Goal: Task Accomplishment & Management: Manage account settings

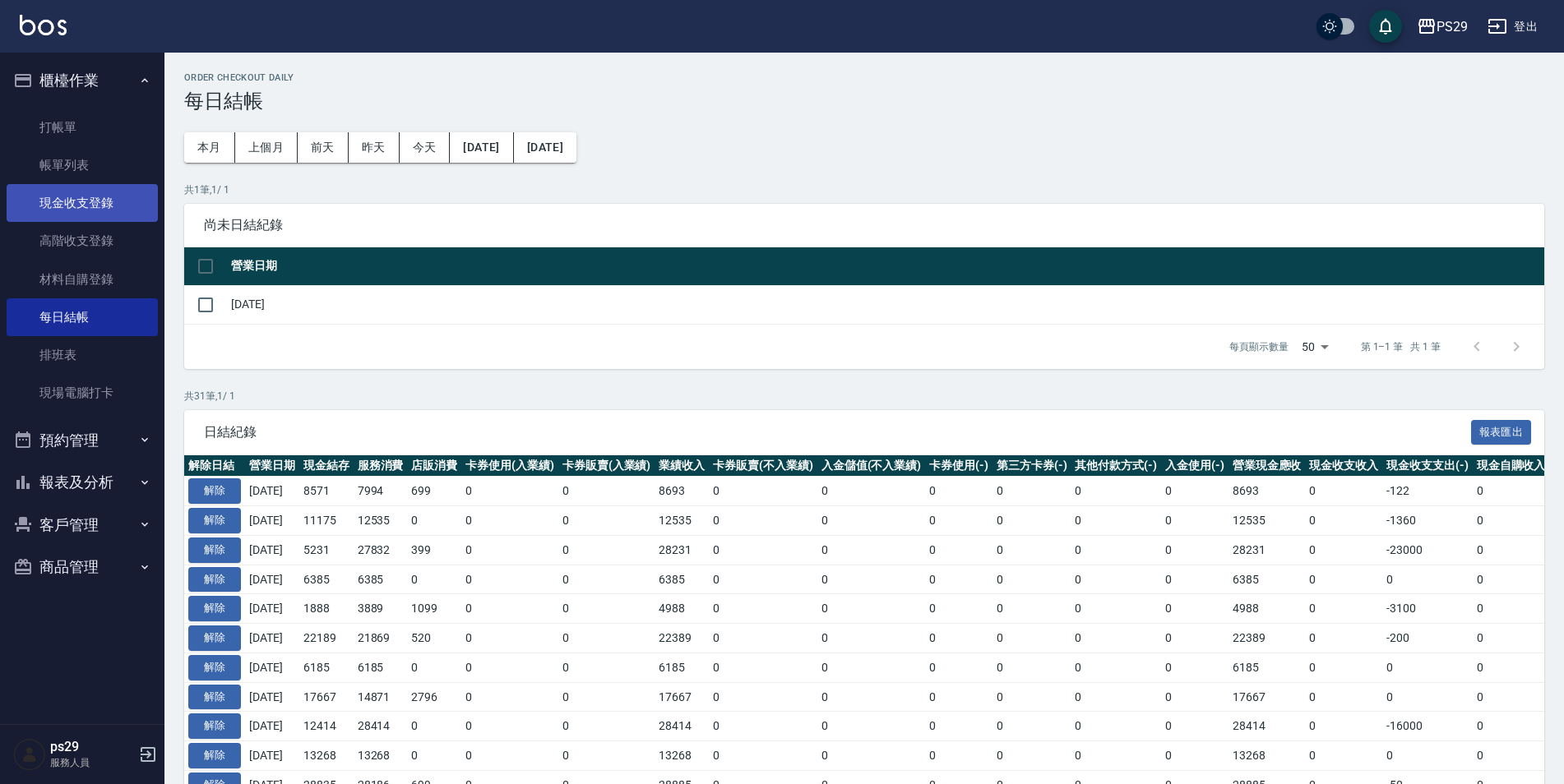
click at [106, 190] on link "現金收支登錄" at bounding box center [82, 202] width 151 height 38
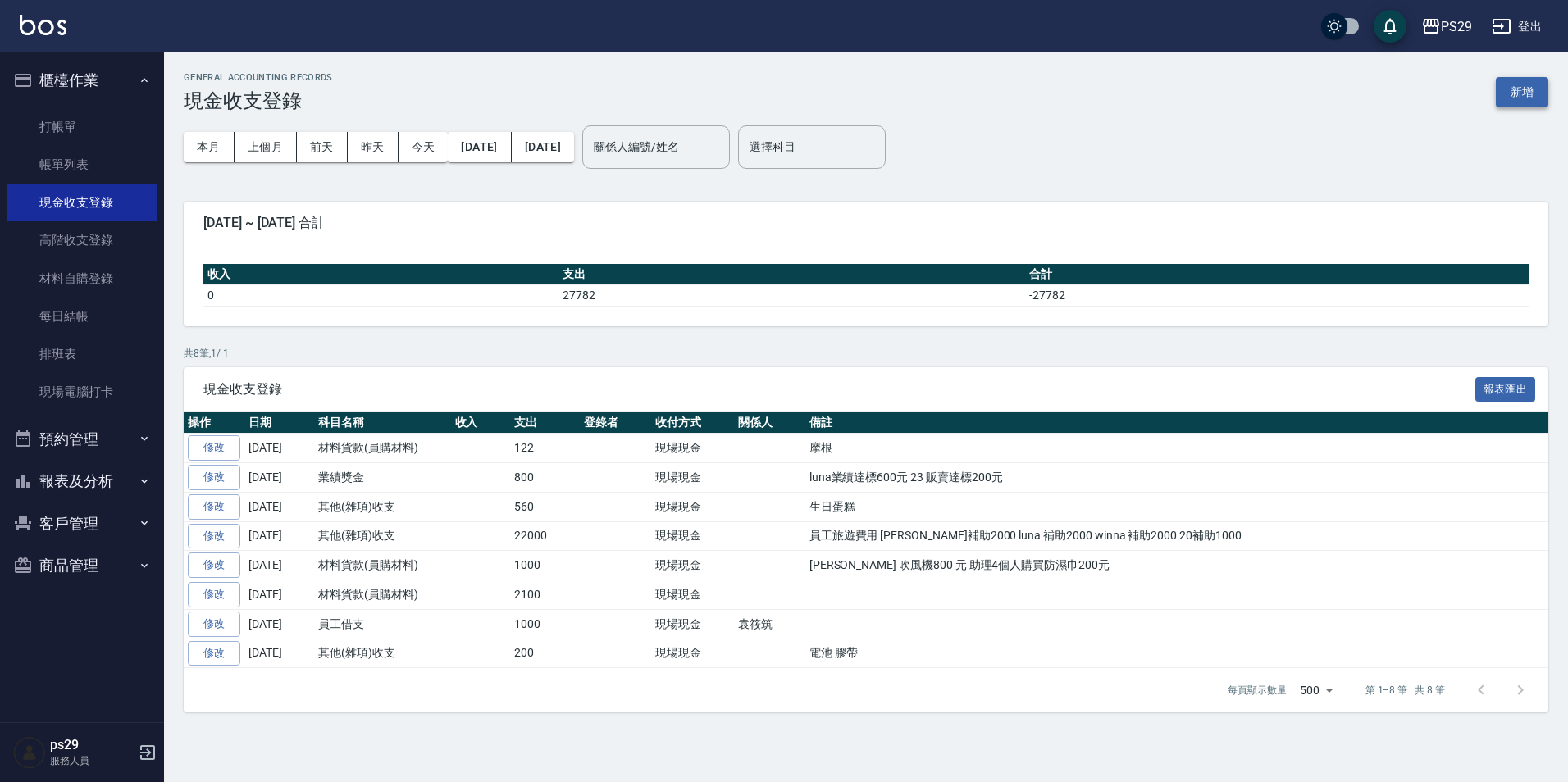
click at [1515, 100] on button "新增" at bounding box center [1521, 92] width 53 height 30
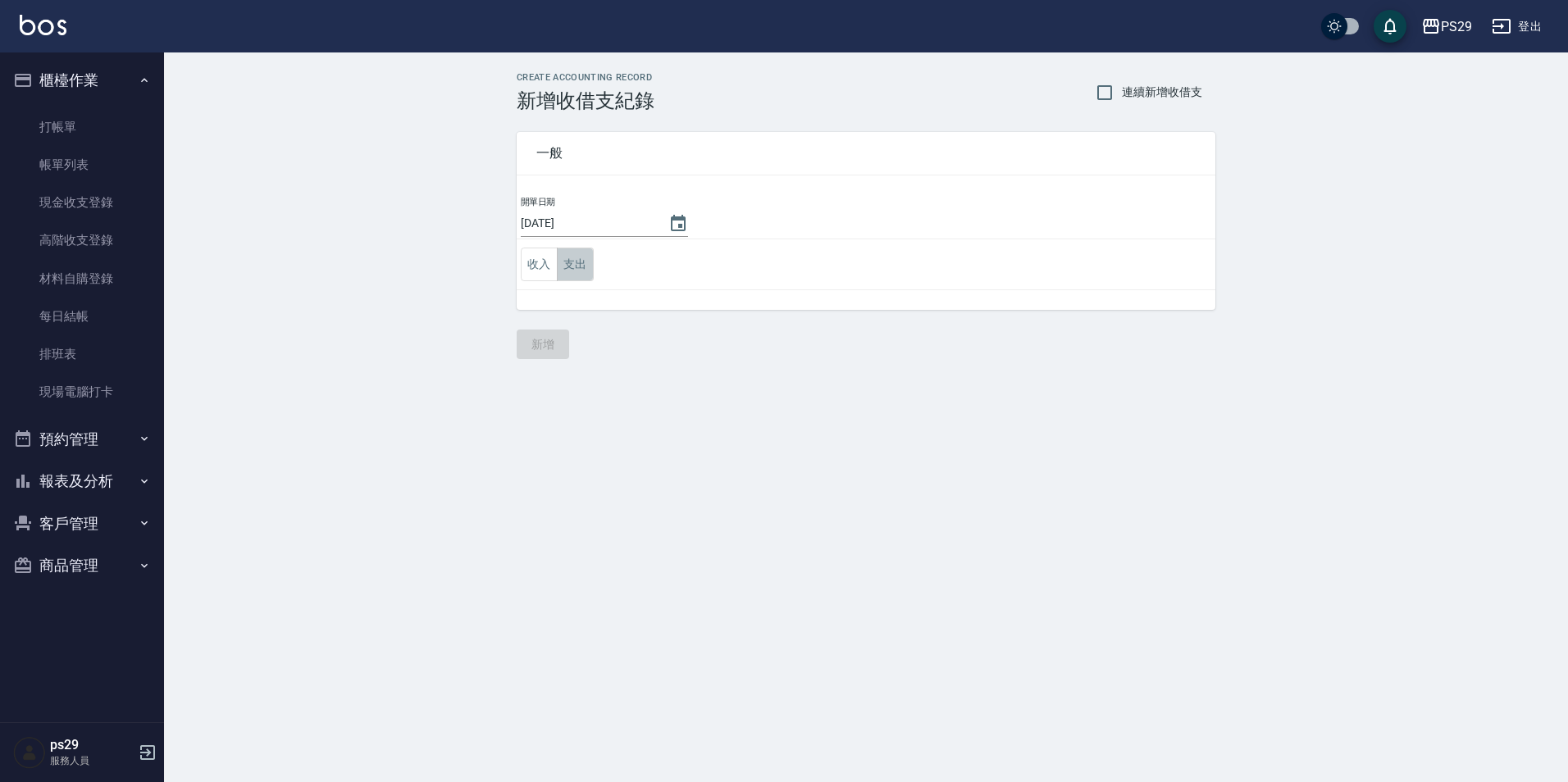
click at [588, 270] on button "支出" at bounding box center [575, 265] width 37 height 33
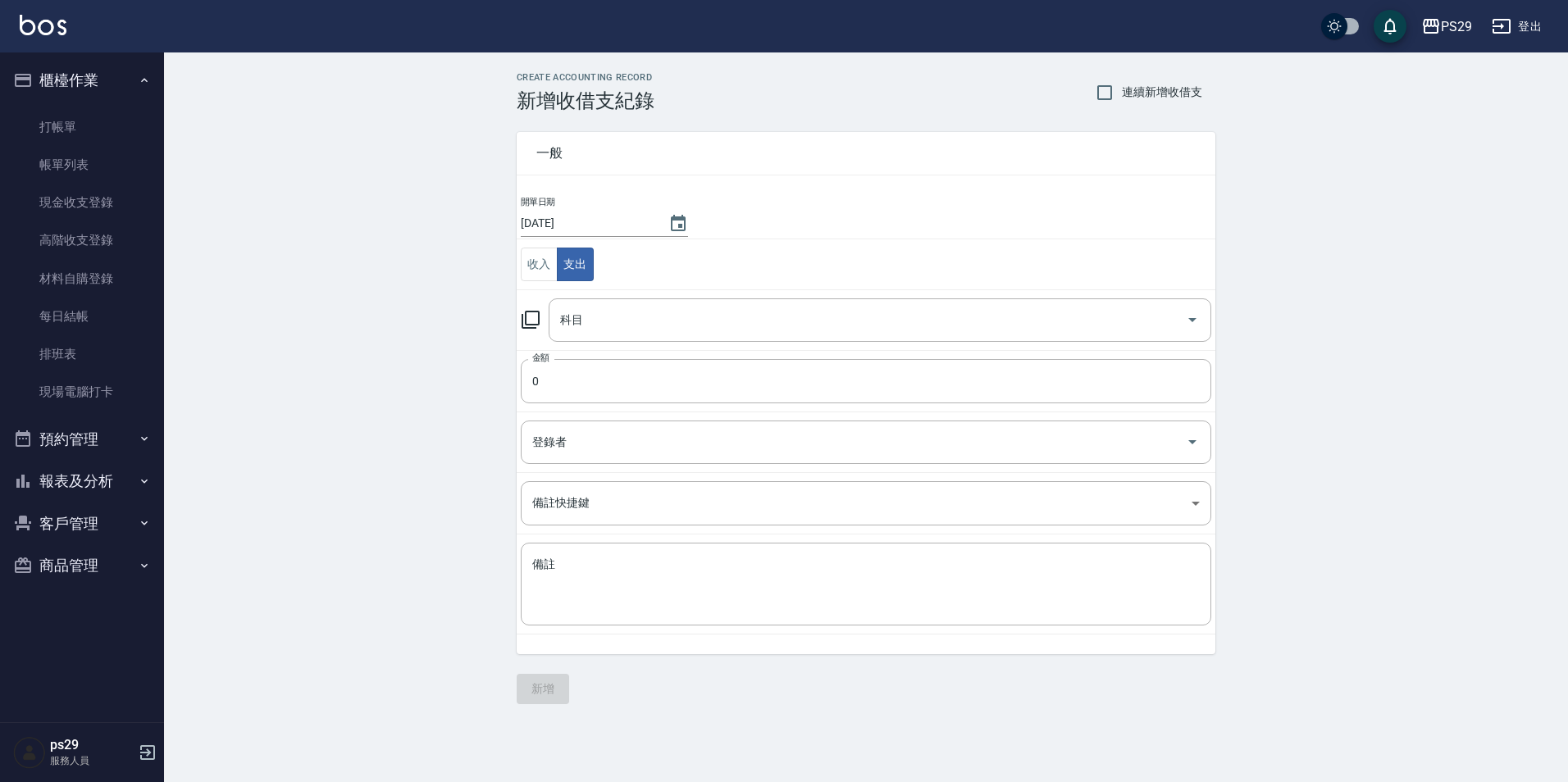
click at [596, 305] on input "科目" at bounding box center [867, 320] width 623 height 28
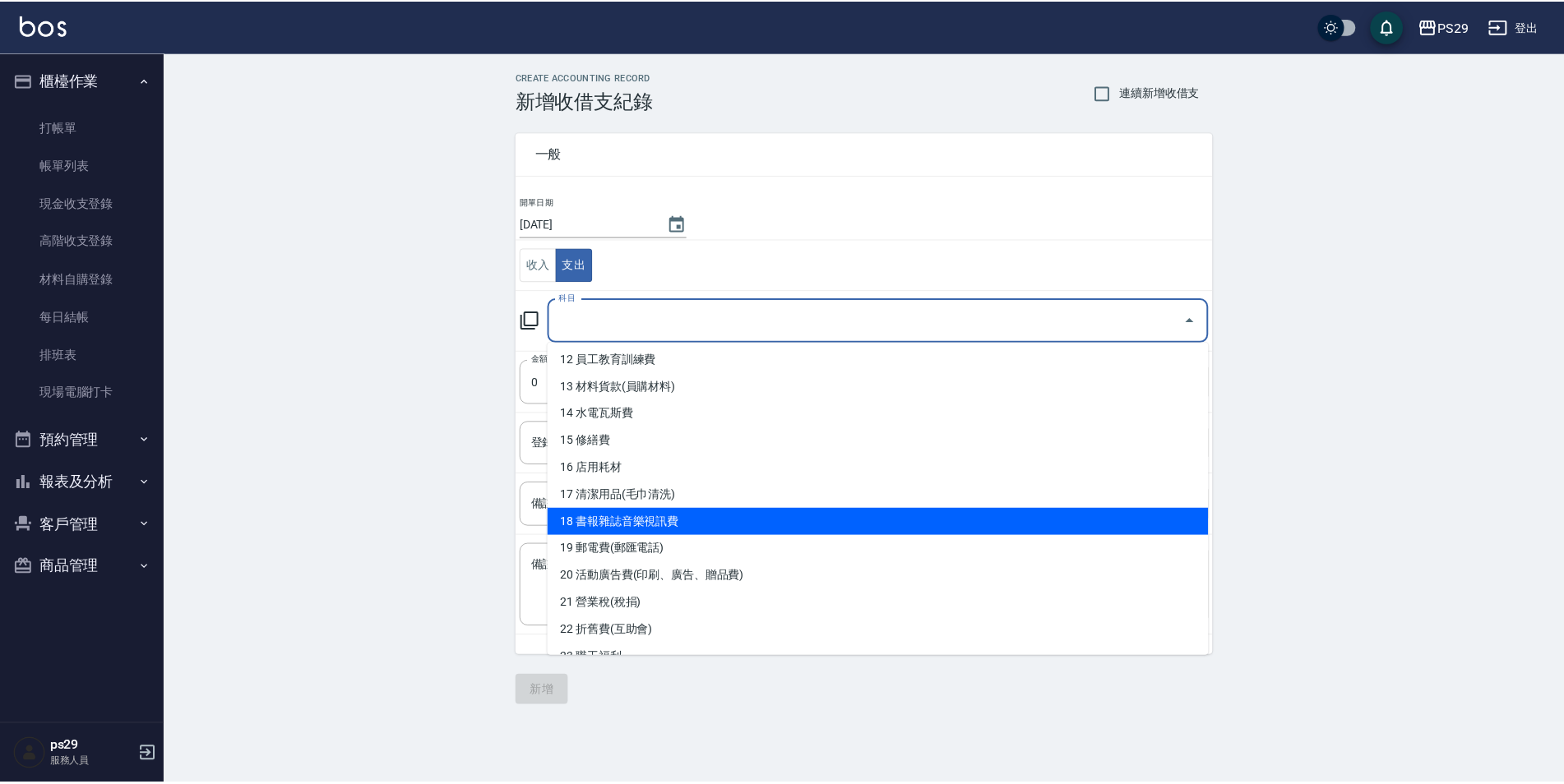
scroll to position [411, 0]
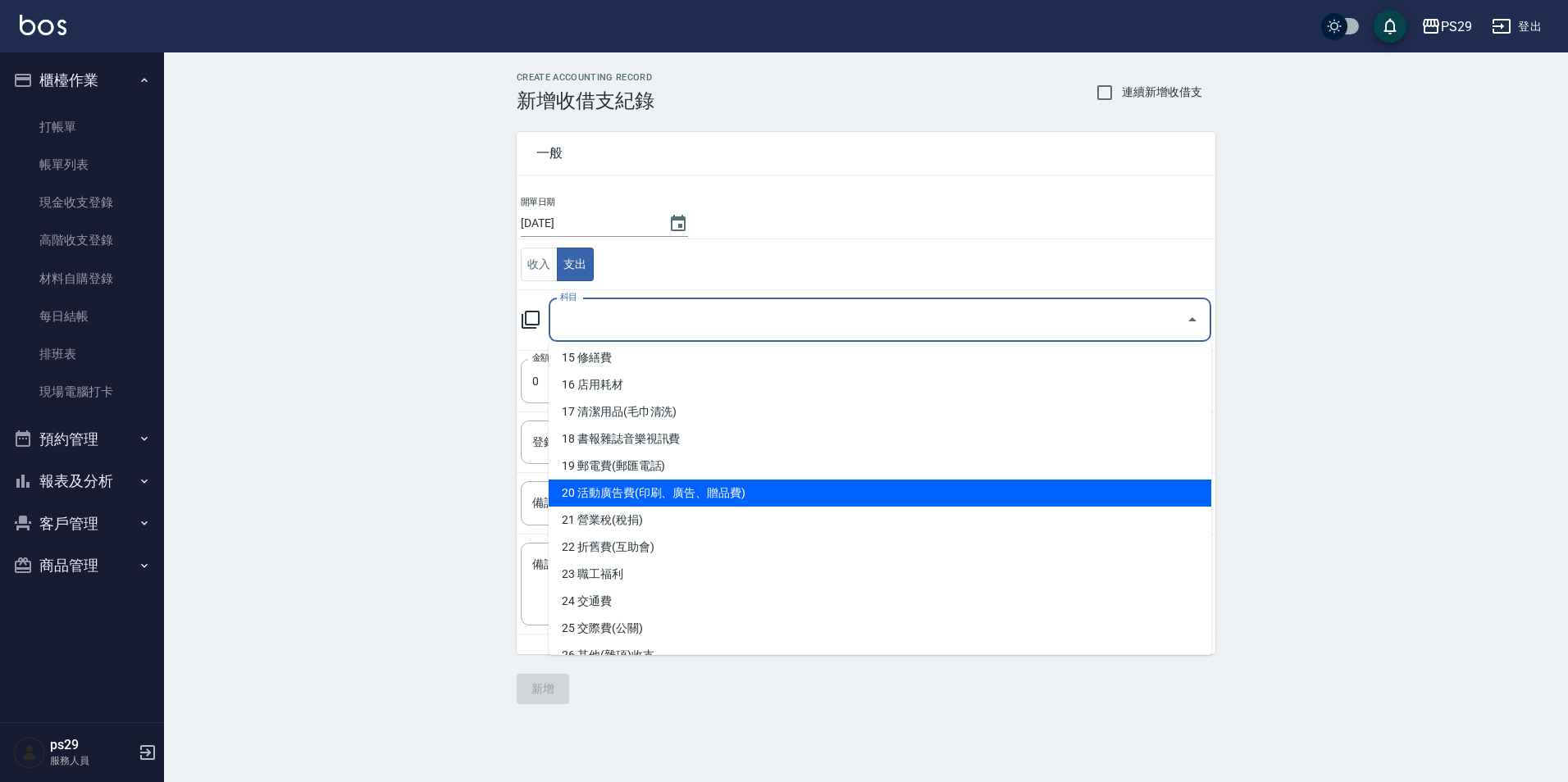
click at [683, 494] on li "20 活動廣告費(印刷、廣告、贈品費)" at bounding box center [880, 493] width 663 height 27
type input "20 活動廣告費(印刷、廣告、贈品費)"
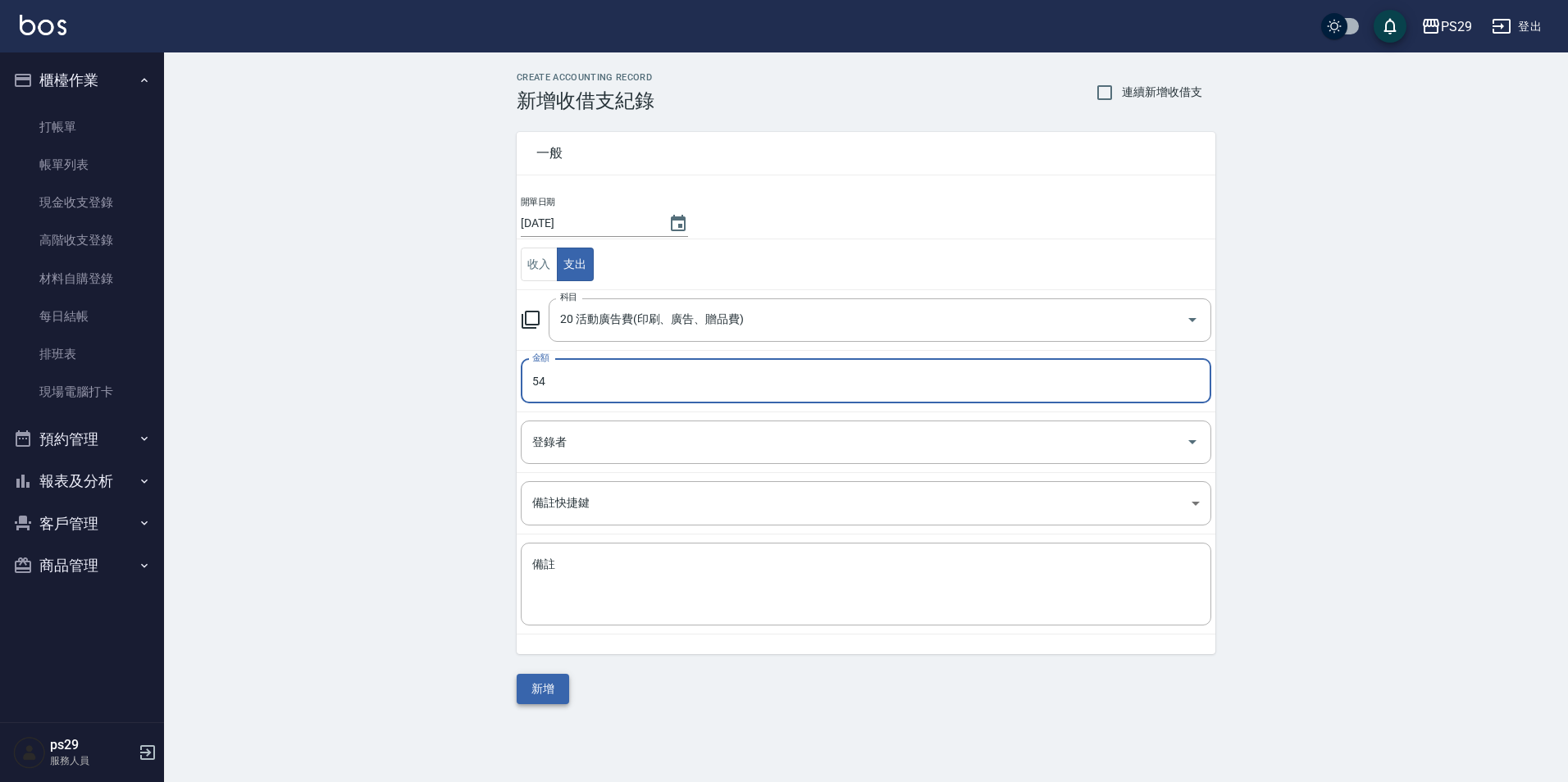
type input "54"
click at [553, 677] on button "新增" at bounding box center [542, 689] width 53 height 30
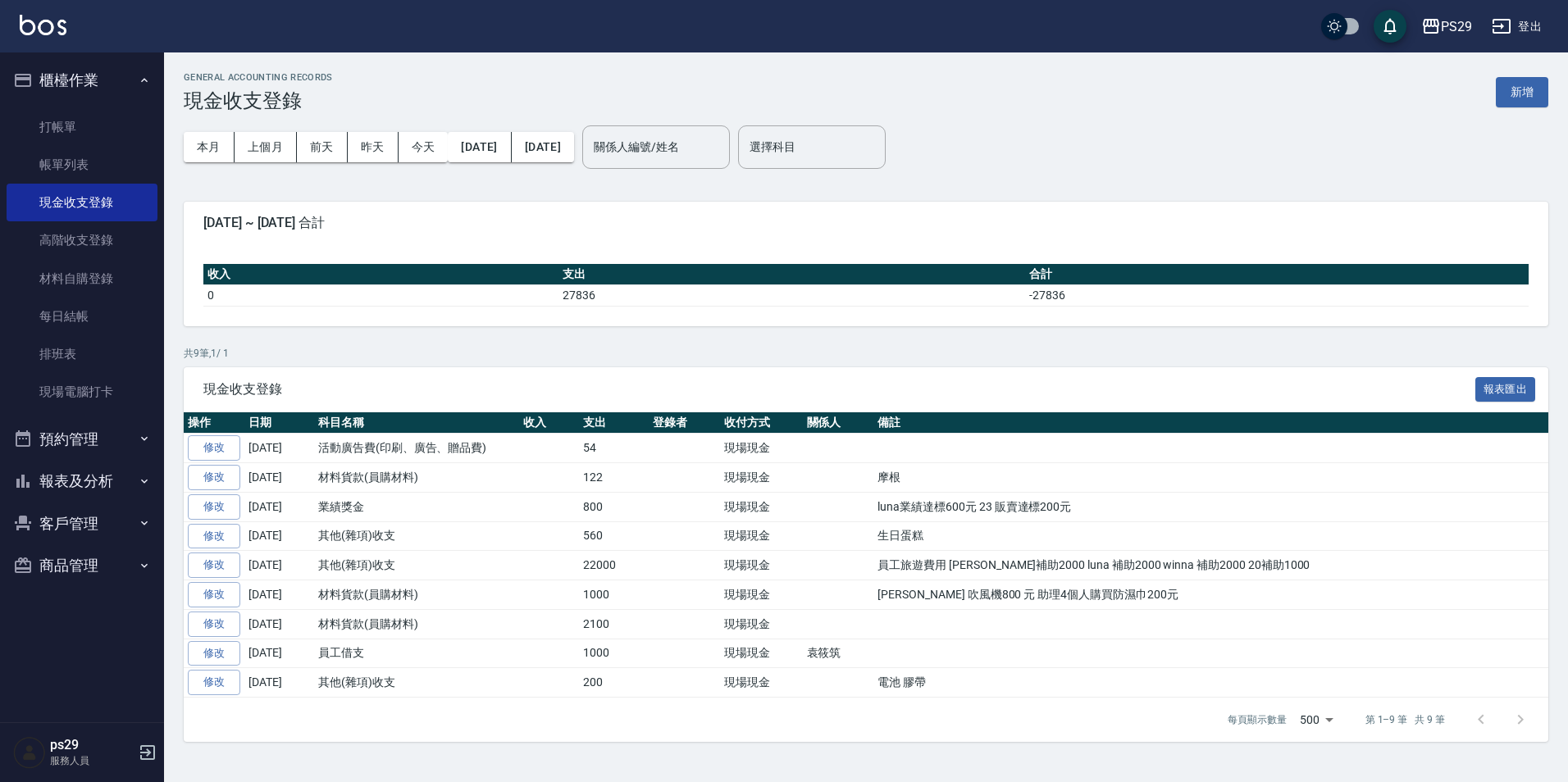
click at [49, 34] on img at bounding box center [43, 25] width 47 height 21
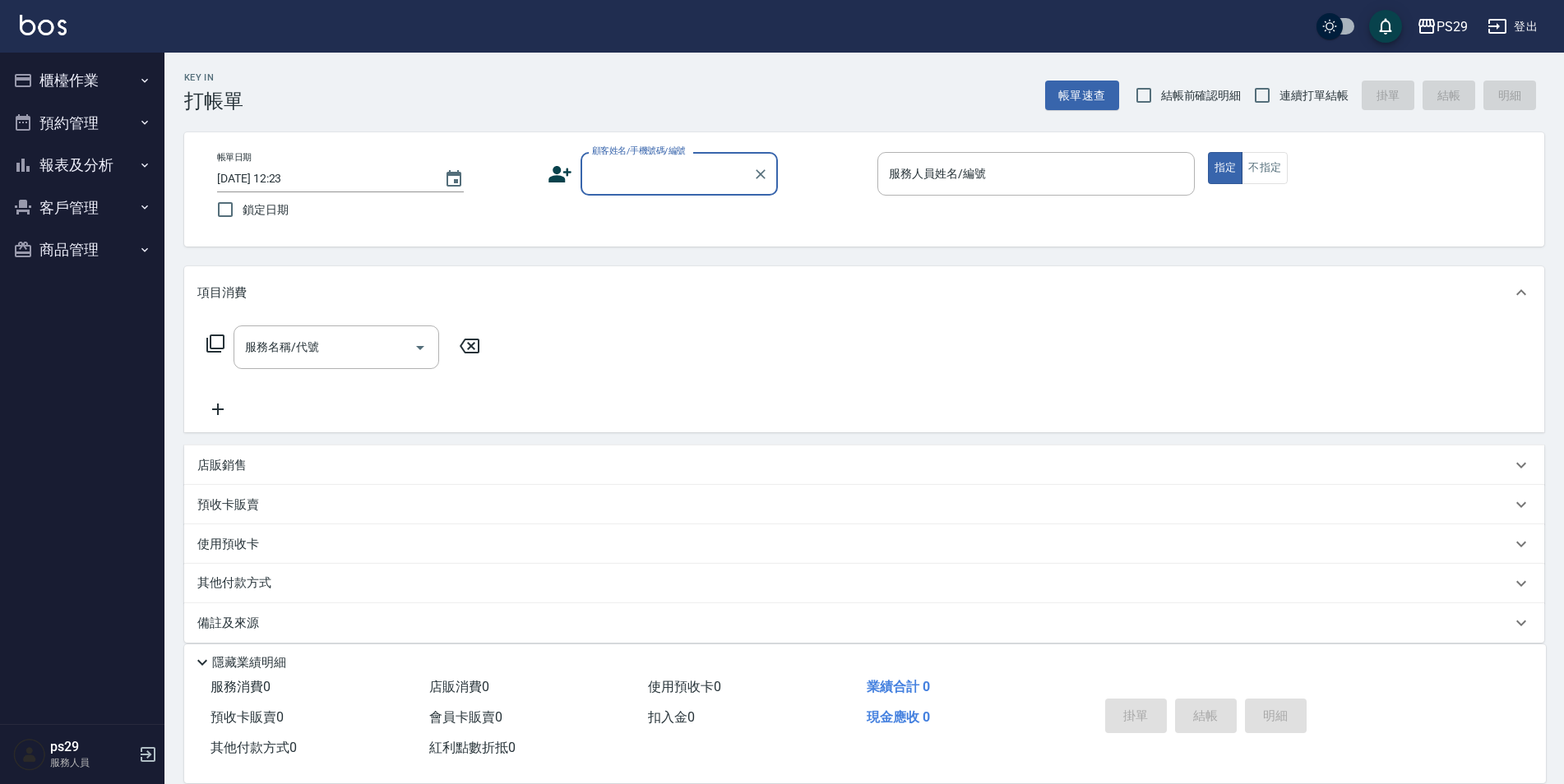
click at [55, 21] on img at bounding box center [44, 25] width 47 height 21
click at [34, 23] on img at bounding box center [44, 25] width 47 height 21
click at [26, 10] on div "PS29 登出" at bounding box center [782, 26] width 1564 height 53
click at [31, 23] on img at bounding box center [44, 25] width 47 height 21
click at [42, 31] on img at bounding box center [44, 25] width 47 height 21
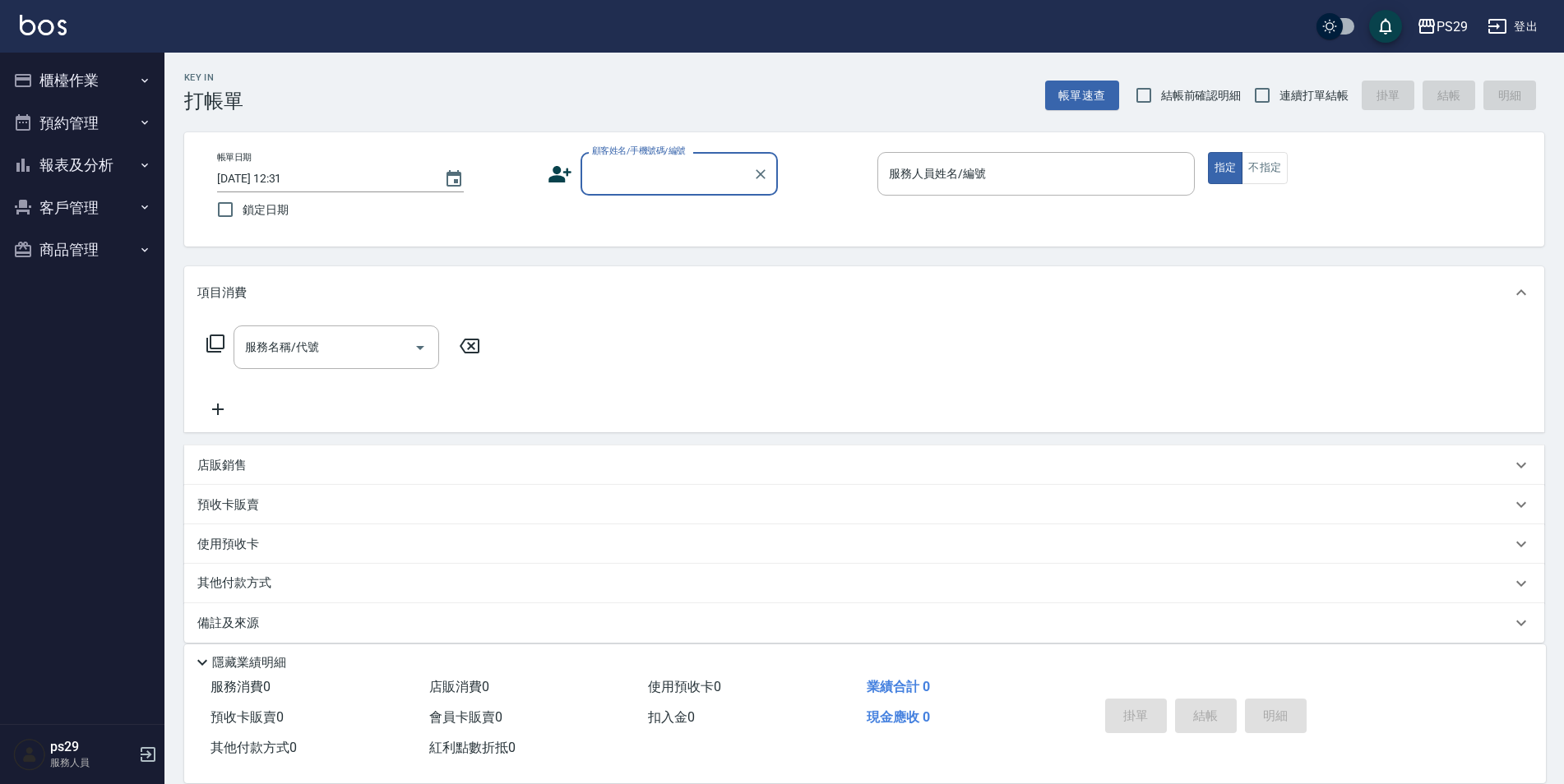
click at [38, 23] on img at bounding box center [44, 25] width 47 height 21
click at [39, 15] on img at bounding box center [44, 25] width 47 height 21
click at [64, 33] on img at bounding box center [44, 25] width 47 height 21
click at [69, 21] on div "PS29 登出" at bounding box center [782, 26] width 1564 height 53
click at [61, 28] on img at bounding box center [44, 25] width 47 height 21
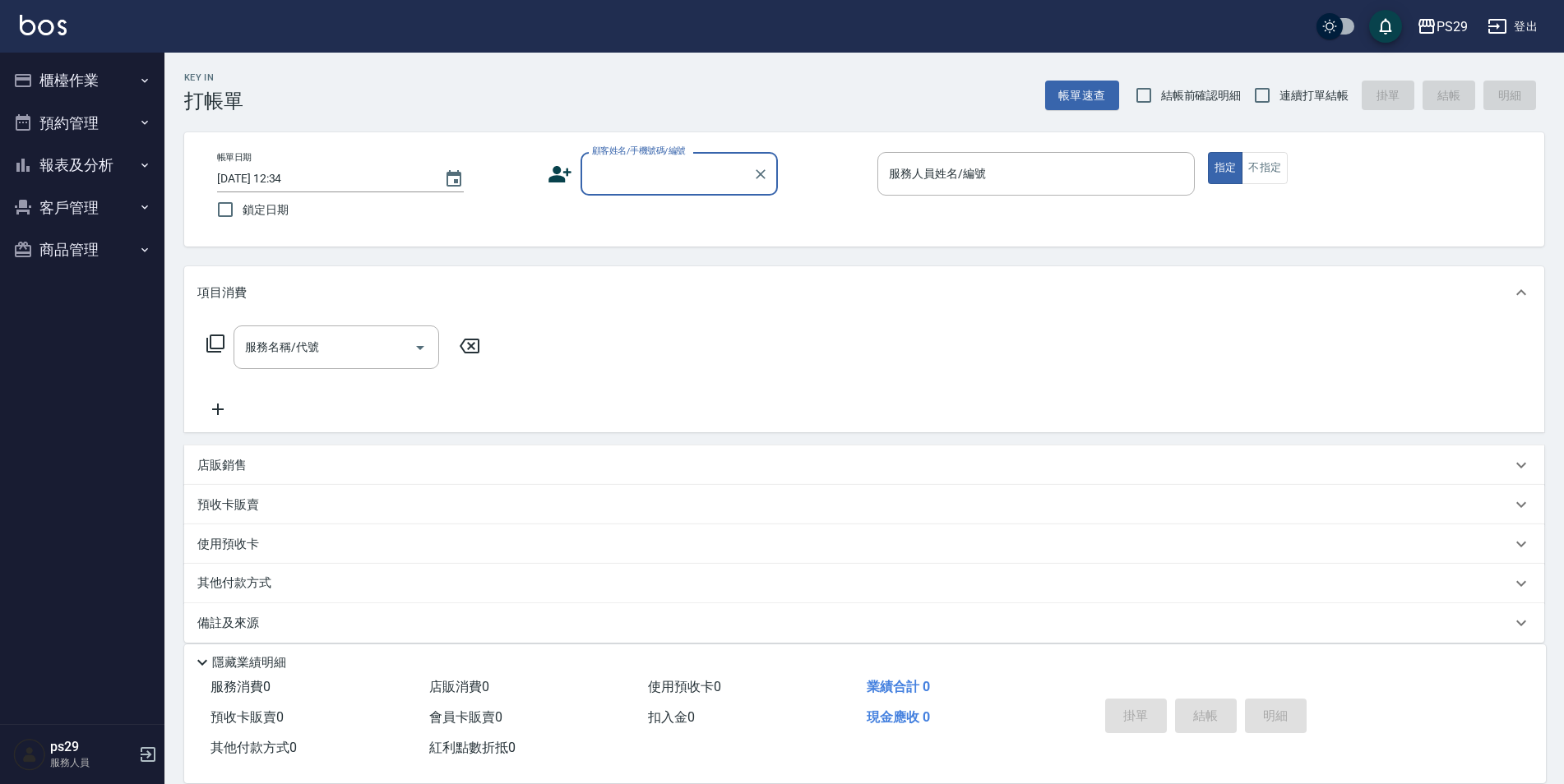
click at [59, 16] on img at bounding box center [44, 25] width 47 height 21
click at [97, 189] on button "客戶管理" at bounding box center [82, 208] width 151 height 43
click at [126, 166] on button "報表及分析" at bounding box center [82, 165] width 151 height 43
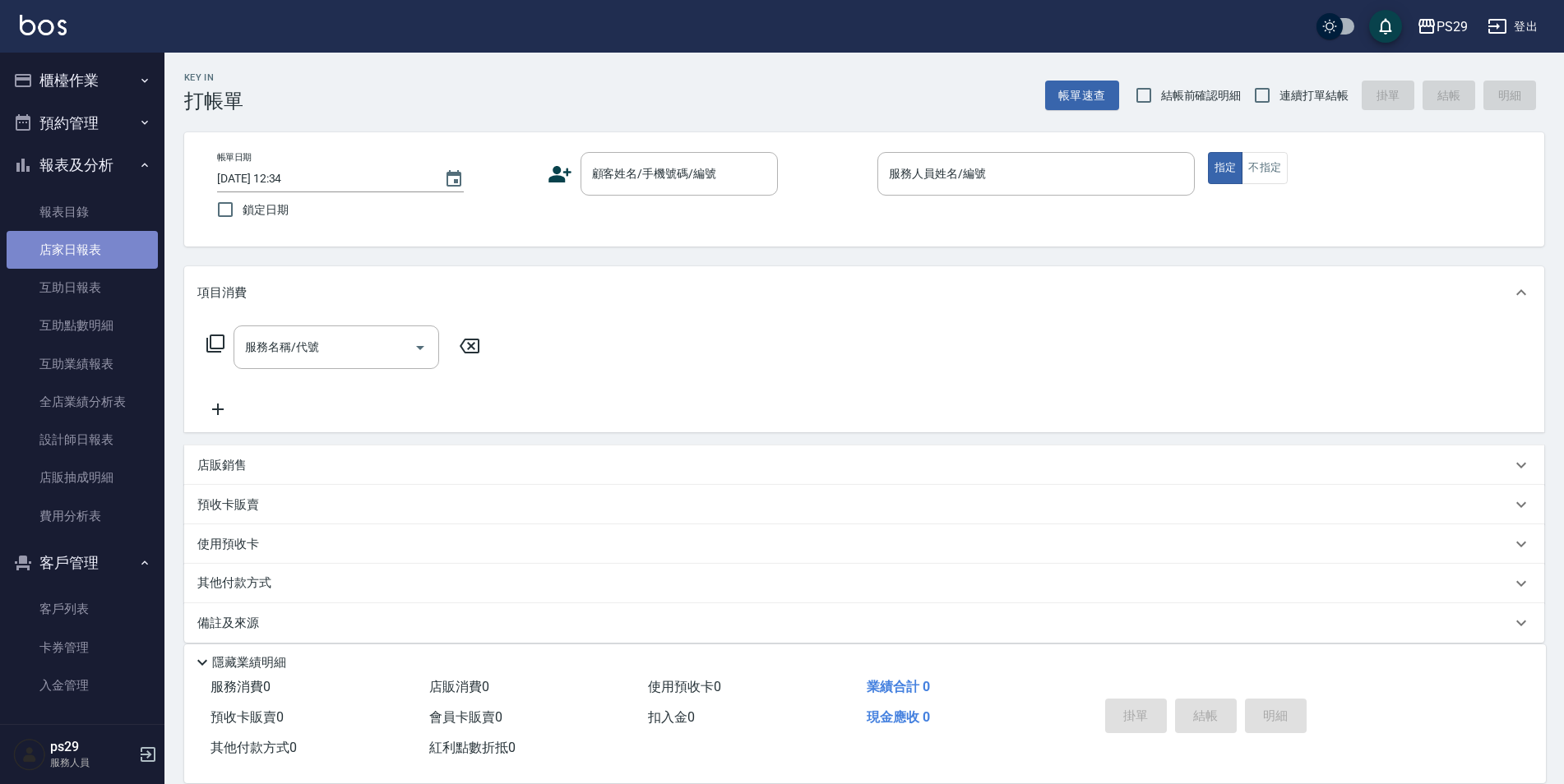
click at [108, 237] on link "店家日報表" at bounding box center [82, 249] width 151 height 38
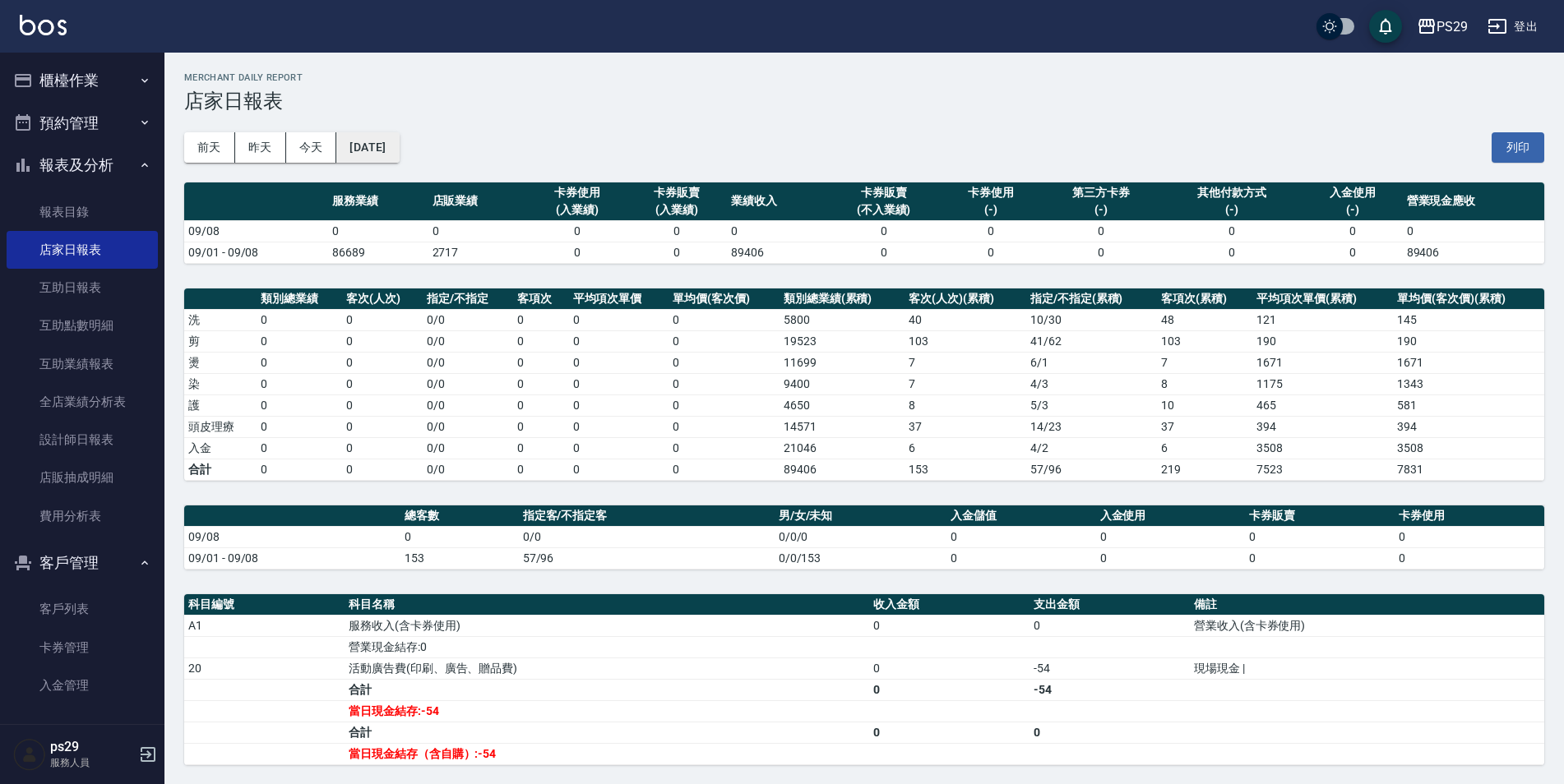
click at [399, 142] on button "[DATE]" at bounding box center [367, 147] width 63 height 30
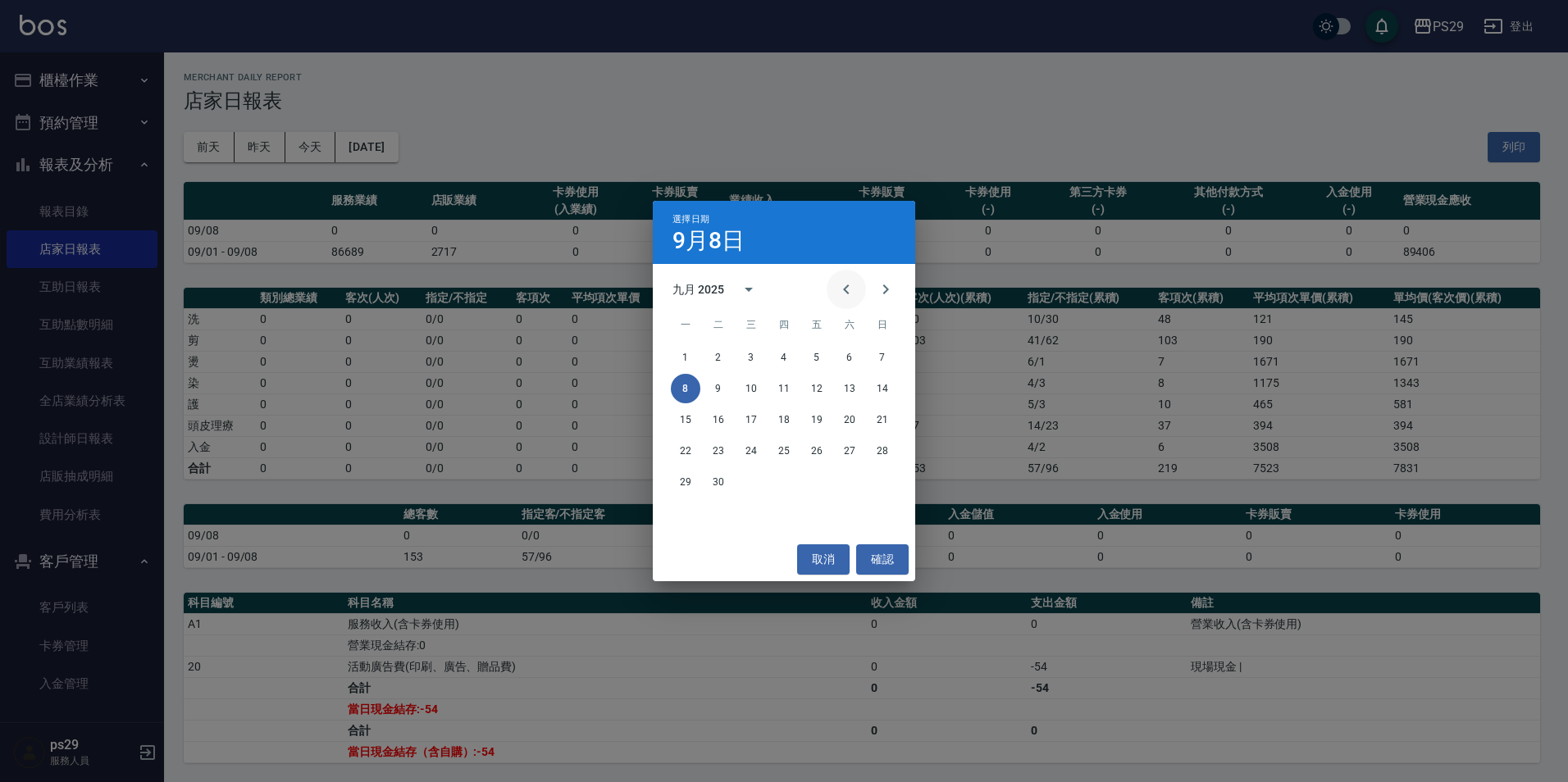
click at [846, 288] on icon "Previous month" at bounding box center [845, 290] width 6 height 10
click at [819, 358] on button "1" at bounding box center [816, 357] width 29 height 29
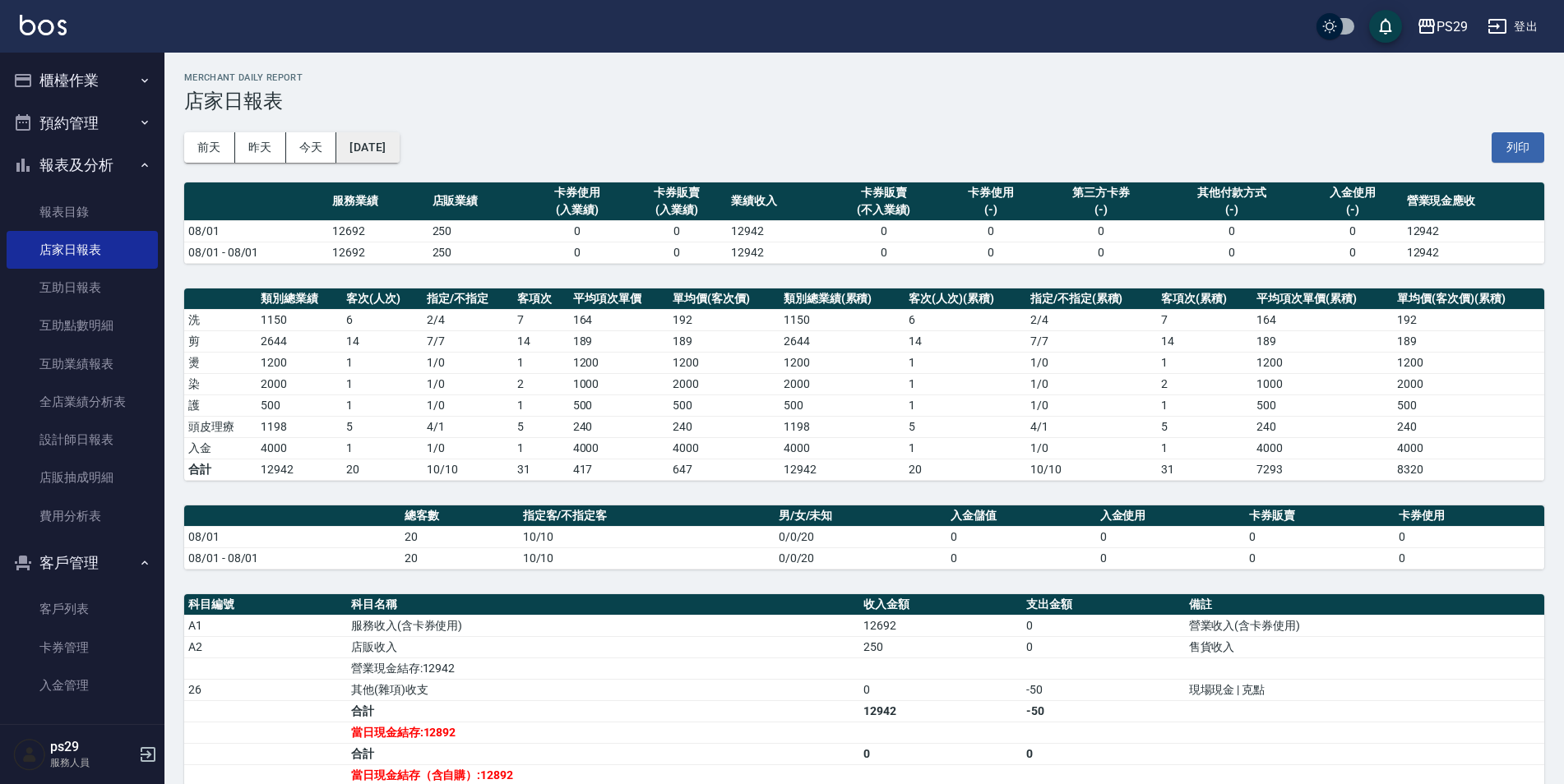
click at [377, 140] on button "[DATE]" at bounding box center [367, 147] width 63 height 30
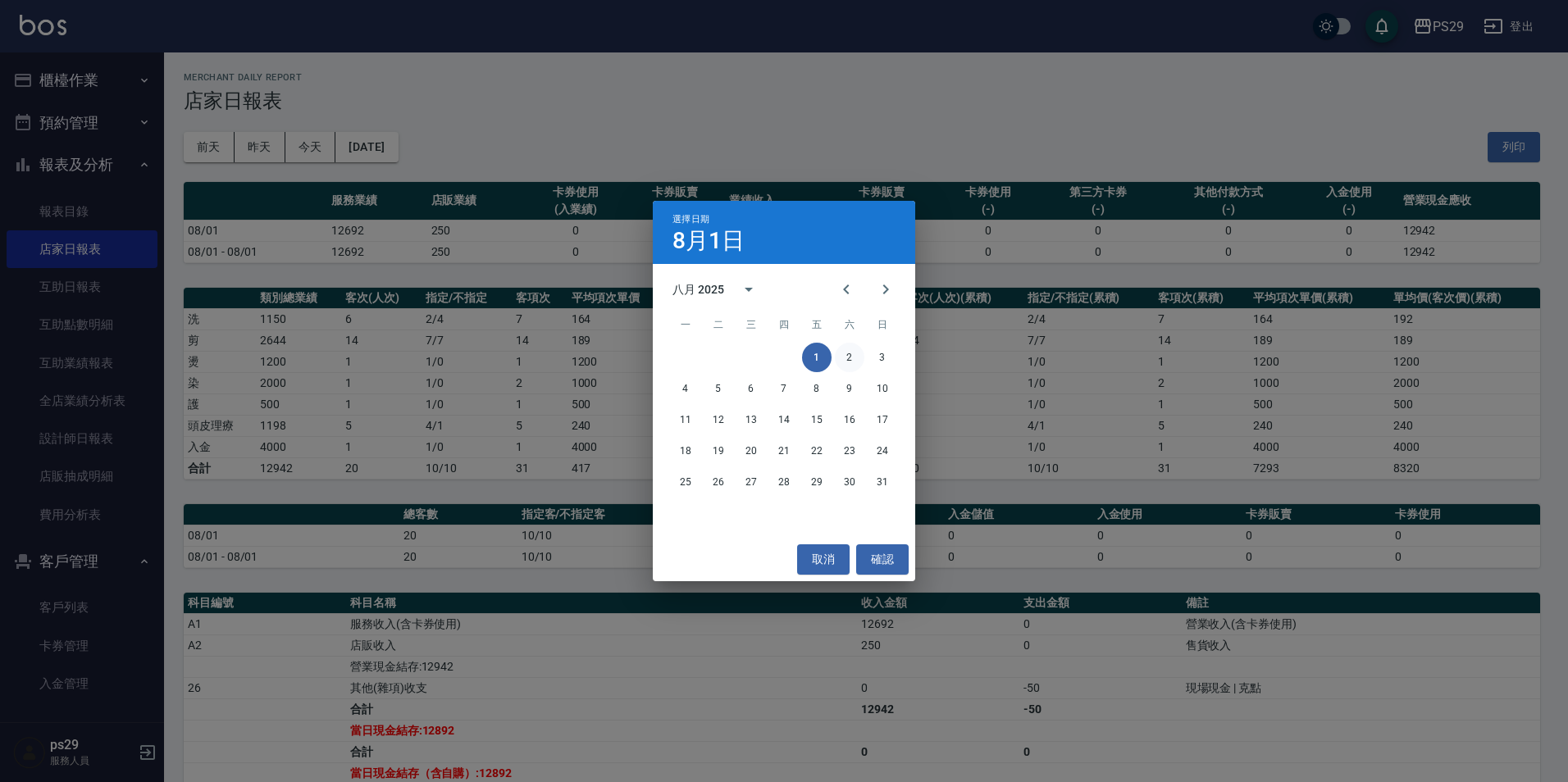
click at [847, 360] on button "2" at bounding box center [849, 357] width 29 height 29
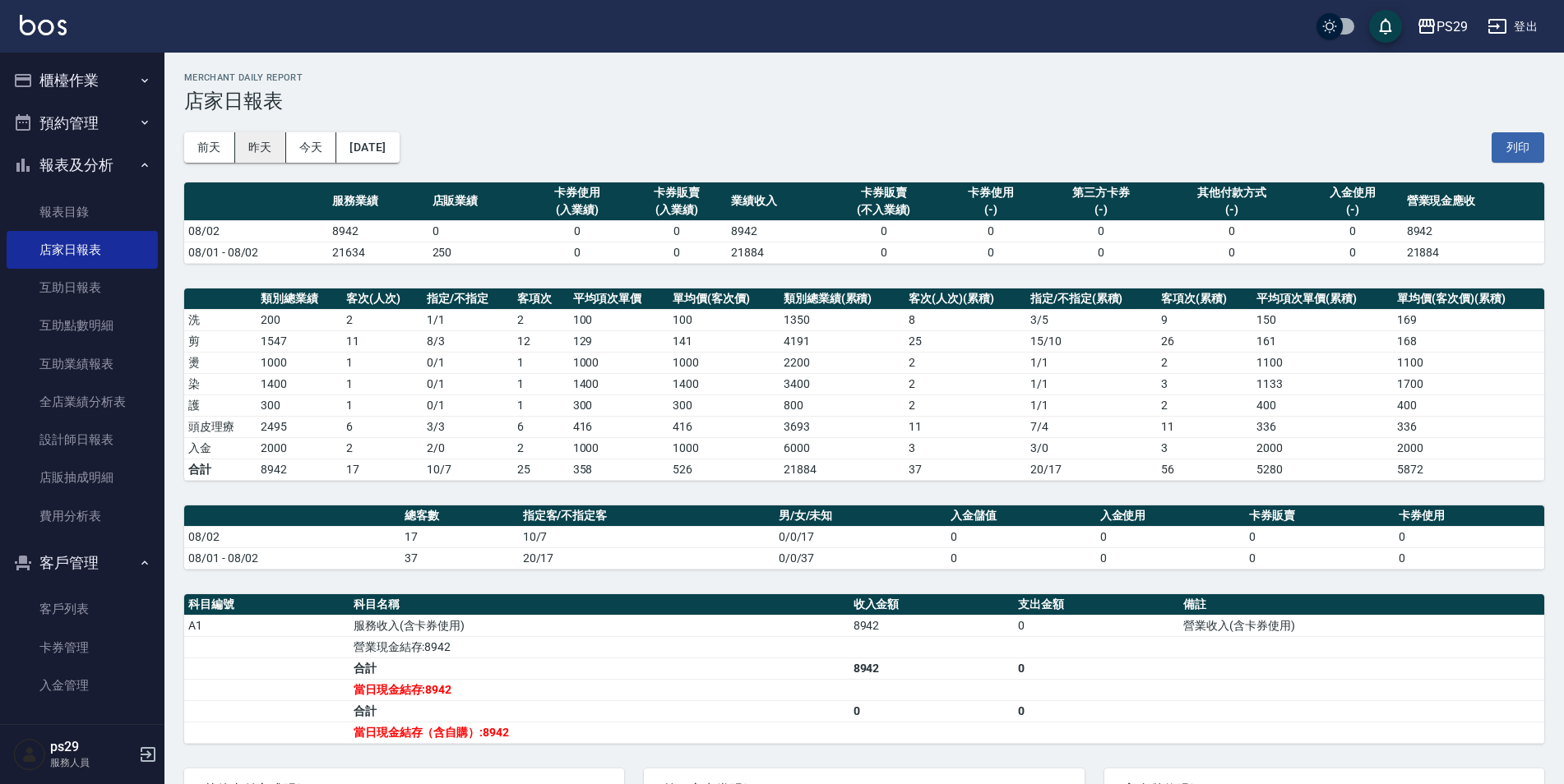
click at [251, 149] on button "昨天" at bounding box center [260, 147] width 51 height 30
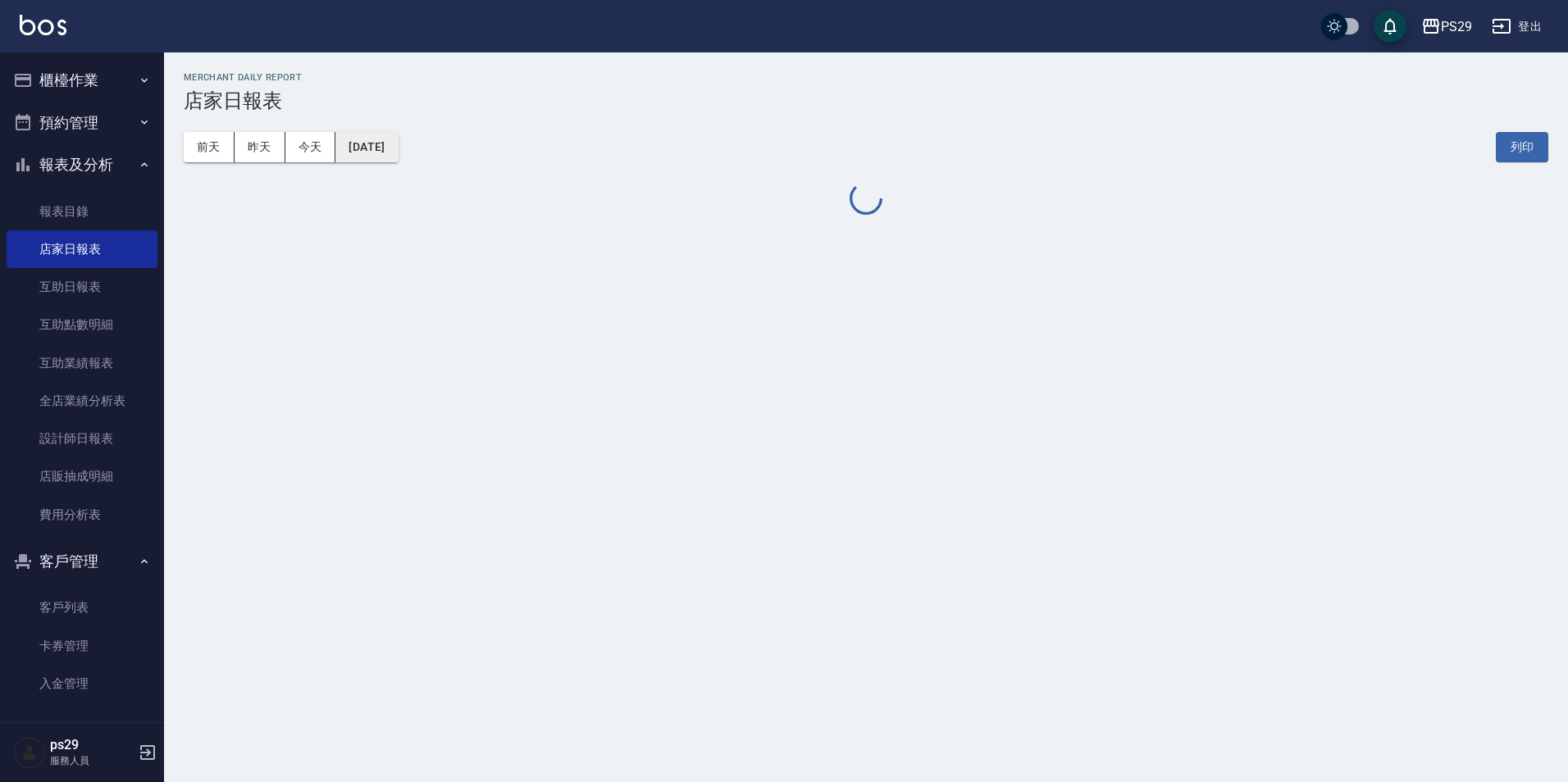
click at [398, 144] on button "[DATE]" at bounding box center [366, 147] width 63 height 30
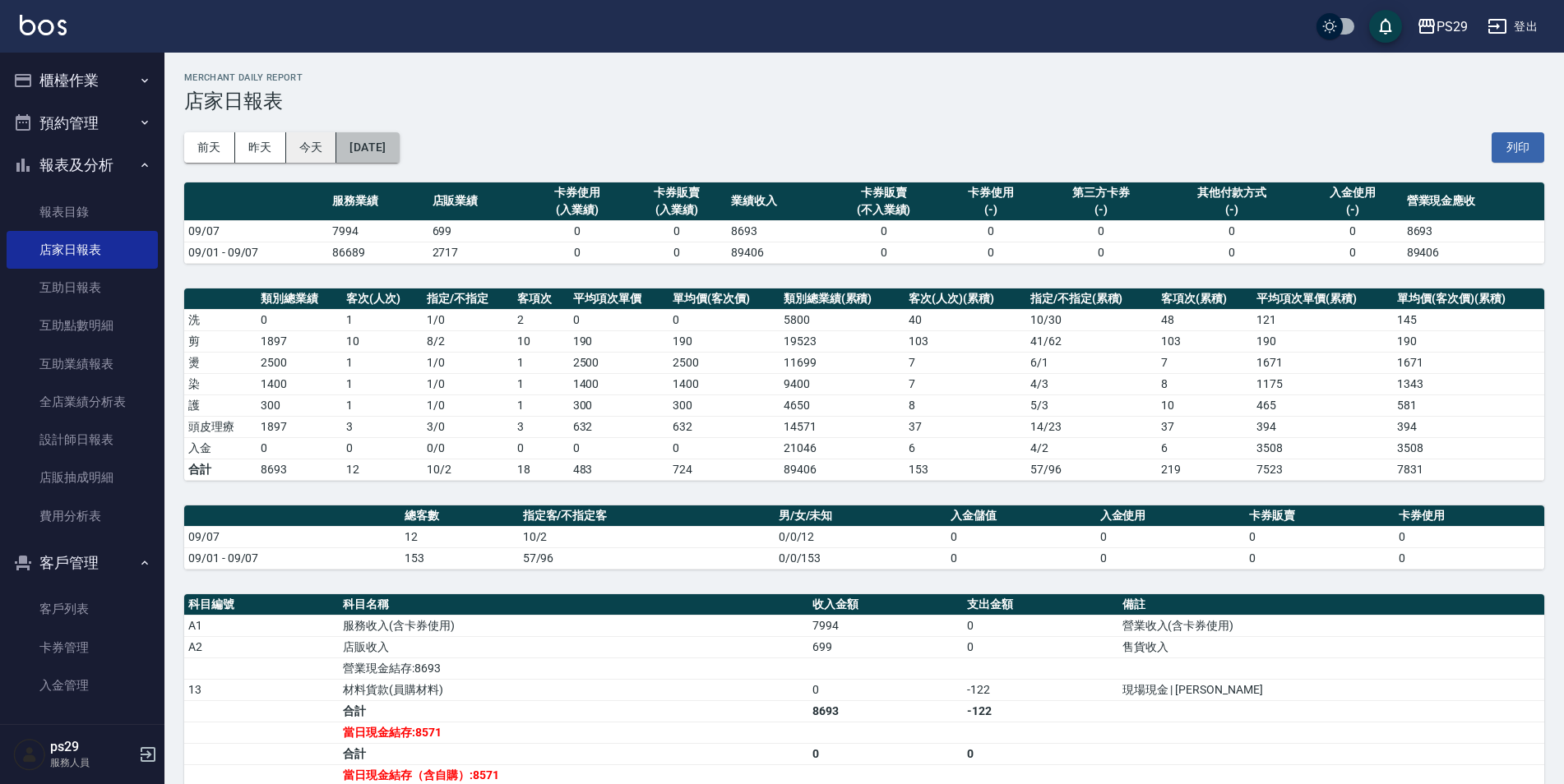
click at [349, 151] on button "[DATE]" at bounding box center [367, 147] width 63 height 30
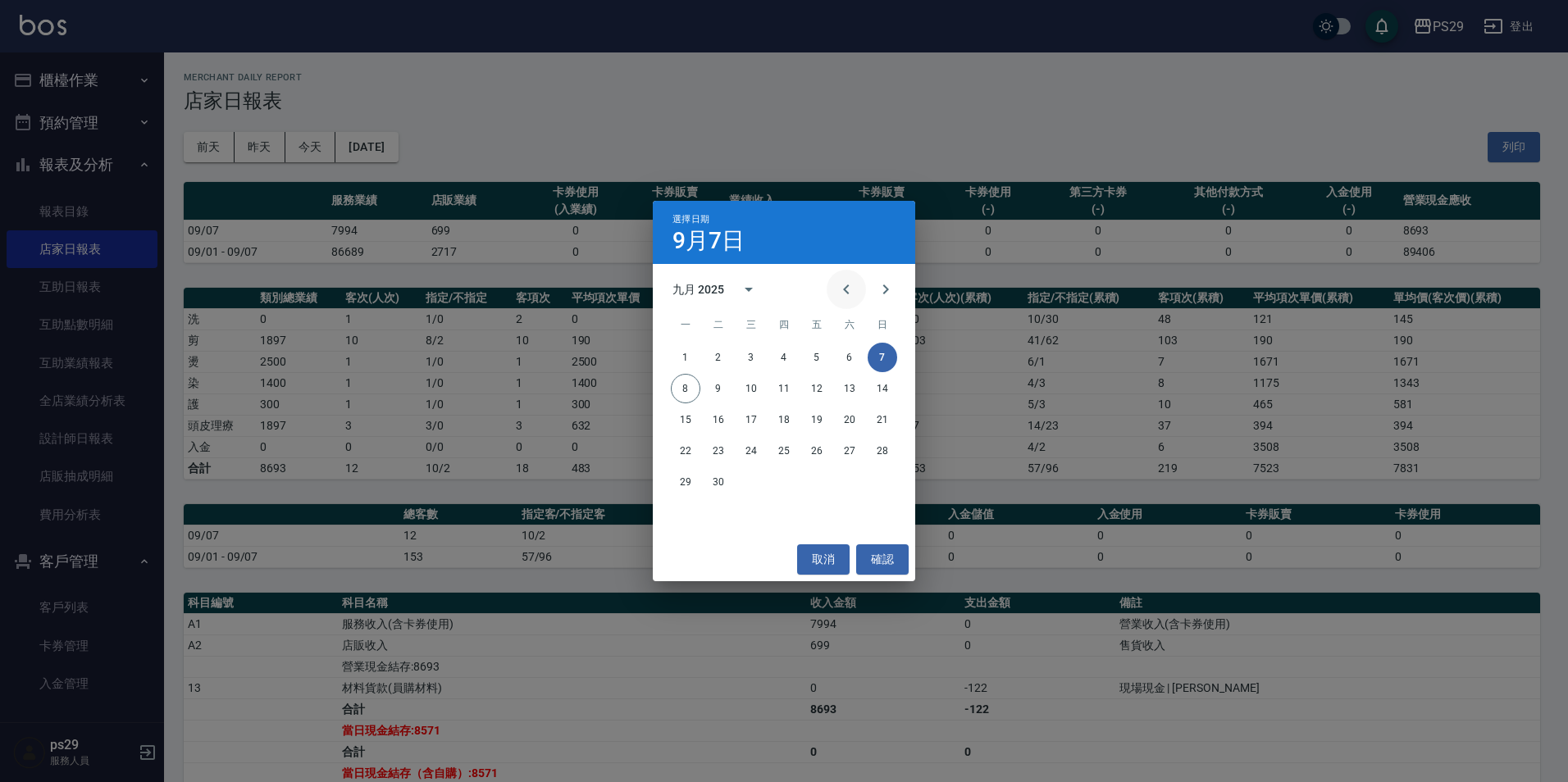
click at [836, 294] on icon "Previous month" at bounding box center [846, 290] width 20 height 20
click at [816, 359] on button "1" at bounding box center [816, 357] width 29 height 29
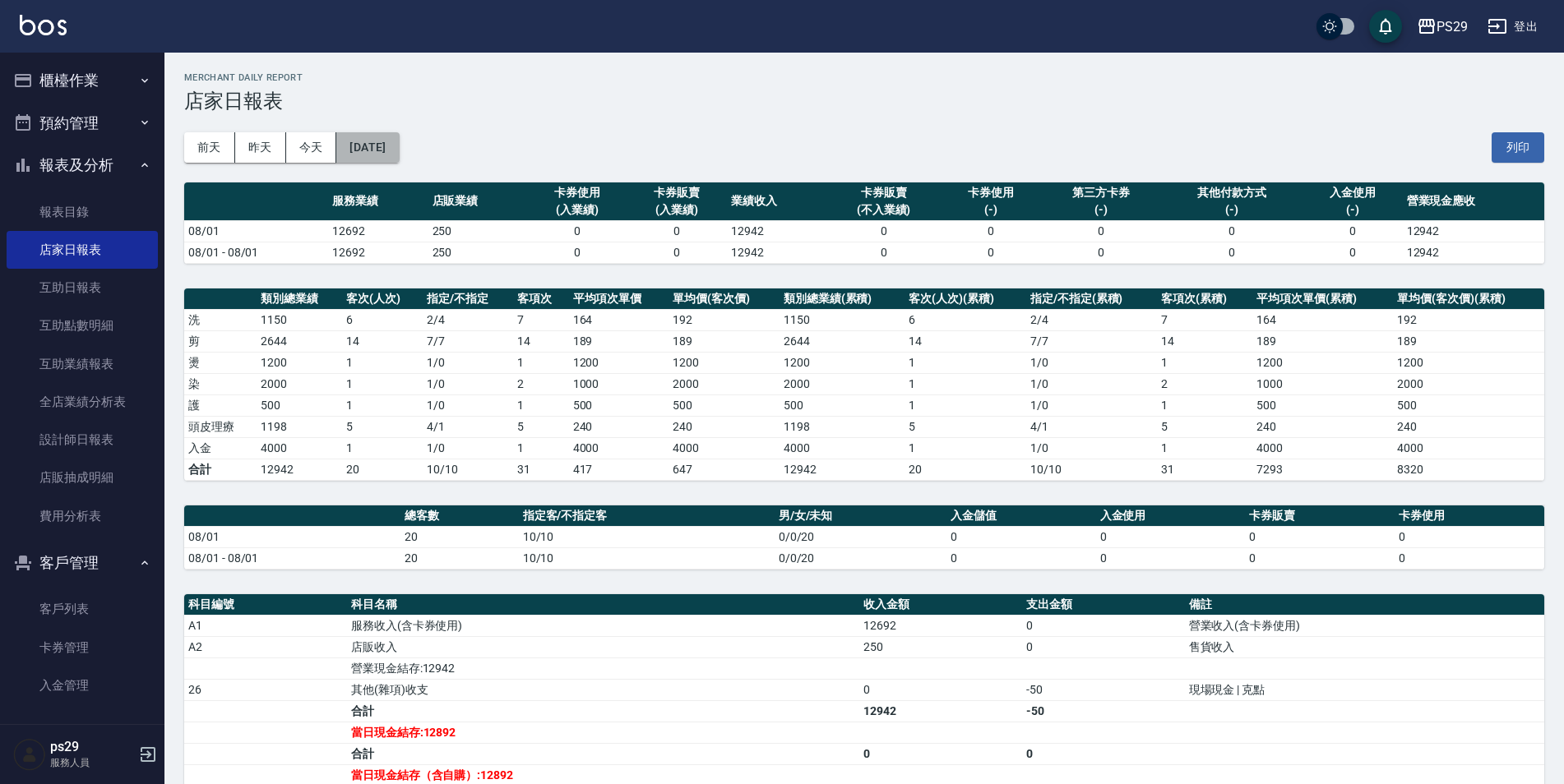
click at [399, 135] on button "[DATE]" at bounding box center [367, 147] width 63 height 30
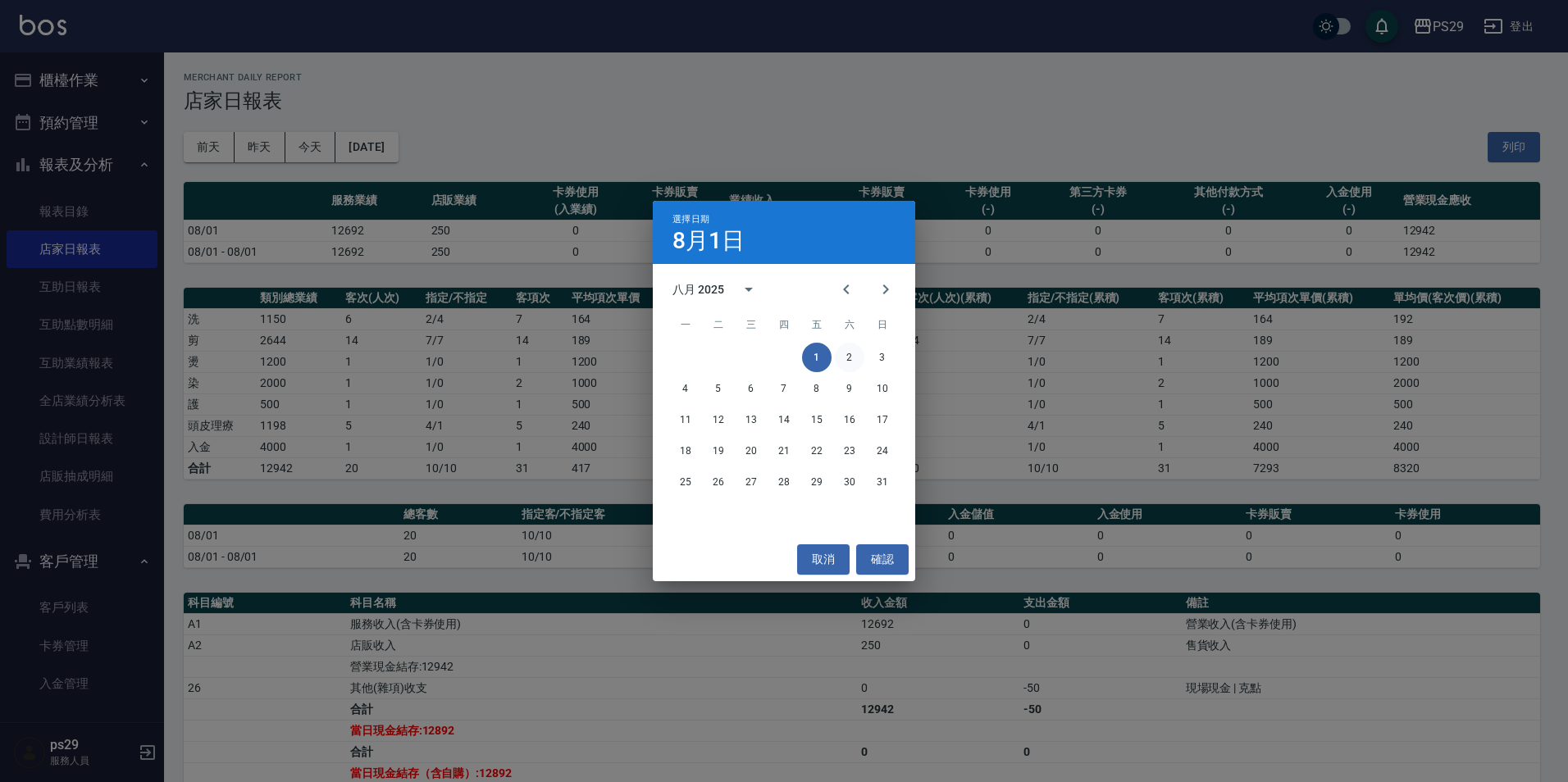
click at [851, 357] on button "2" at bounding box center [849, 357] width 29 height 29
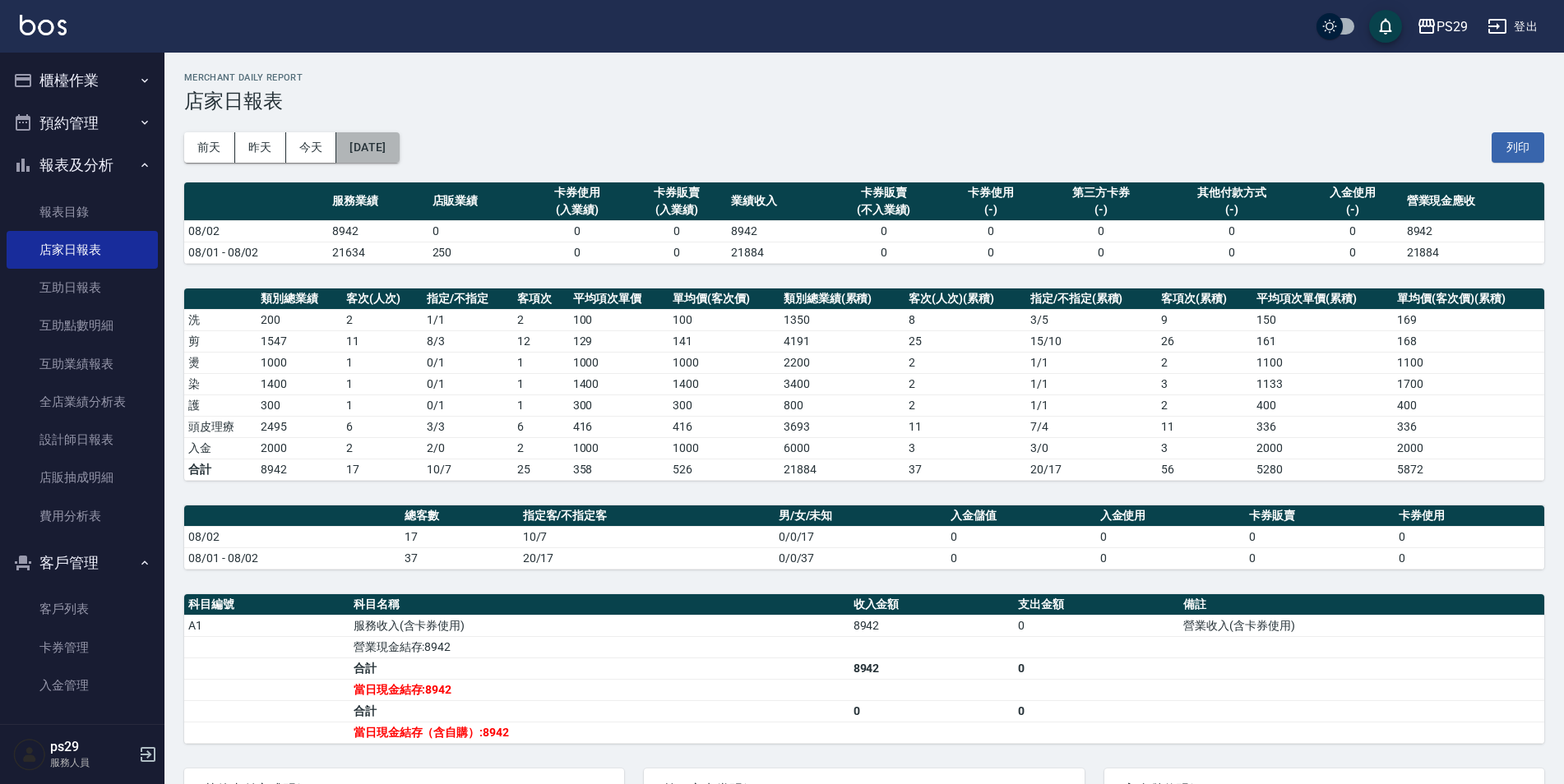
click at [372, 143] on button "[DATE]" at bounding box center [367, 147] width 63 height 30
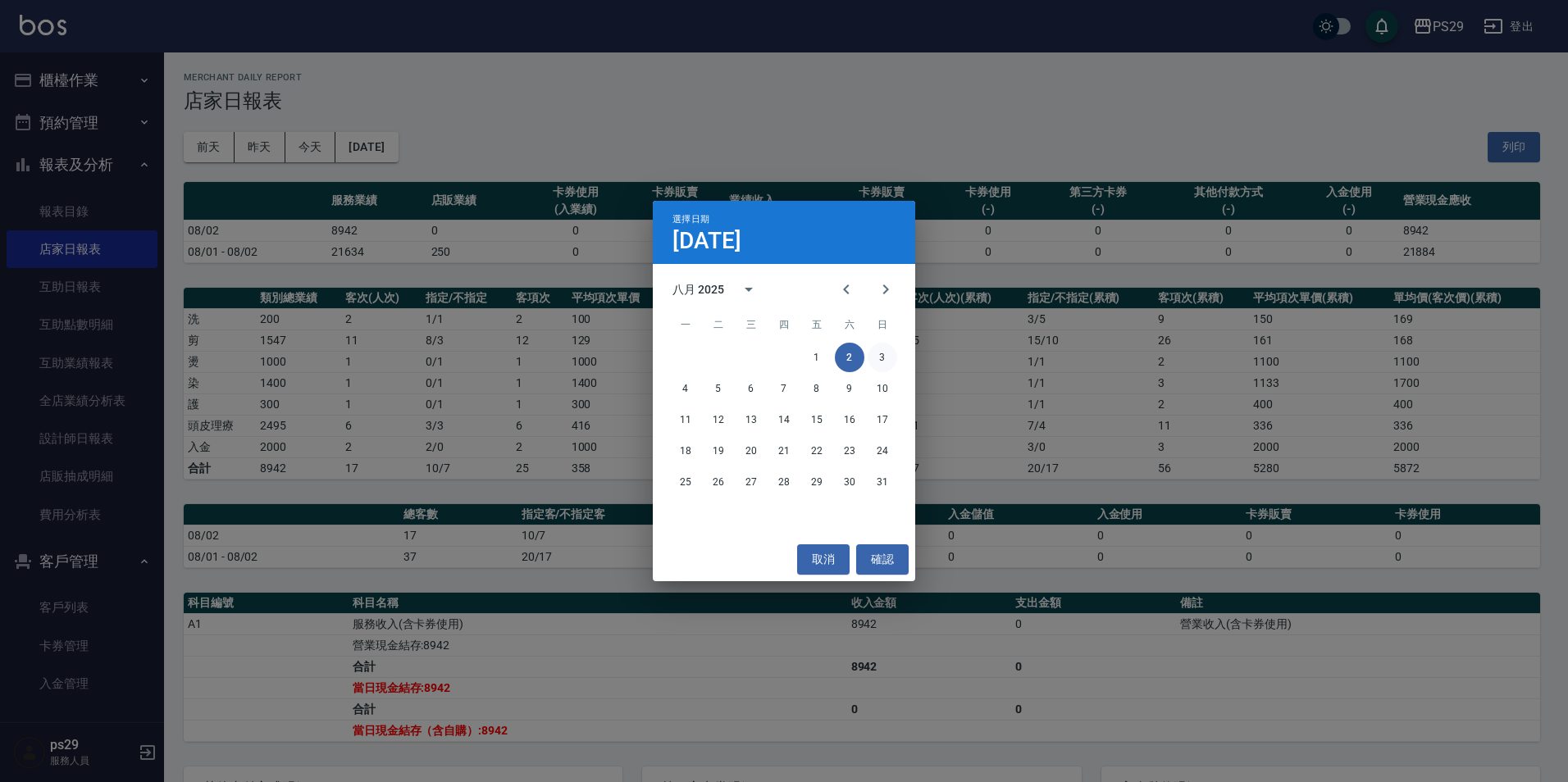
click at [880, 361] on button "3" at bounding box center [882, 357] width 29 height 29
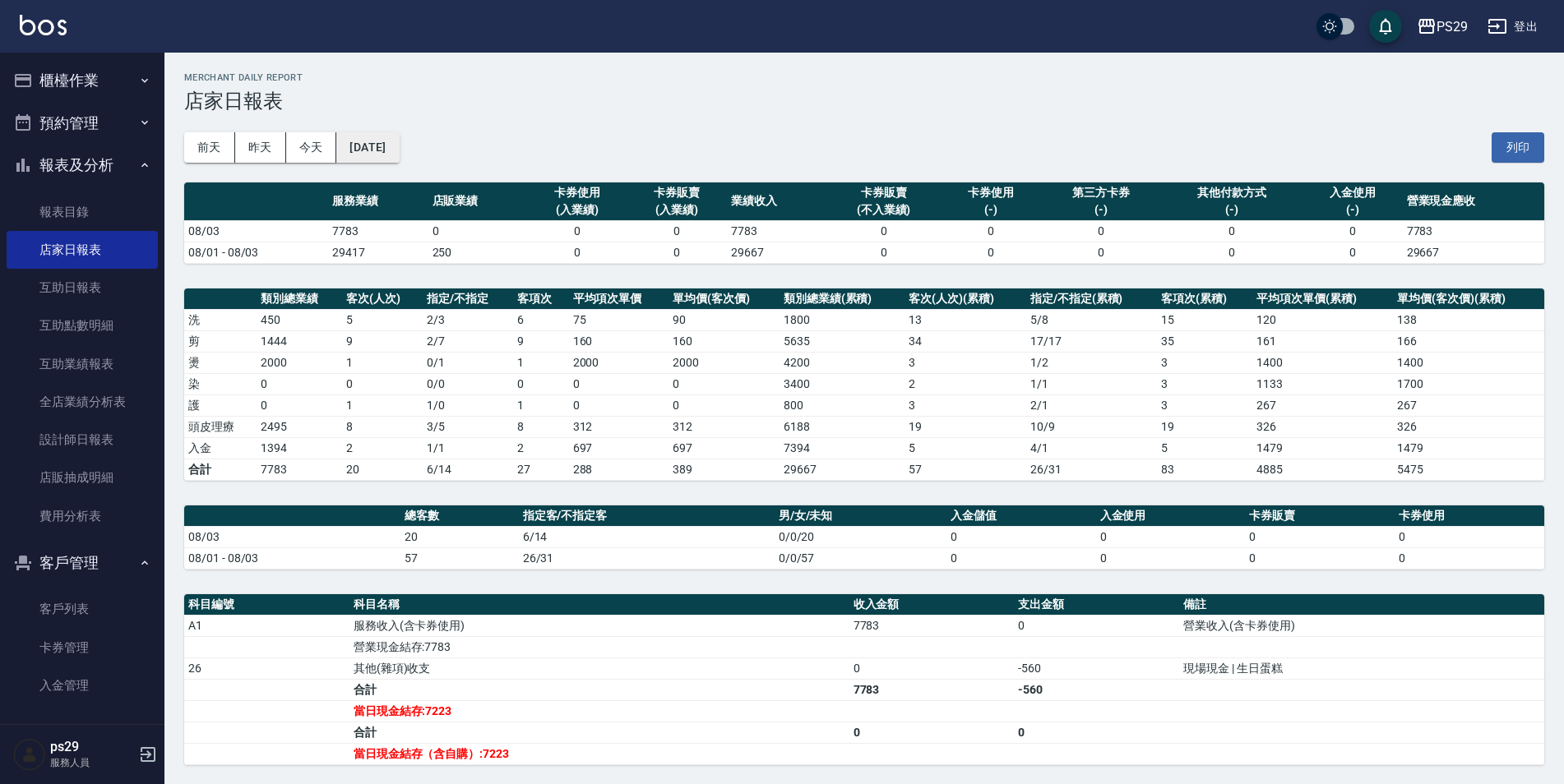
click at [392, 149] on button "[DATE]" at bounding box center [367, 147] width 63 height 30
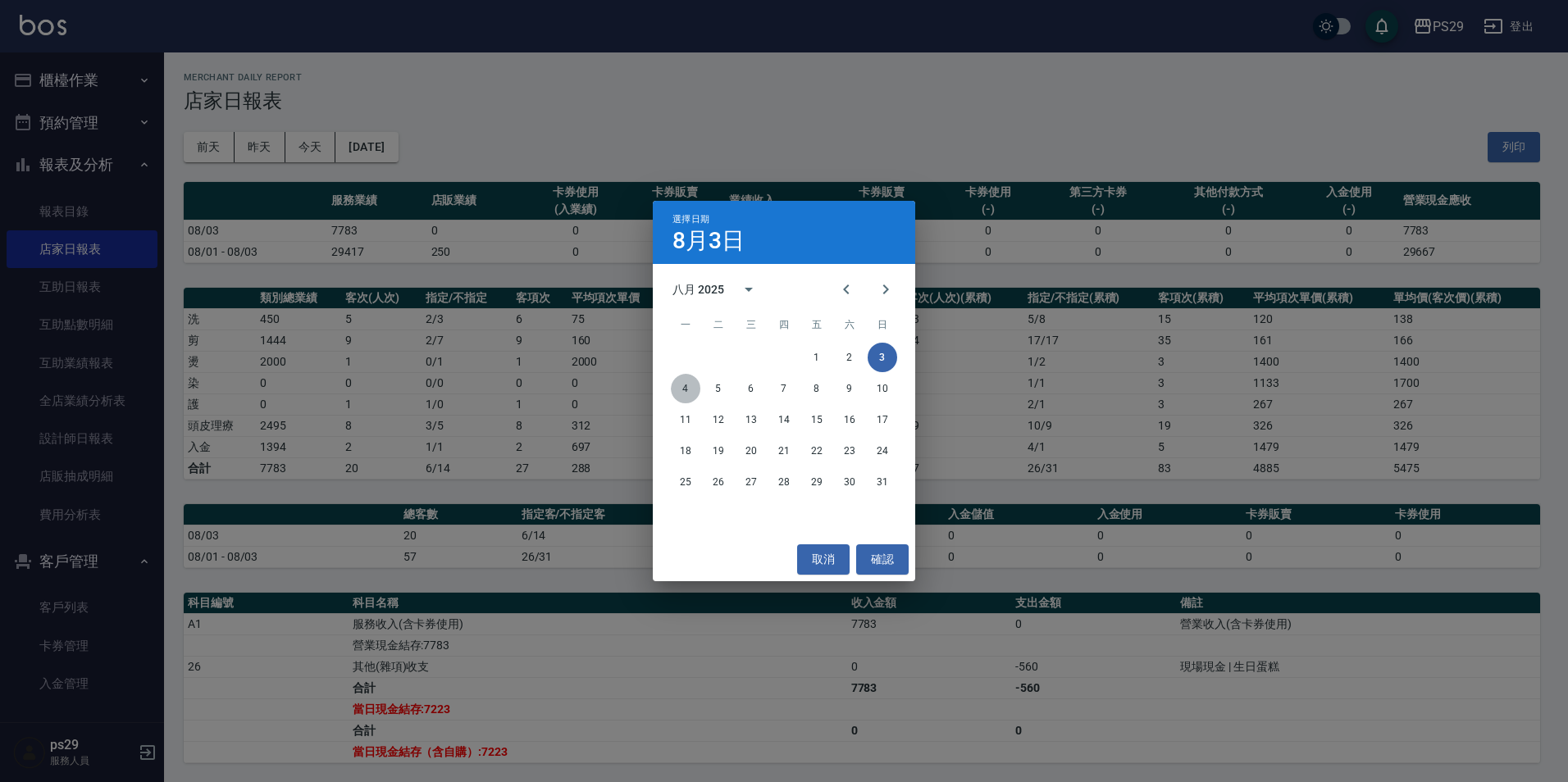
click at [686, 391] on button "4" at bounding box center [685, 388] width 29 height 29
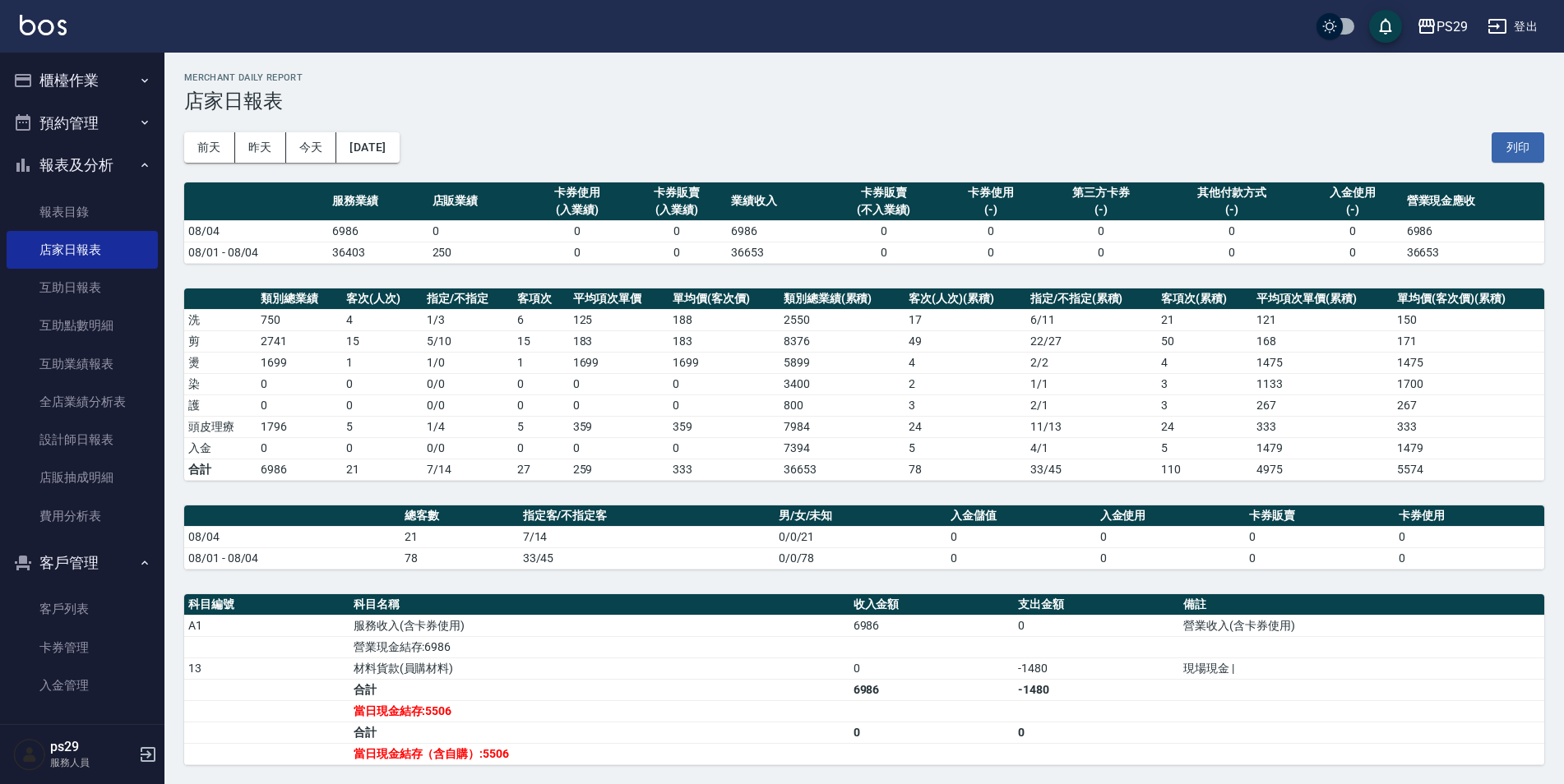
click at [418, 165] on div "[DATE] [DATE] [DATE] [DATE] 列印" at bounding box center [864, 148] width 1360 height 70
drag, startPoint x: 418, startPoint y: 165, endPoint x: 397, endPoint y: 156, distance: 22.8
click at [397, 156] on div "[DATE] [DATE] [DATE] [DATE] 列印" at bounding box center [864, 148] width 1360 height 70
click at [397, 156] on button "[DATE]" at bounding box center [367, 147] width 63 height 30
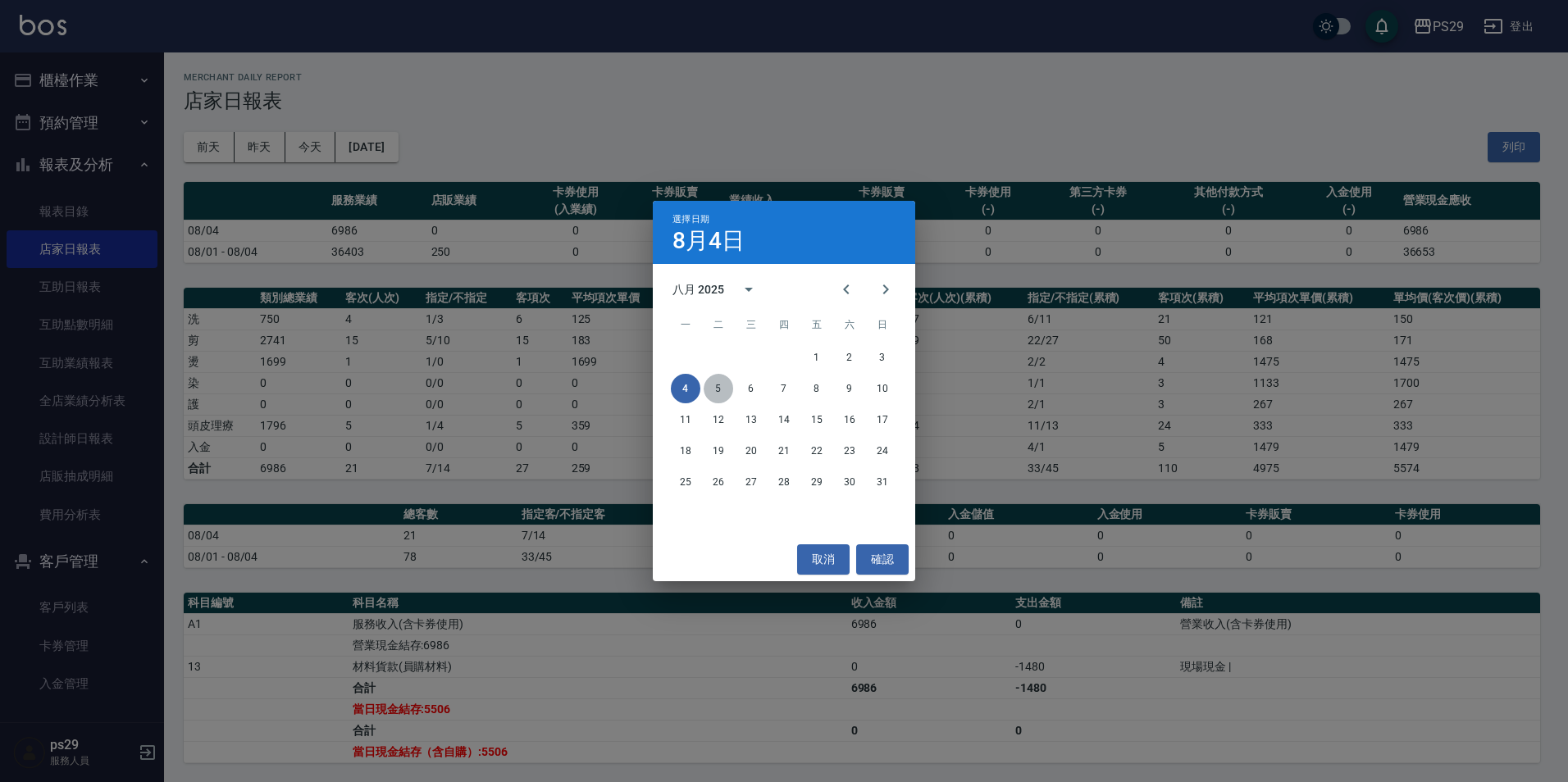
click at [722, 387] on button "5" at bounding box center [718, 388] width 29 height 29
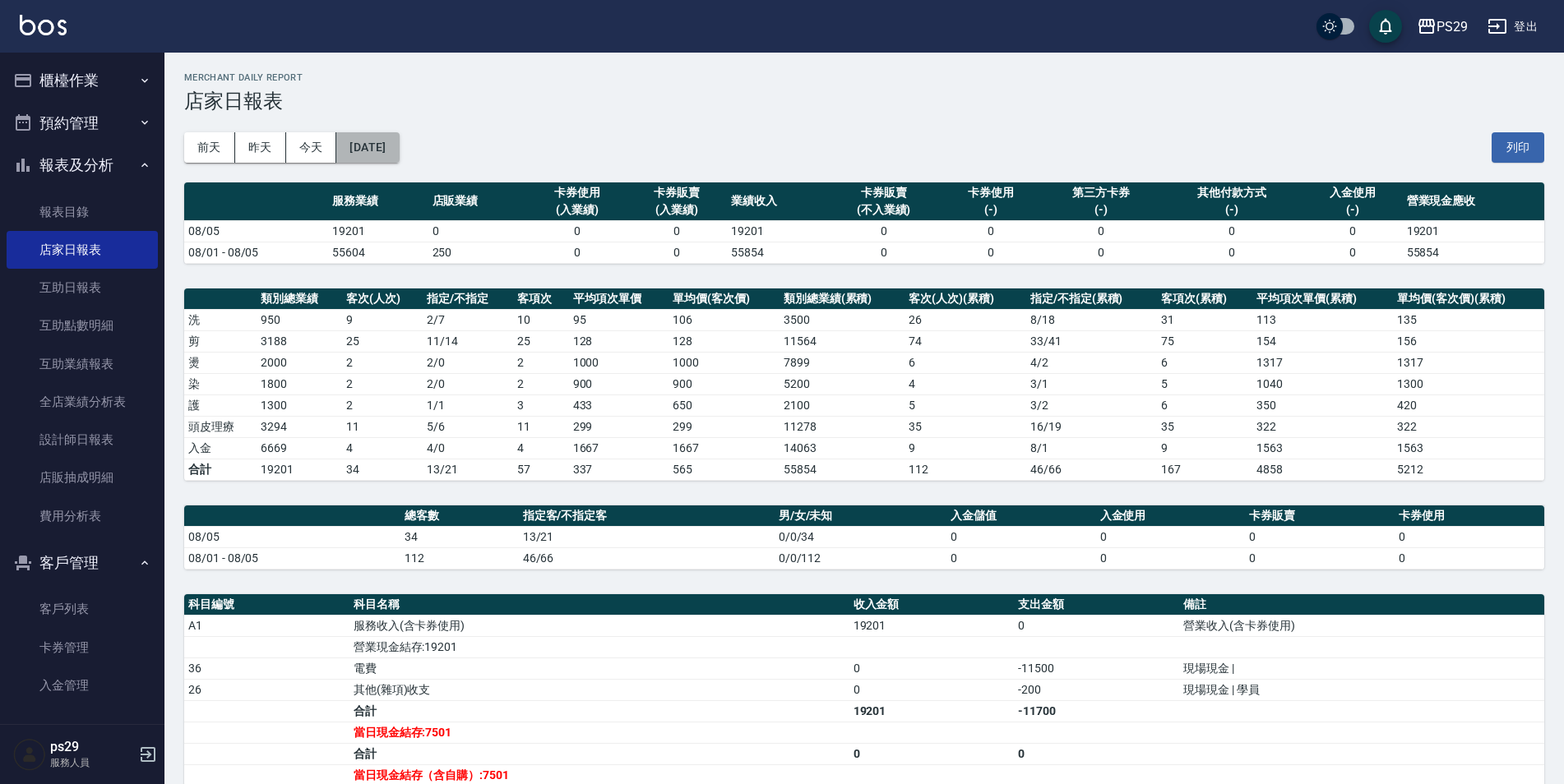
click at [395, 146] on button "[DATE]" at bounding box center [367, 147] width 63 height 30
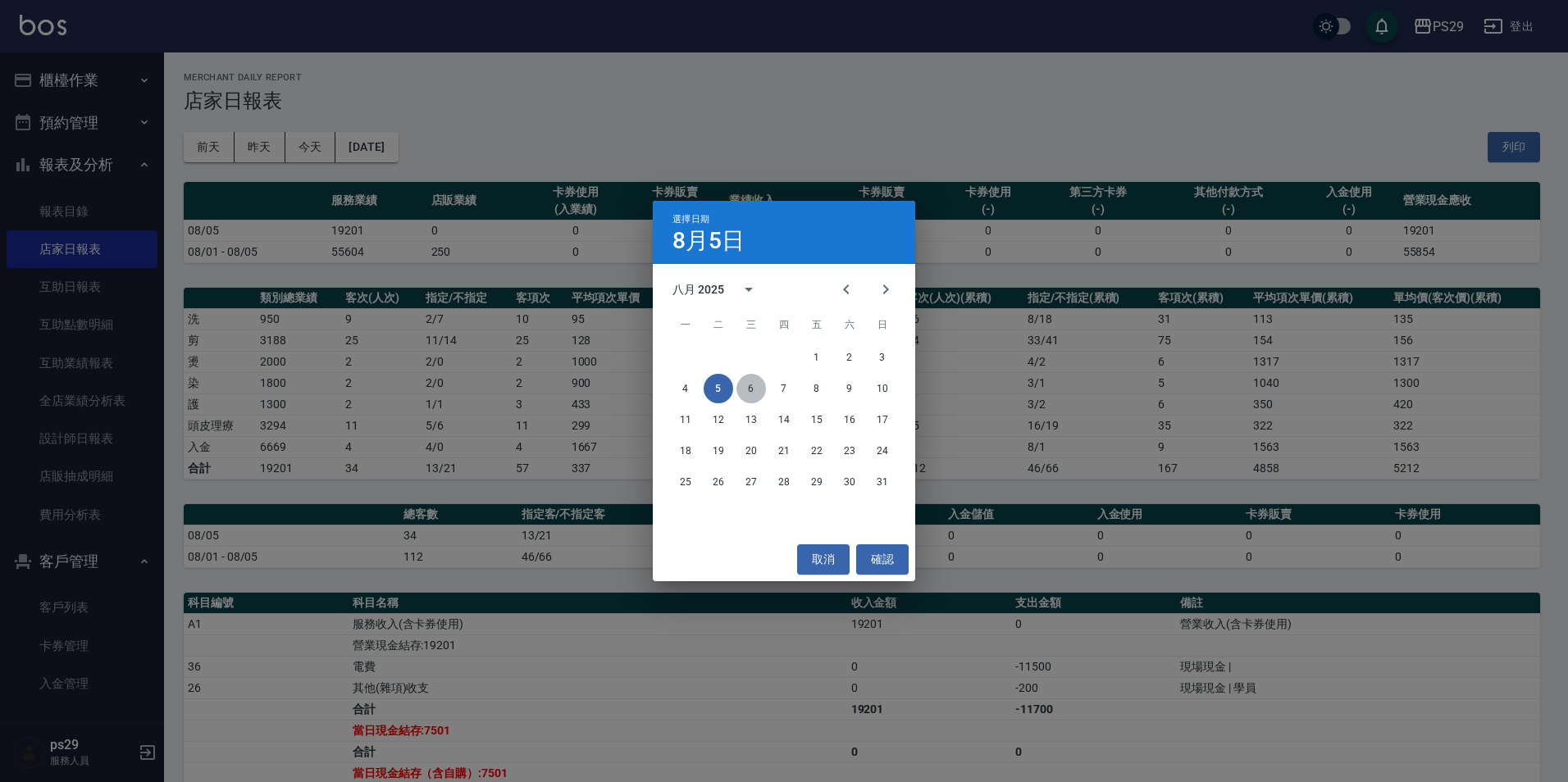
click at [749, 381] on button "6" at bounding box center [750, 388] width 29 height 29
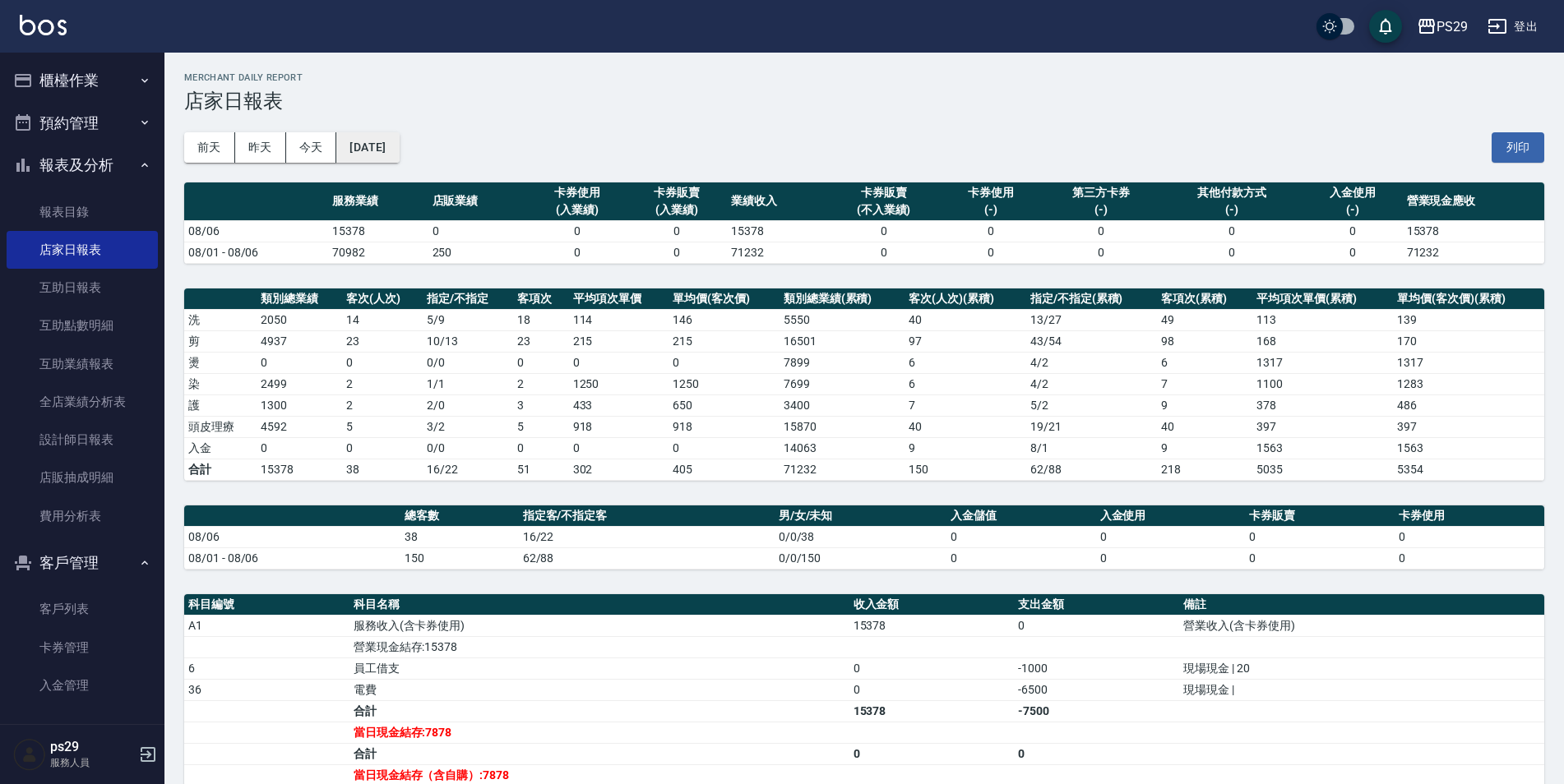
click at [396, 162] on button "[DATE]" at bounding box center [367, 147] width 63 height 30
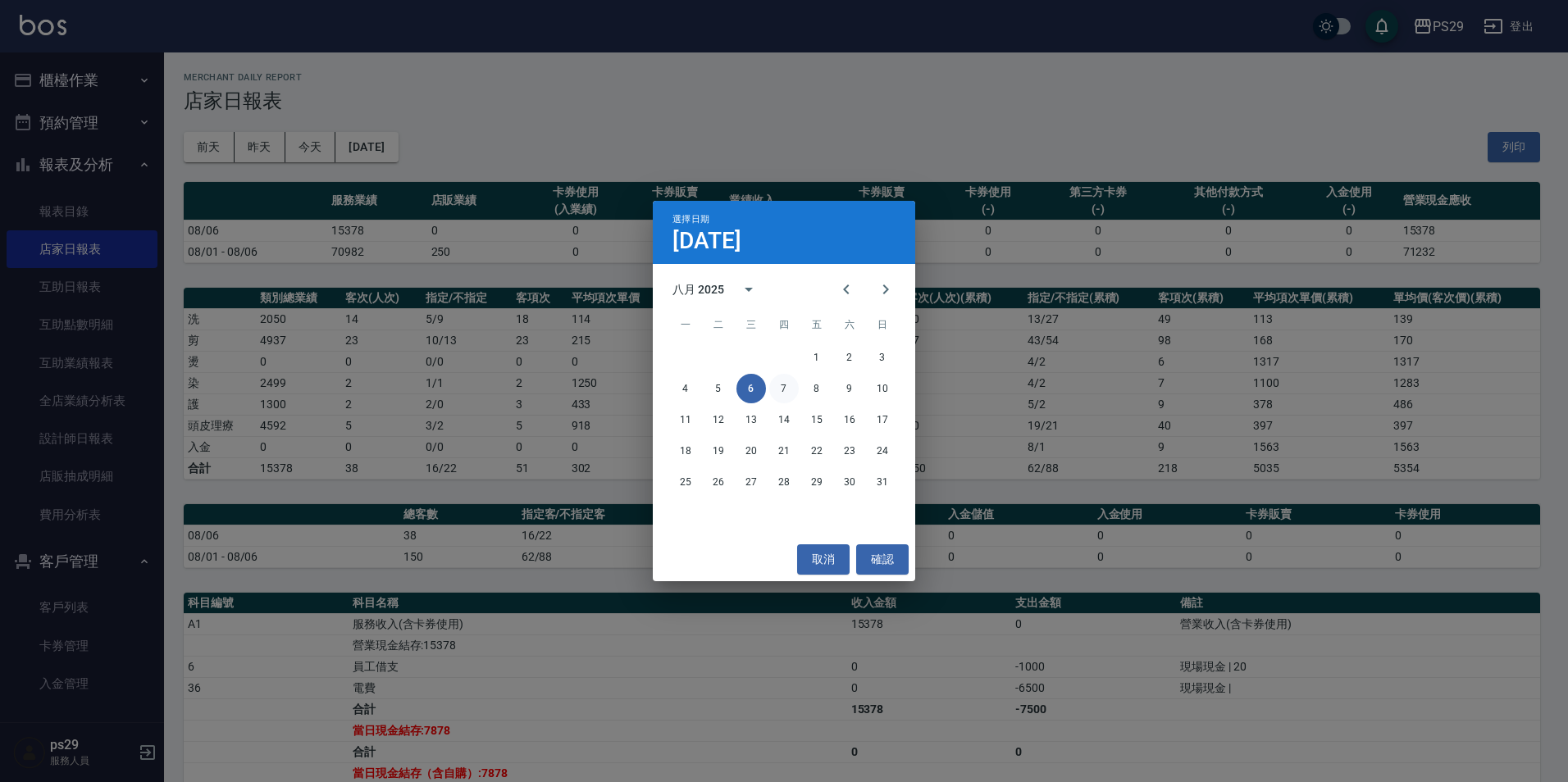
click at [776, 386] on button "7" at bounding box center [784, 388] width 29 height 29
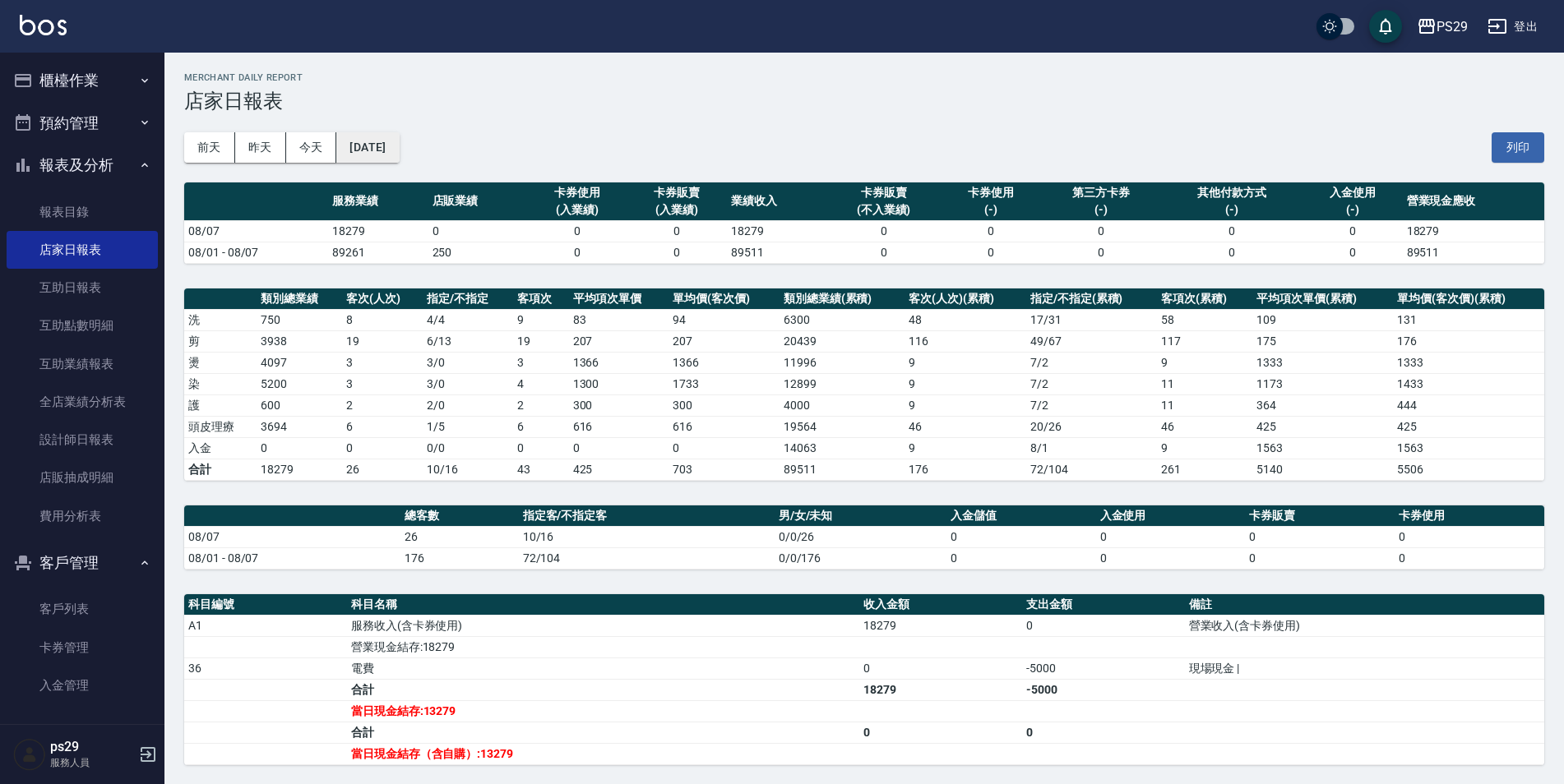
click at [399, 160] on button "[DATE]" at bounding box center [367, 147] width 63 height 30
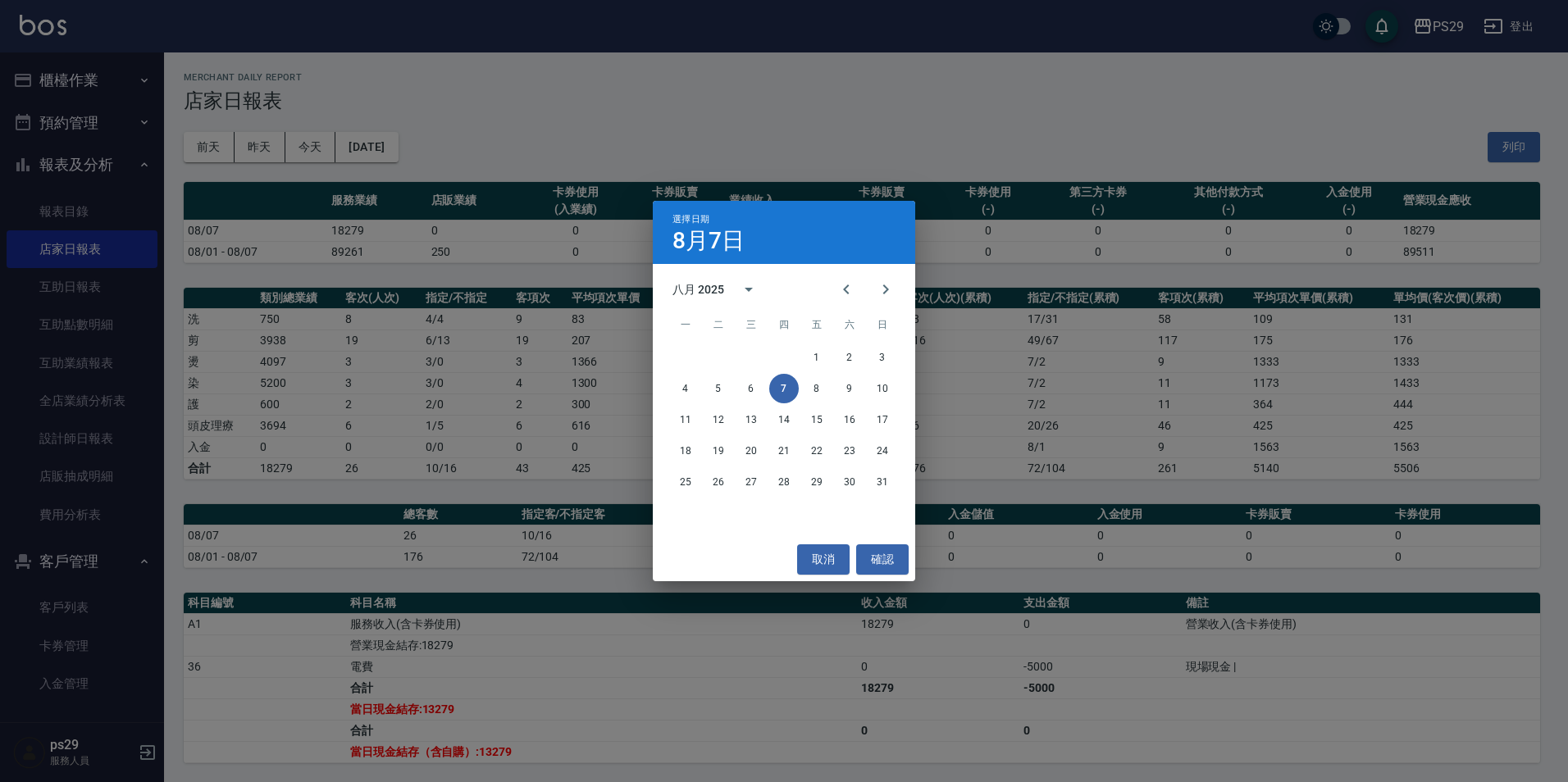
click at [794, 377] on div "4 5 6 7 8 9 10" at bounding box center [784, 388] width 262 height 29
click at [808, 387] on button "8" at bounding box center [816, 388] width 29 height 29
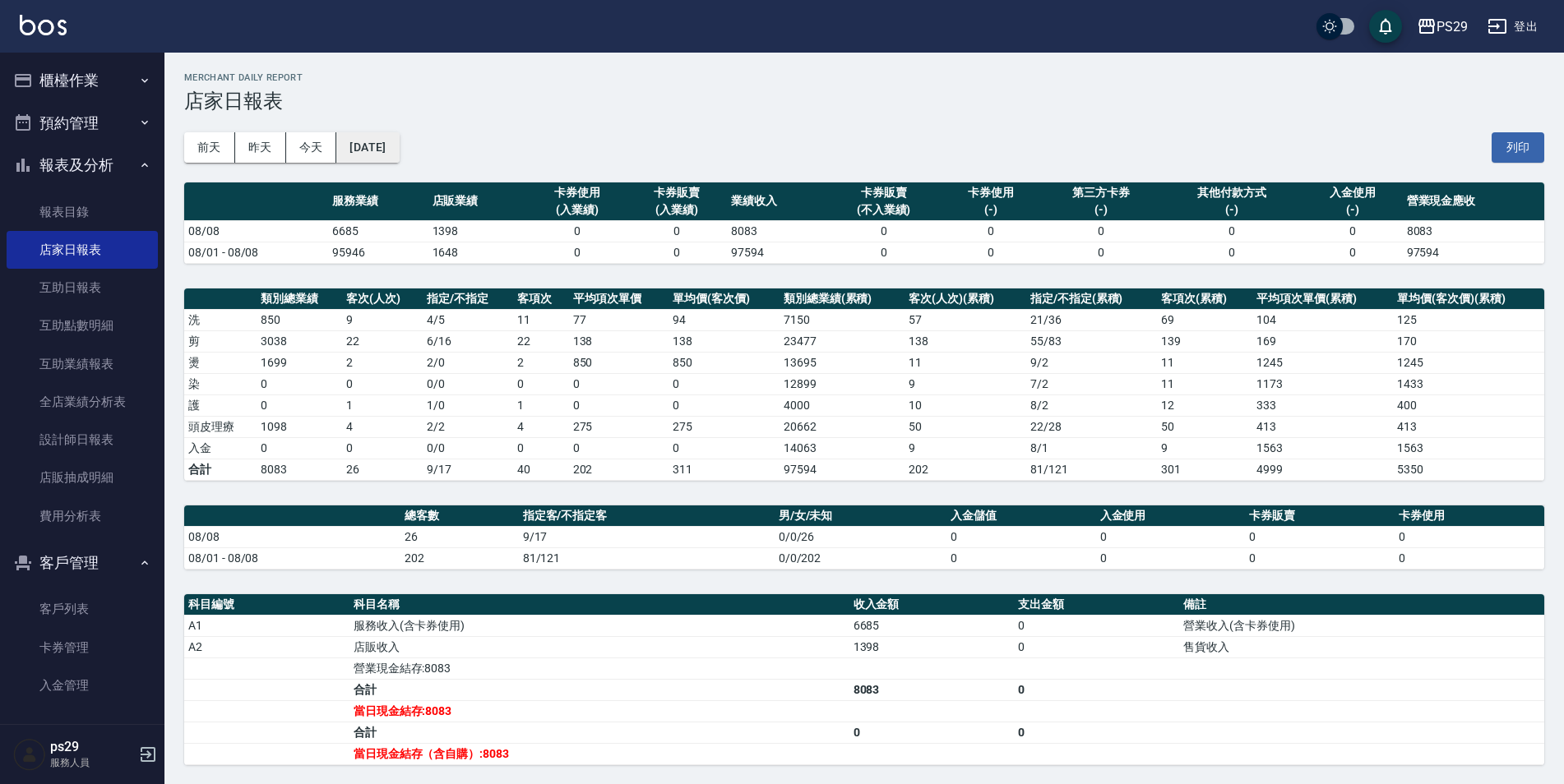
click at [392, 152] on button "[DATE]" at bounding box center [367, 147] width 63 height 30
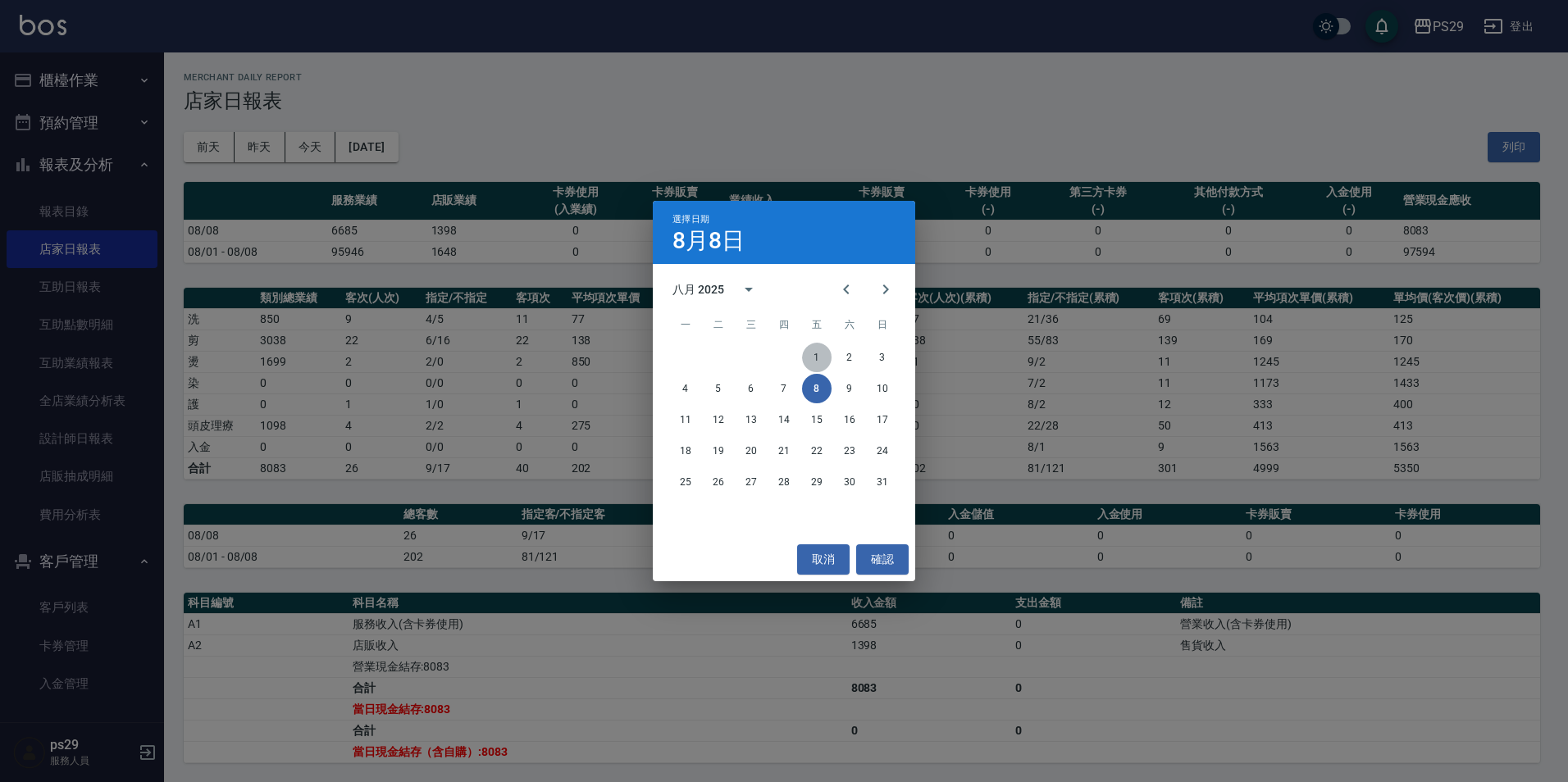
click at [814, 346] on button "1" at bounding box center [816, 357] width 29 height 29
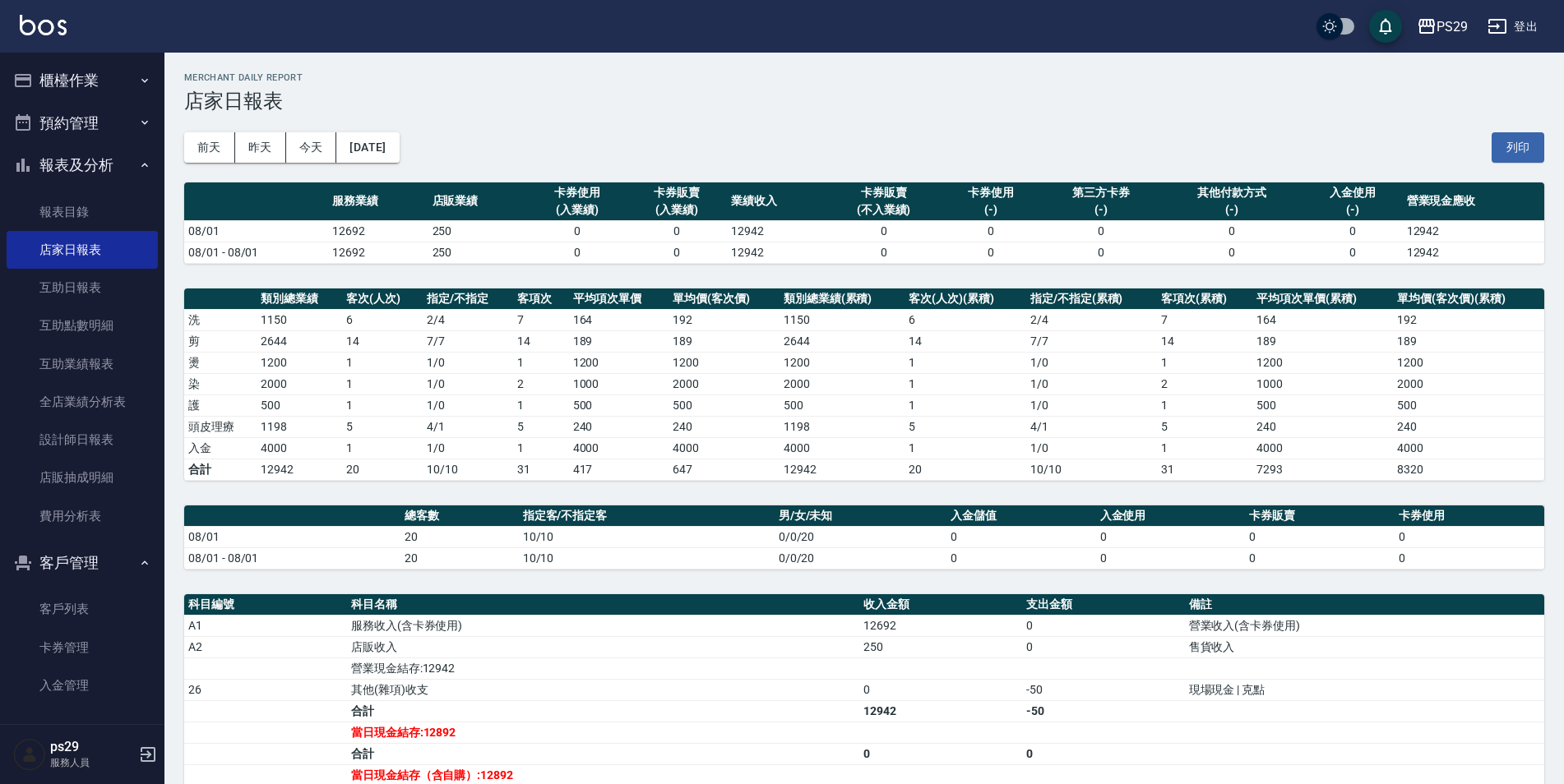
click at [397, 156] on button "[DATE]" at bounding box center [367, 147] width 63 height 30
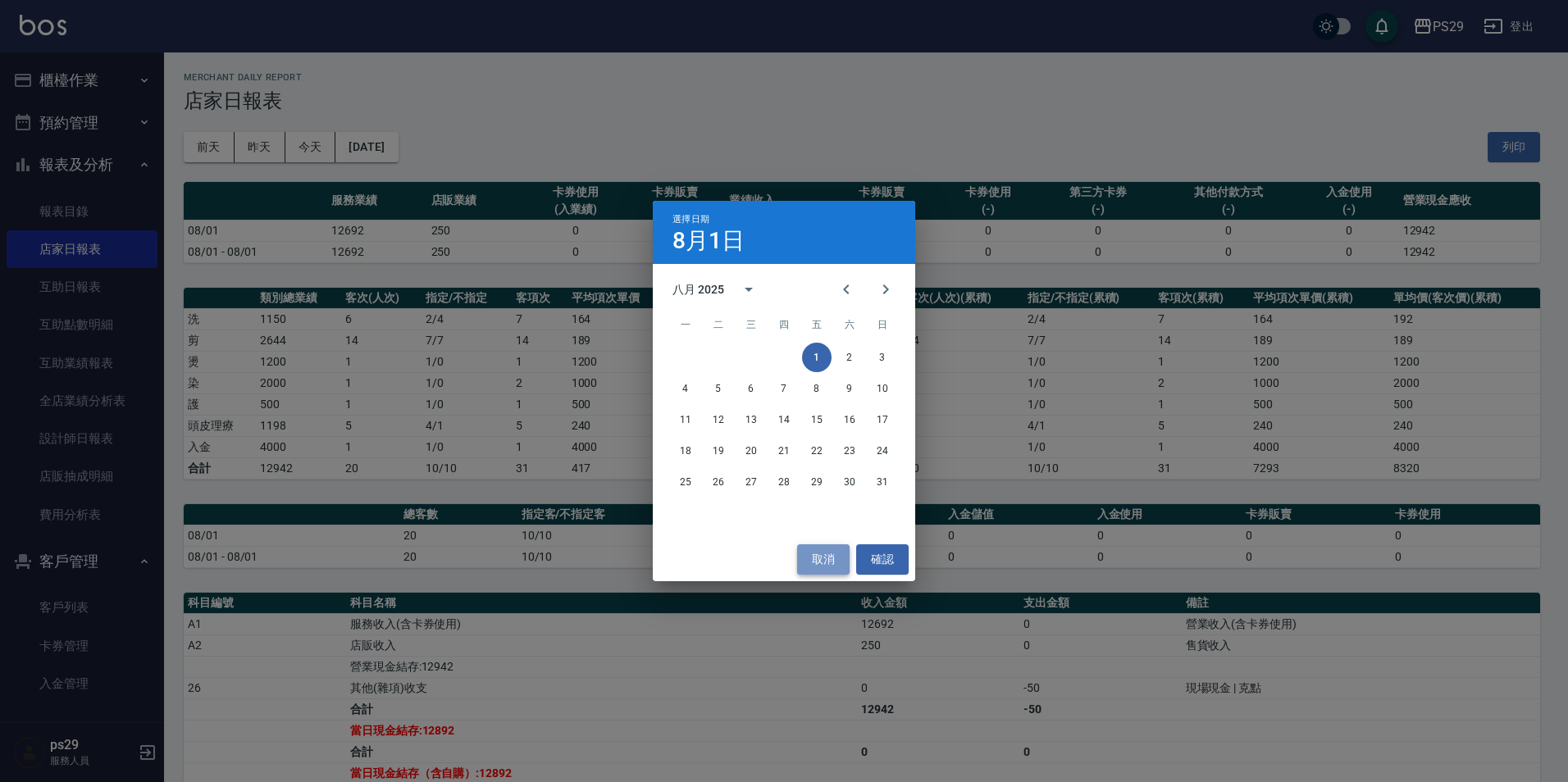
click at [825, 561] on button "取消" at bounding box center [823, 559] width 53 height 30
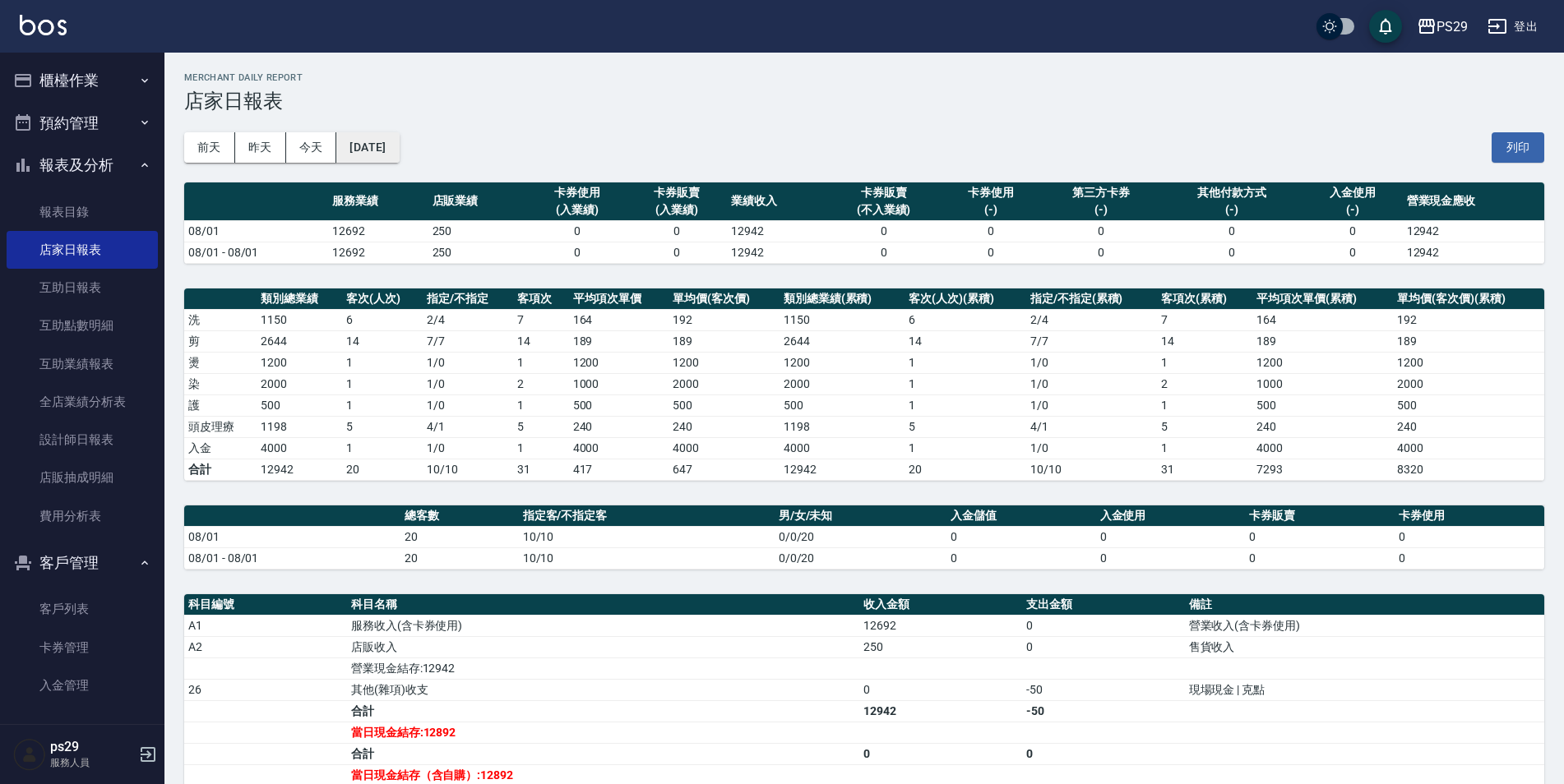
click at [399, 146] on button "[DATE]" at bounding box center [367, 147] width 63 height 30
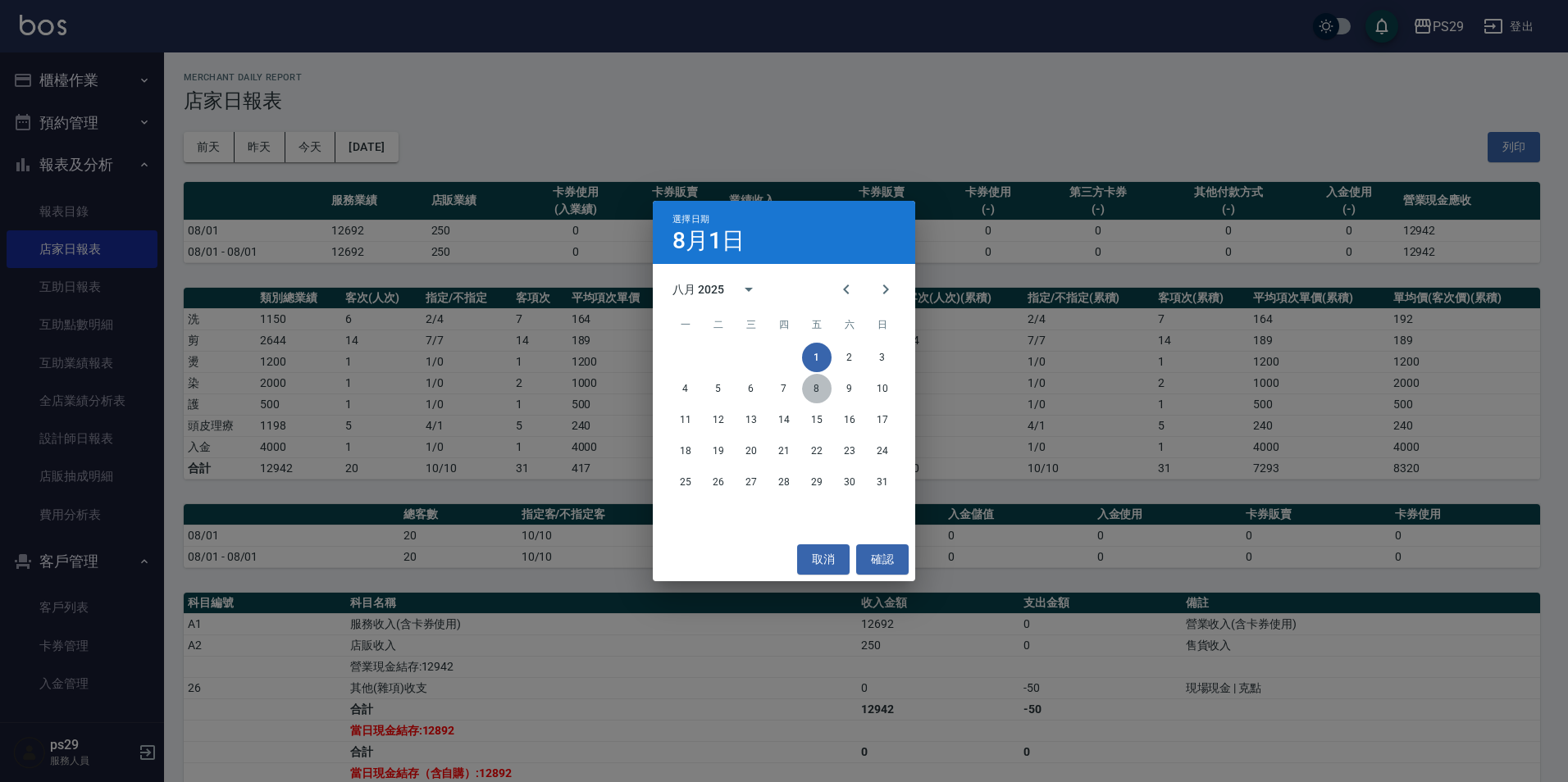
click at [815, 387] on button "8" at bounding box center [816, 388] width 29 height 29
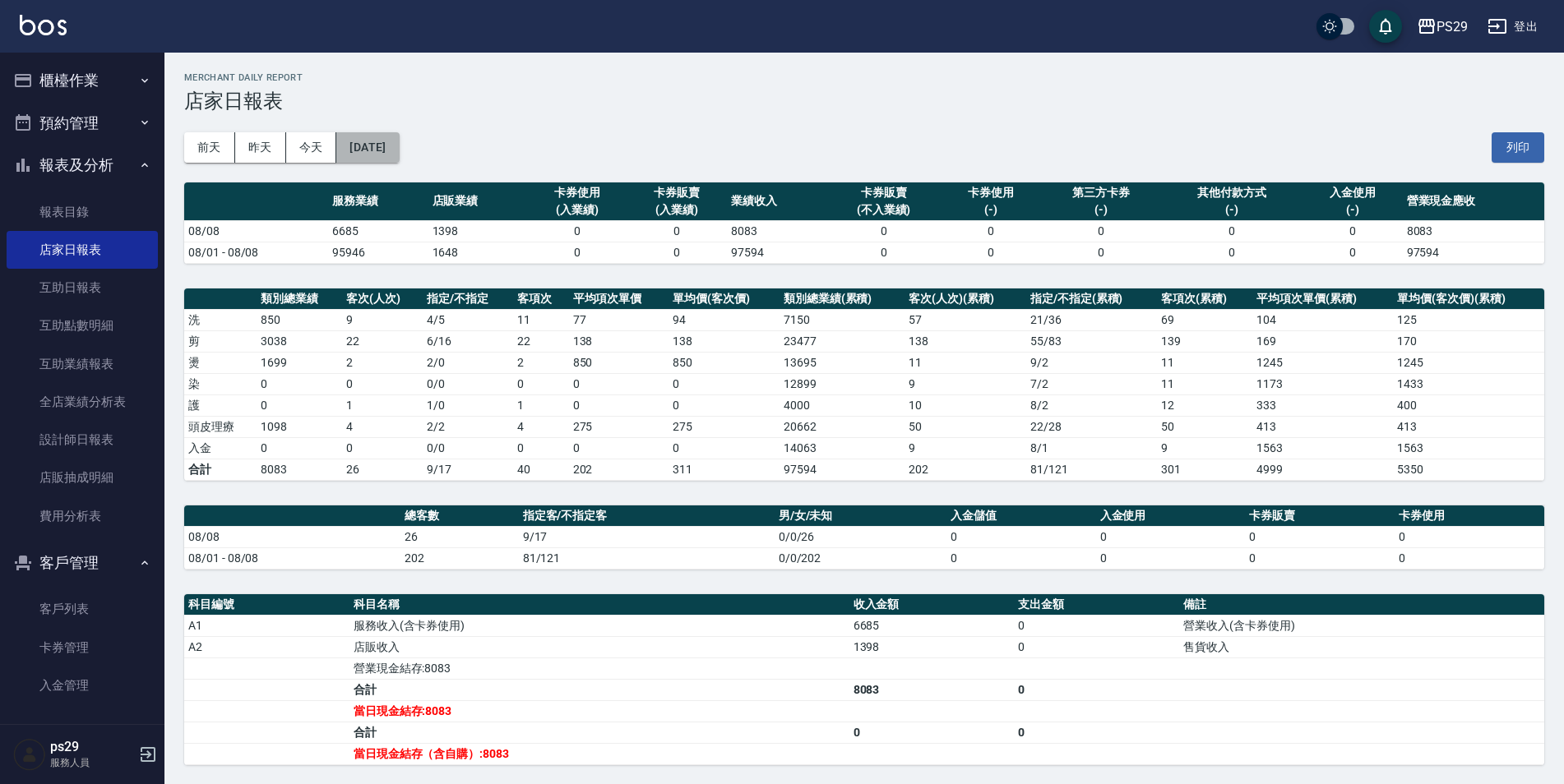
click at [384, 156] on button "[DATE]" at bounding box center [367, 147] width 63 height 30
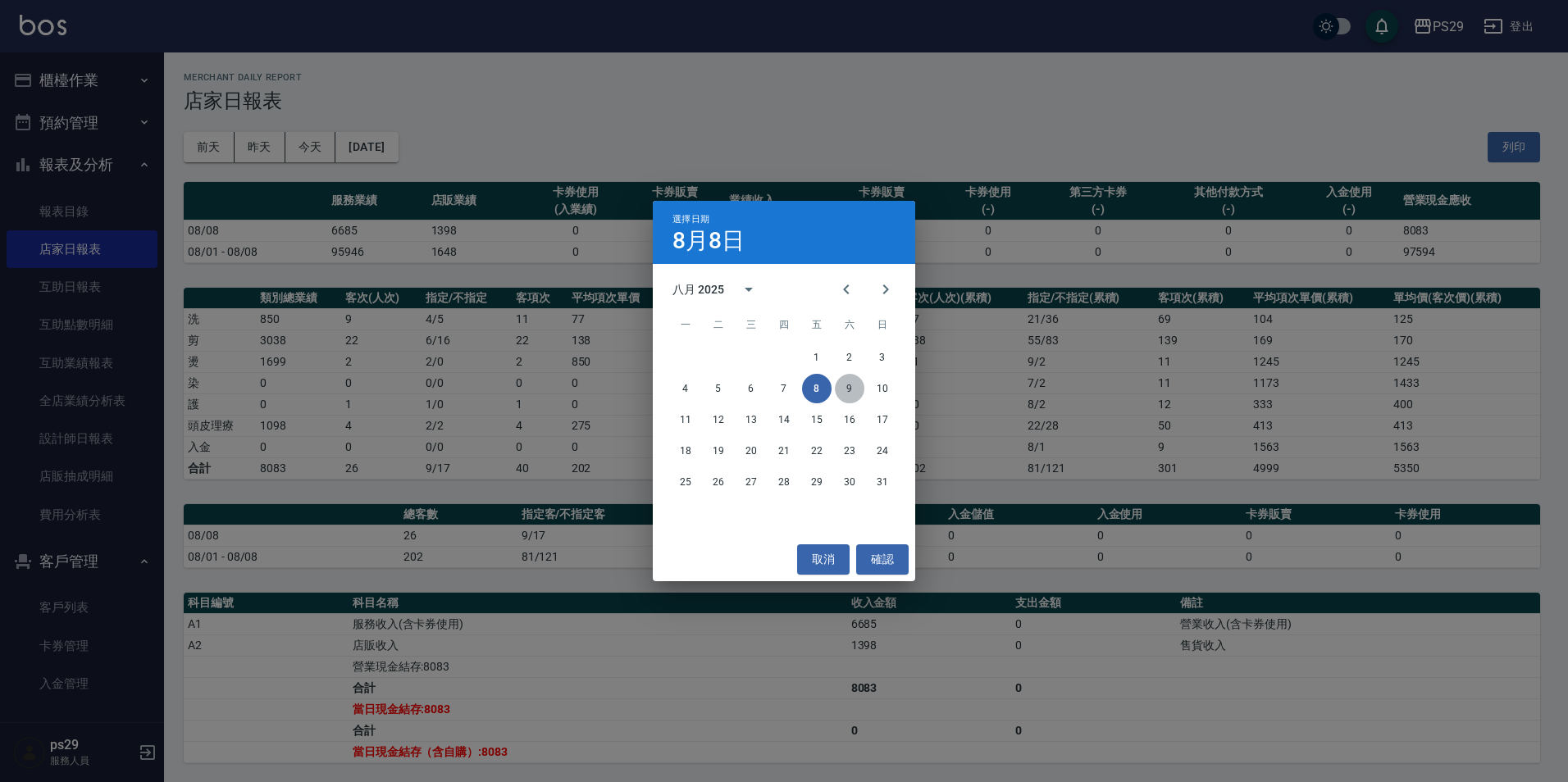
click at [838, 390] on button "9" at bounding box center [849, 388] width 29 height 29
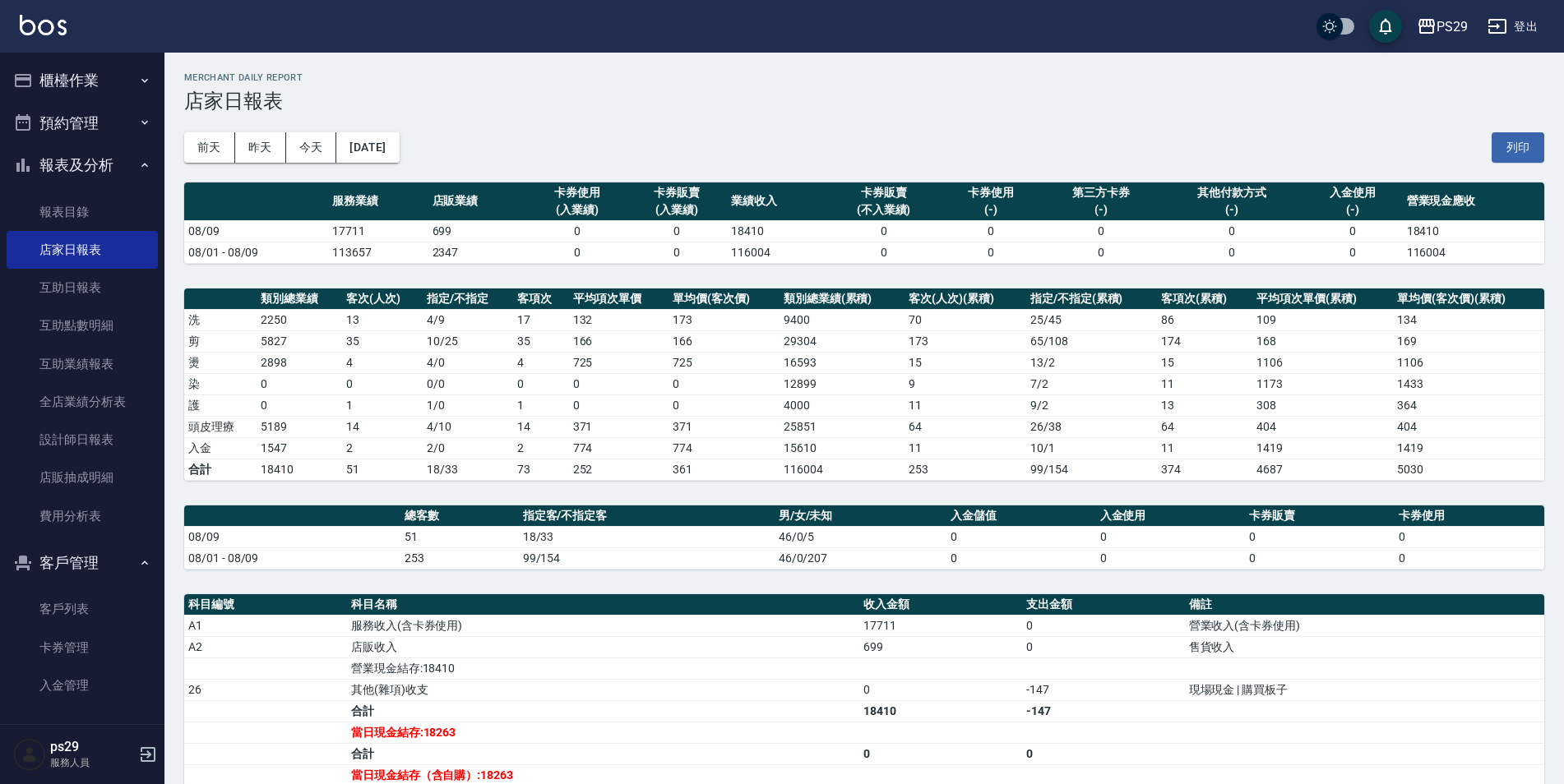
click at [70, 182] on button "報表及分析" at bounding box center [82, 165] width 151 height 43
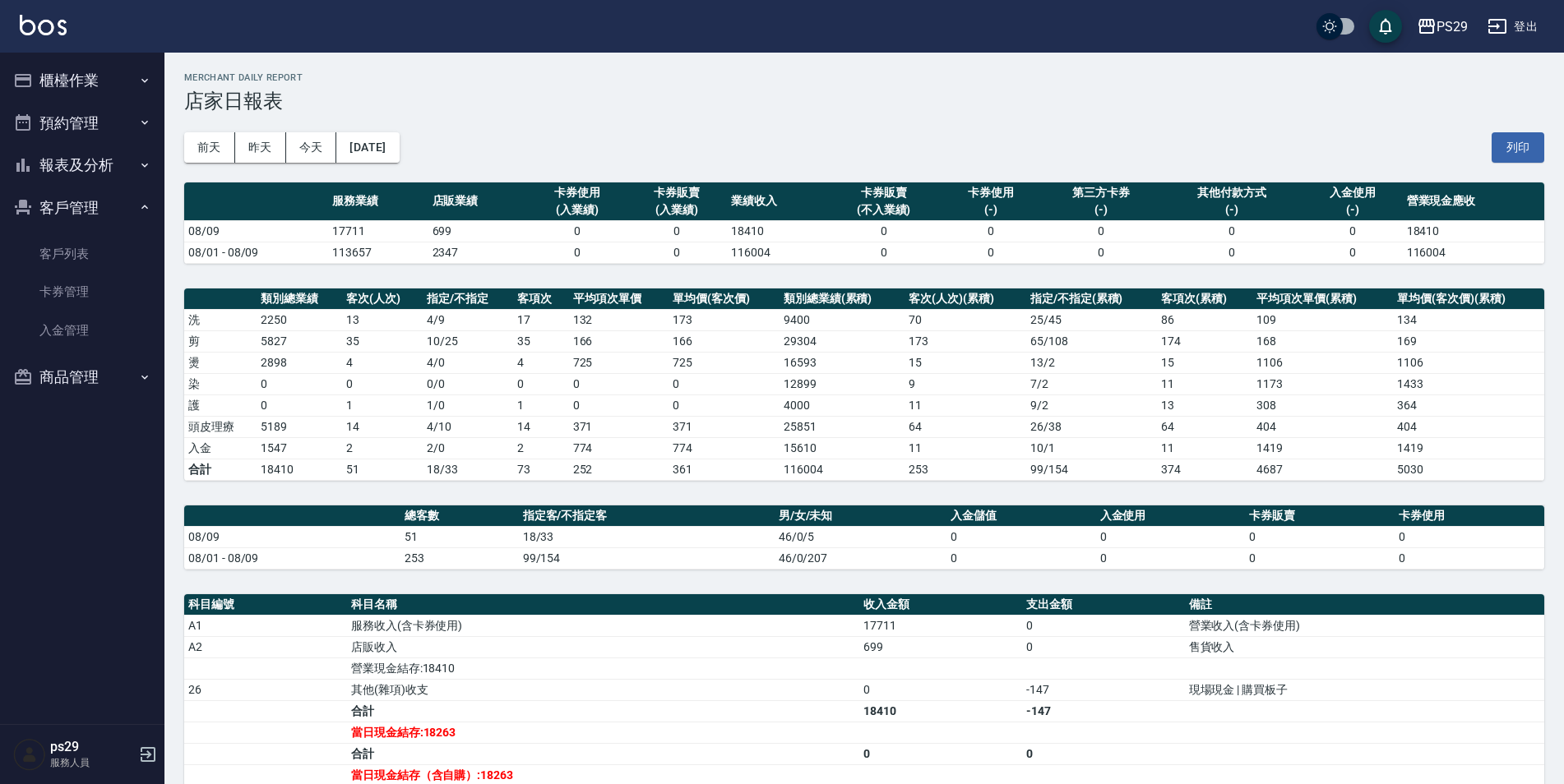
click at [110, 89] on button "櫃檯作業" at bounding box center [82, 80] width 151 height 43
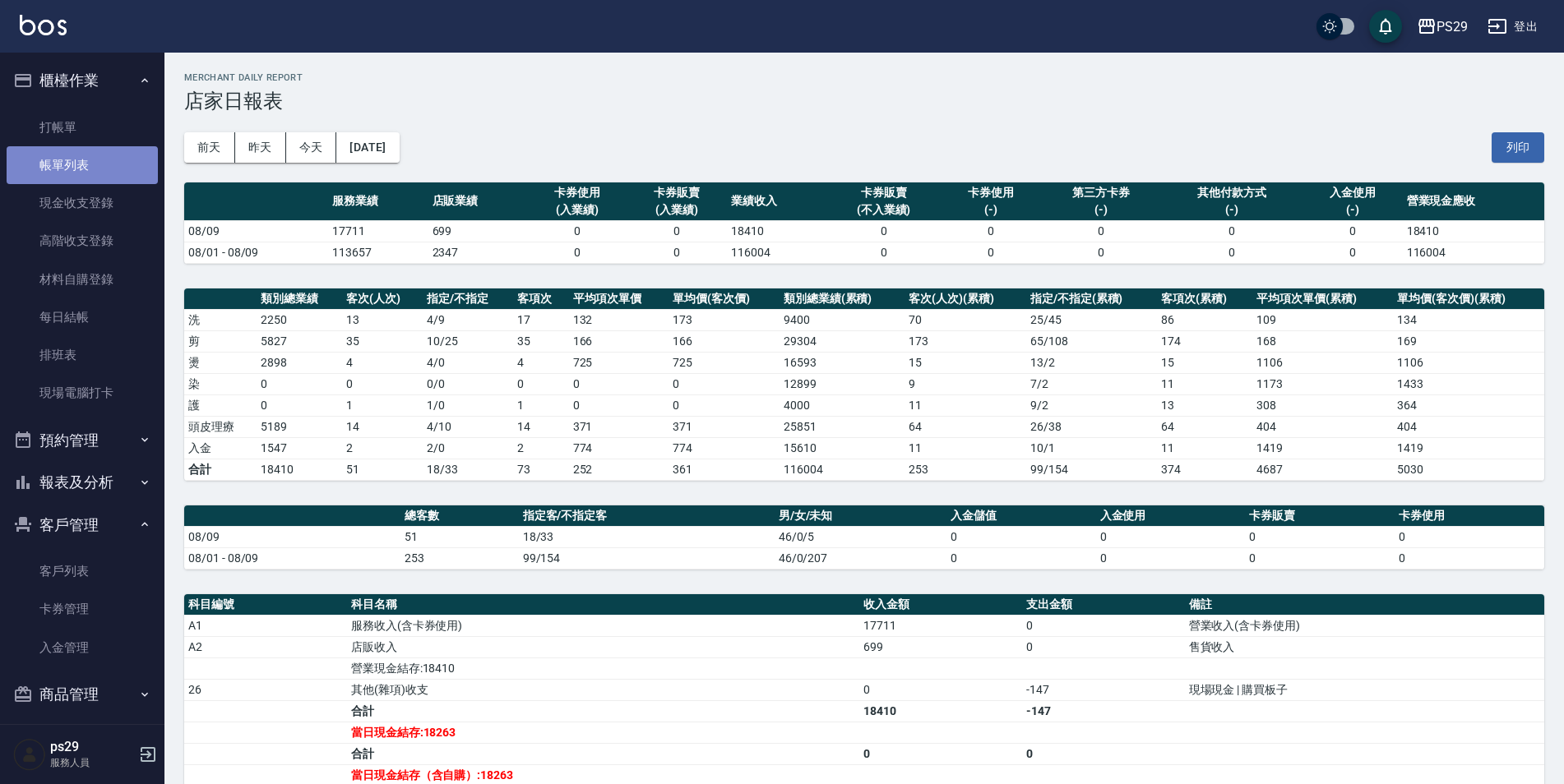
click at [81, 171] on link "帳單列表" at bounding box center [82, 165] width 151 height 38
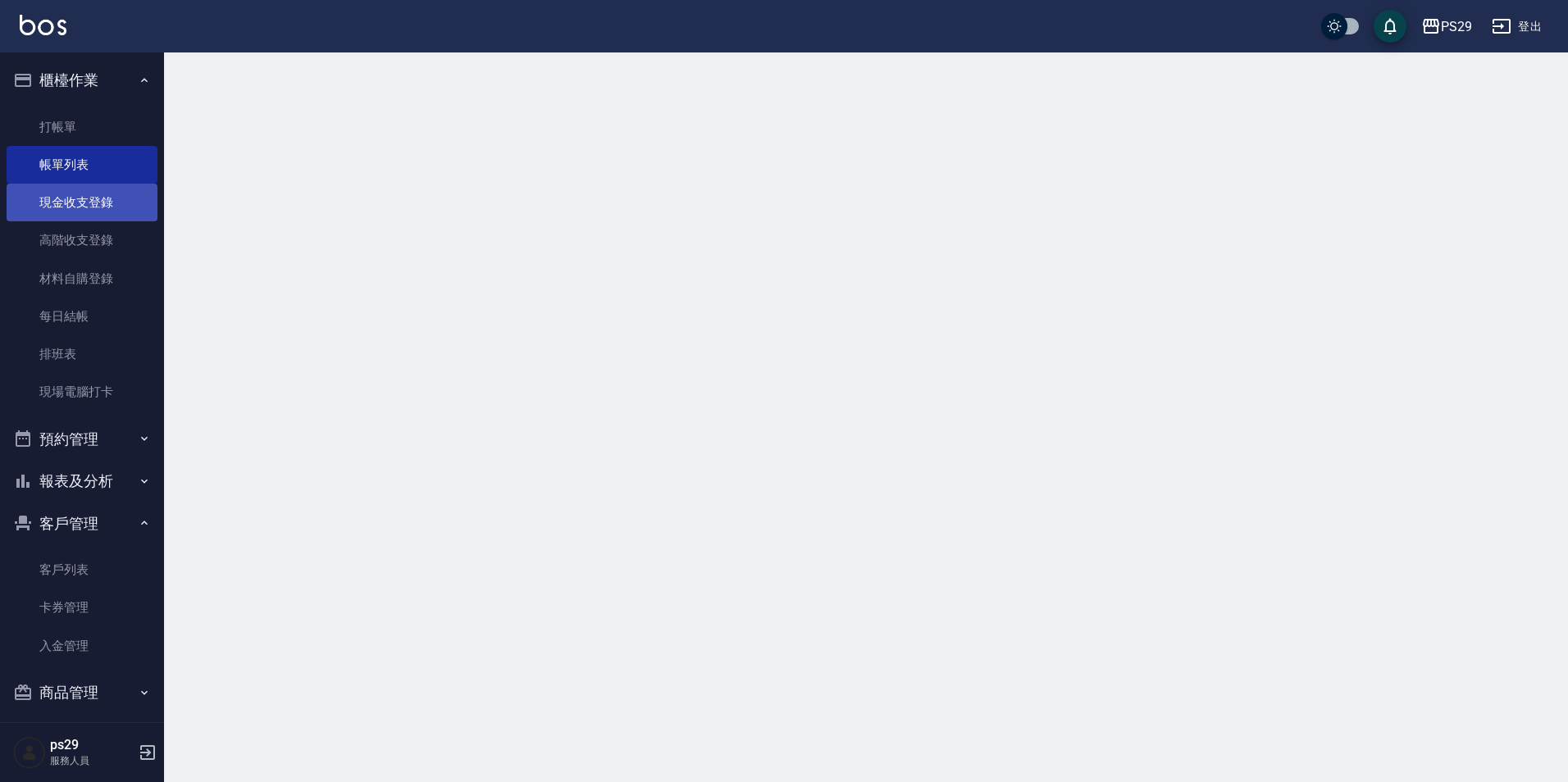
click at [85, 200] on link "現金收支登錄" at bounding box center [82, 202] width 151 height 38
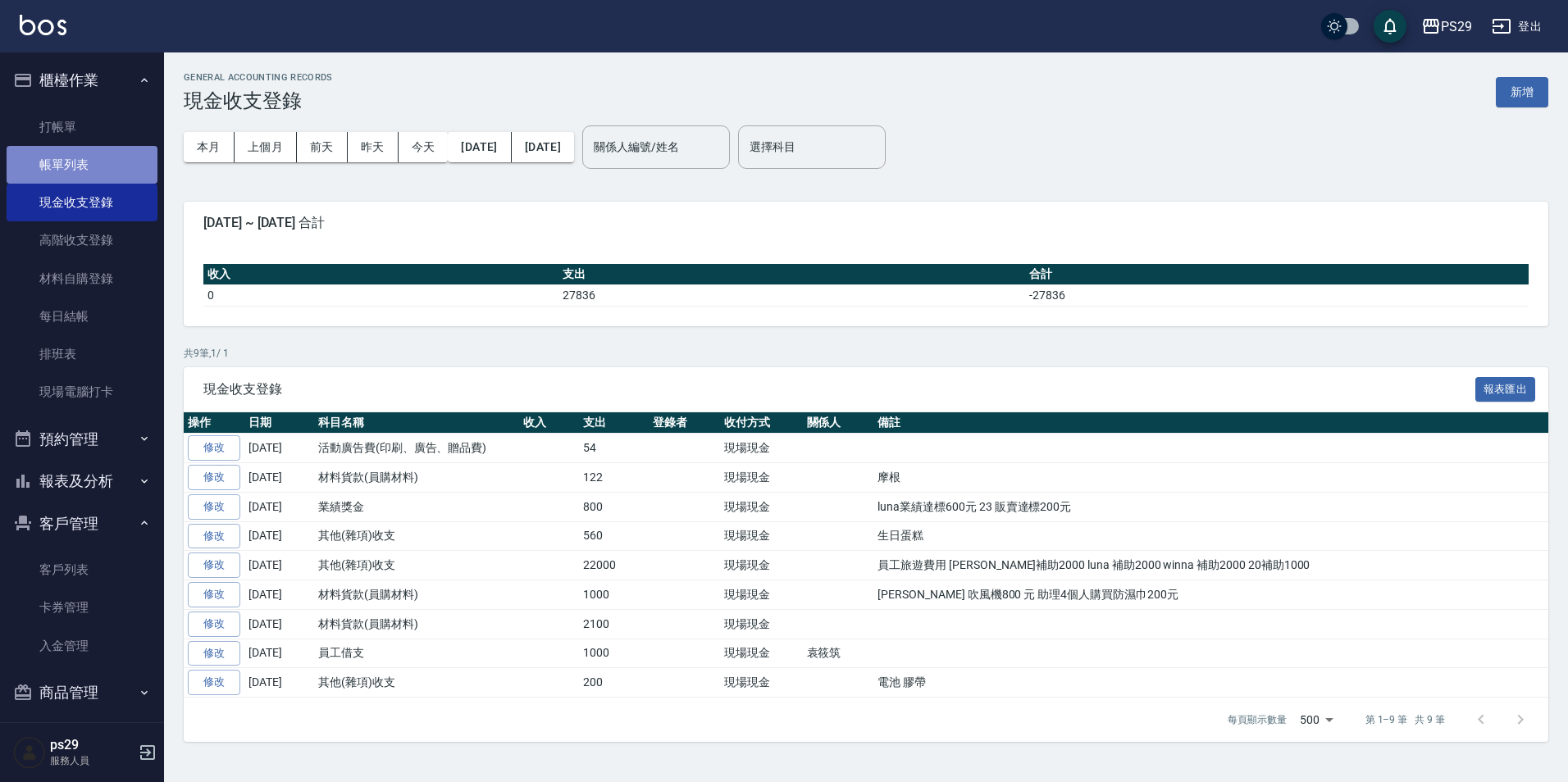
click at [100, 172] on link "帳單列表" at bounding box center [82, 164] width 151 height 38
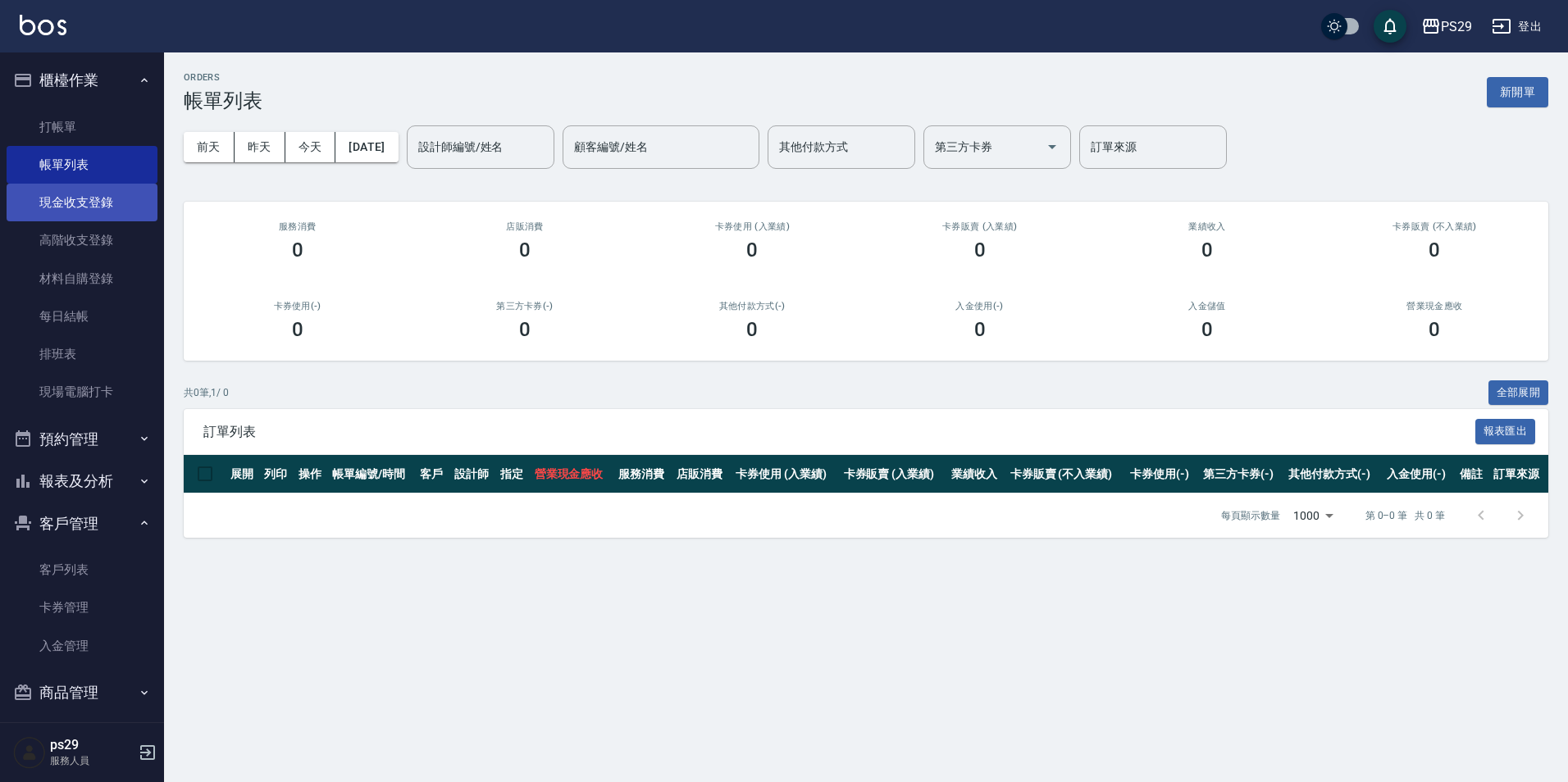
click at [104, 219] on link "現金收支登錄" at bounding box center [82, 202] width 151 height 38
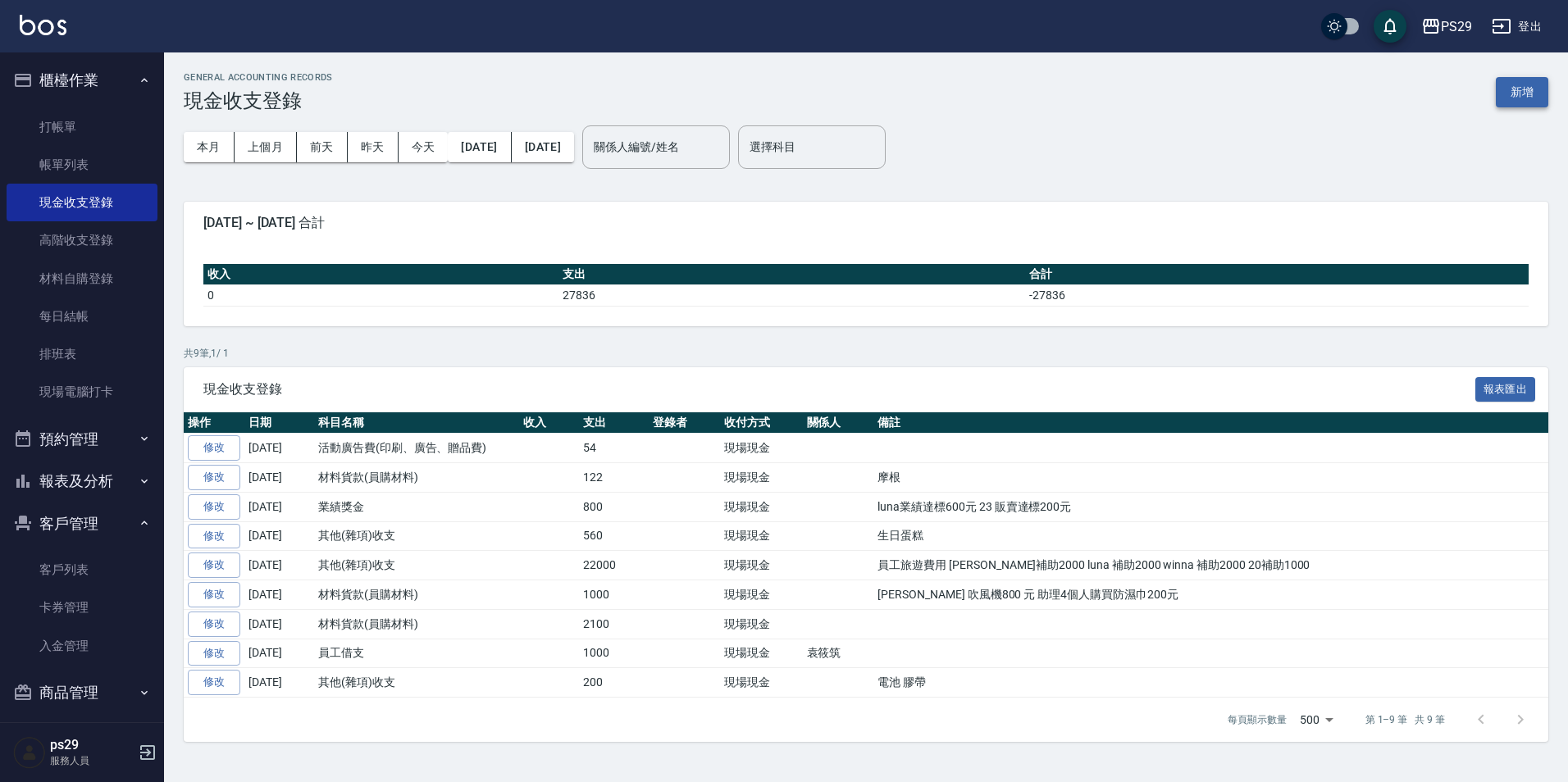
click at [1519, 82] on div "GENERAL ACCOUNTING RECORDS 現金收支登錄 新增" at bounding box center [865, 92] width 1364 height 40
click at [1518, 84] on button "新增" at bounding box center [1521, 92] width 53 height 30
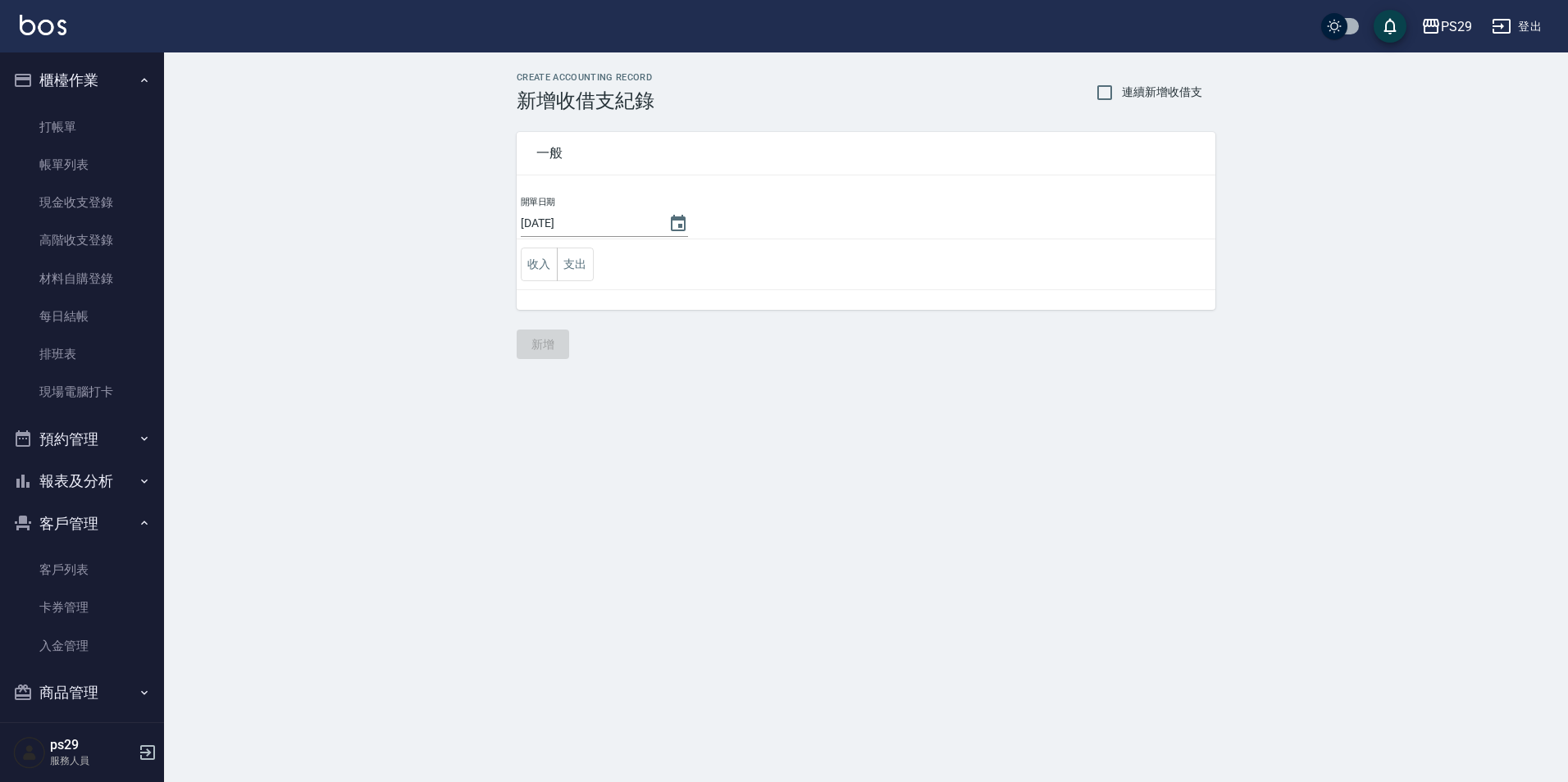
click at [648, 226] on div "[DATE]" at bounding box center [604, 224] width 167 height 27
click at [662, 225] on button "Choose date, selected date is 2025-09-08" at bounding box center [678, 224] width 39 height 39
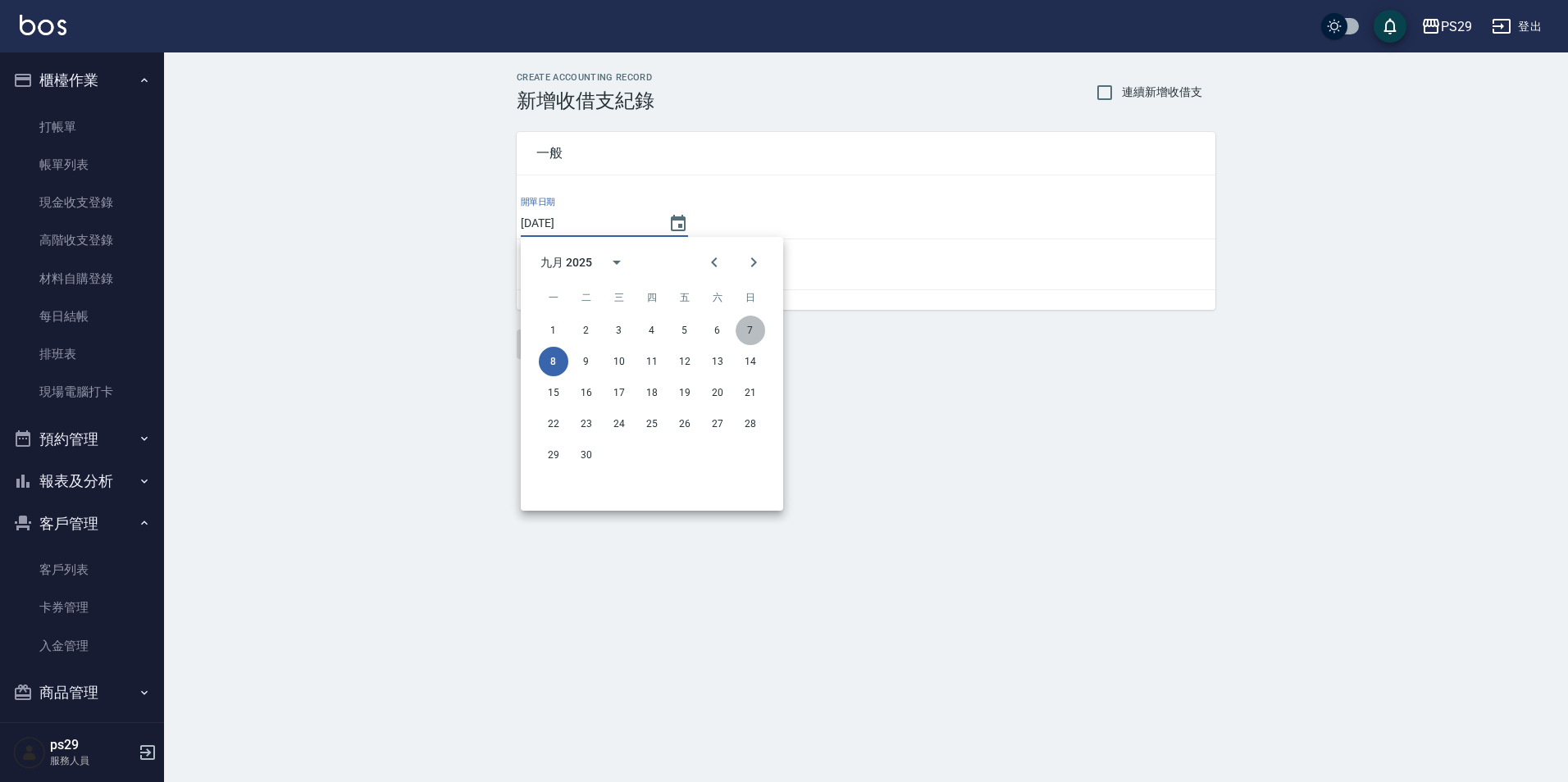
click at [752, 333] on button "7" at bounding box center [749, 330] width 29 height 29
type input "[DATE]"
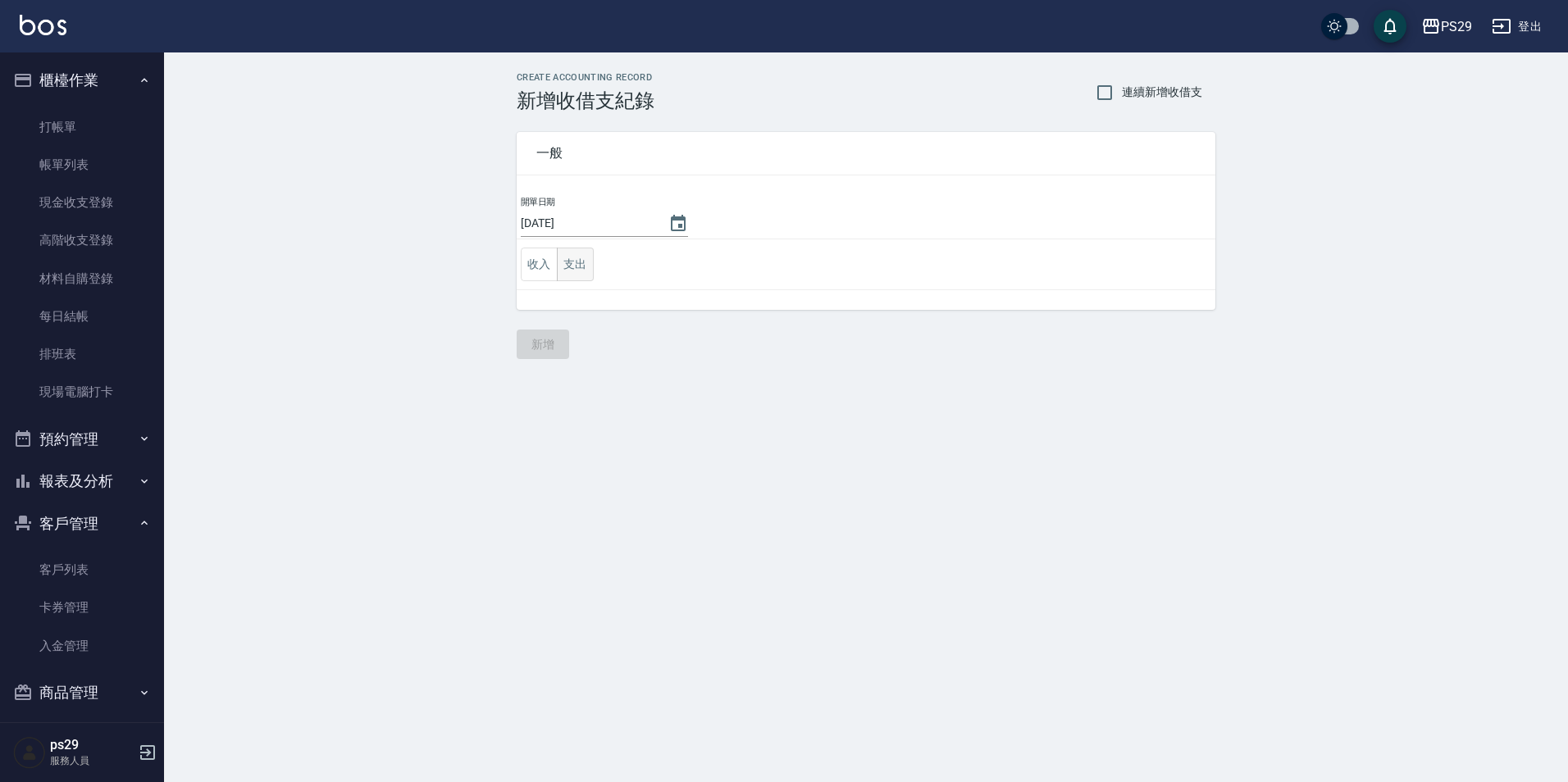
click at [577, 274] on button "支出" at bounding box center [575, 265] width 37 height 33
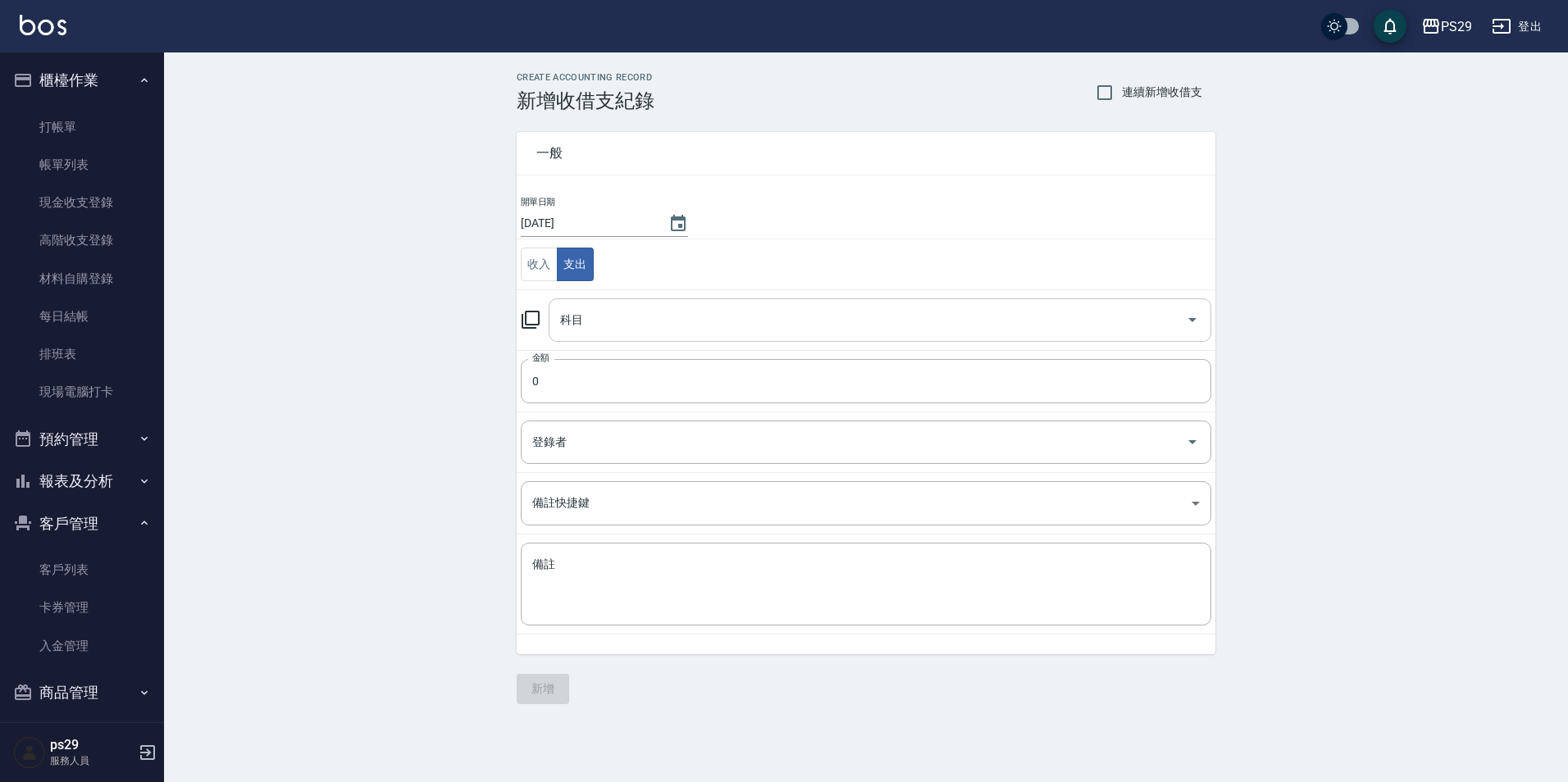
click at [628, 326] on input "科目" at bounding box center [867, 320] width 623 height 28
type input "26"
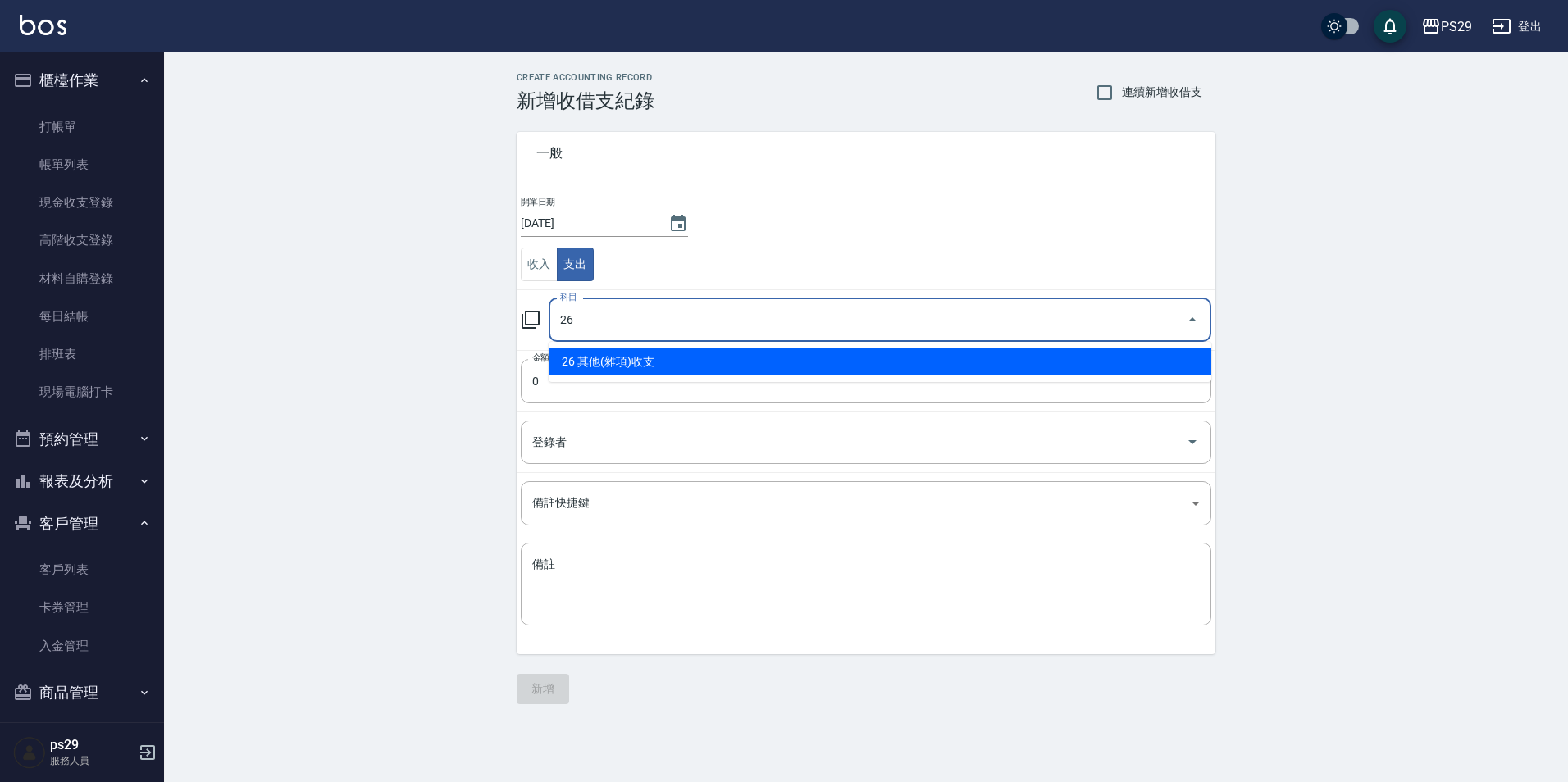
click at [632, 352] on li "26 其他(雜項)收支" at bounding box center [880, 362] width 663 height 27
type input "26 其他(雜項)收支"
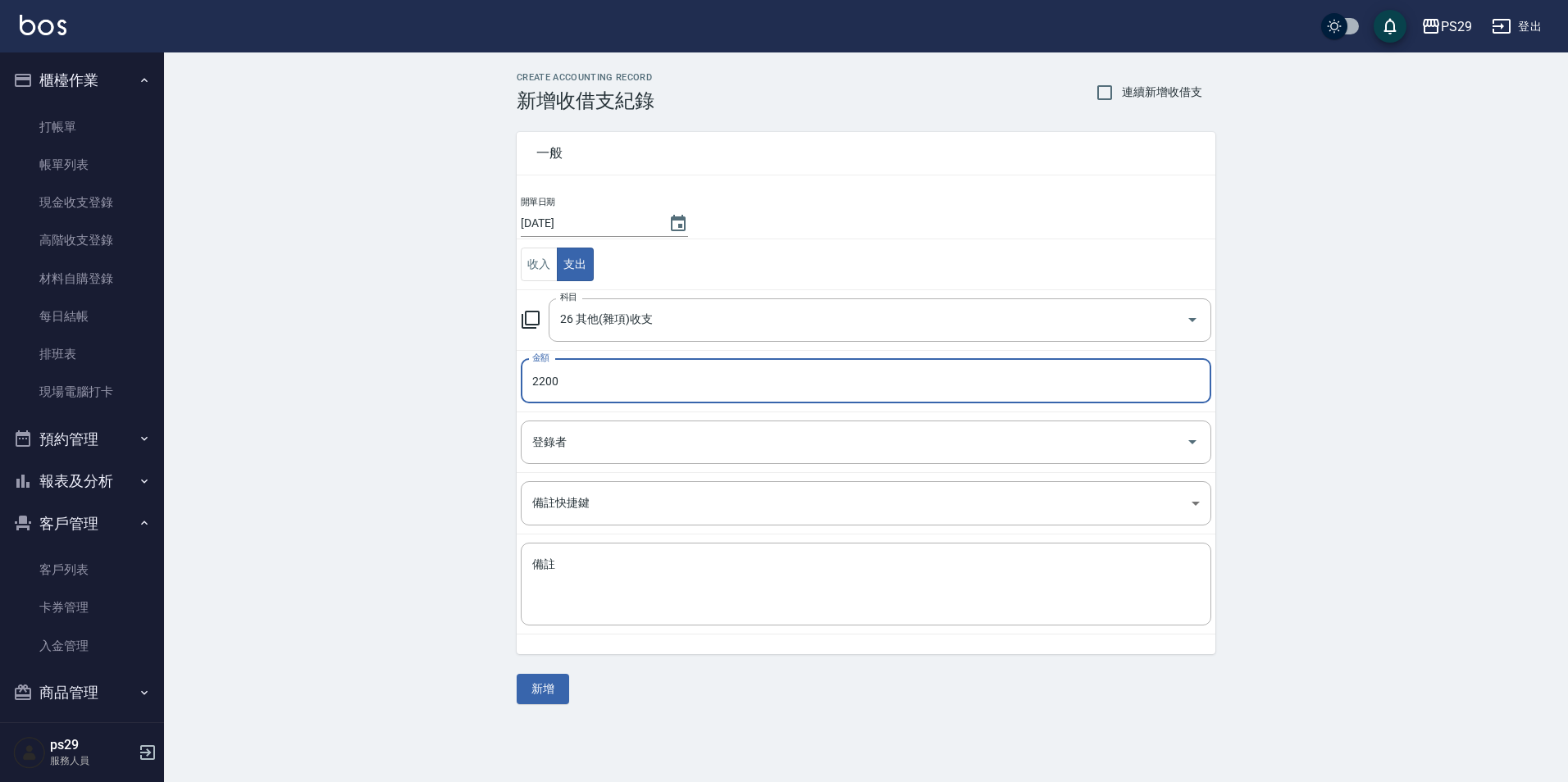
type input "2200"
click at [656, 627] on td "備註 x 備註" at bounding box center [865, 585] width 698 height 100
drag, startPoint x: 681, startPoint y: 623, endPoint x: 698, endPoint y: 618, distance: 17.7
click at [698, 618] on div "x 備註" at bounding box center [865, 583] width 690 height 83
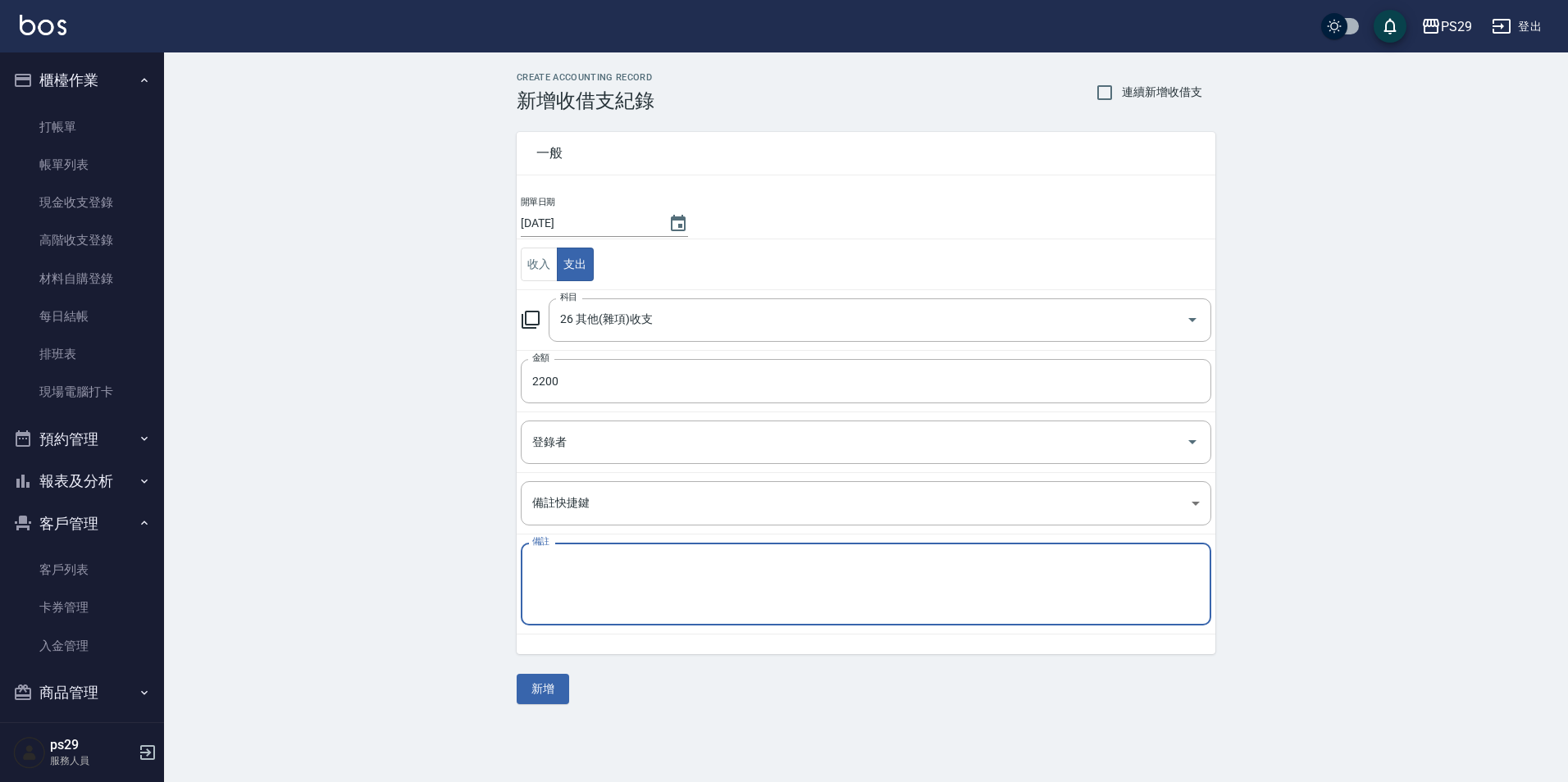
type textarea "ㄕ"
click at [658, 562] on textarea "沙鹿區比賽 店家 1000 1. 200元 3.200元" at bounding box center [866, 584] width 668 height 56
click at [663, 562] on textarea "沙鹿區比賽 店家 1000 1. 200元 3.200元" at bounding box center [866, 584] width 668 height 56
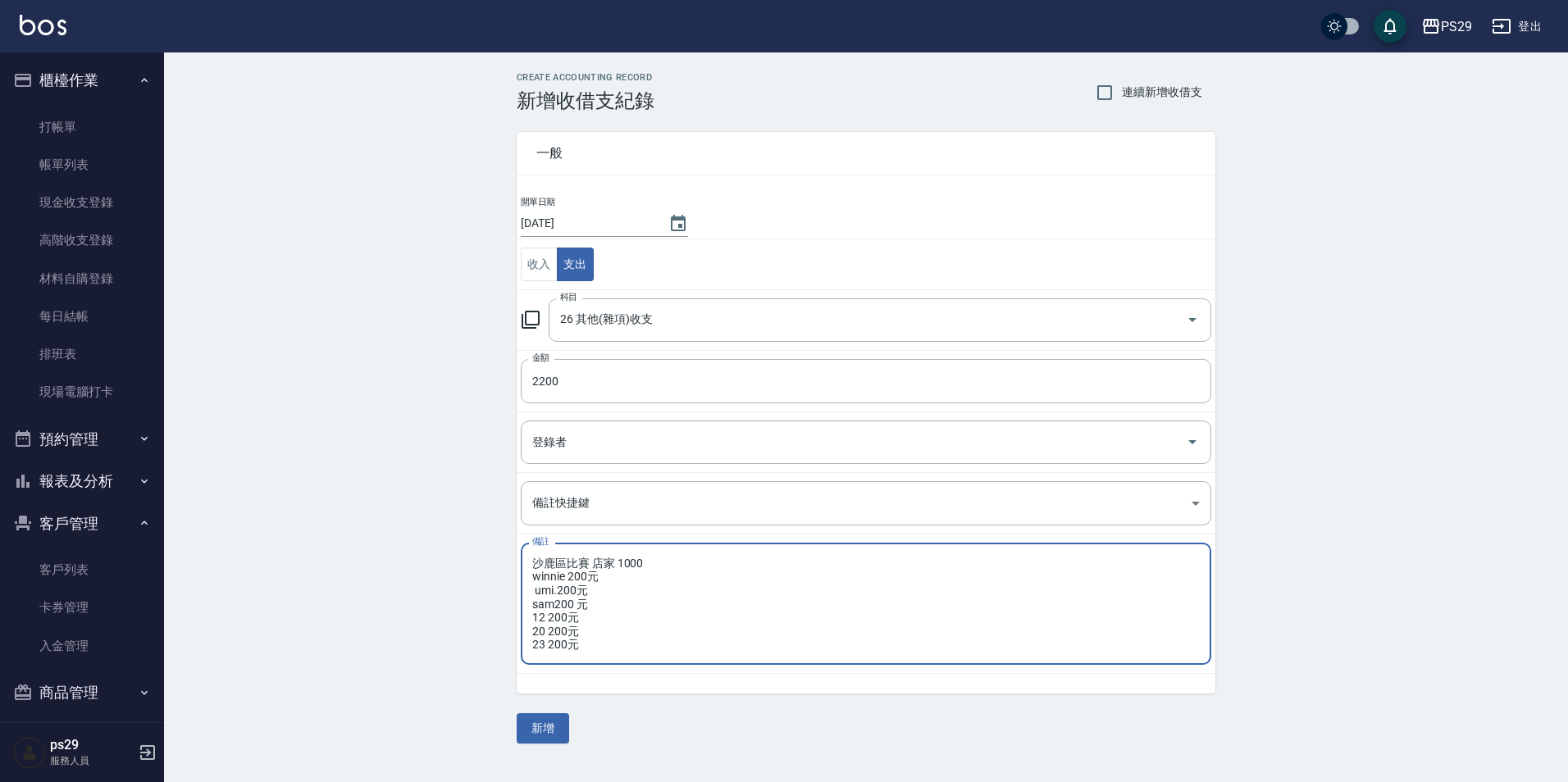
type textarea "沙鹿區比賽 店家 1000 winnie 200元 umi.200元 sam200 元 12 200元 20 200元 23 200元"
click at [406, 457] on div "CREATE ACCOUNTING RECORD 新增收借支紀錄 連續新增收借支 一般 開單日期 [DATE] 收入 支出 科目 26 其他(雜項)收支 科目…" at bounding box center [866, 408] width 1404 height 711
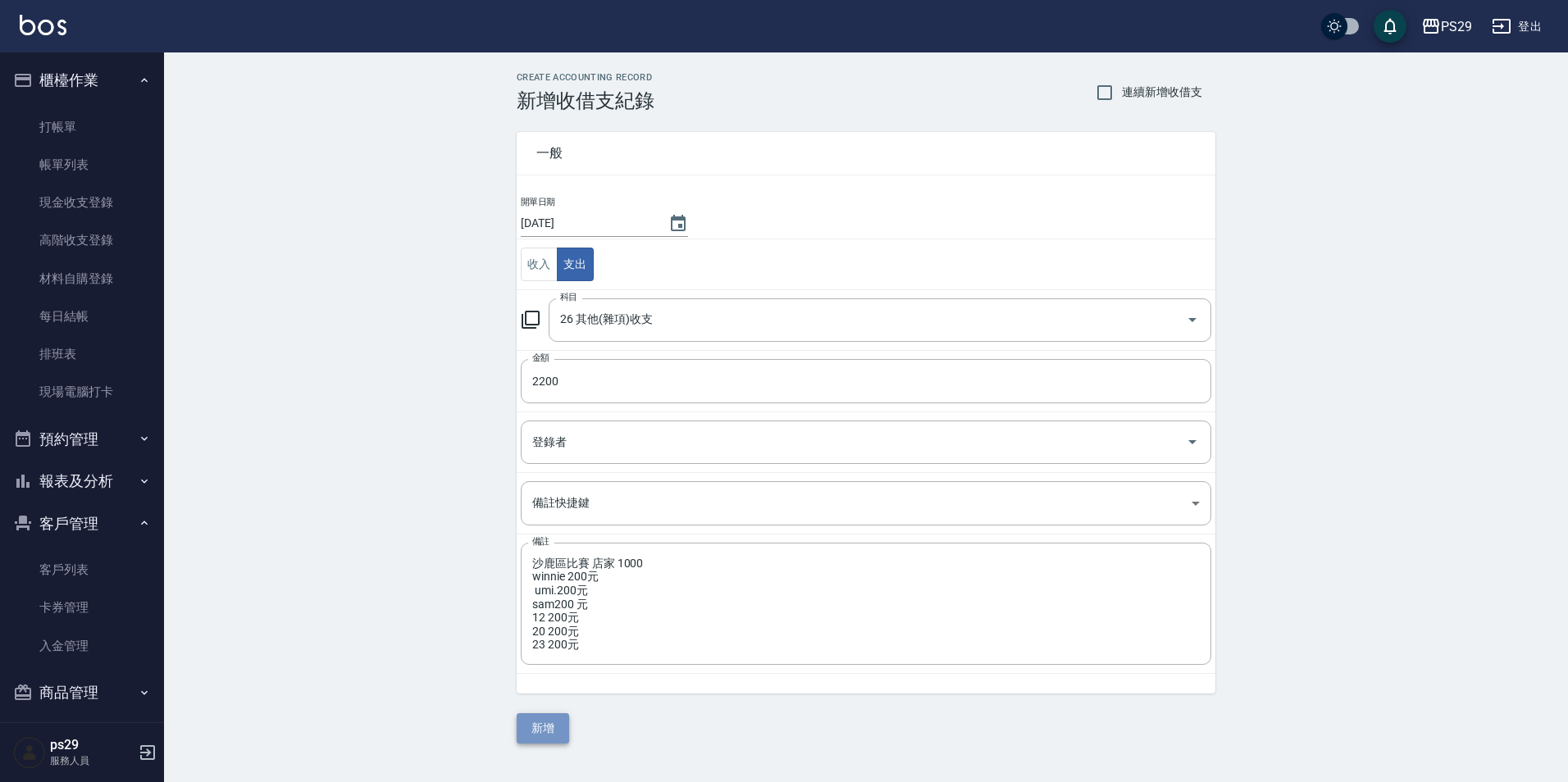
click at [548, 730] on button "新增" at bounding box center [542, 729] width 53 height 30
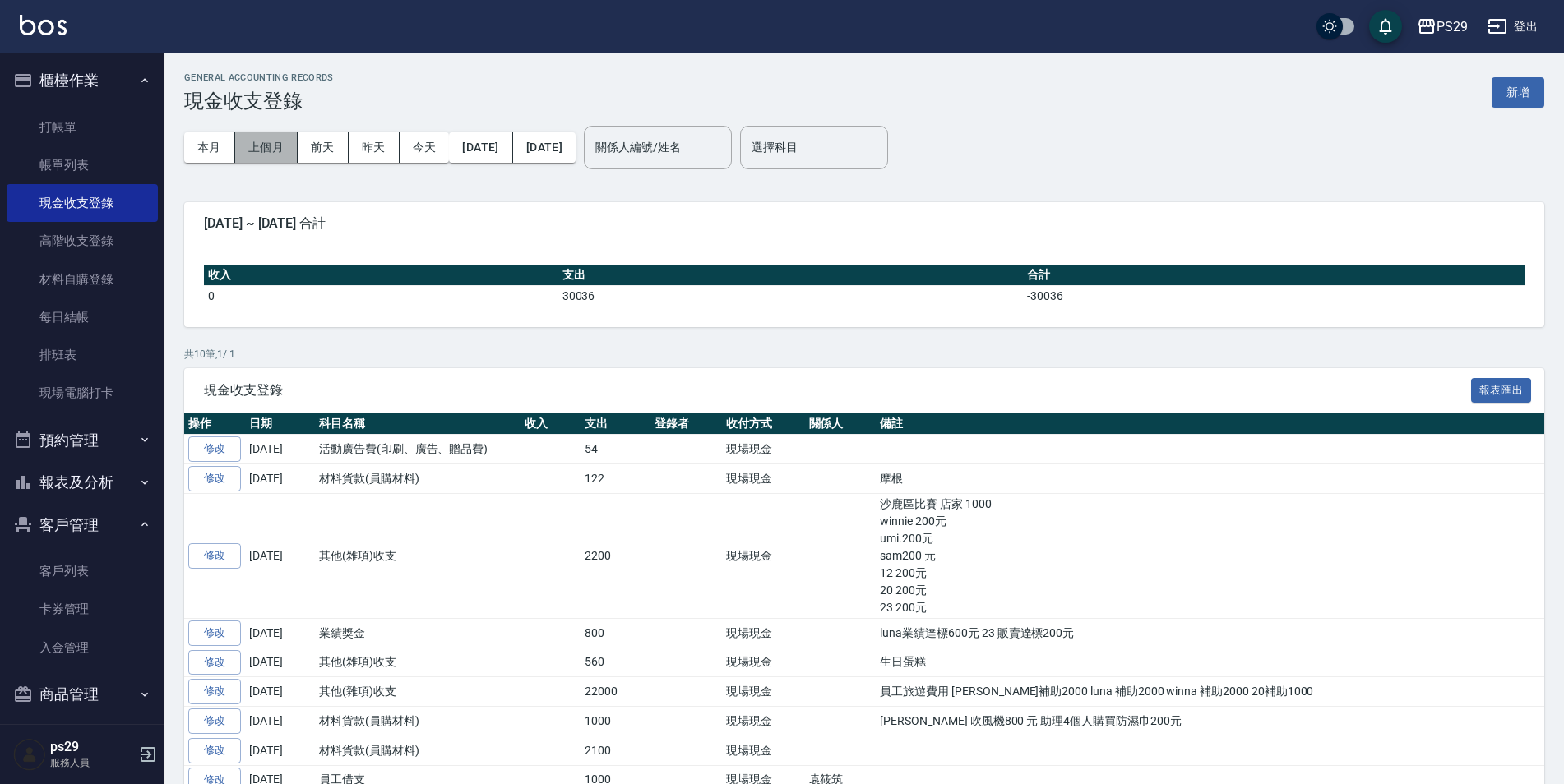
click at [279, 148] on button "上個月" at bounding box center [266, 147] width 63 height 30
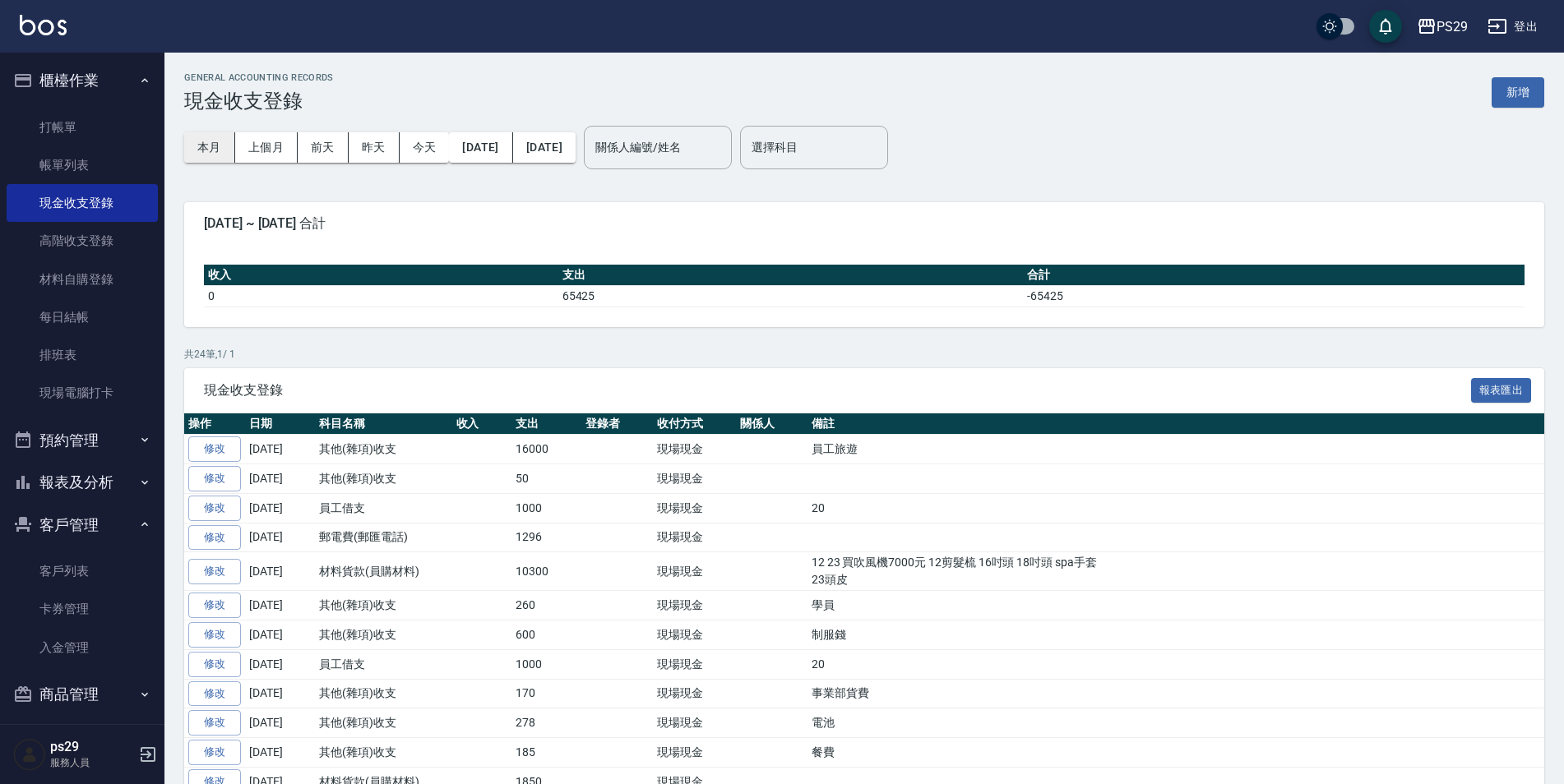
click at [213, 147] on button "本月" at bounding box center [209, 147] width 51 height 30
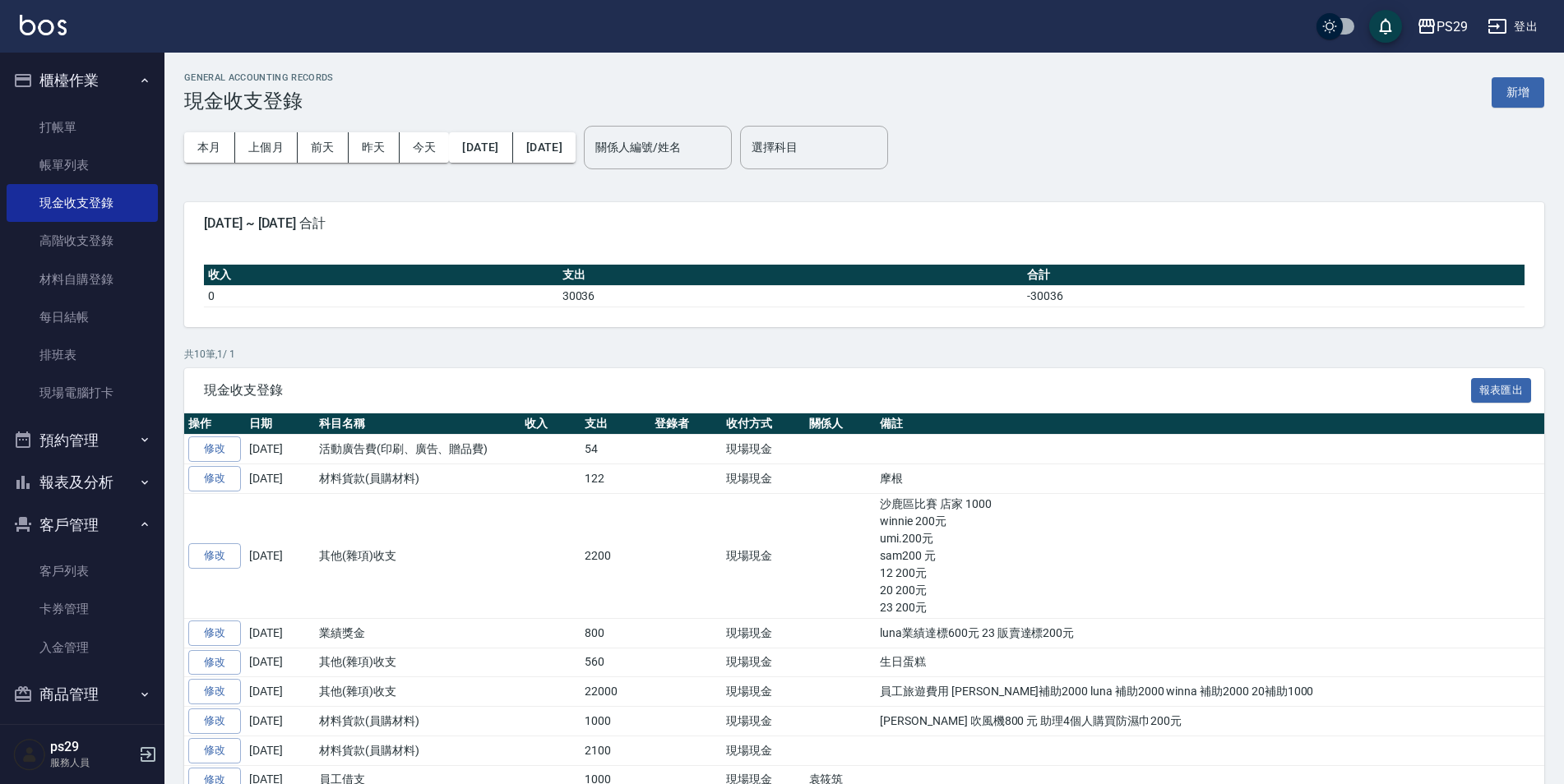
drag, startPoint x: 109, startPoint y: 69, endPoint x: 104, endPoint y: 98, distance: 29.4
click at [109, 69] on button "櫃檯作業" at bounding box center [82, 80] width 151 height 43
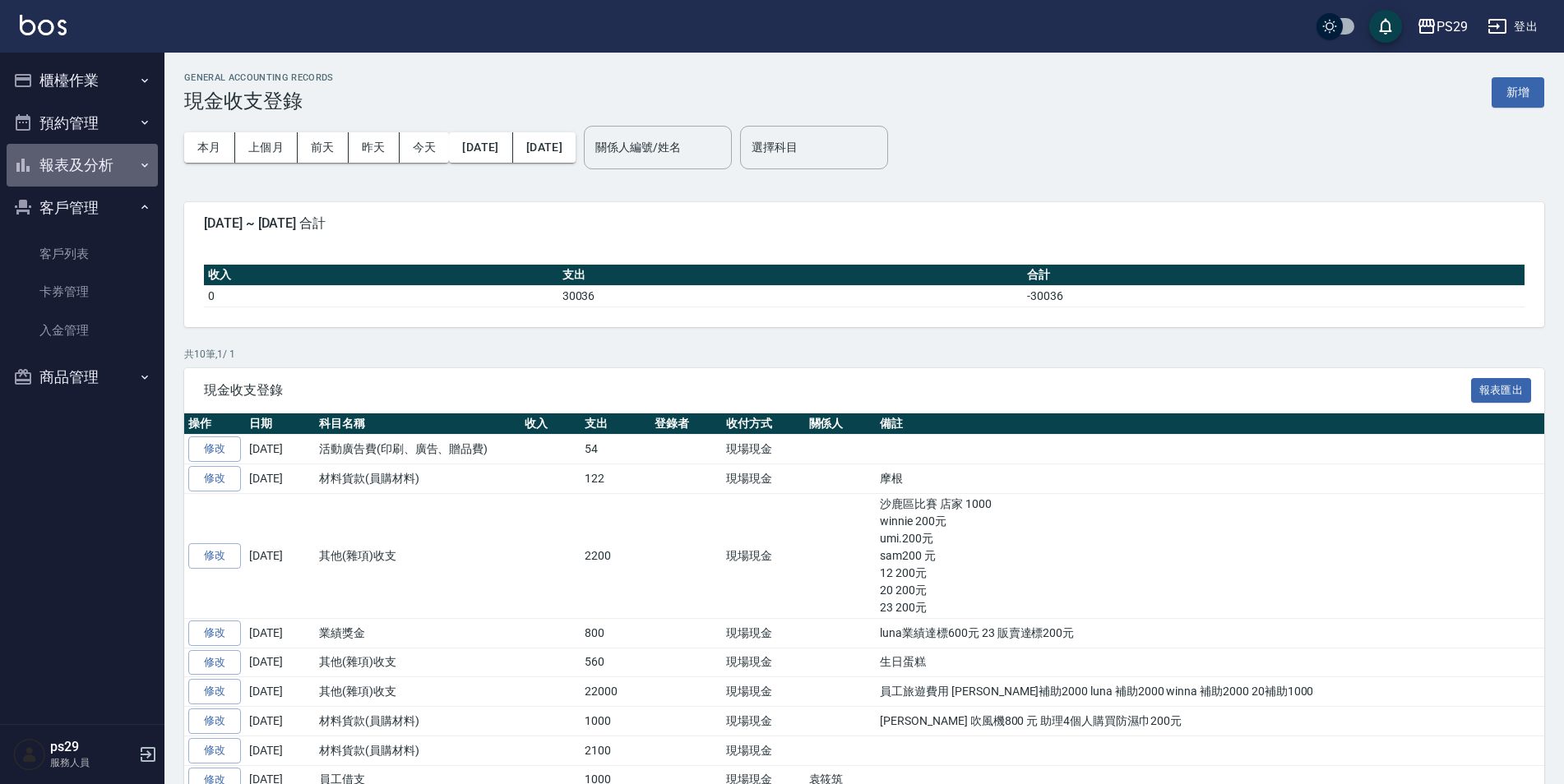
click at [105, 162] on button "報表及分析" at bounding box center [82, 165] width 151 height 43
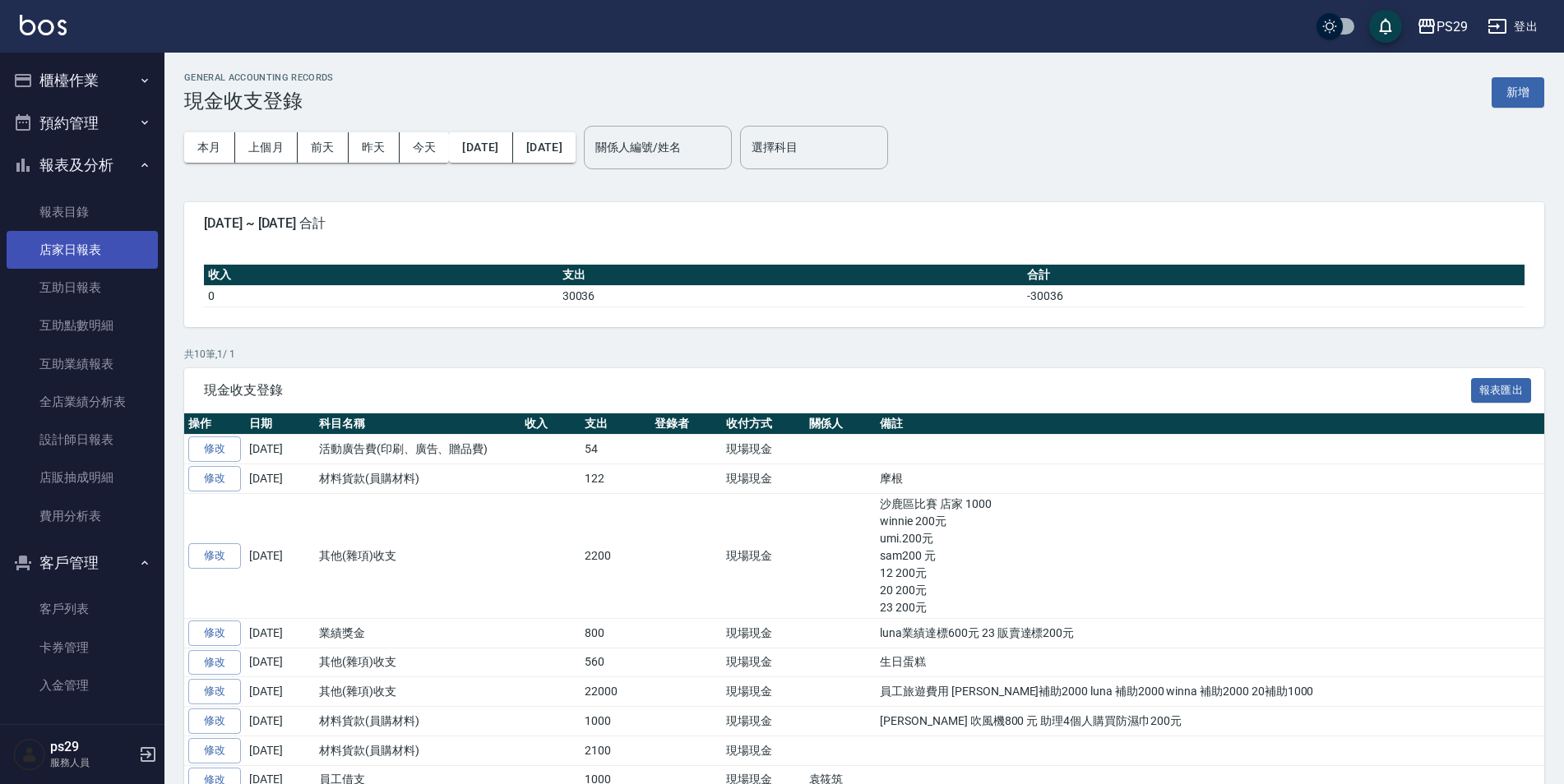
click at [97, 253] on link "店家日報表" at bounding box center [82, 249] width 151 height 38
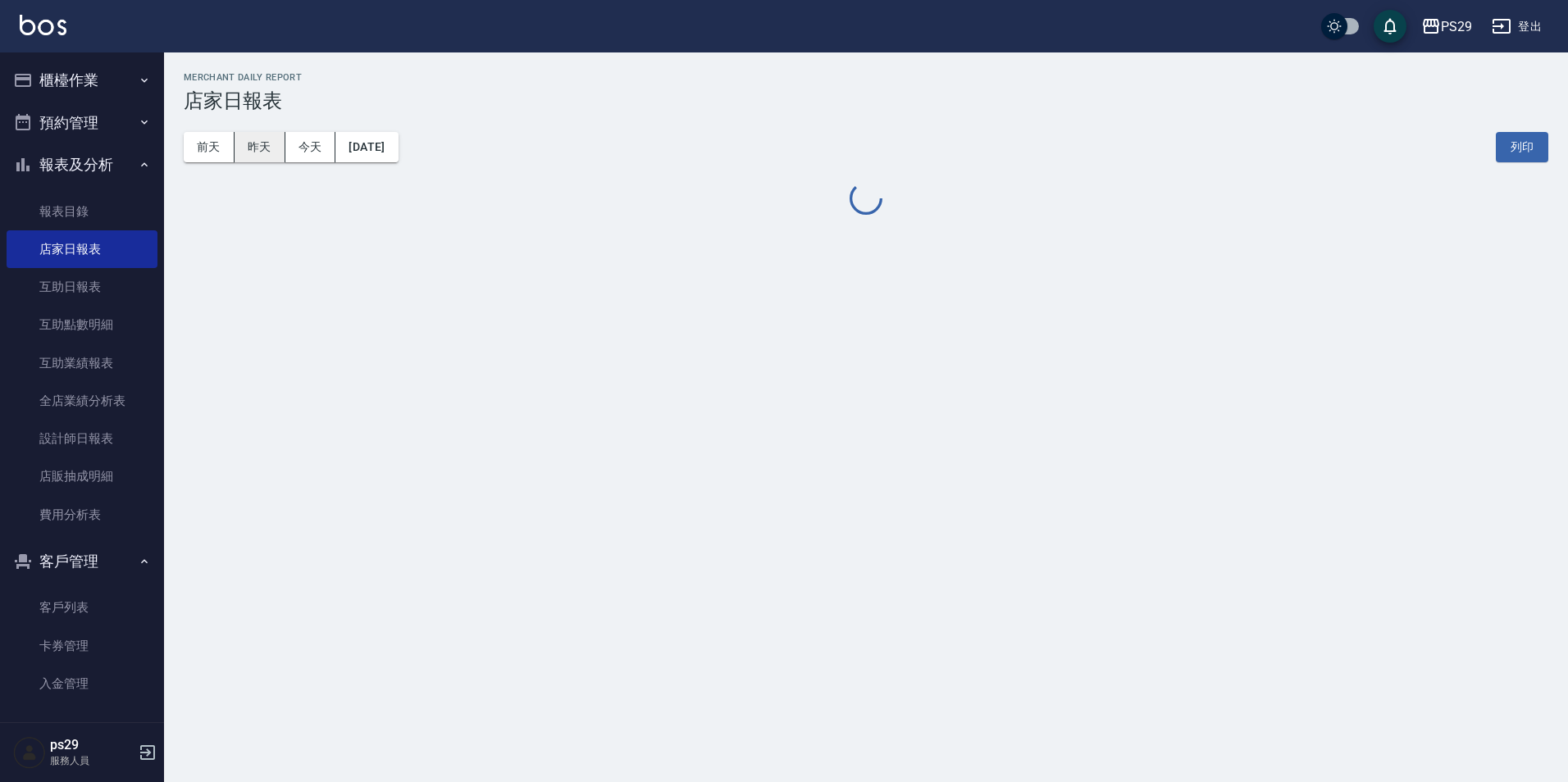
click at [265, 148] on button "昨天" at bounding box center [260, 147] width 51 height 30
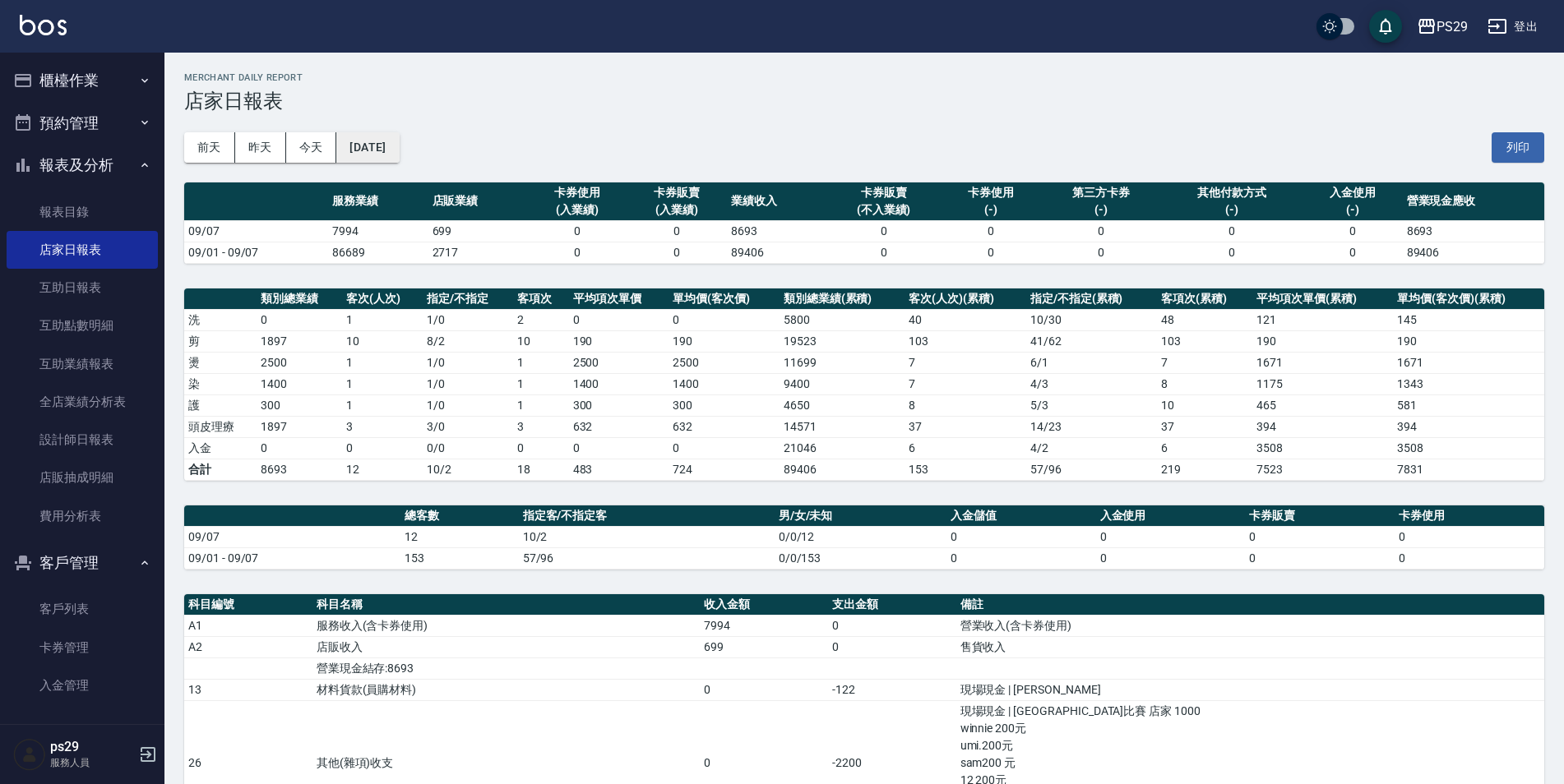
click at [387, 151] on button "[DATE]" at bounding box center [367, 147] width 63 height 30
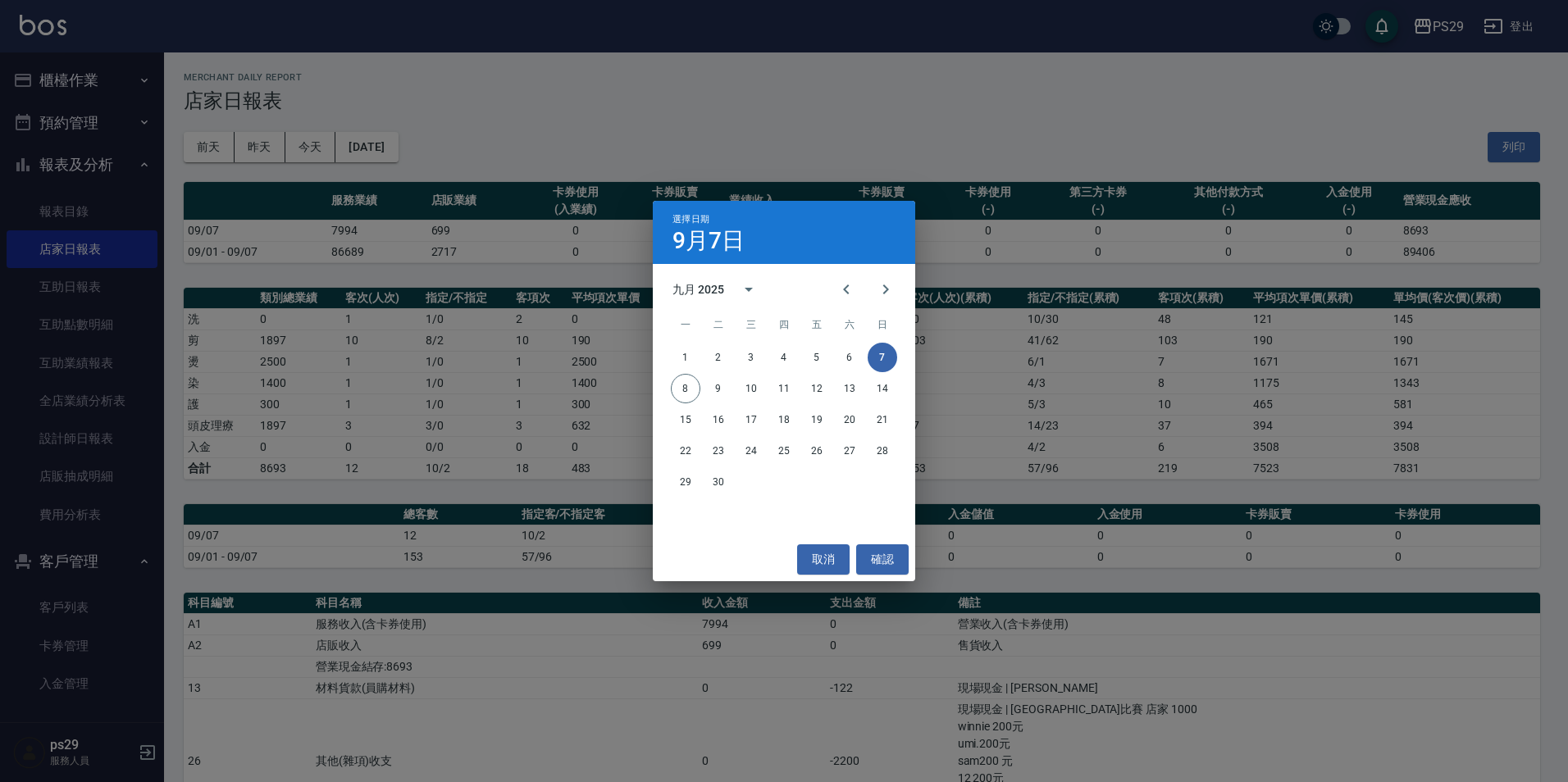
drag, startPoint x: 345, startPoint y: 152, endPoint x: 302, endPoint y: 167, distance: 45.5
click at [342, 152] on div "選擇日期 [DATE] 九月 2025 一 二 三 四 五 六 日 1 2 3 4 5 6 7 8 9 10 11 12 13 14 15 16 17 18 …" at bounding box center [784, 391] width 1568 height 782
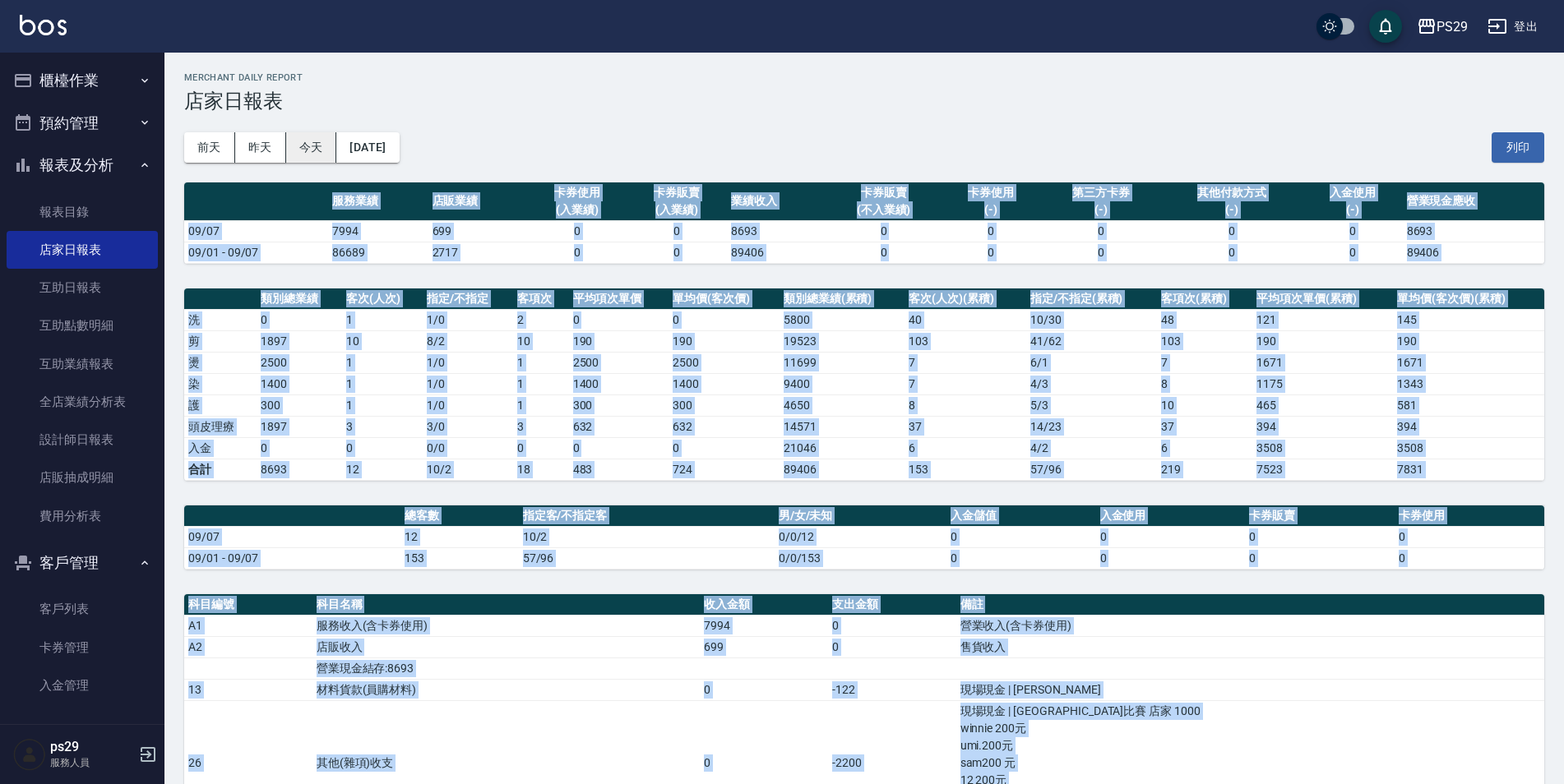
click at [304, 151] on button "今天" at bounding box center [311, 147] width 51 height 30
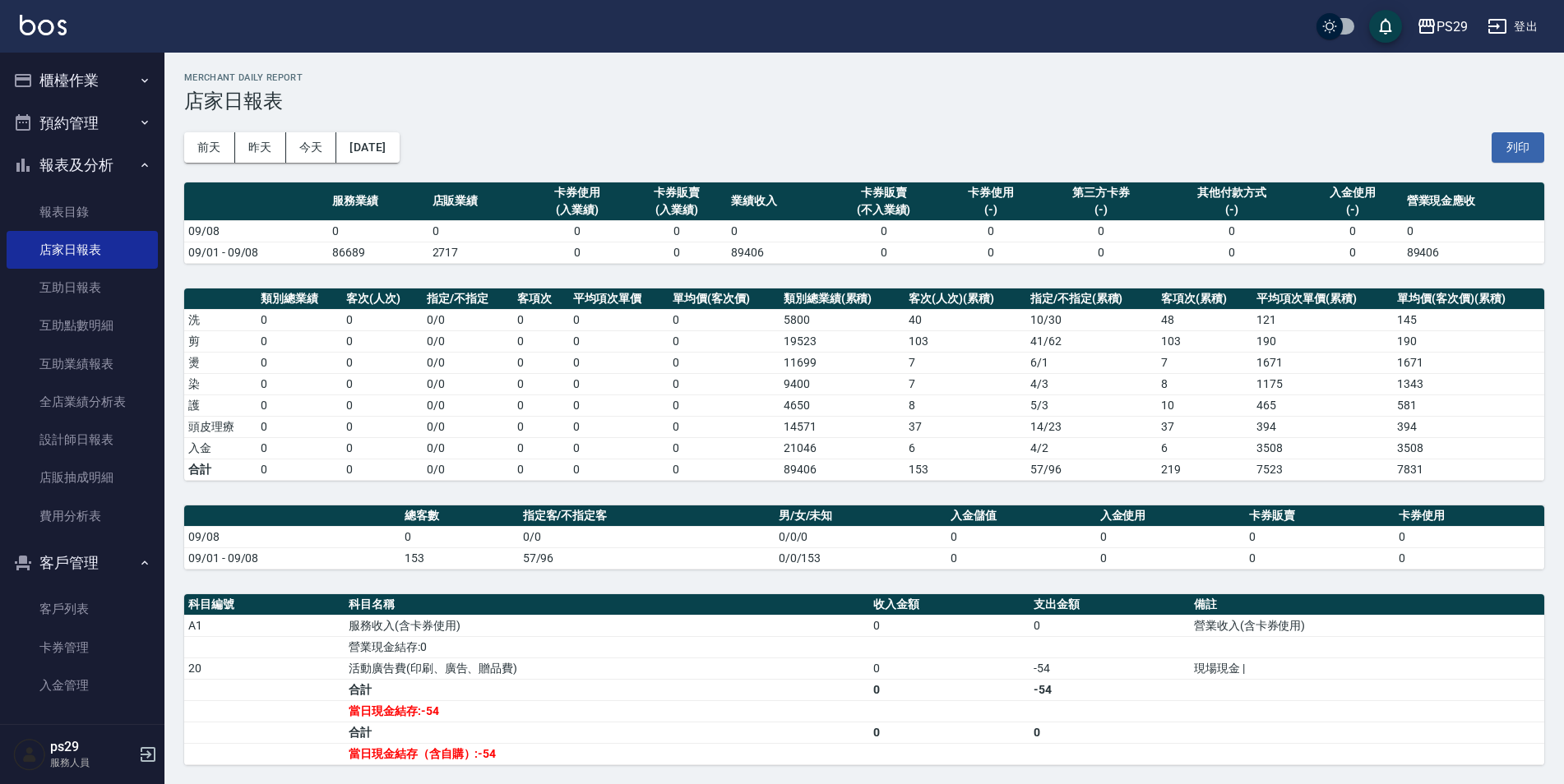
click at [300, 130] on div "[DATE] [DATE] [DATE] [DATE] 列印" at bounding box center [864, 148] width 1360 height 70
click at [301, 137] on button "今天" at bounding box center [311, 147] width 51 height 30
click at [282, 141] on button "昨天" at bounding box center [260, 147] width 51 height 30
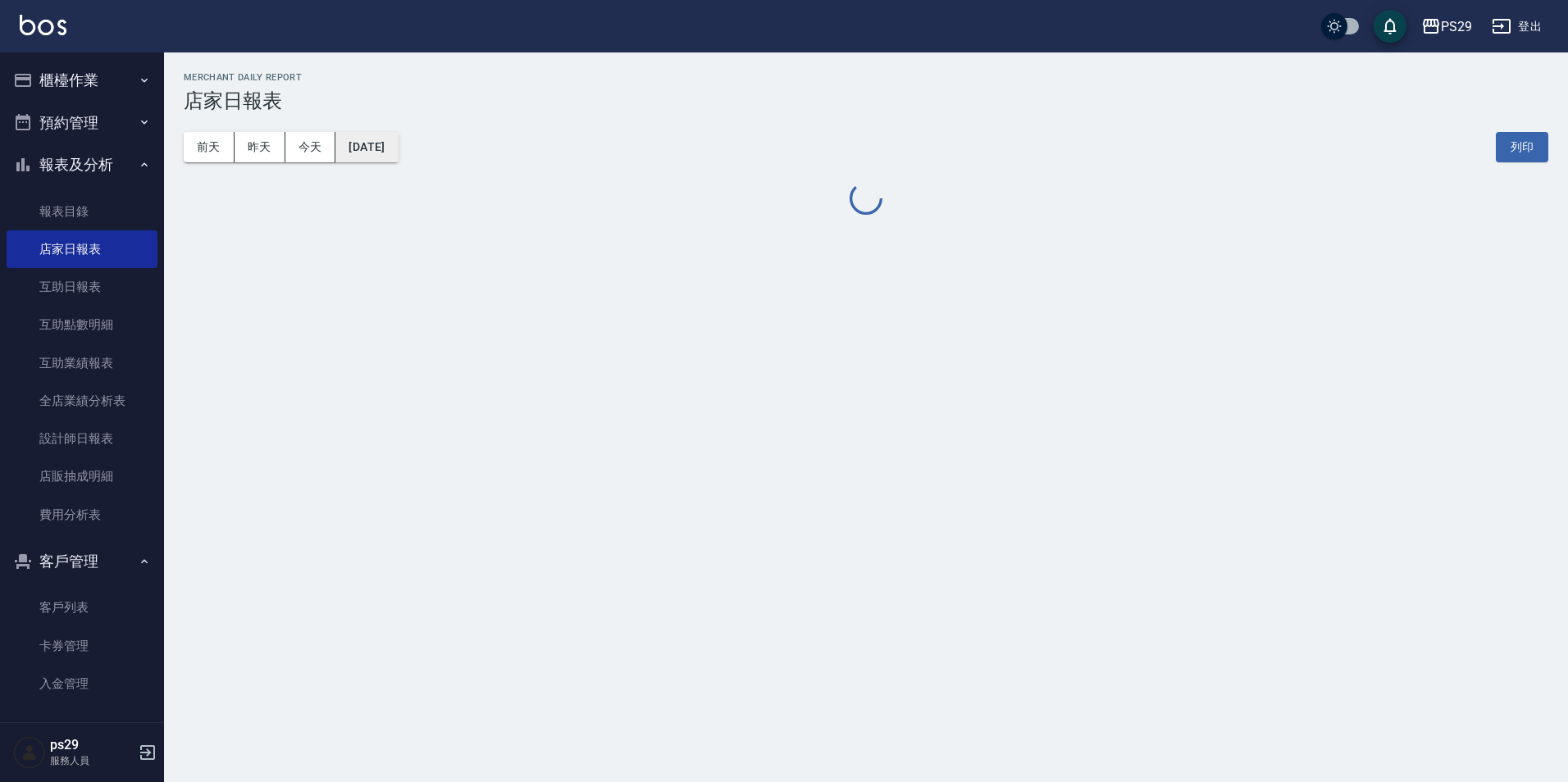
click at [390, 145] on button "[DATE]" at bounding box center [366, 147] width 63 height 30
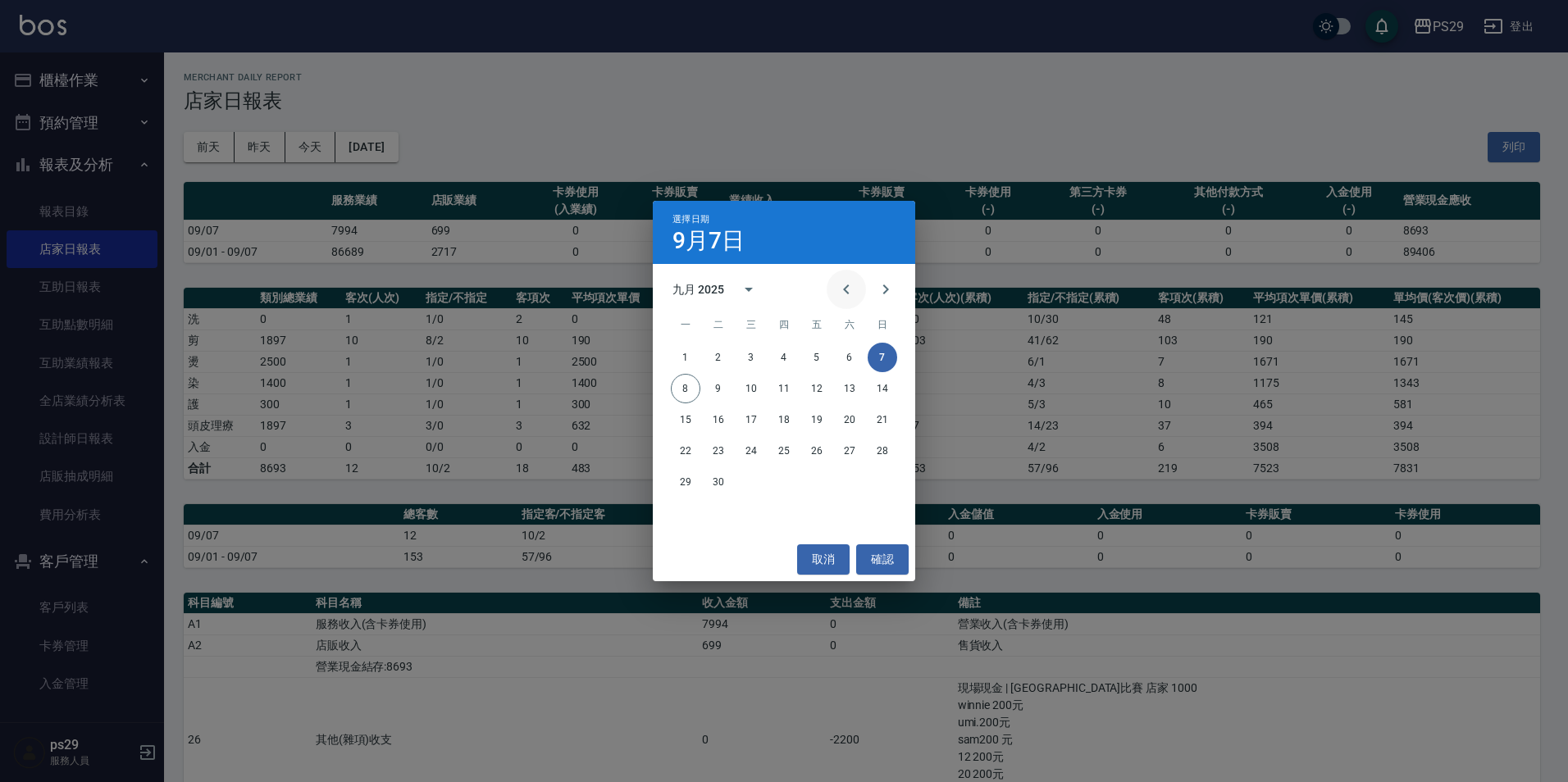
click at [853, 291] on icon "Previous month" at bounding box center [846, 290] width 20 height 20
click at [839, 286] on icon "Previous month" at bounding box center [846, 290] width 20 height 20
click at [797, 394] on button "10" at bounding box center [784, 388] width 29 height 29
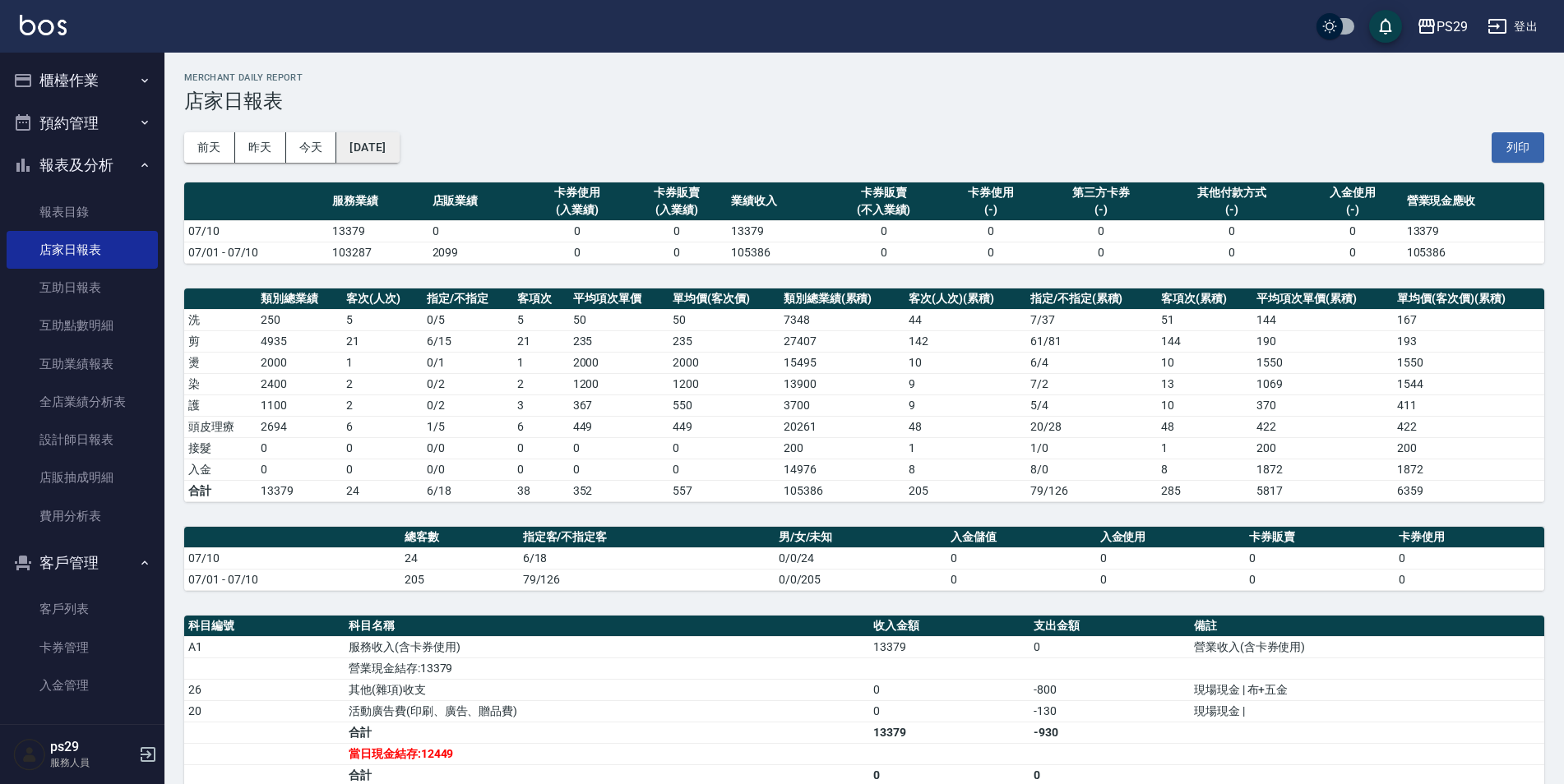
click at [399, 143] on button "[DATE]" at bounding box center [367, 147] width 63 height 30
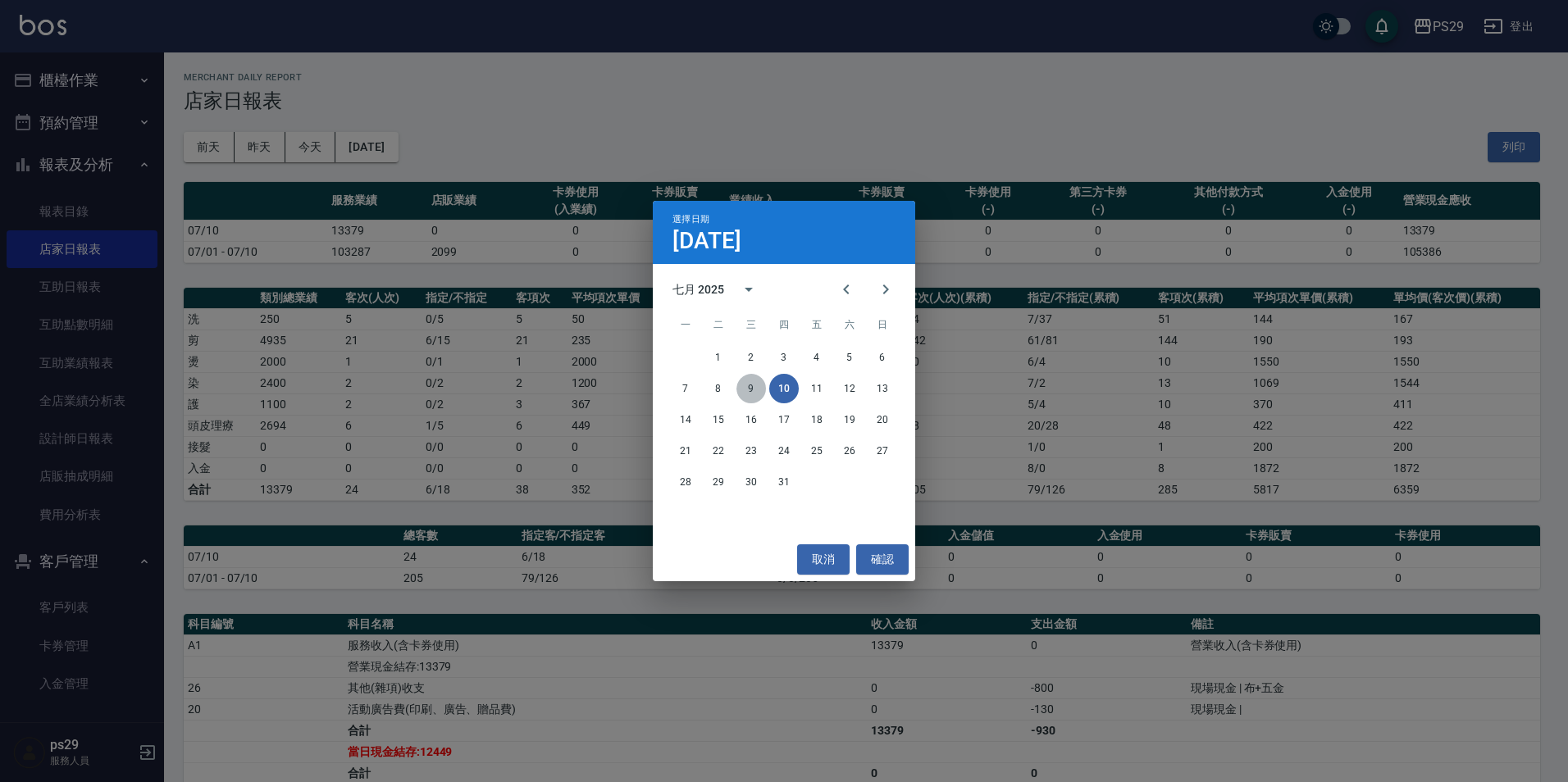
click at [760, 385] on button "9" at bounding box center [750, 388] width 29 height 29
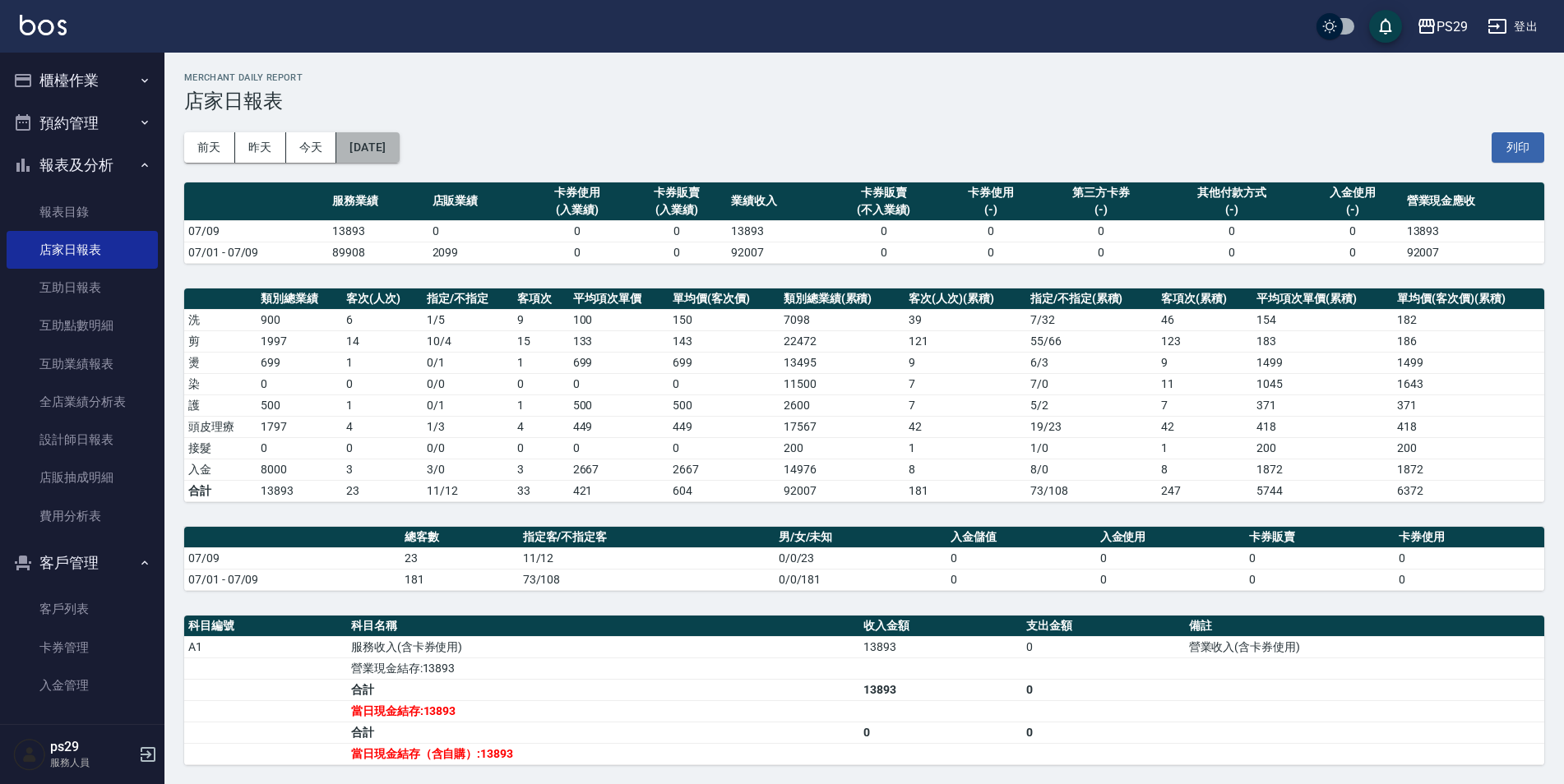
click at [399, 159] on button "[DATE]" at bounding box center [367, 147] width 63 height 30
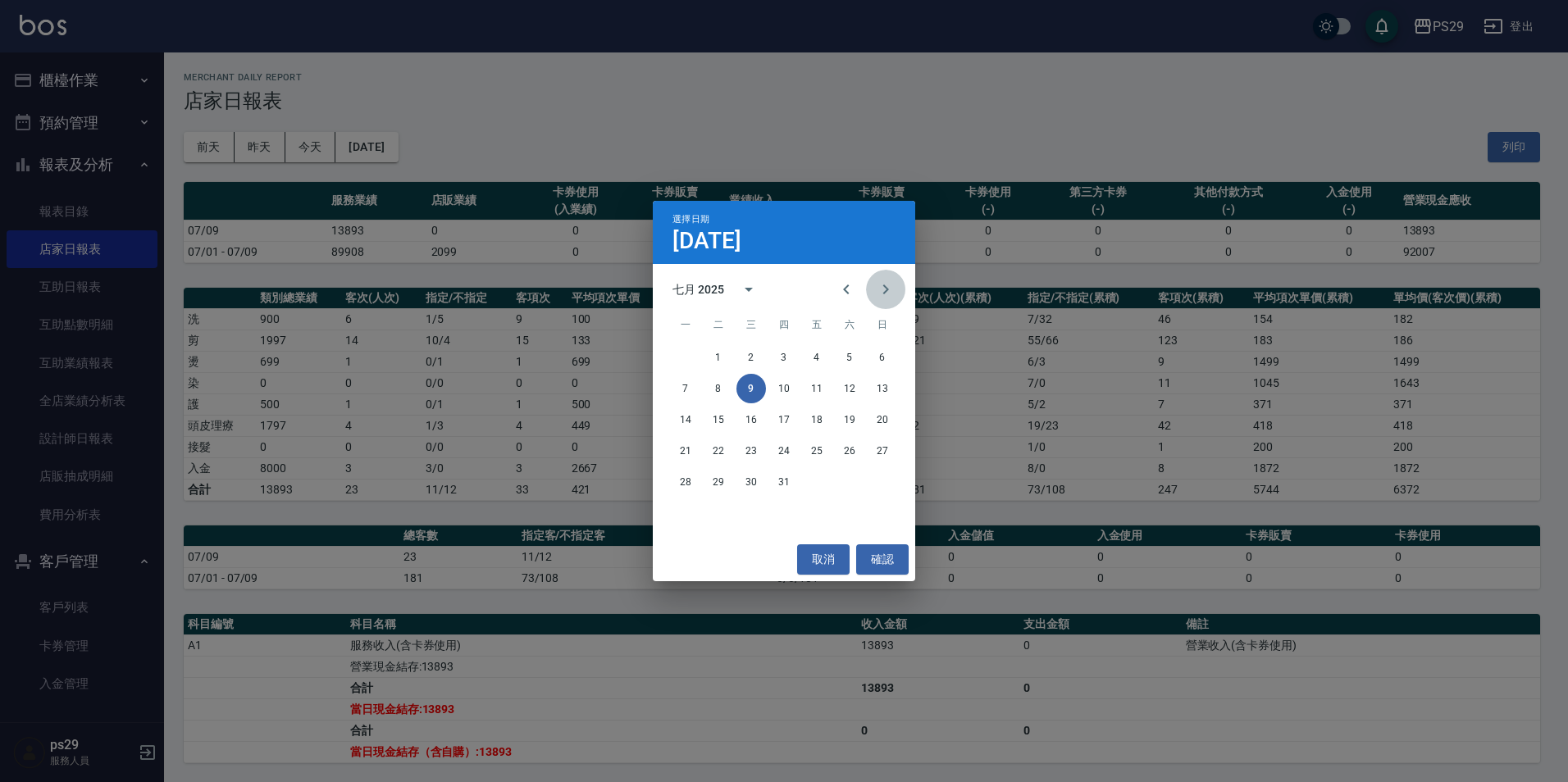
click at [875, 292] on icon "Next month" at bounding box center [885, 290] width 20 height 20
click at [848, 391] on button "9" at bounding box center [849, 388] width 29 height 29
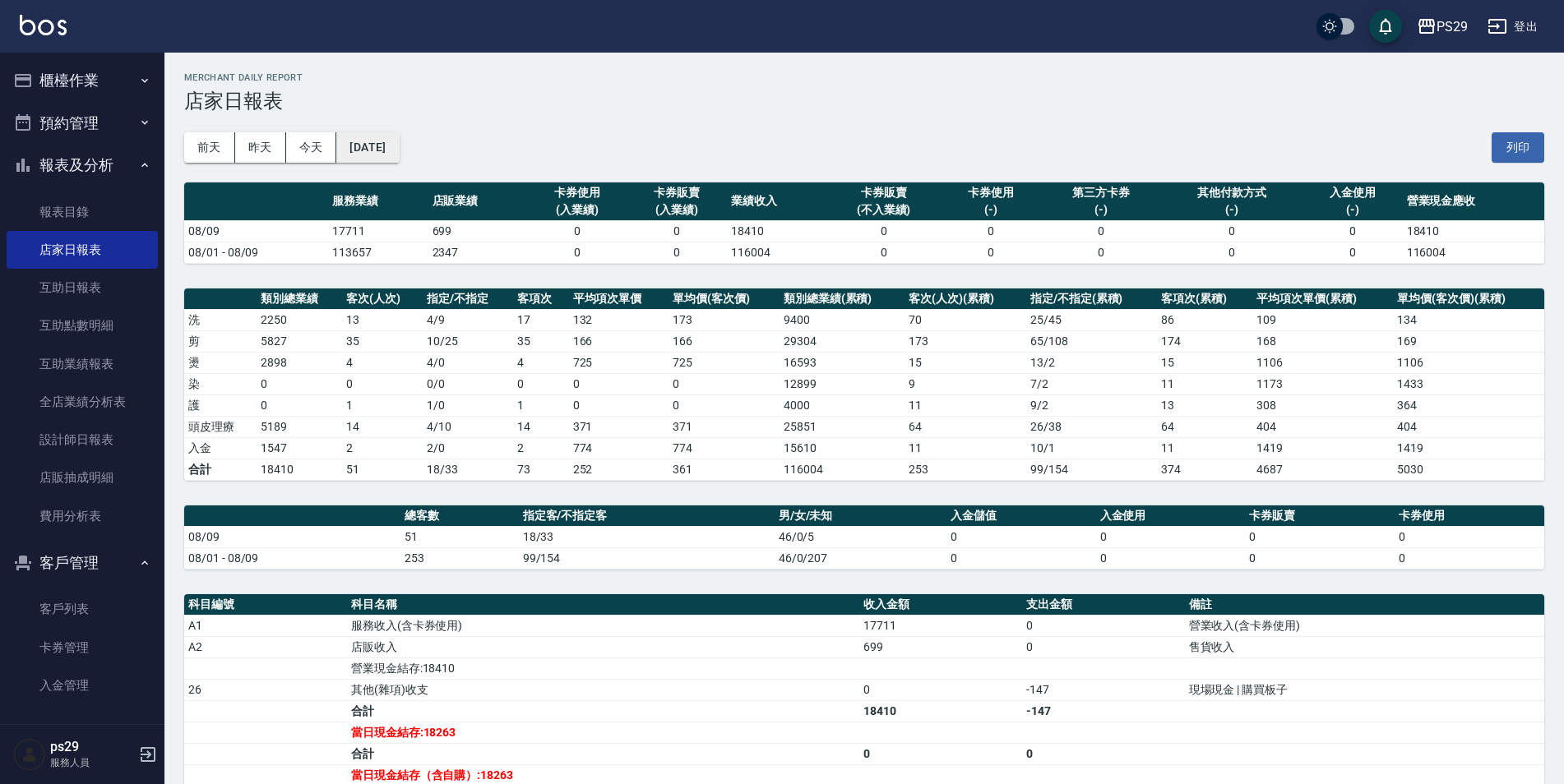
click at [387, 142] on button "[DATE]" at bounding box center [367, 147] width 63 height 30
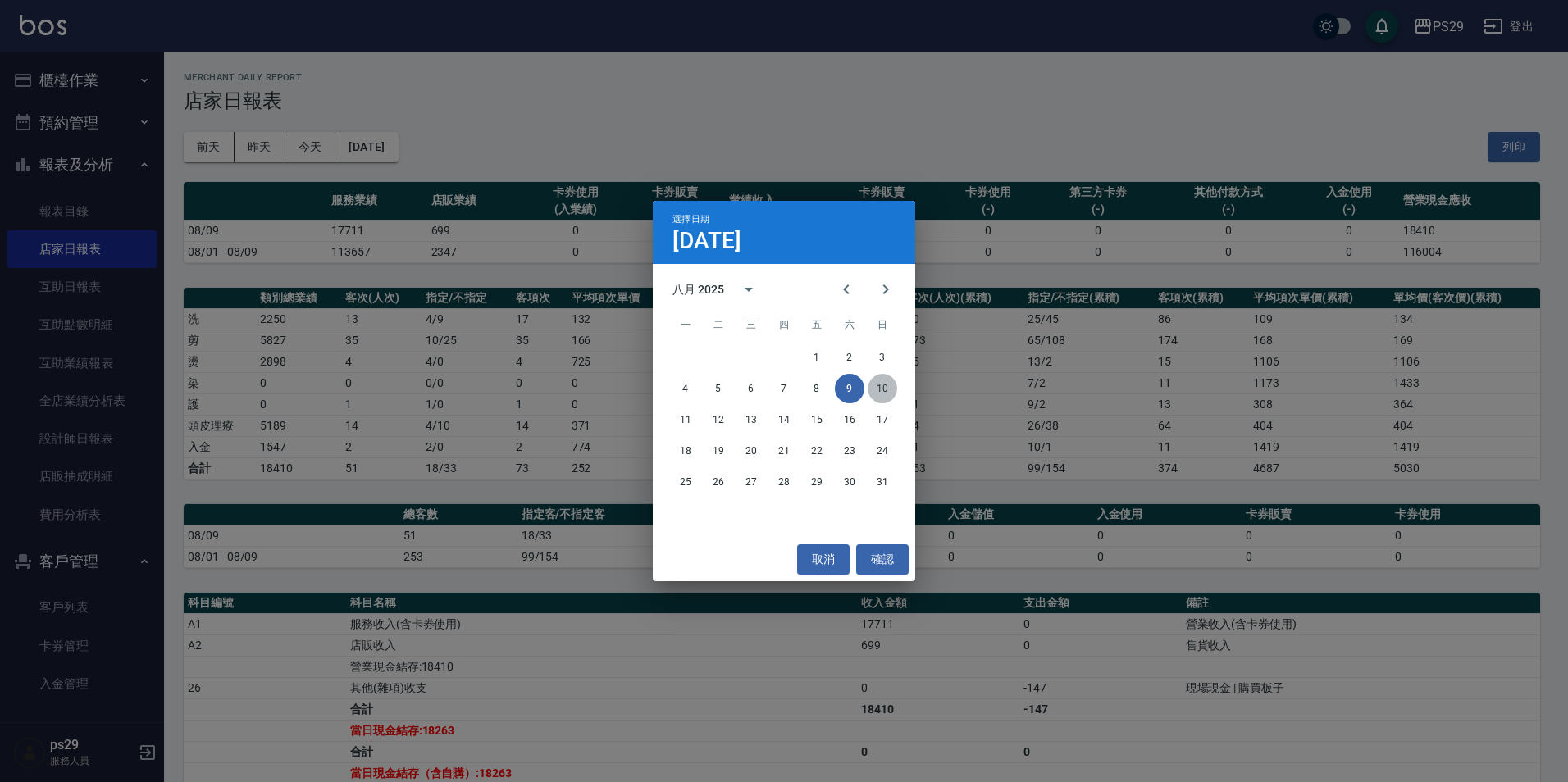
click at [878, 383] on button "10" at bounding box center [882, 388] width 29 height 29
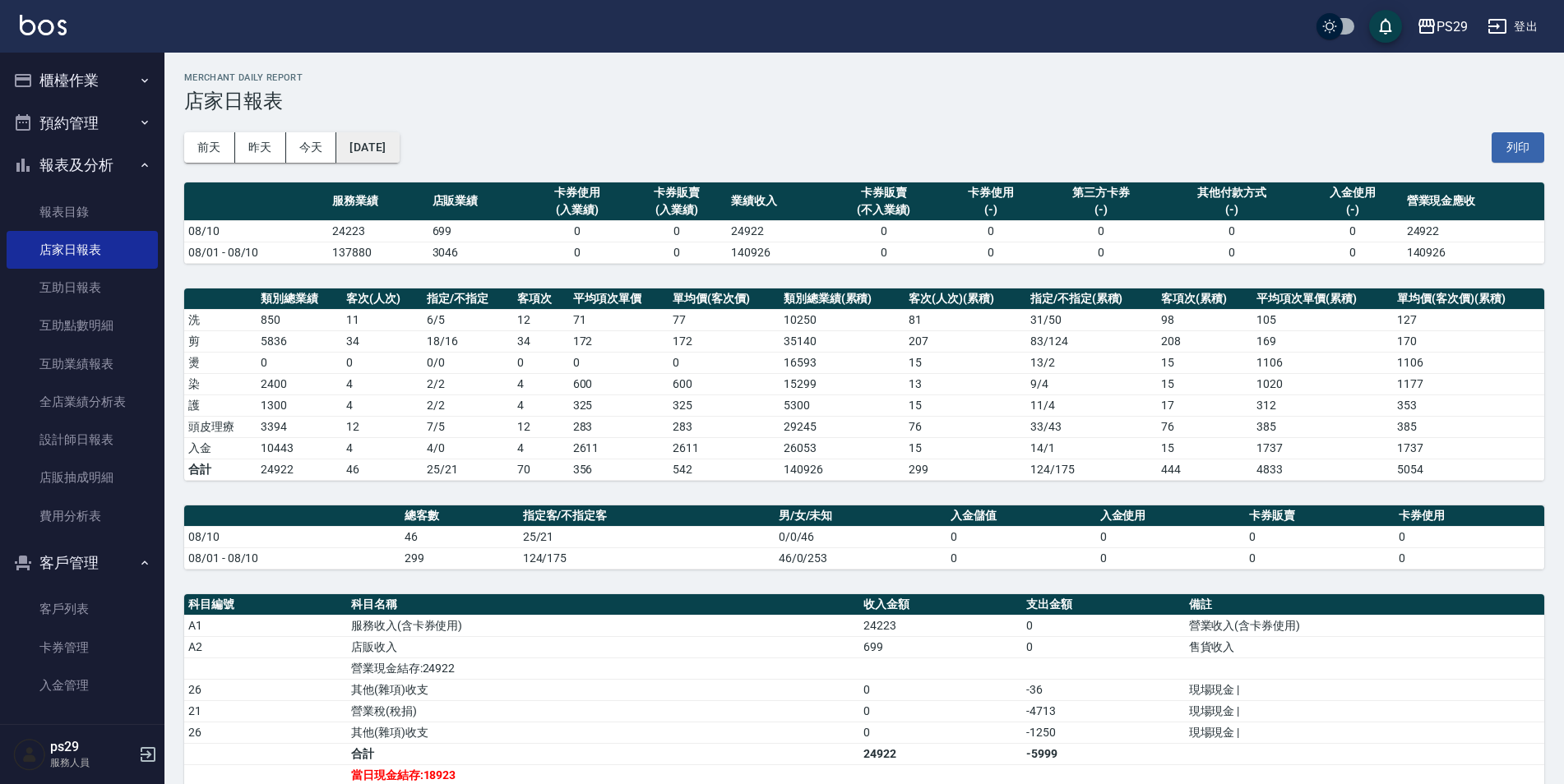
click at [385, 142] on button "[DATE]" at bounding box center [367, 147] width 63 height 30
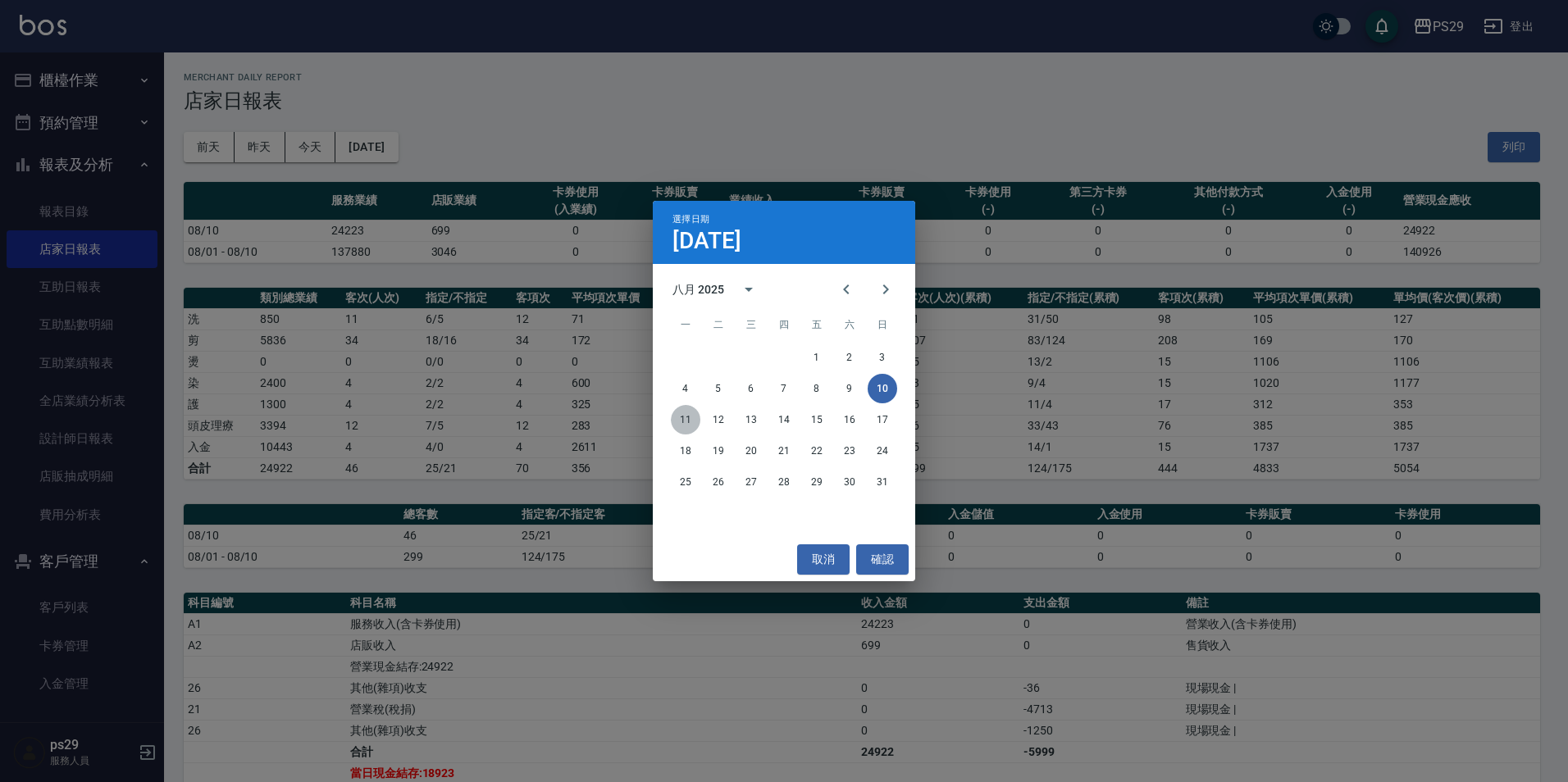
click at [698, 418] on button "11" at bounding box center [685, 419] width 29 height 29
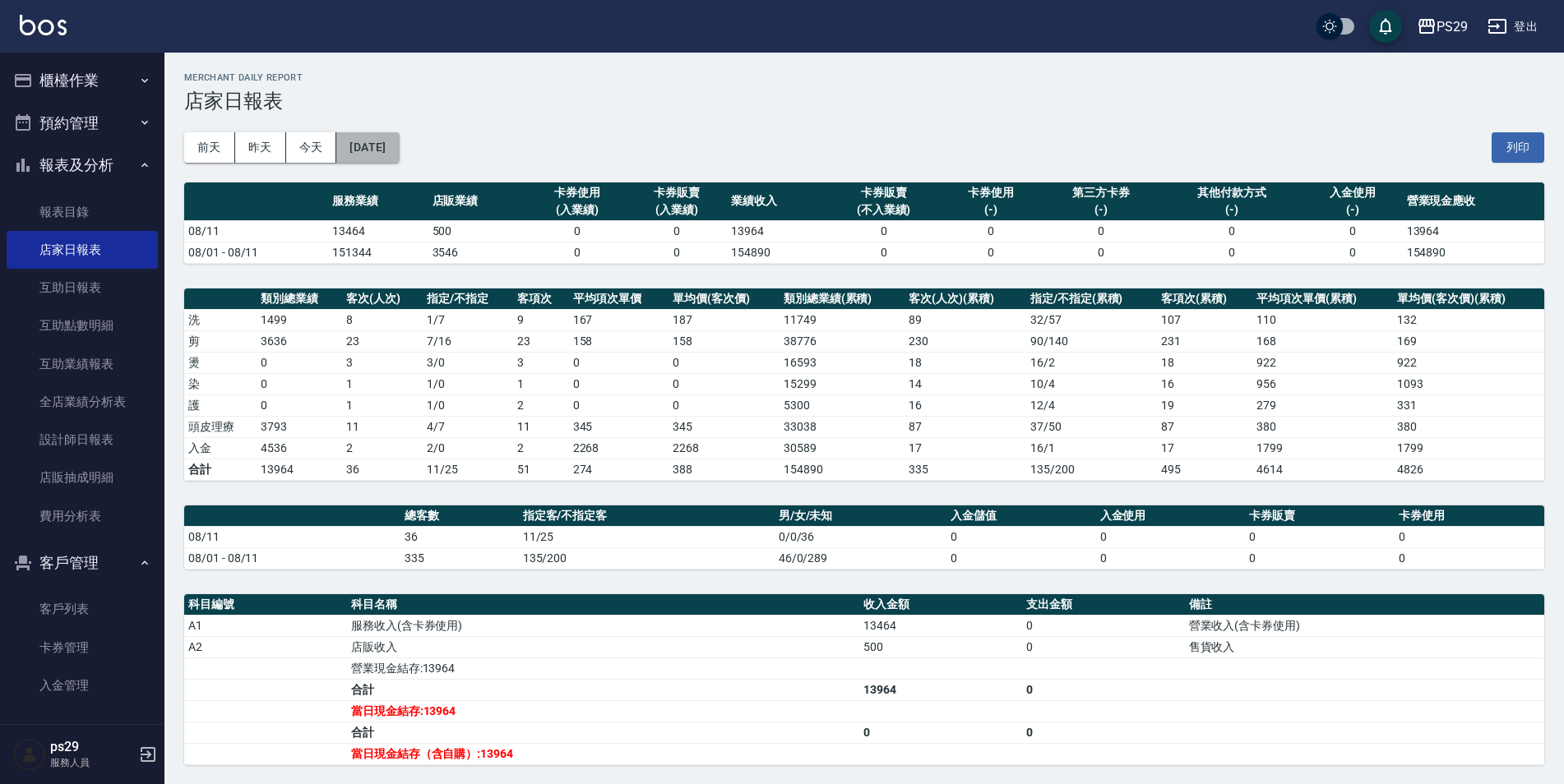
click at [375, 162] on button "[DATE]" at bounding box center [367, 147] width 63 height 30
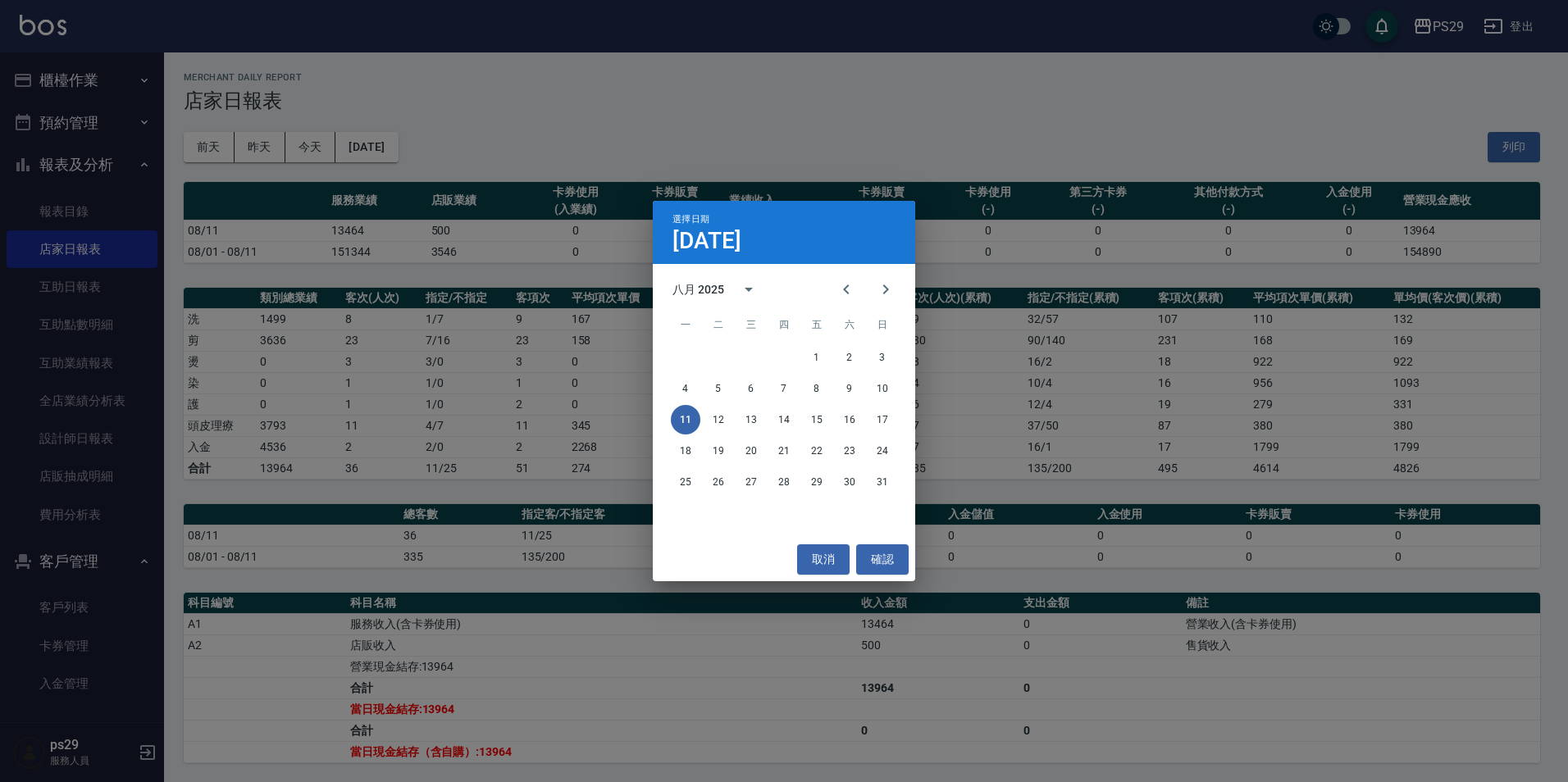
click at [734, 411] on div "11 12 13 14 15 16 17" at bounding box center [784, 419] width 262 height 29
click at [725, 414] on button "12" at bounding box center [718, 419] width 29 height 29
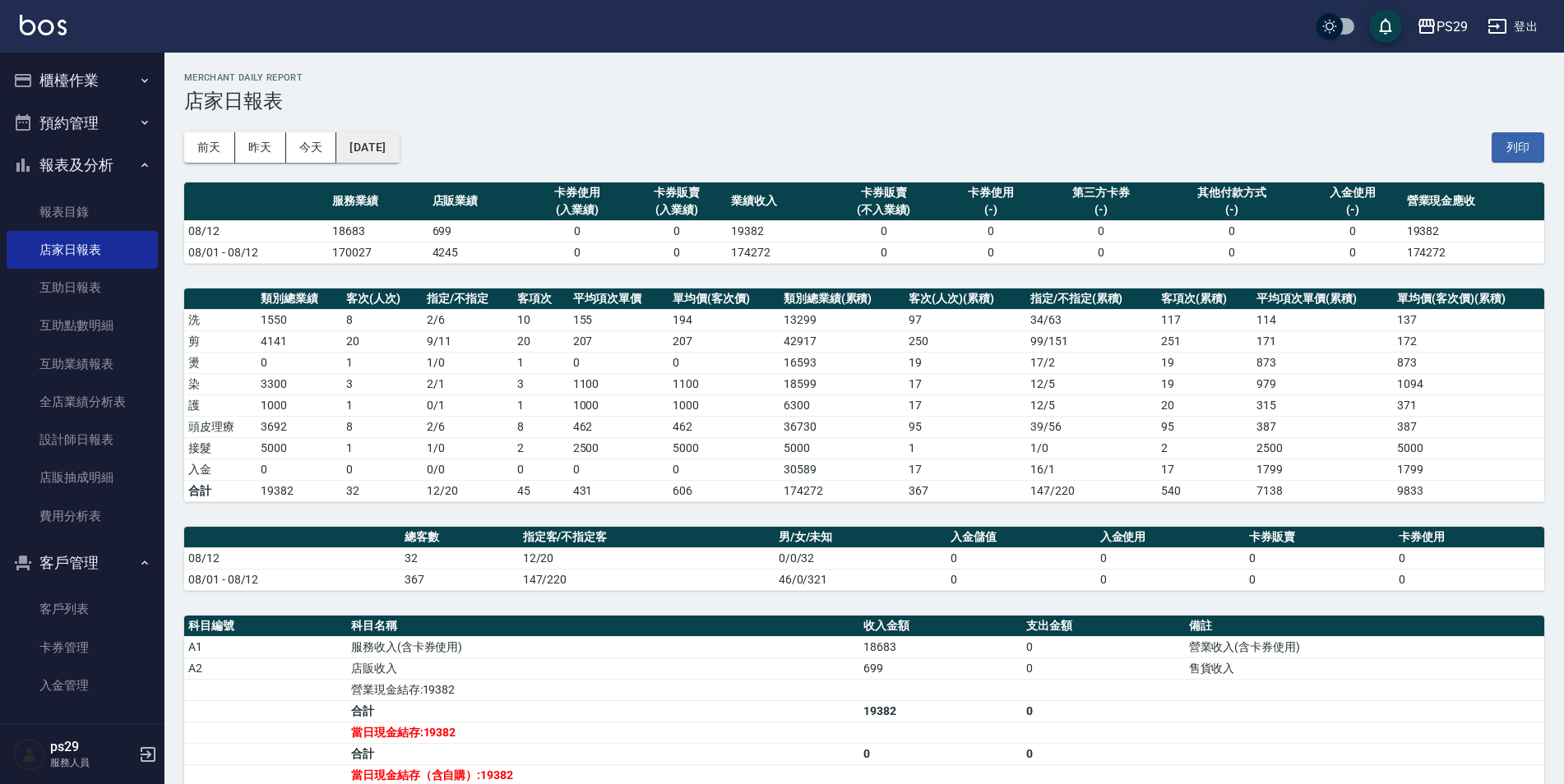
click at [399, 137] on button "[DATE]" at bounding box center [367, 147] width 63 height 30
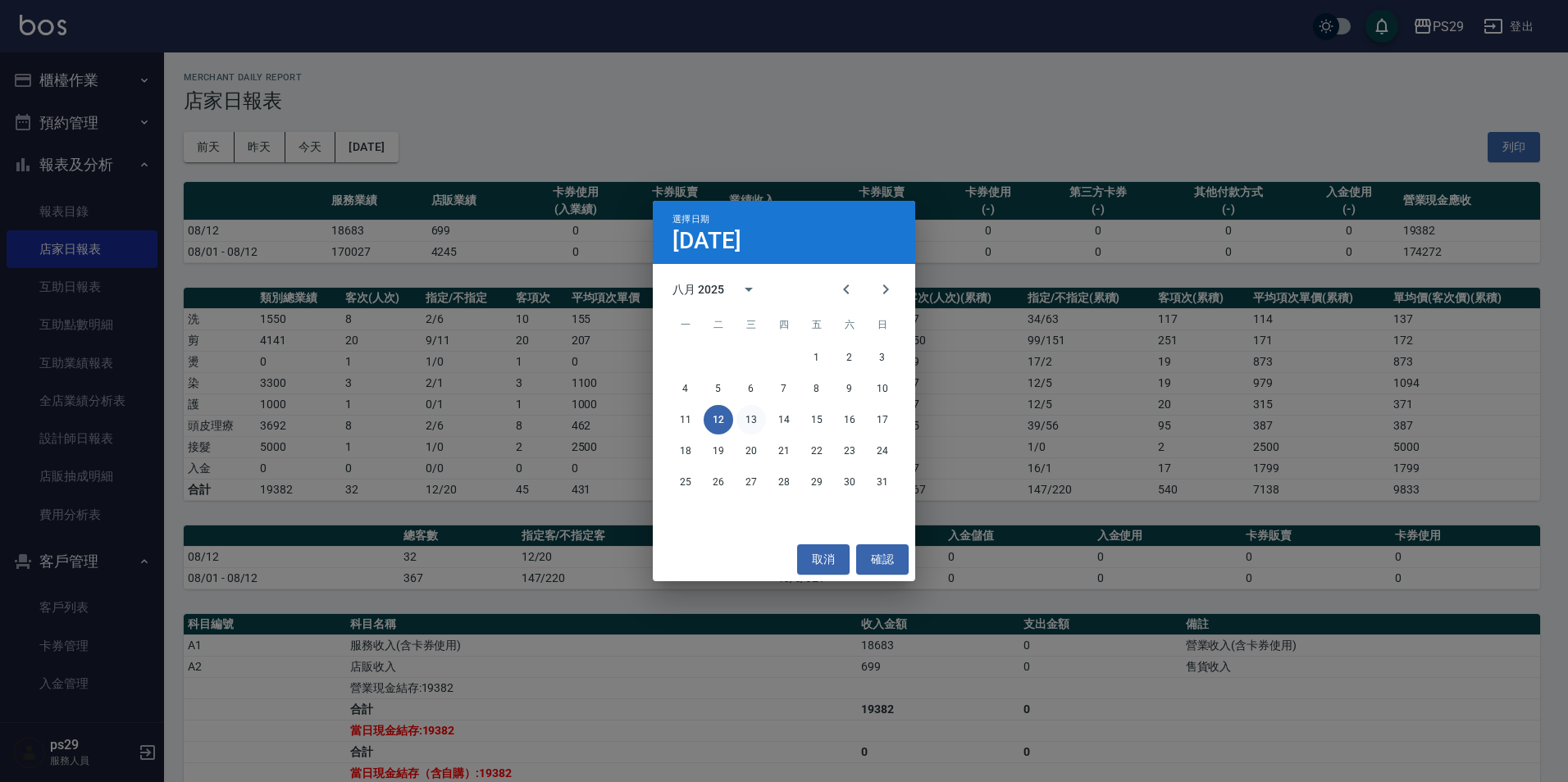
click at [746, 423] on button "13" at bounding box center [750, 419] width 29 height 29
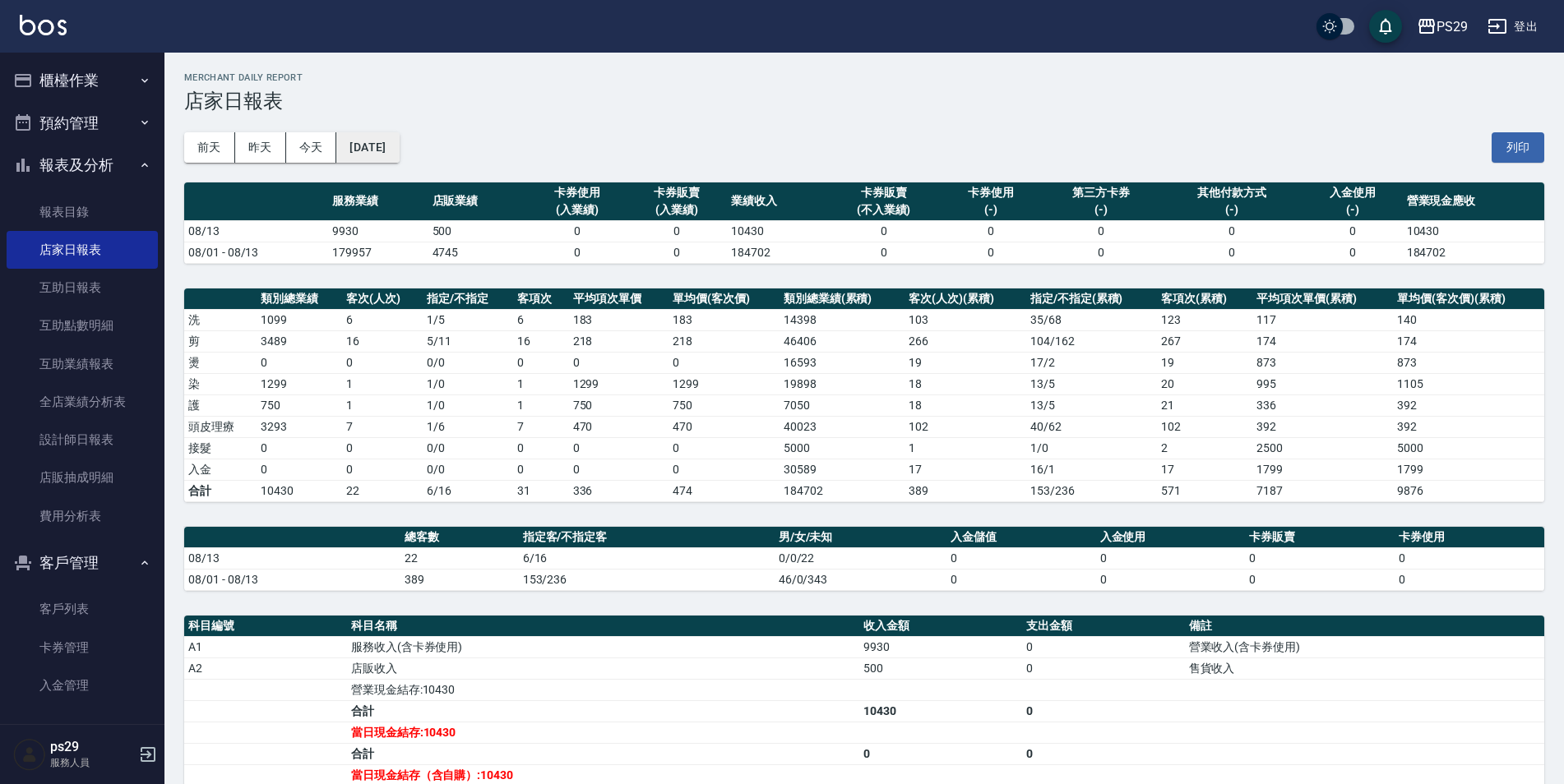
click at [380, 152] on button "[DATE]" at bounding box center [367, 147] width 63 height 30
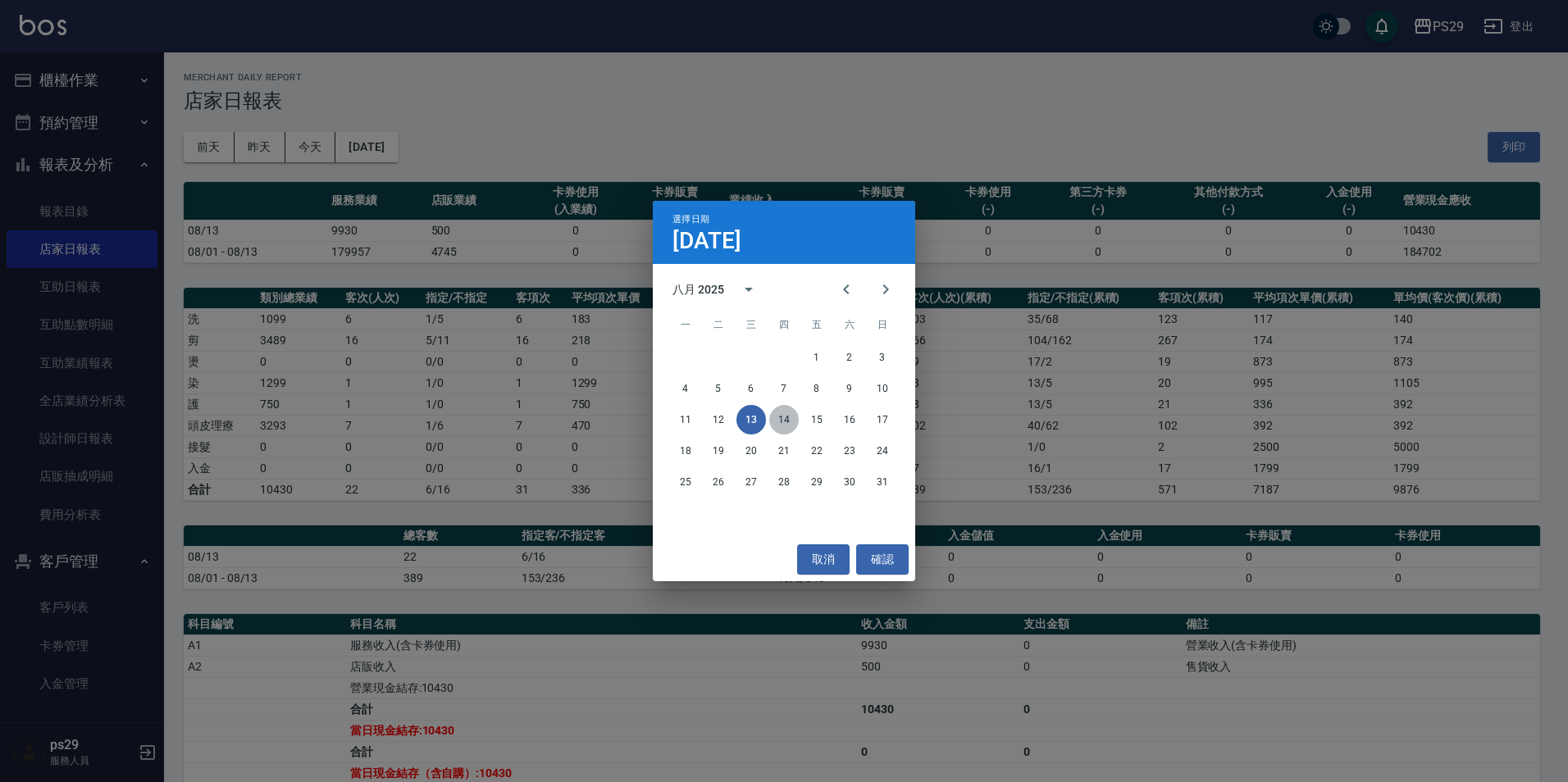
click at [784, 420] on button "14" at bounding box center [784, 419] width 29 height 29
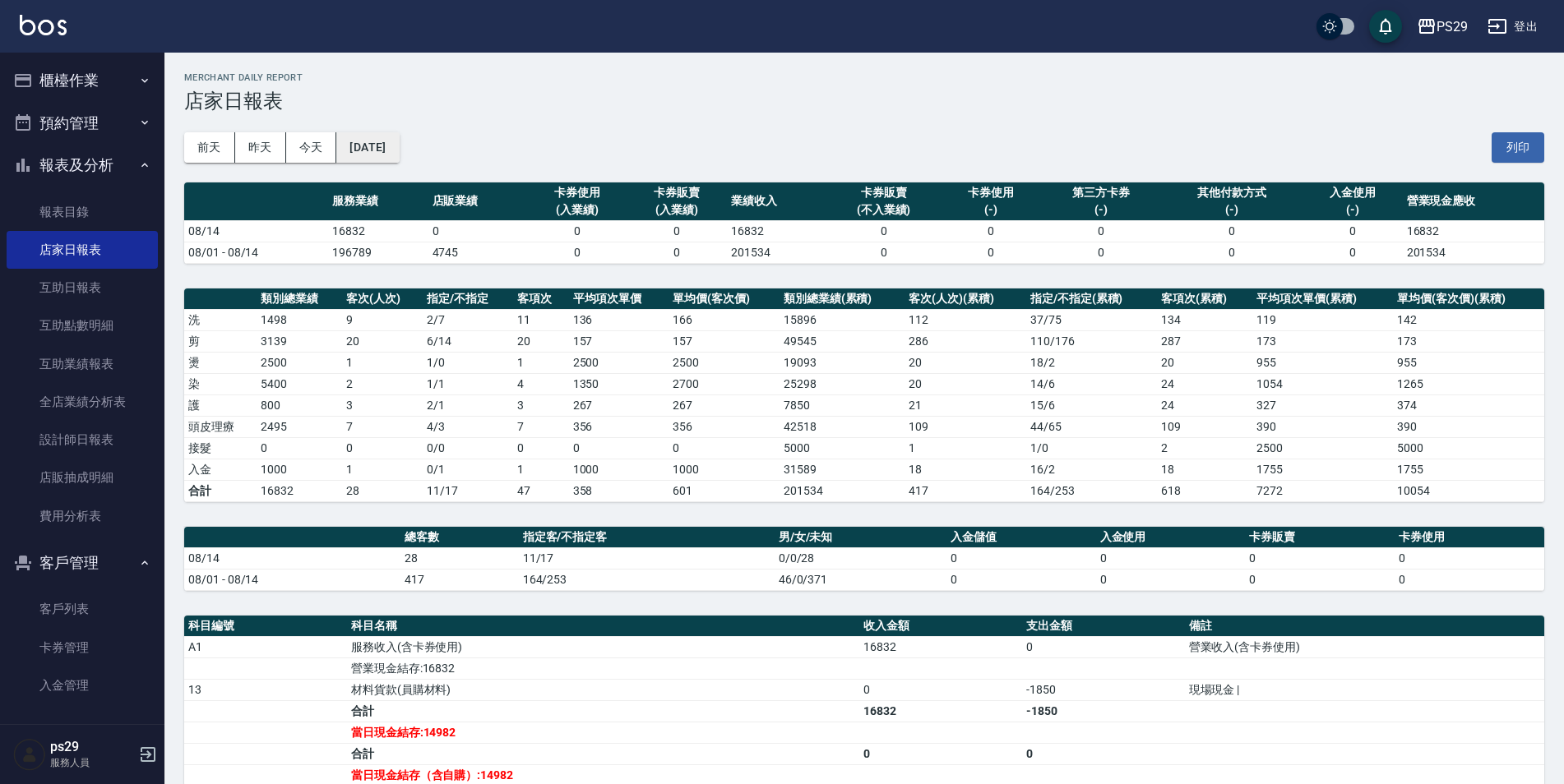
click at [399, 141] on button "[DATE]" at bounding box center [367, 147] width 63 height 30
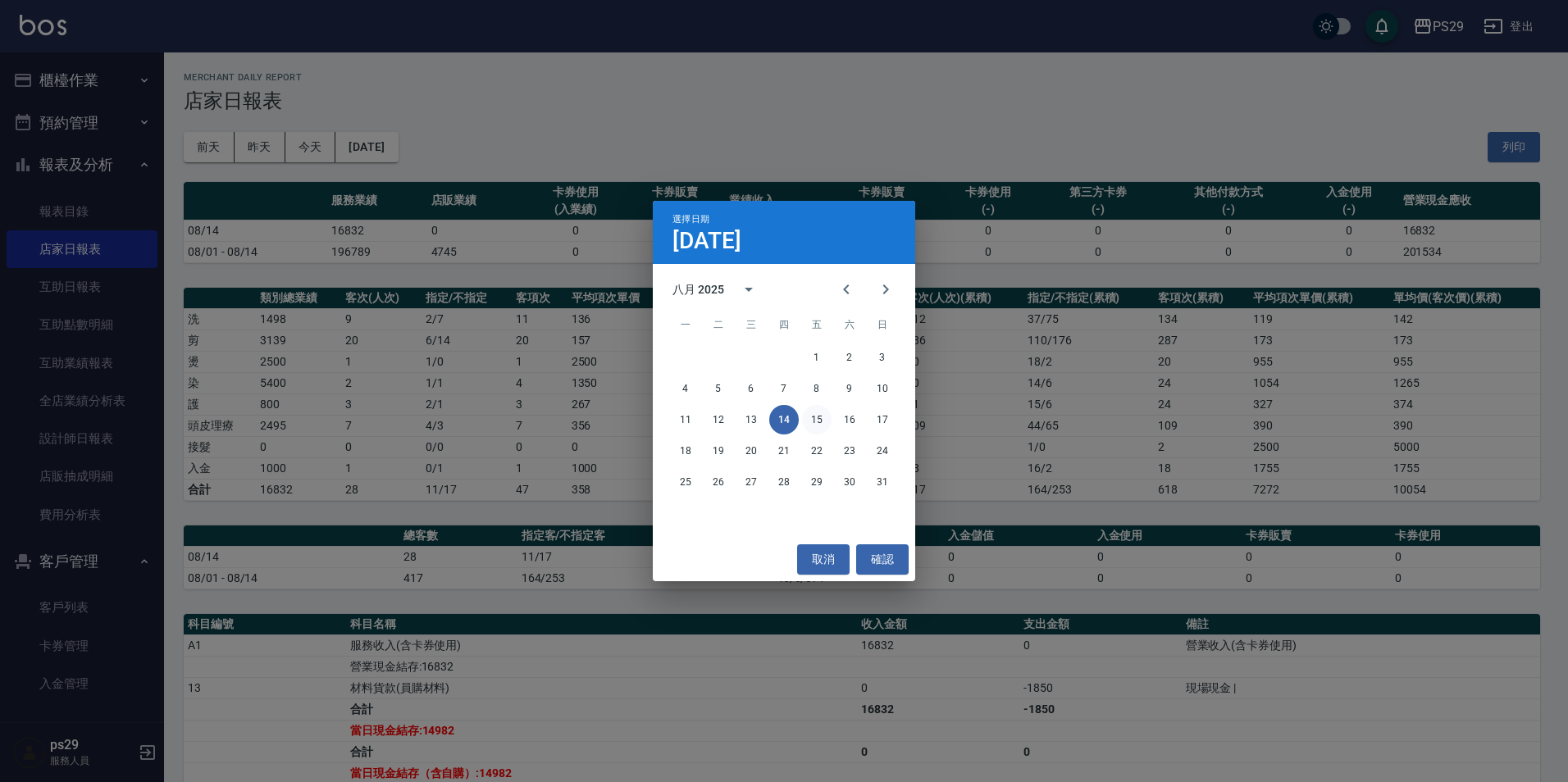
click at [819, 425] on button "15" at bounding box center [816, 419] width 29 height 29
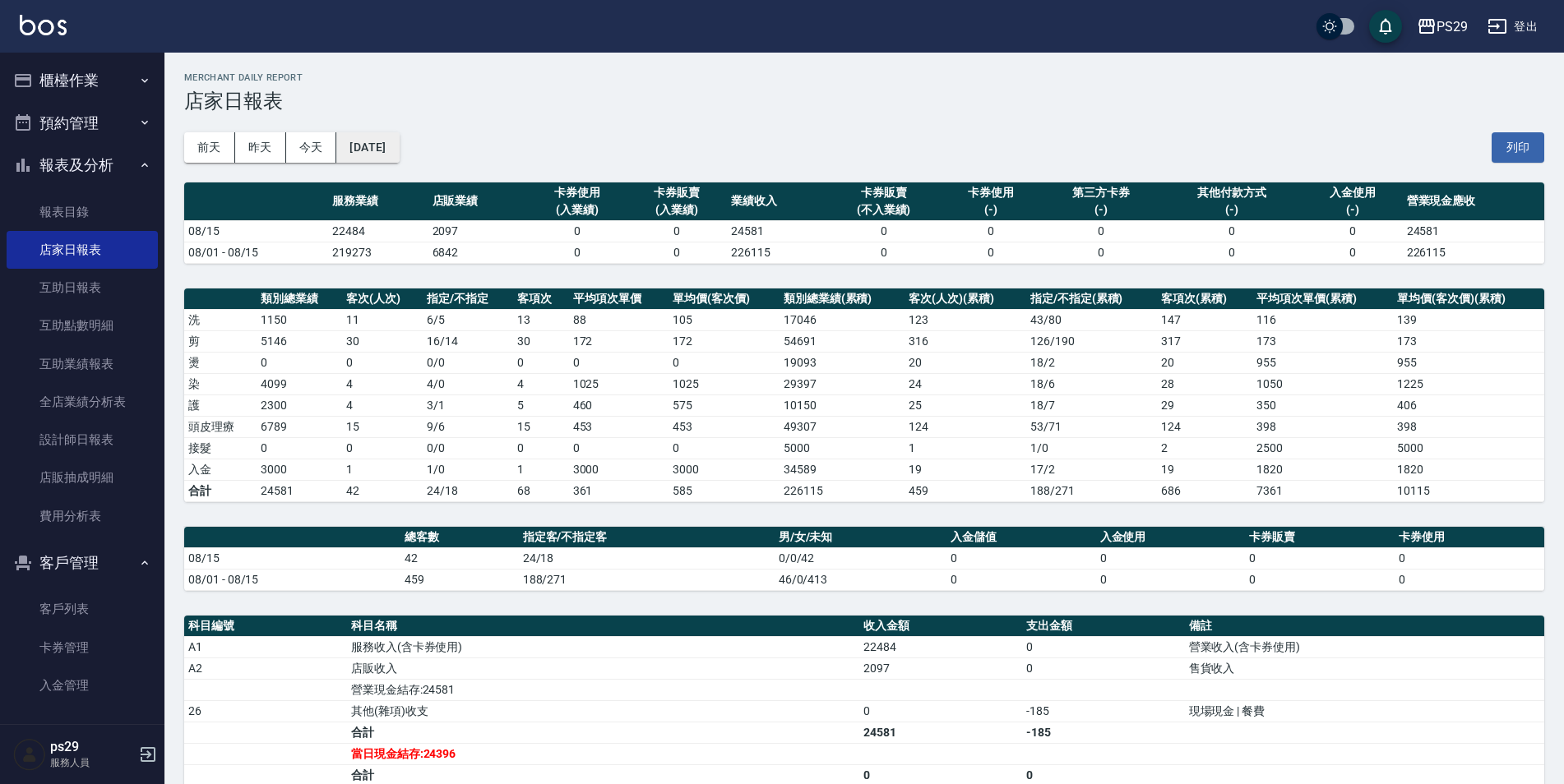
click at [403, 133] on div "[DATE] [DATE] [DATE] [DATE] 列印" at bounding box center [864, 148] width 1360 height 70
click at [399, 144] on button "[DATE]" at bounding box center [367, 147] width 63 height 30
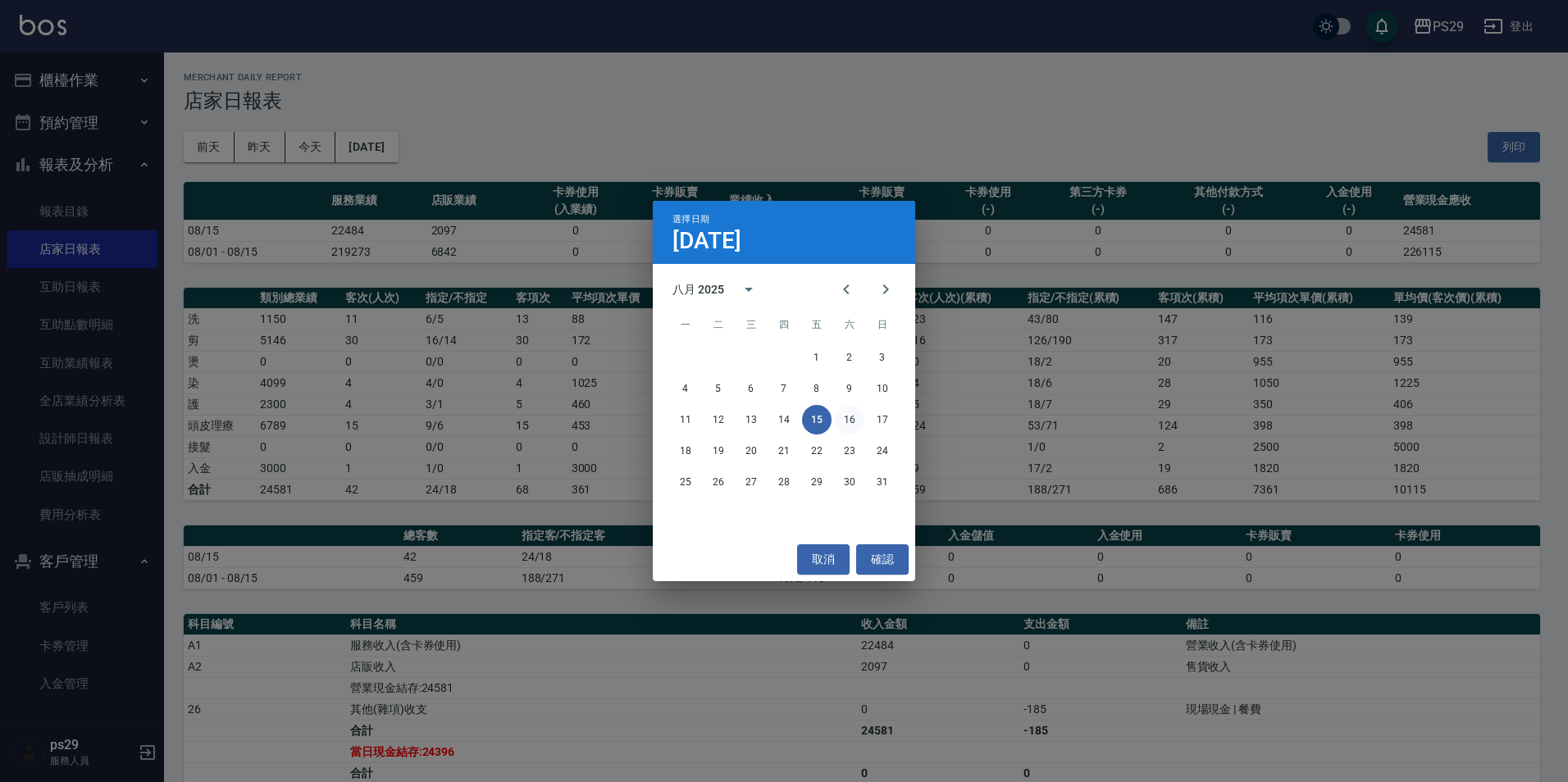
click at [854, 411] on button "16" at bounding box center [849, 419] width 29 height 29
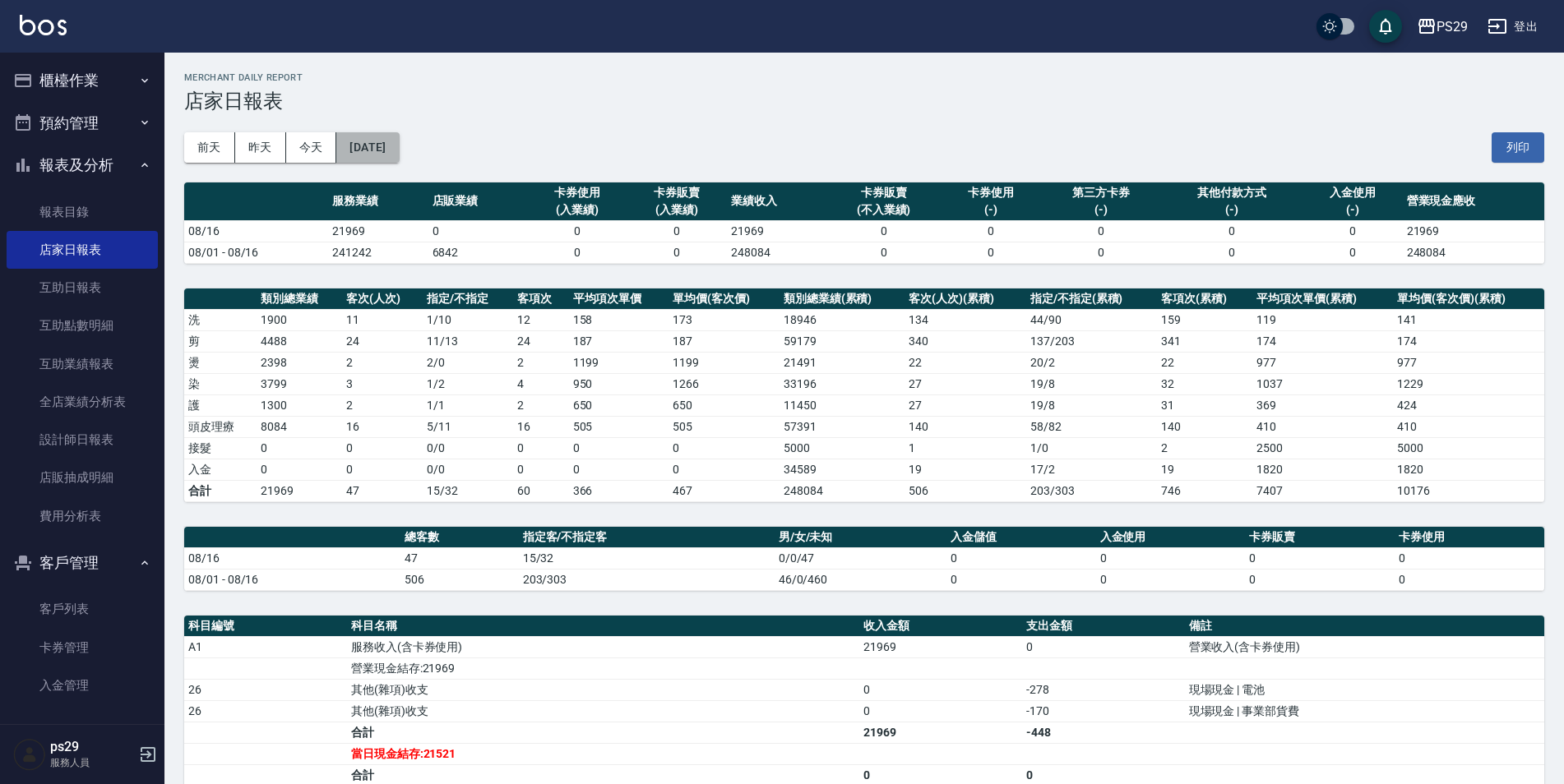
click at [384, 161] on button "[DATE]" at bounding box center [367, 147] width 63 height 30
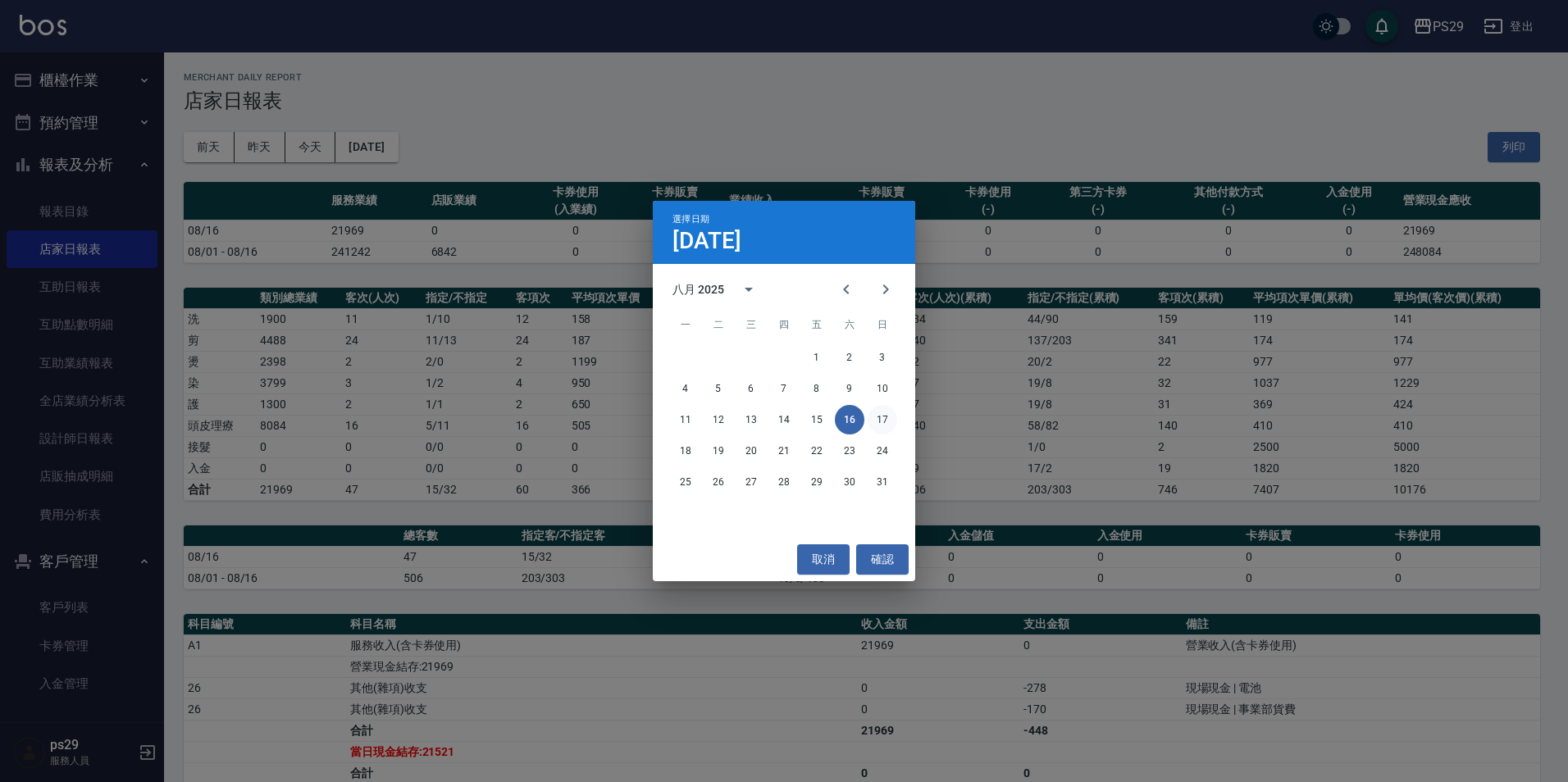
click at [878, 423] on button "17" at bounding box center [882, 419] width 29 height 29
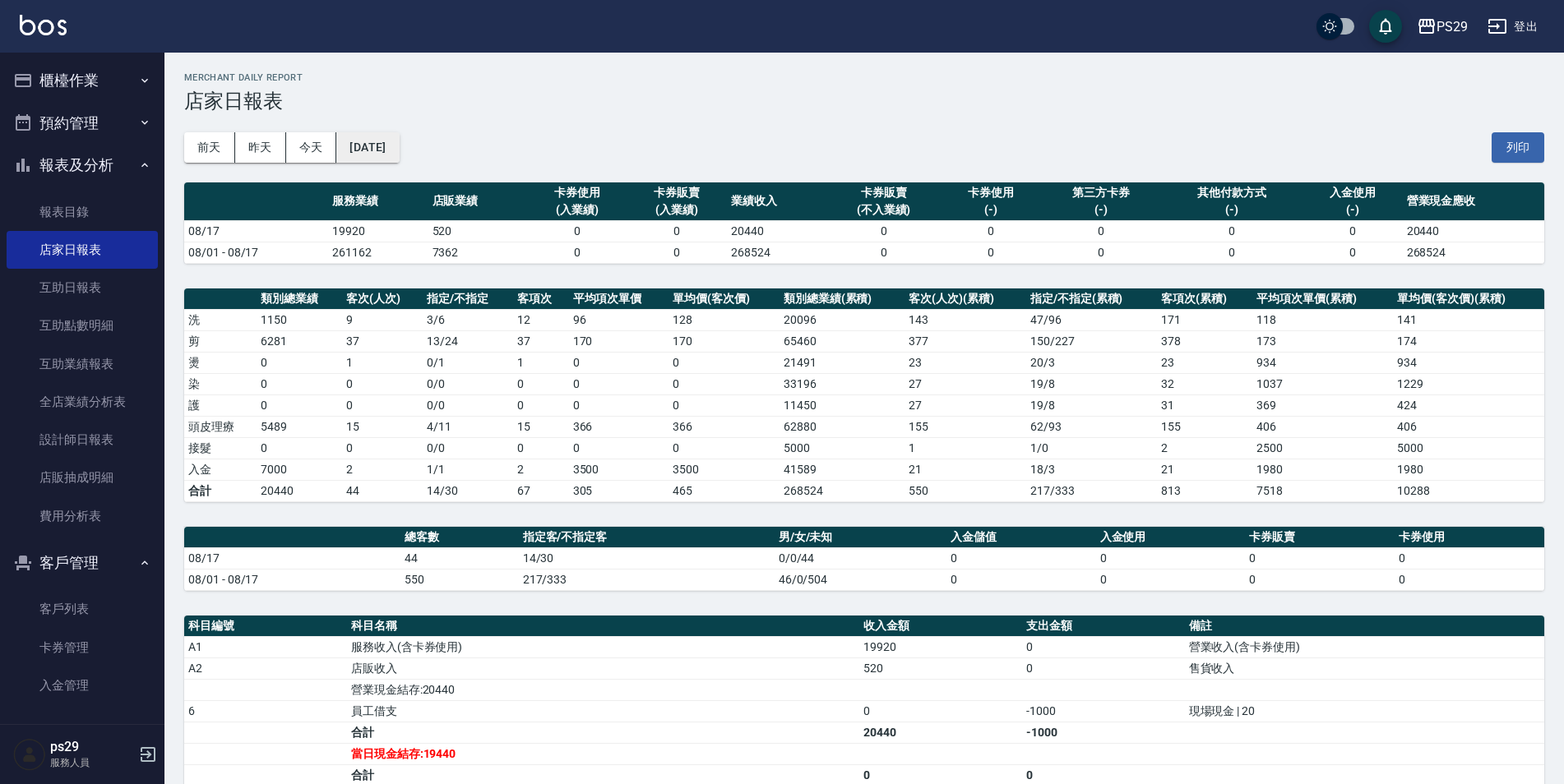
click at [371, 136] on button "[DATE]" at bounding box center [367, 147] width 63 height 30
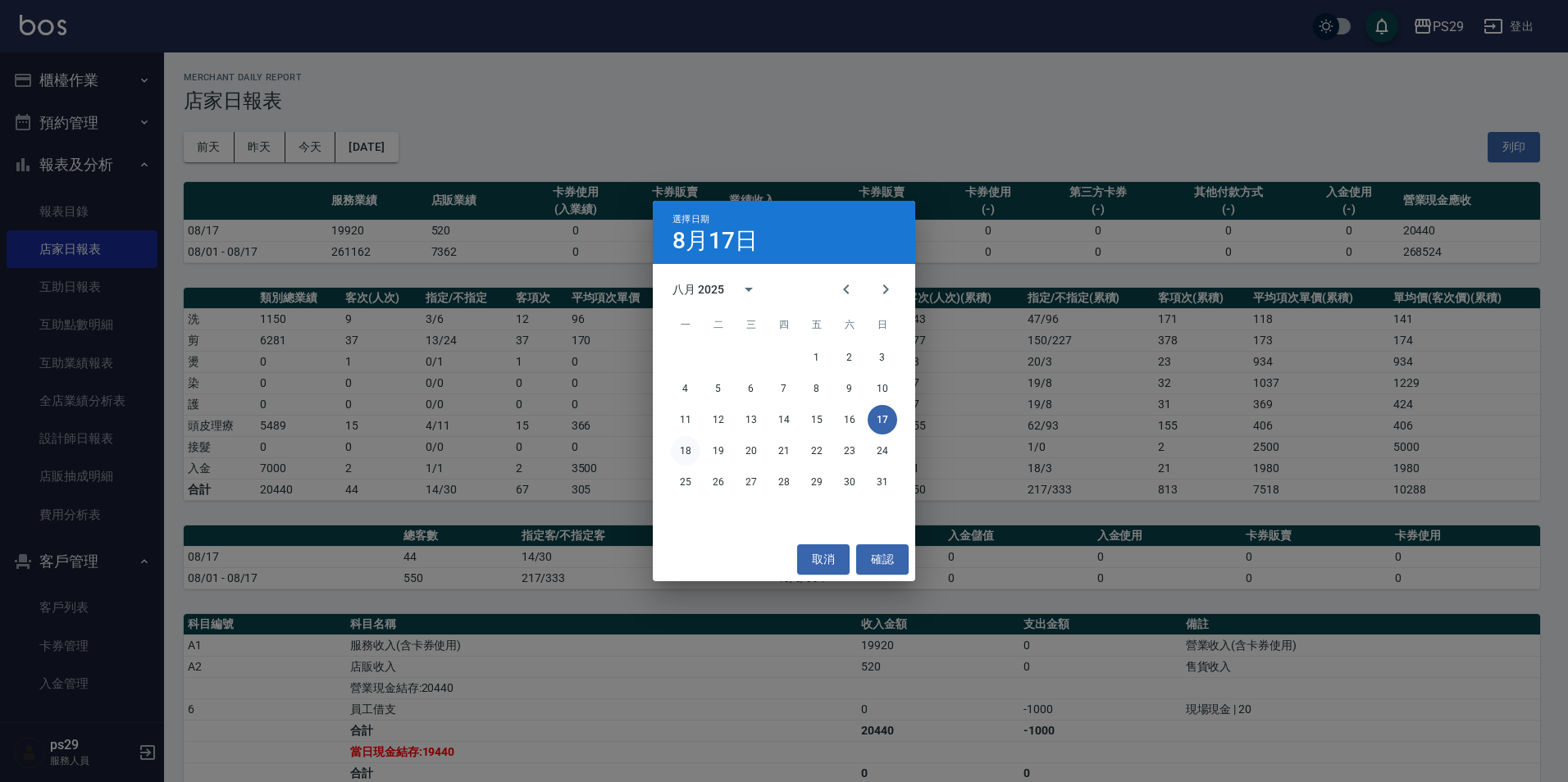
click at [686, 457] on button "18" at bounding box center [685, 451] width 29 height 29
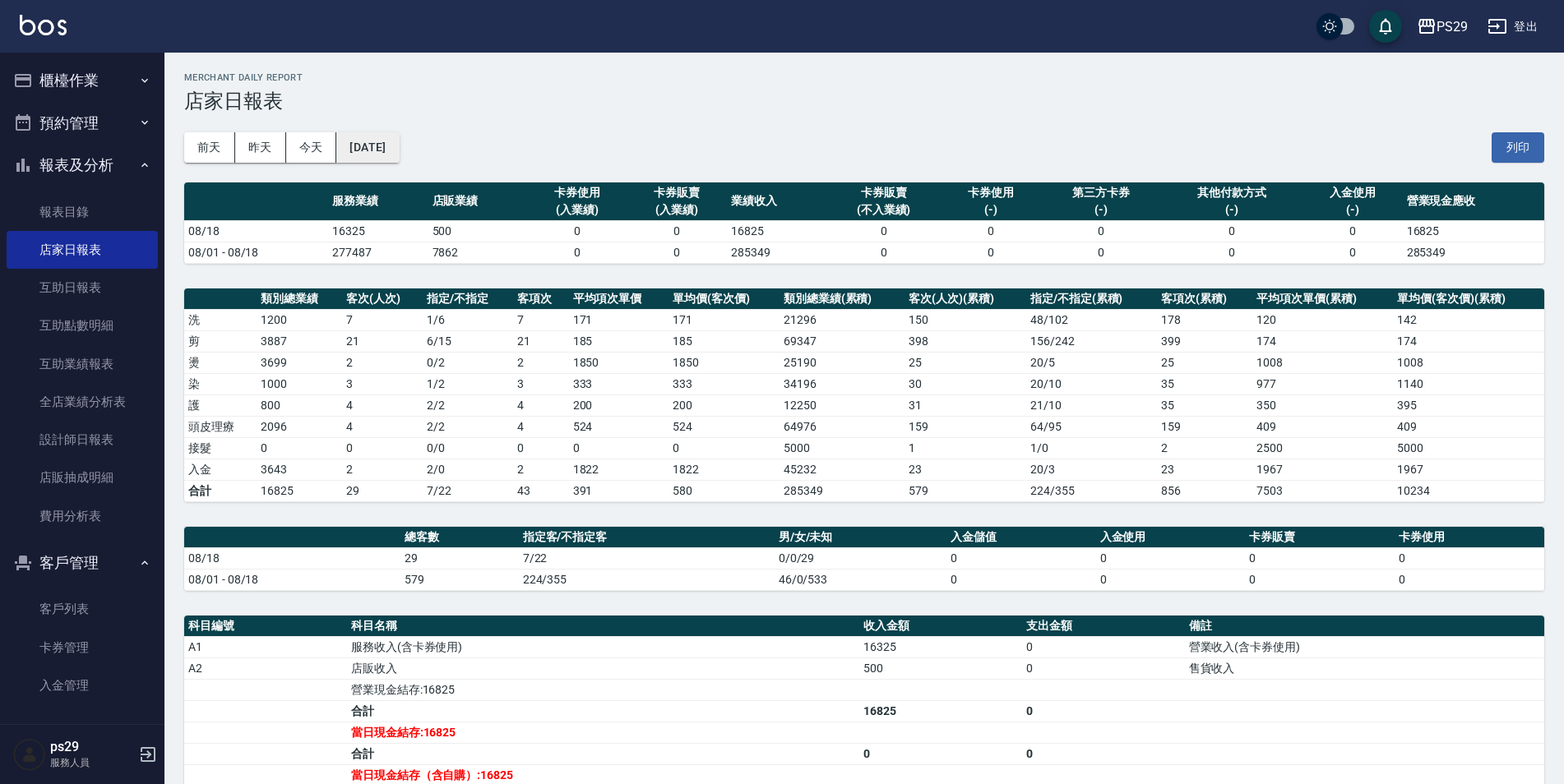
click at [399, 143] on button "[DATE]" at bounding box center [367, 147] width 63 height 30
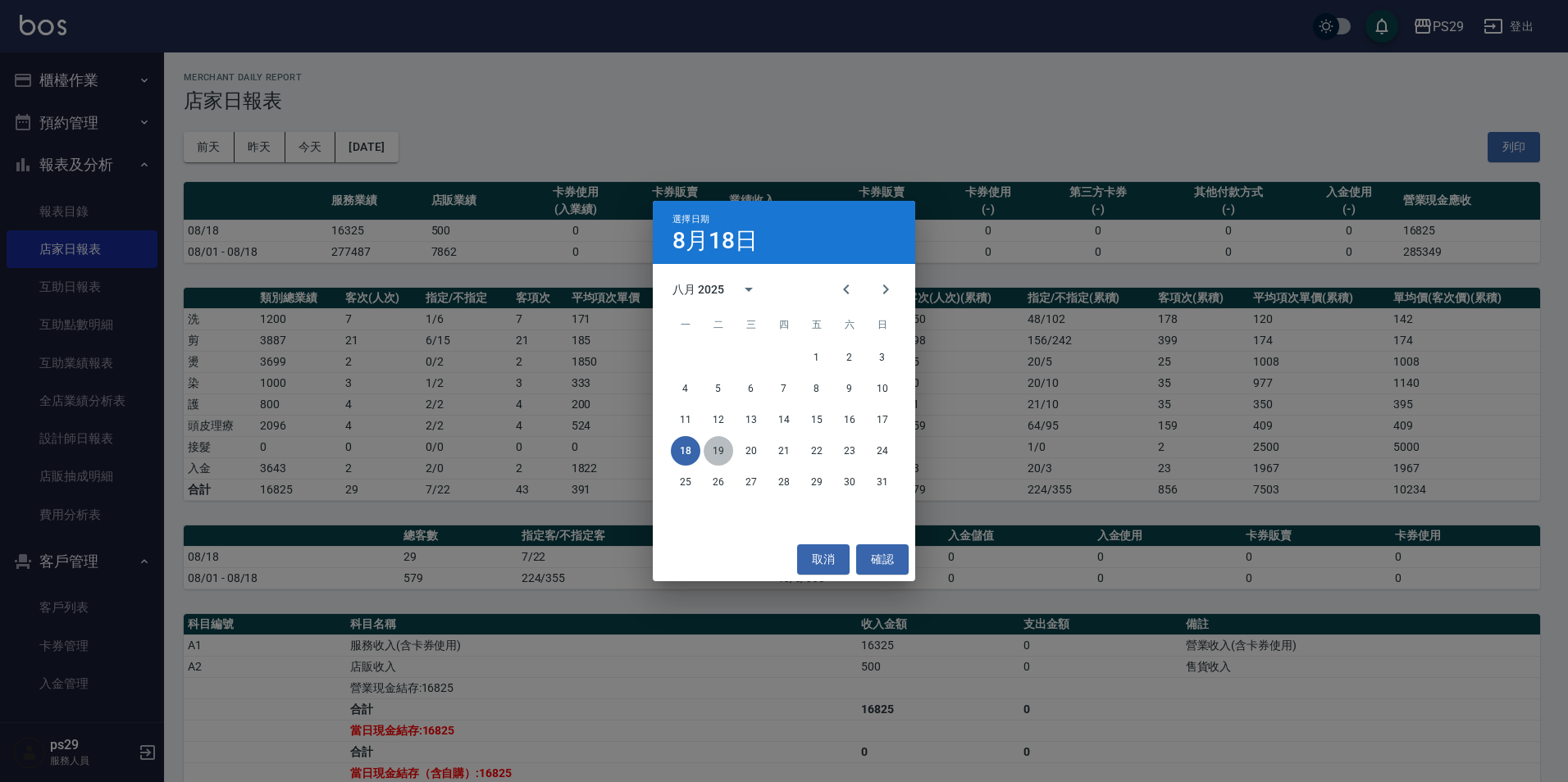
click at [719, 456] on button "19" at bounding box center [718, 451] width 29 height 29
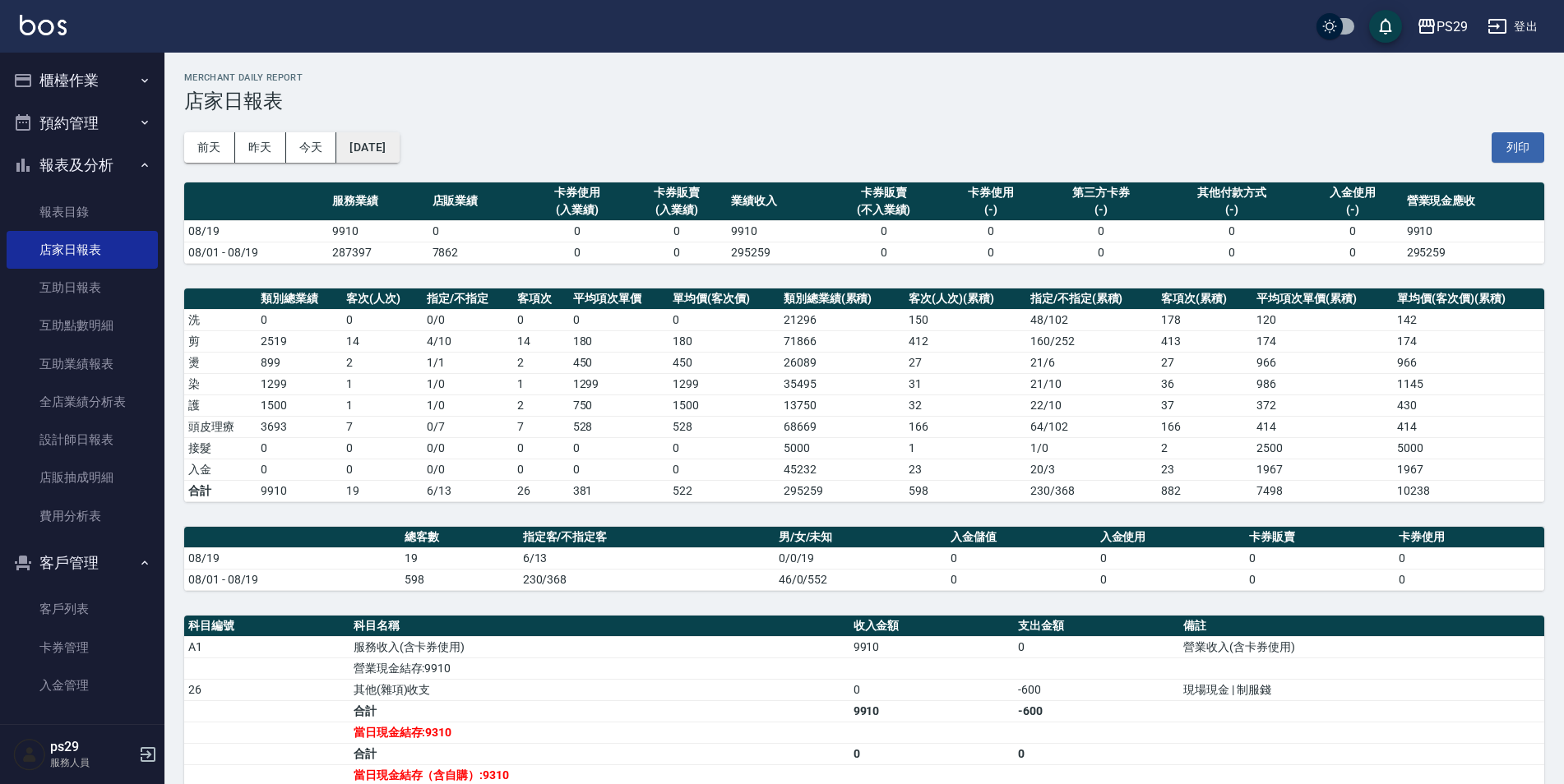
click at [378, 136] on button "[DATE]" at bounding box center [367, 147] width 63 height 30
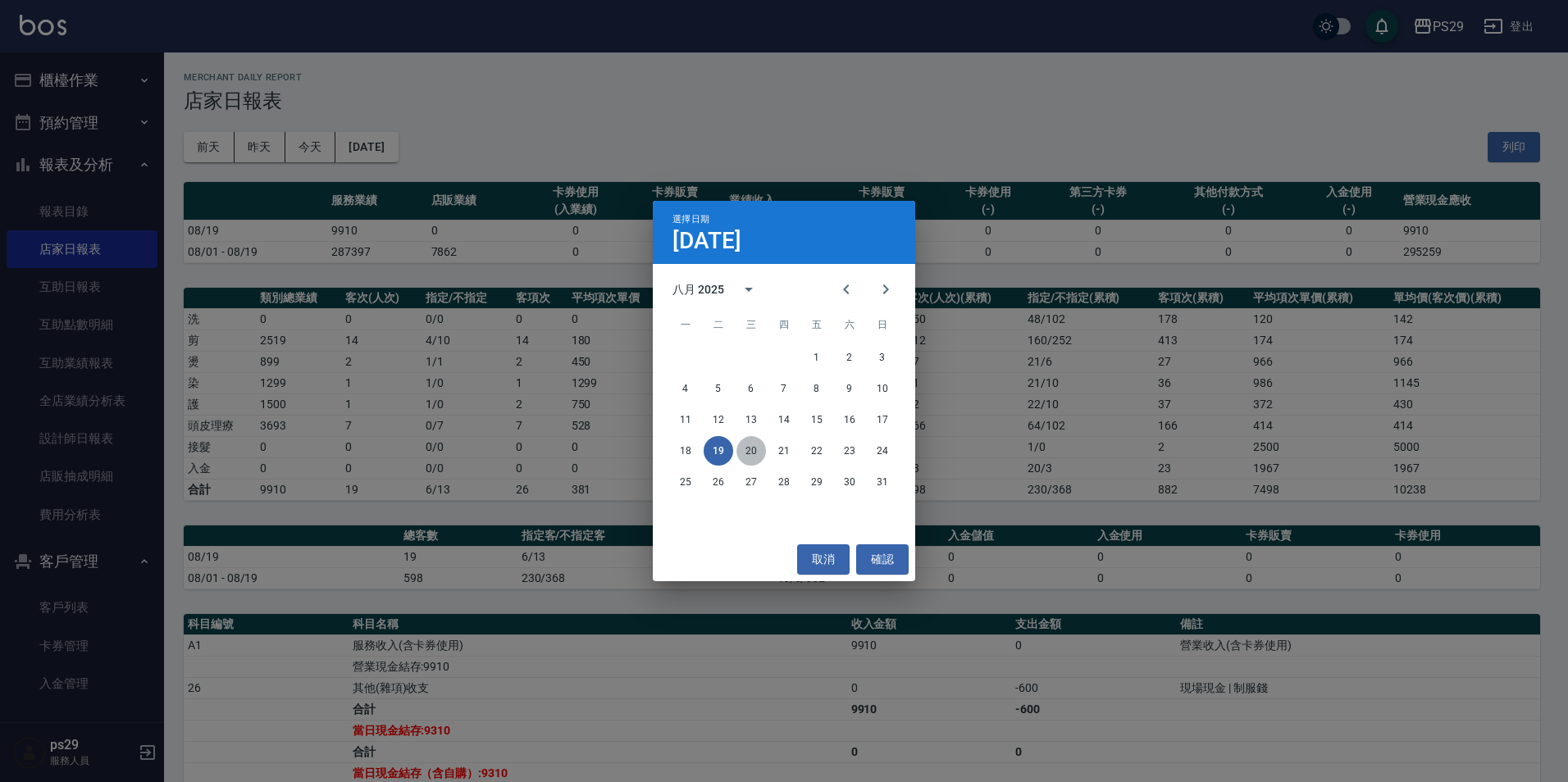
click at [757, 457] on button "20" at bounding box center [750, 451] width 29 height 29
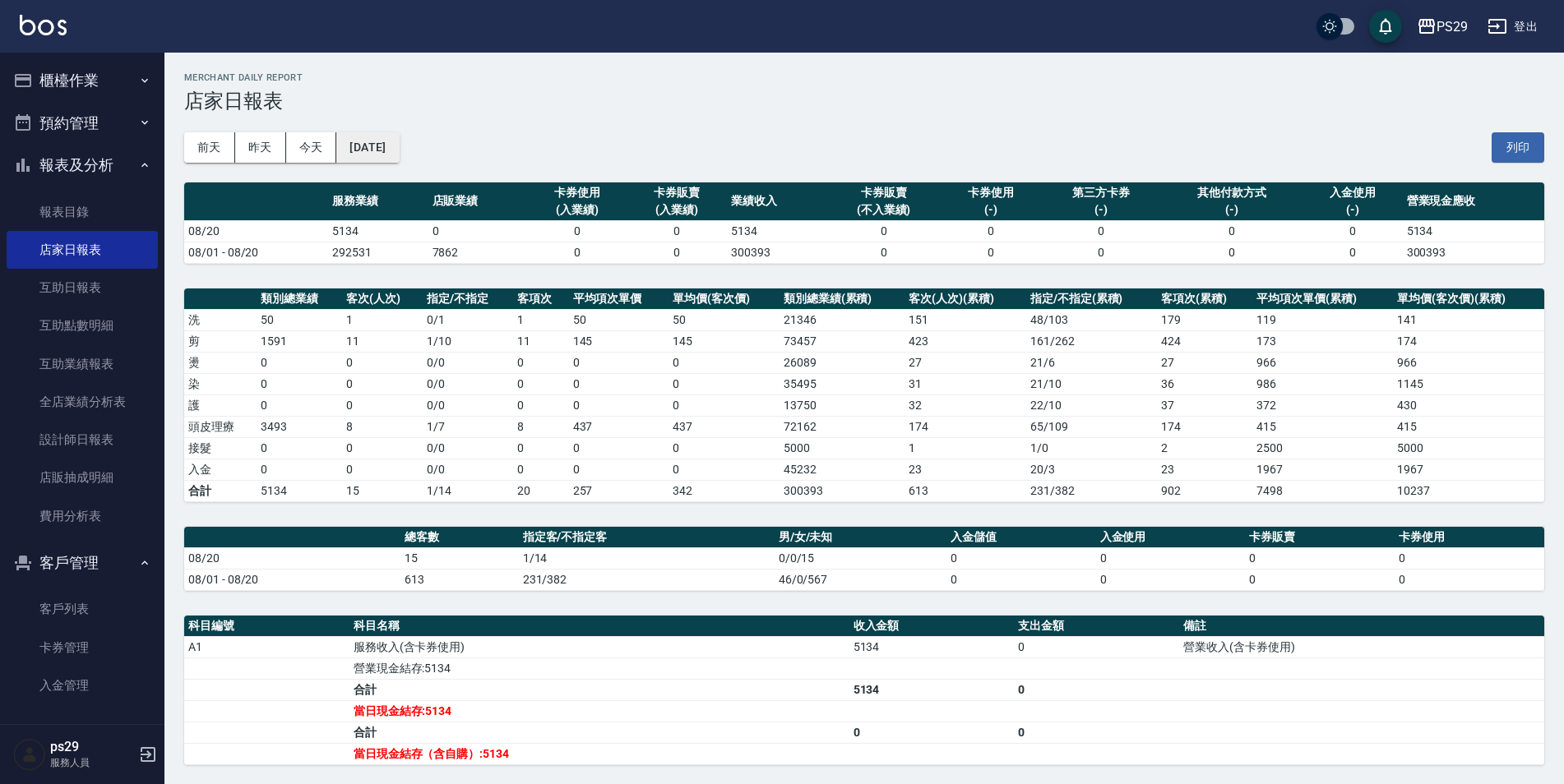
click at [397, 138] on button "[DATE]" at bounding box center [367, 147] width 63 height 30
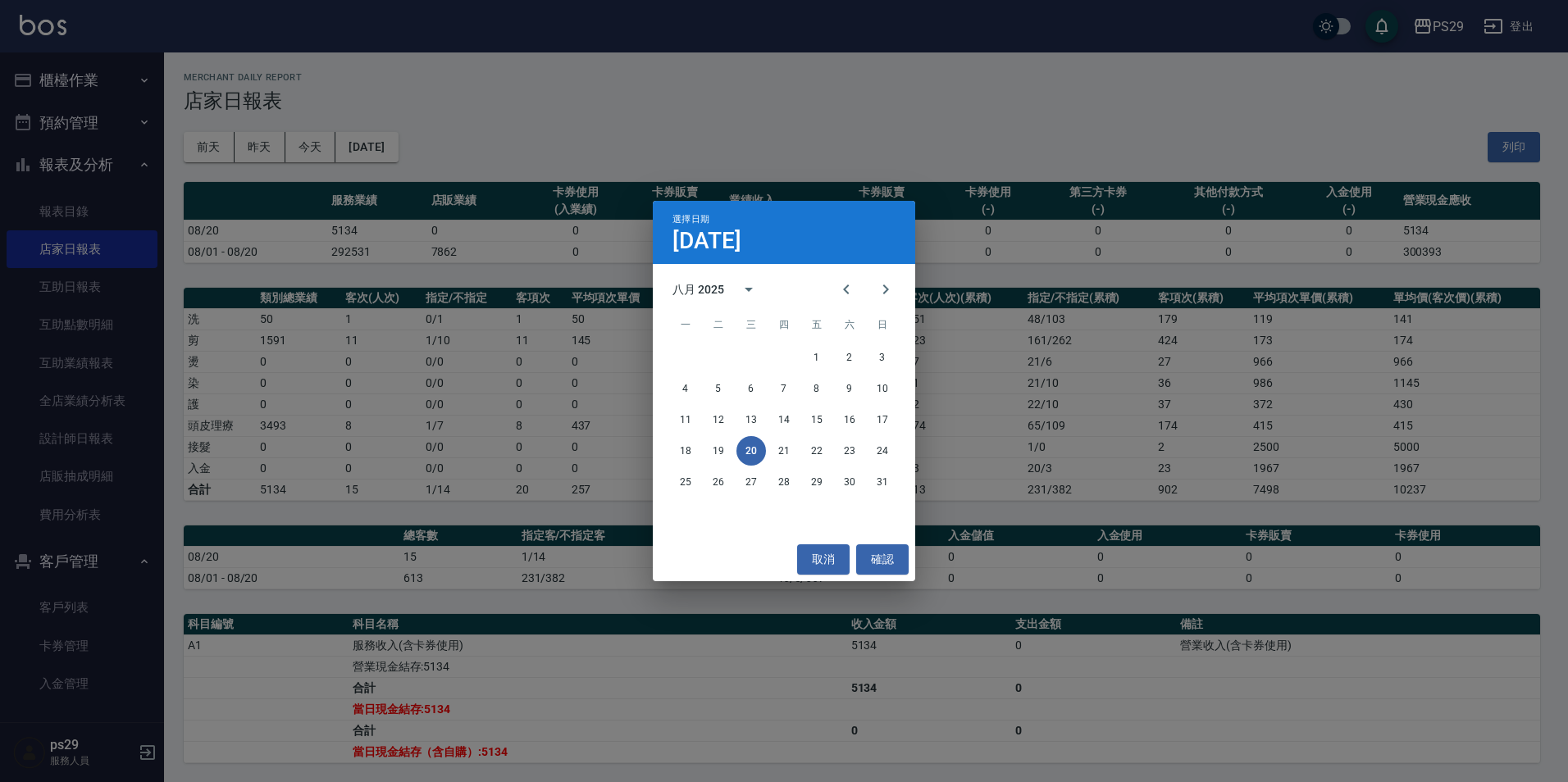
click at [799, 460] on div "18 19 20 21 22 23 24" at bounding box center [784, 451] width 262 height 29
click at [787, 456] on button "21" at bounding box center [784, 451] width 29 height 29
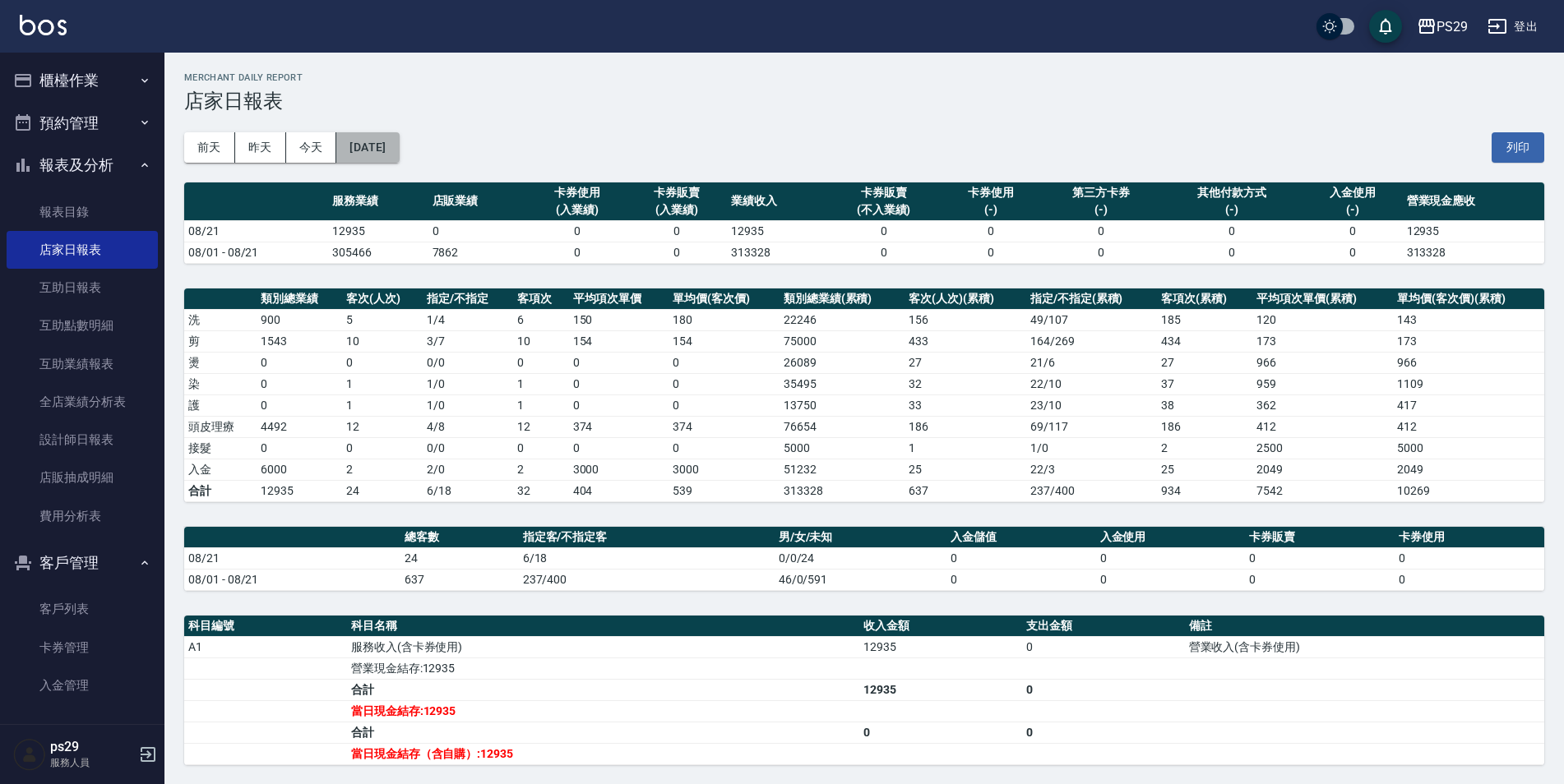
click at [399, 151] on button "[DATE]" at bounding box center [367, 147] width 63 height 30
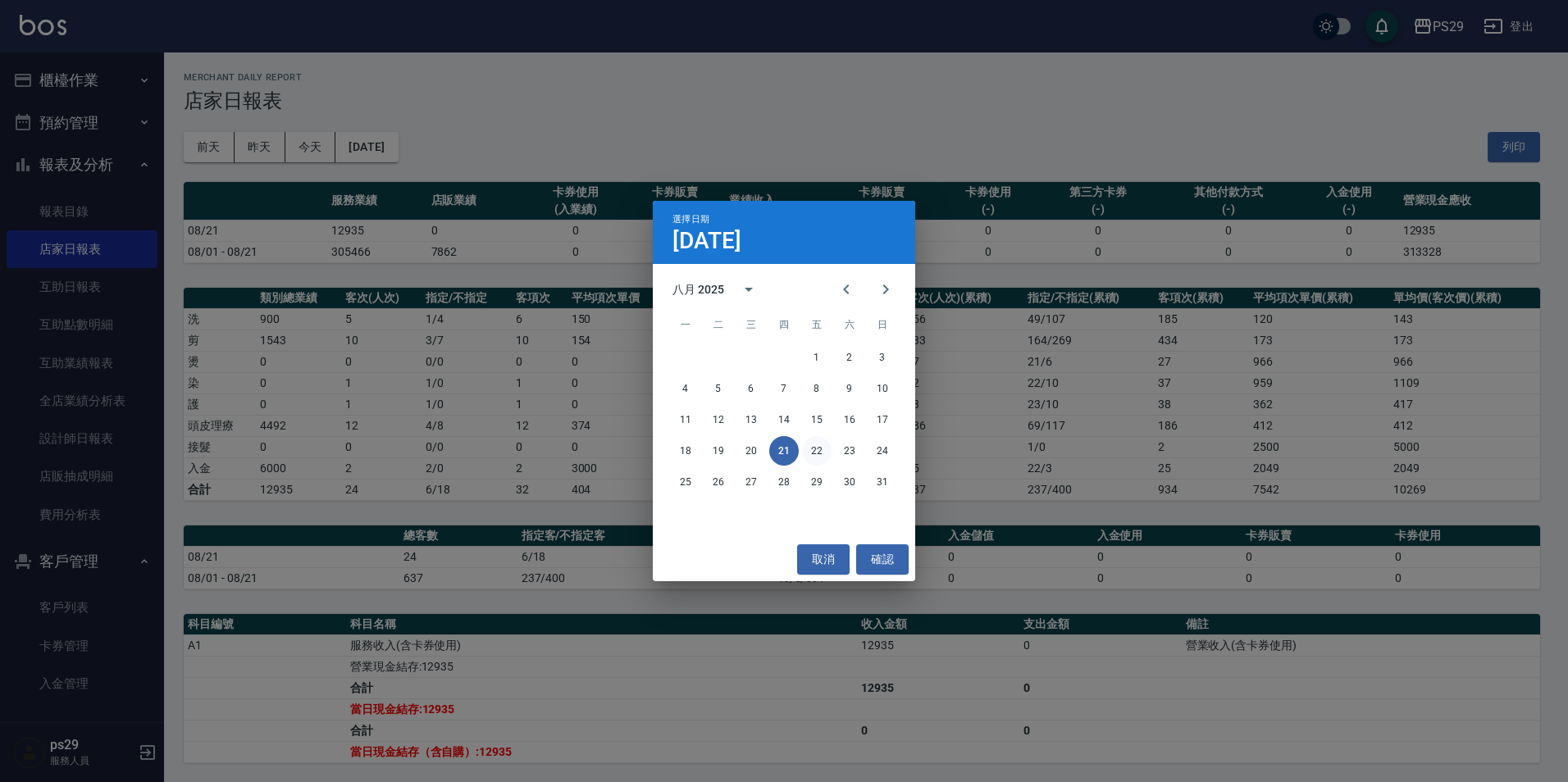
click at [810, 446] on button "22" at bounding box center [816, 451] width 29 height 29
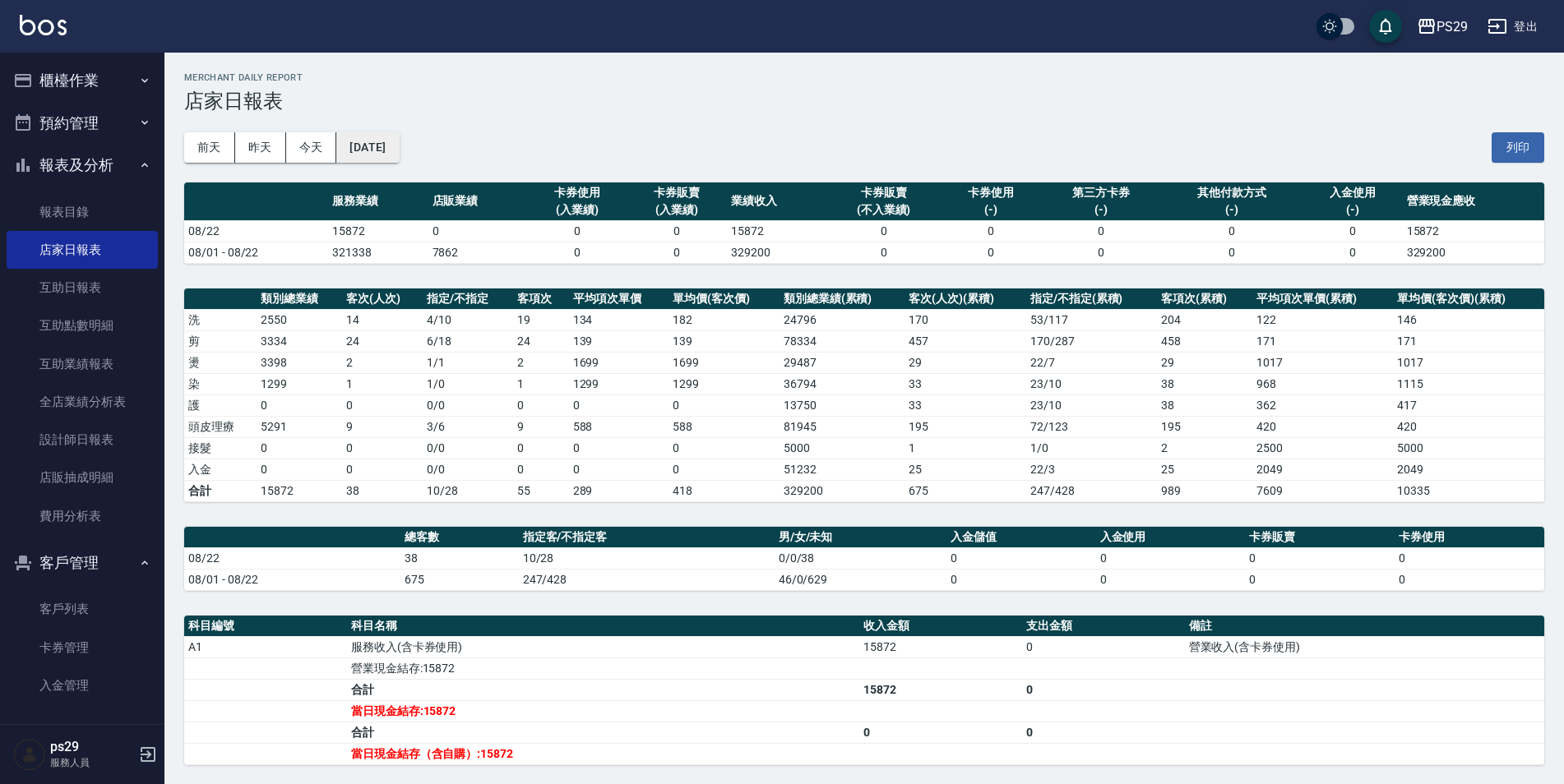
click at [399, 153] on button "[DATE]" at bounding box center [367, 147] width 63 height 30
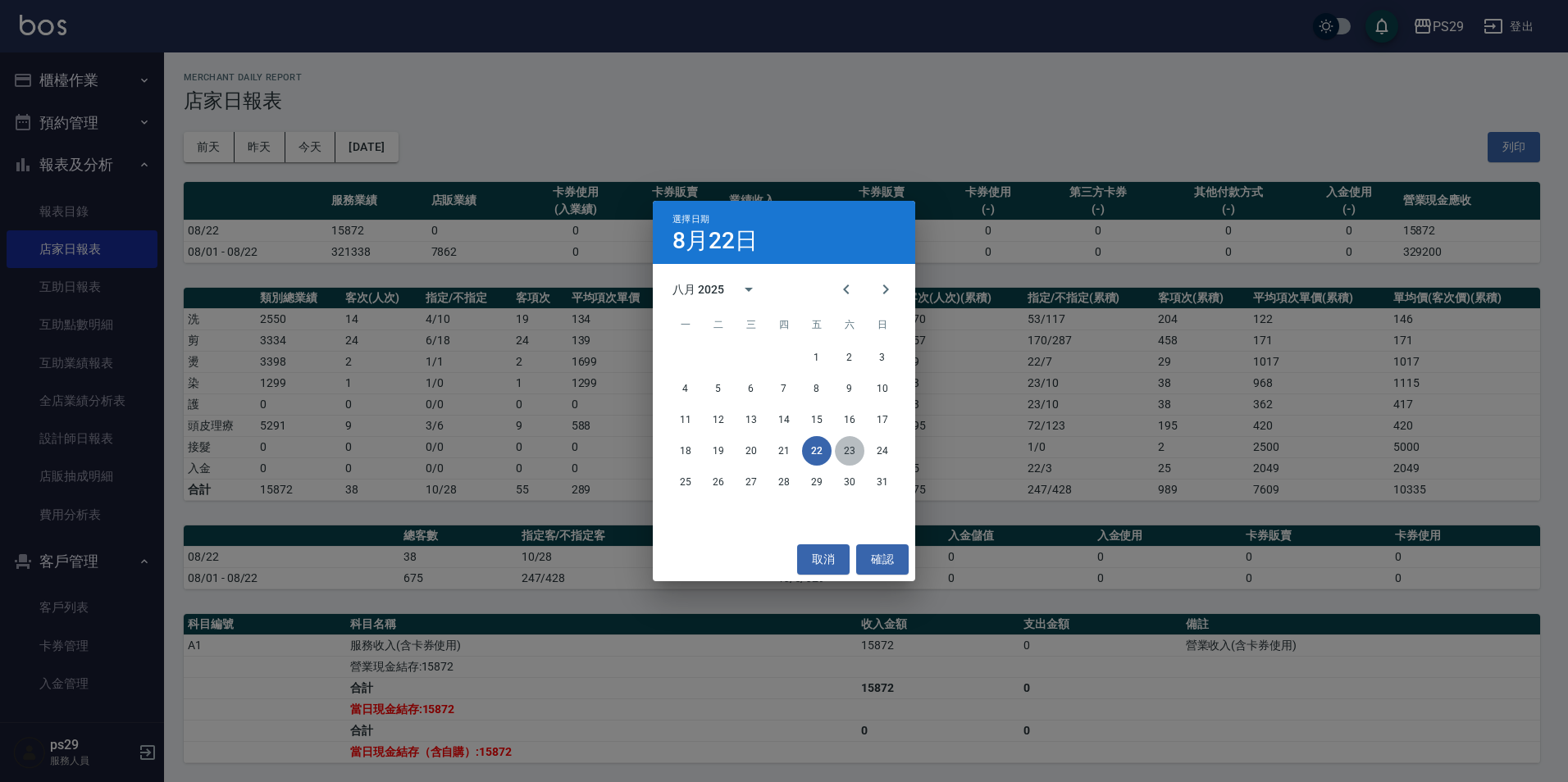
click at [852, 446] on button "23" at bounding box center [849, 451] width 29 height 29
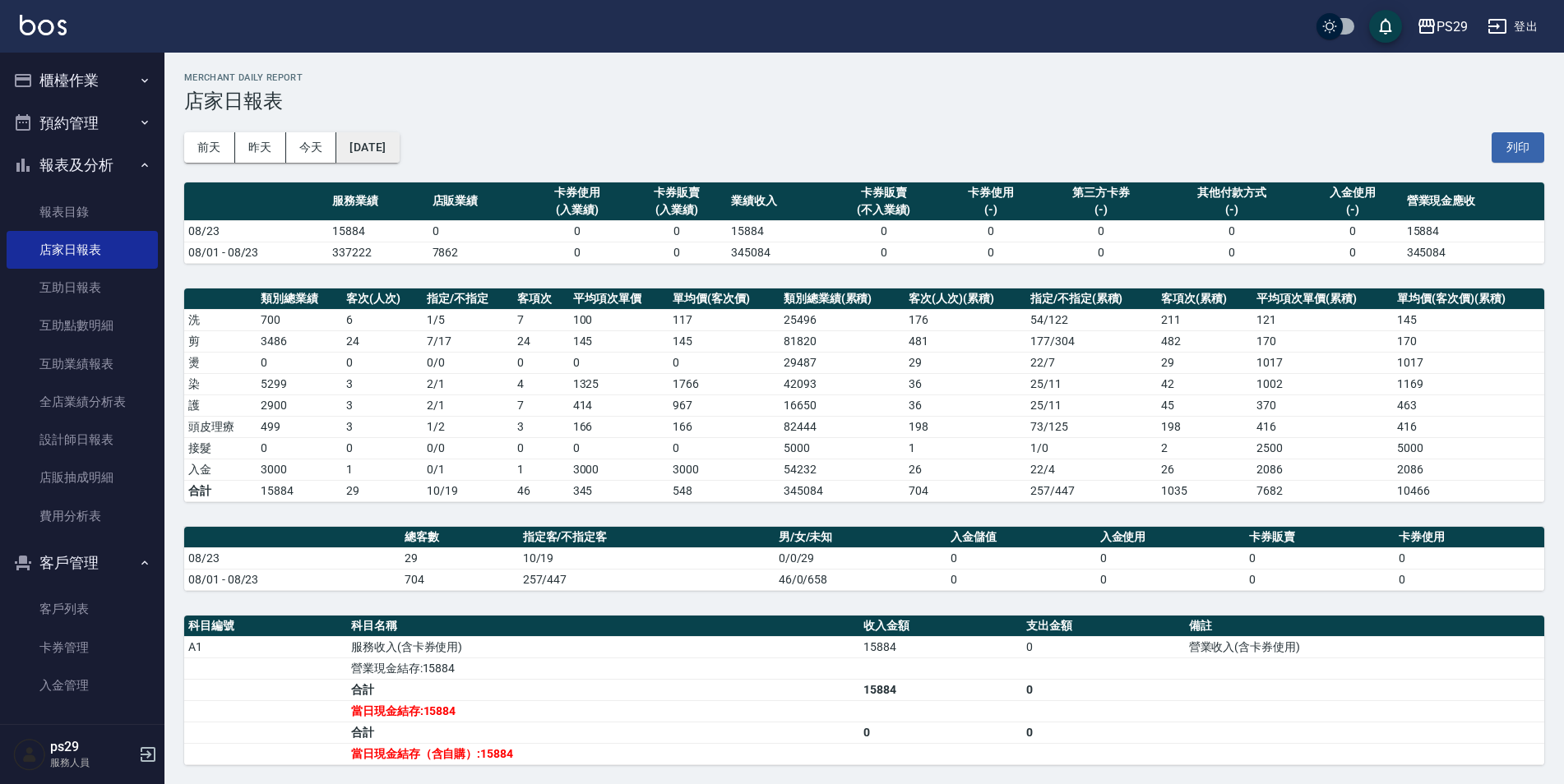
click at [380, 144] on button "[DATE]" at bounding box center [367, 147] width 63 height 30
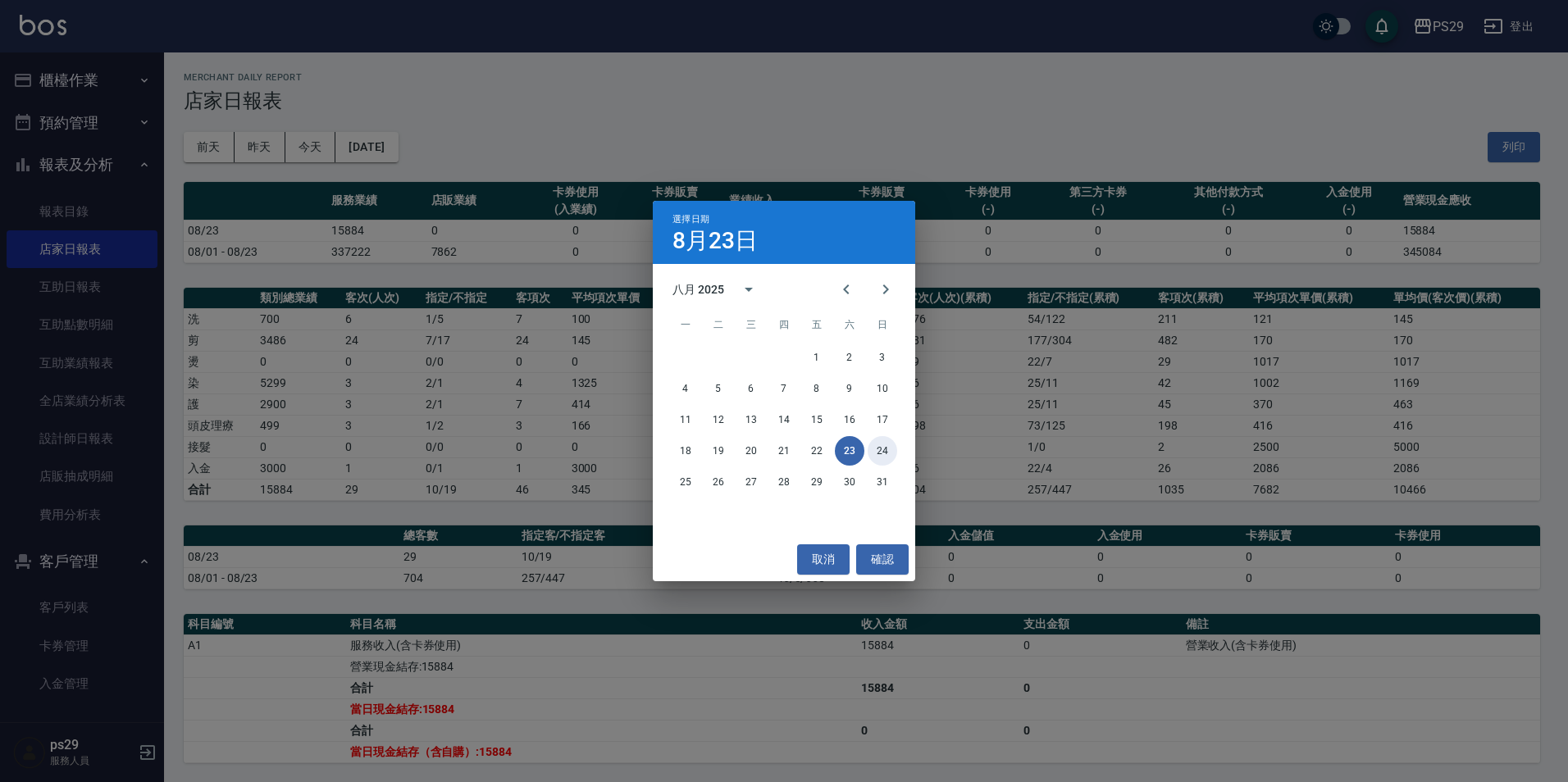
click at [897, 444] on div "18 19 20 21 22 23 24" at bounding box center [784, 451] width 262 height 29
click at [884, 461] on button "24" at bounding box center [882, 451] width 29 height 29
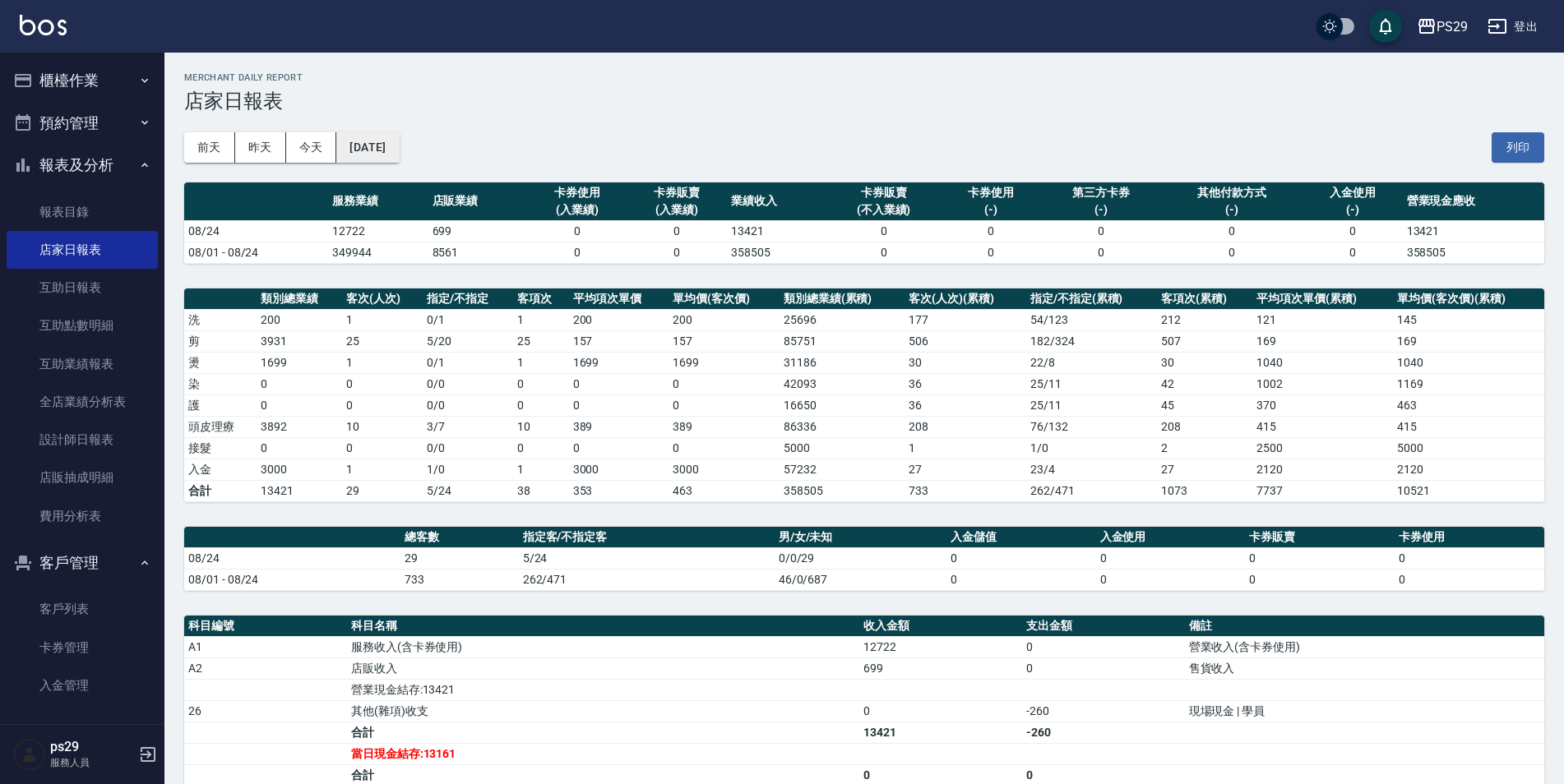
click at [396, 133] on button "[DATE]" at bounding box center [367, 147] width 63 height 30
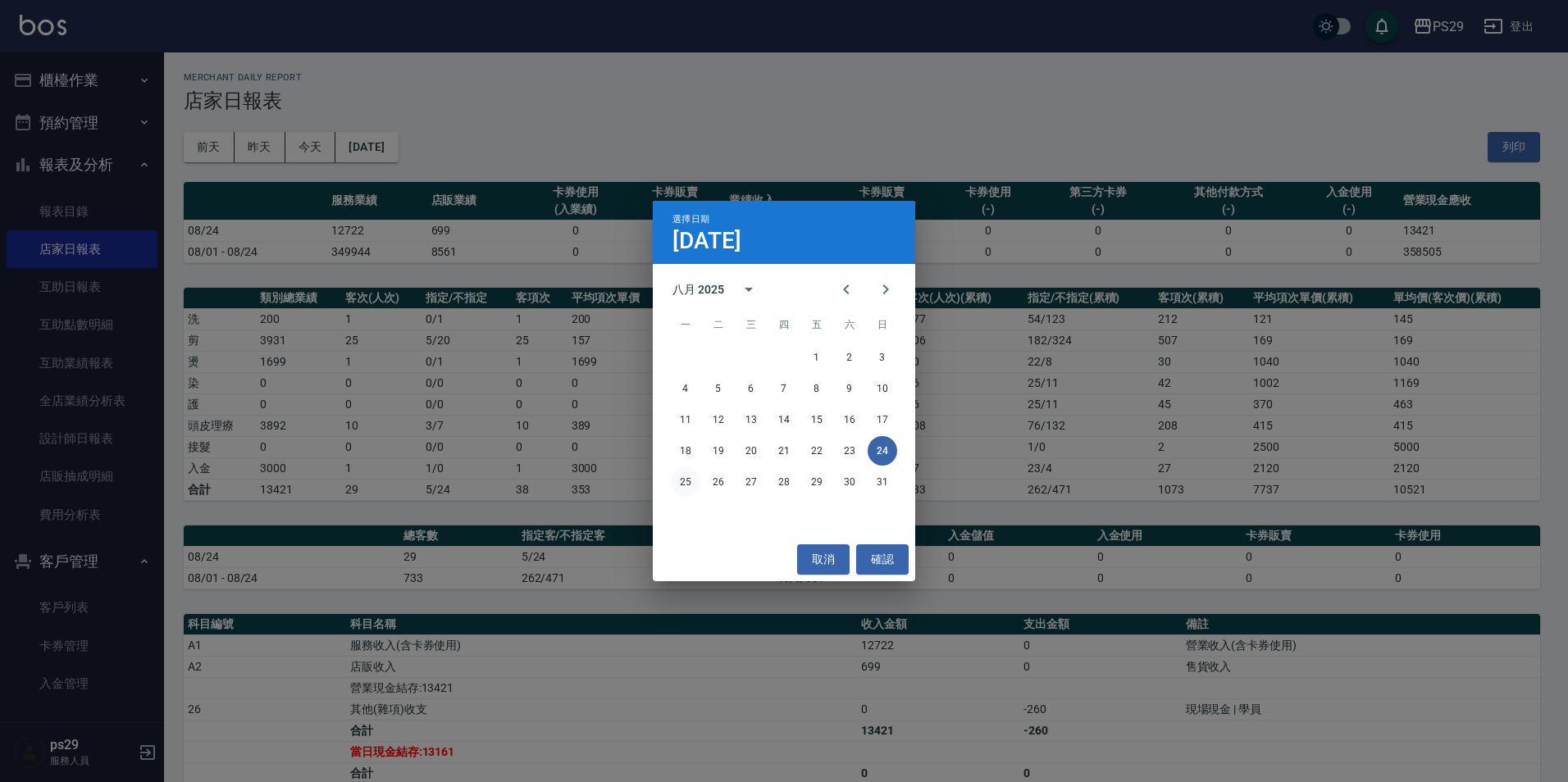
click at [690, 491] on button "25" at bounding box center [685, 482] width 29 height 29
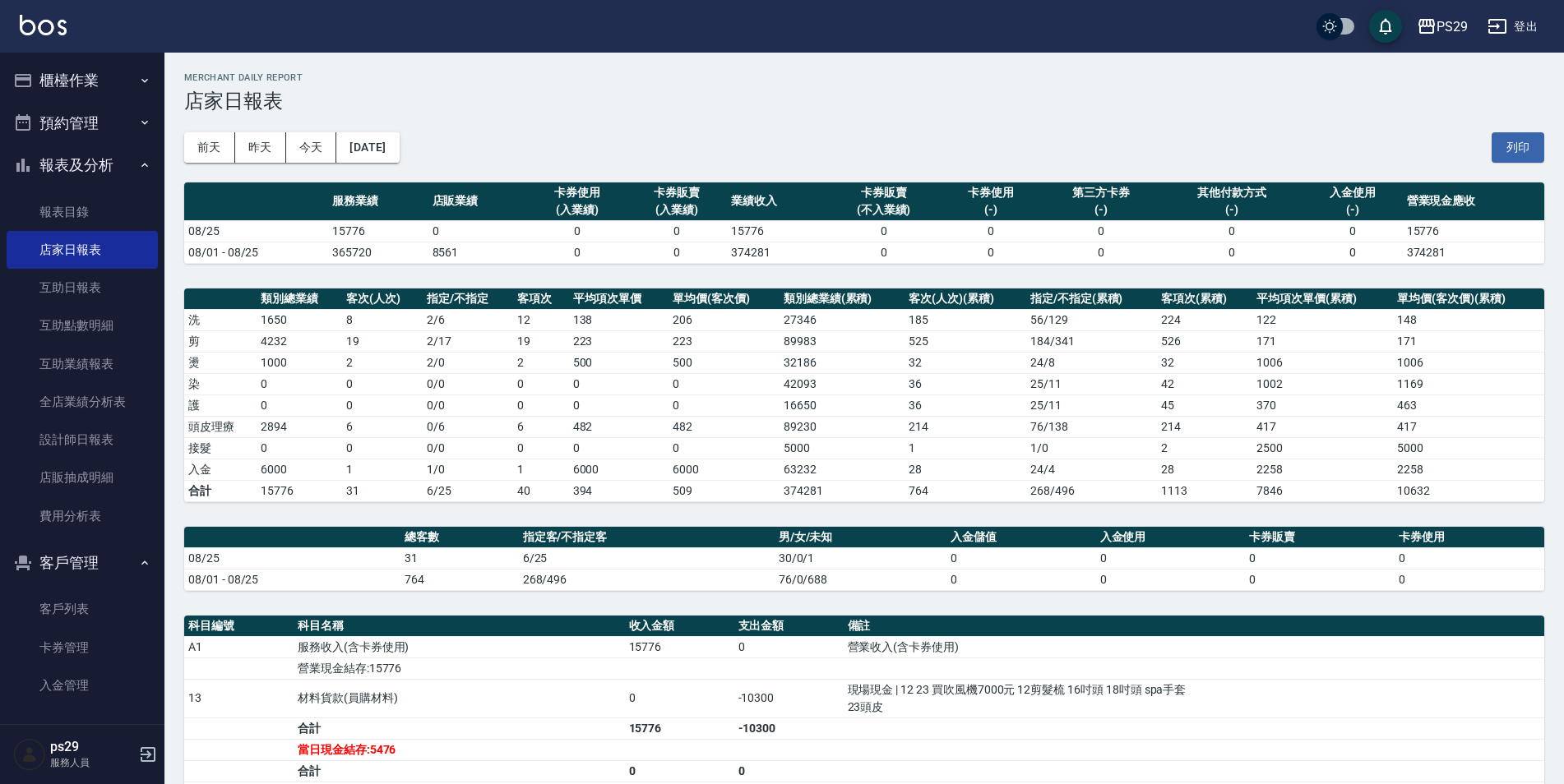
drag, startPoint x: 338, startPoint y: 105, endPoint x: 354, endPoint y: 129, distance: 28.8
click at [354, 129] on div "PS29 [DATE] 店家日報表 列印時間： [DATE][PHONE_NUMBER]:07 Merchant Daily Report 店家日報表 [DA…" at bounding box center [864, 535] width 1399 height 966
drag, startPoint x: 354, startPoint y: 129, endPoint x: 408, endPoint y: 144, distance: 56.0
click at [399, 144] on button "[DATE]" at bounding box center [367, 147] width 63 height 30
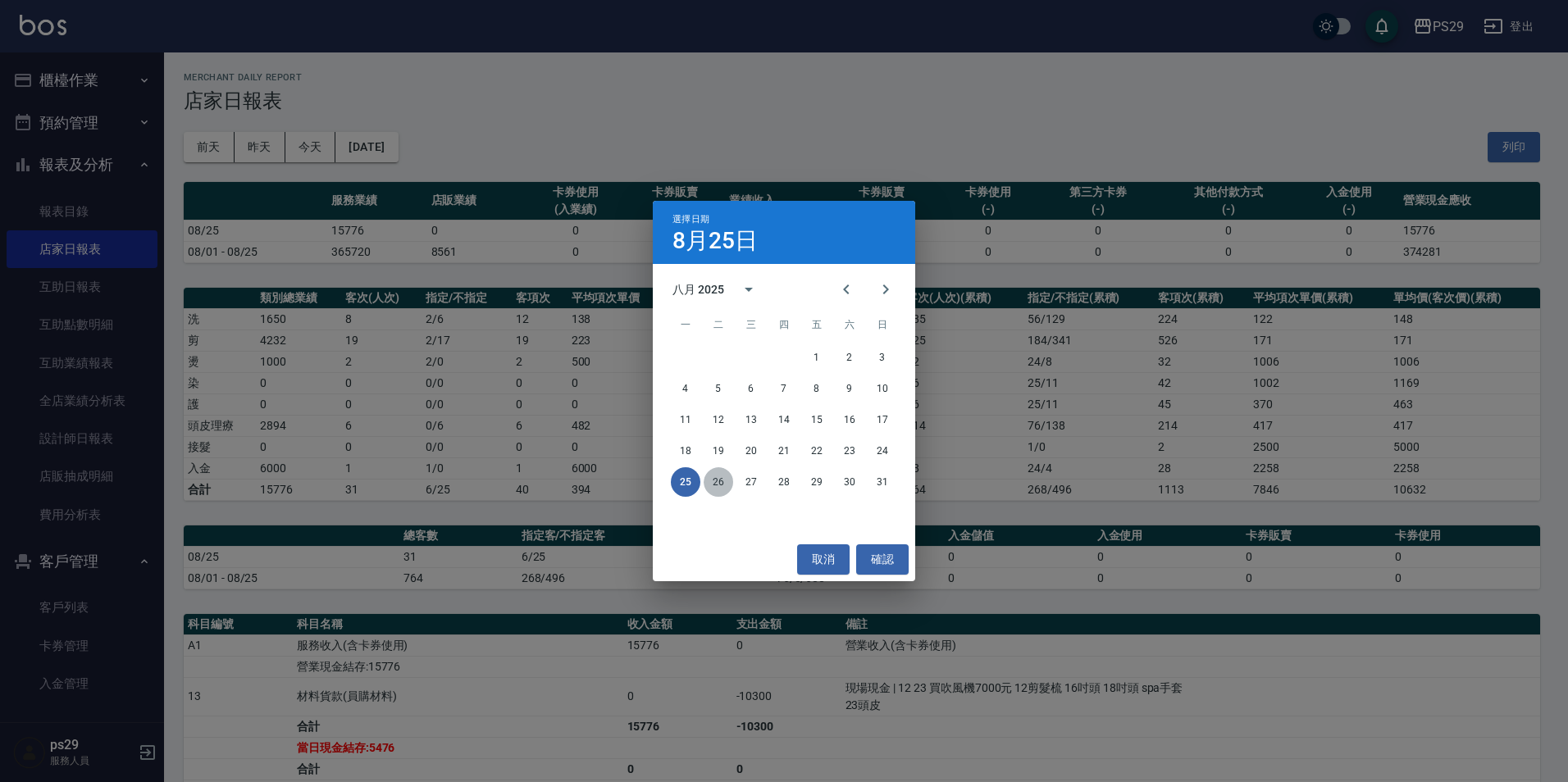
click at [724, 488] on button "26" at bounding box center [718, 482] width 29 height 29
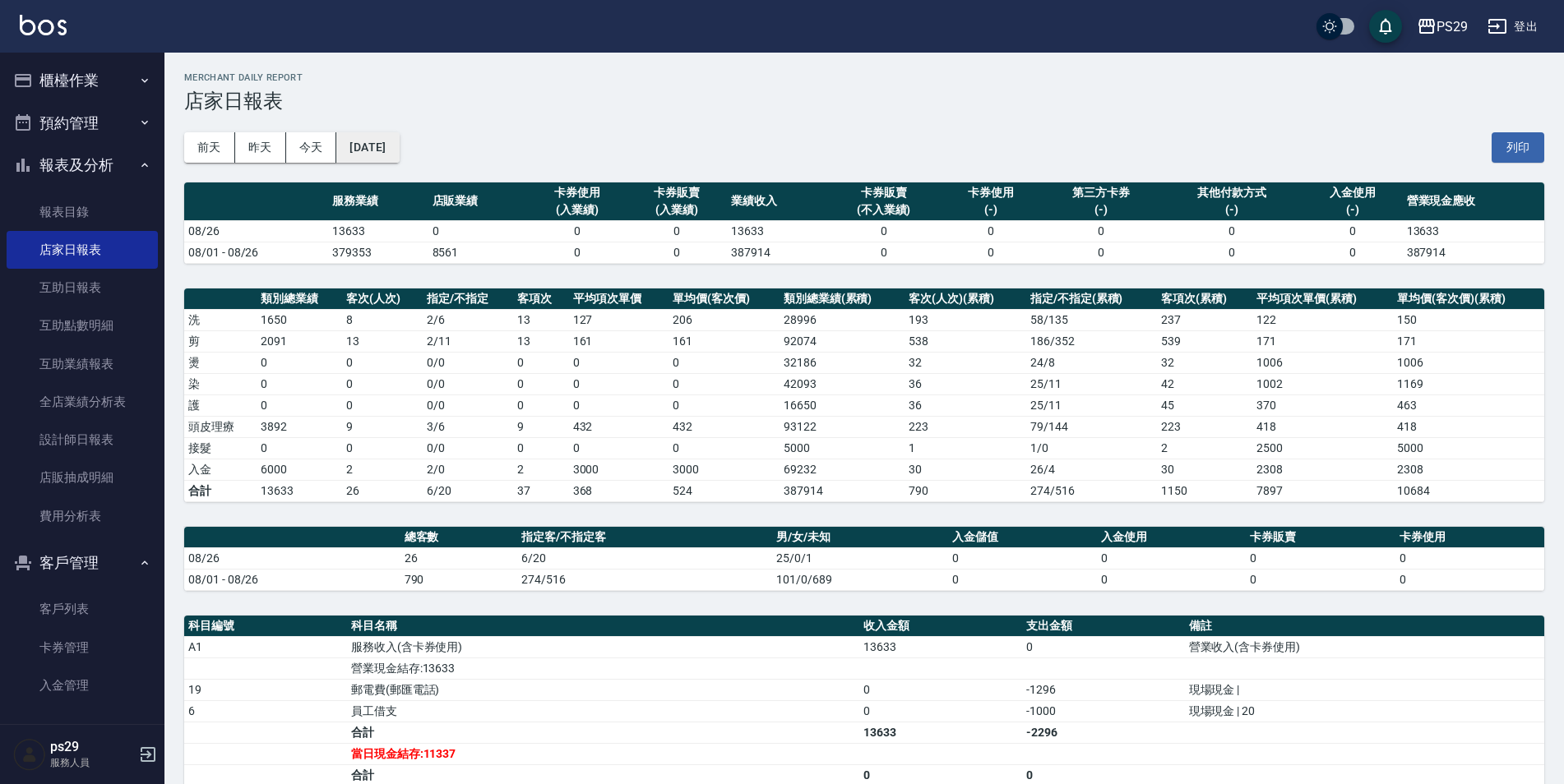
click at [394, 136] on button "[DATE]" at bounding box center [367, 147] width 63 height 30
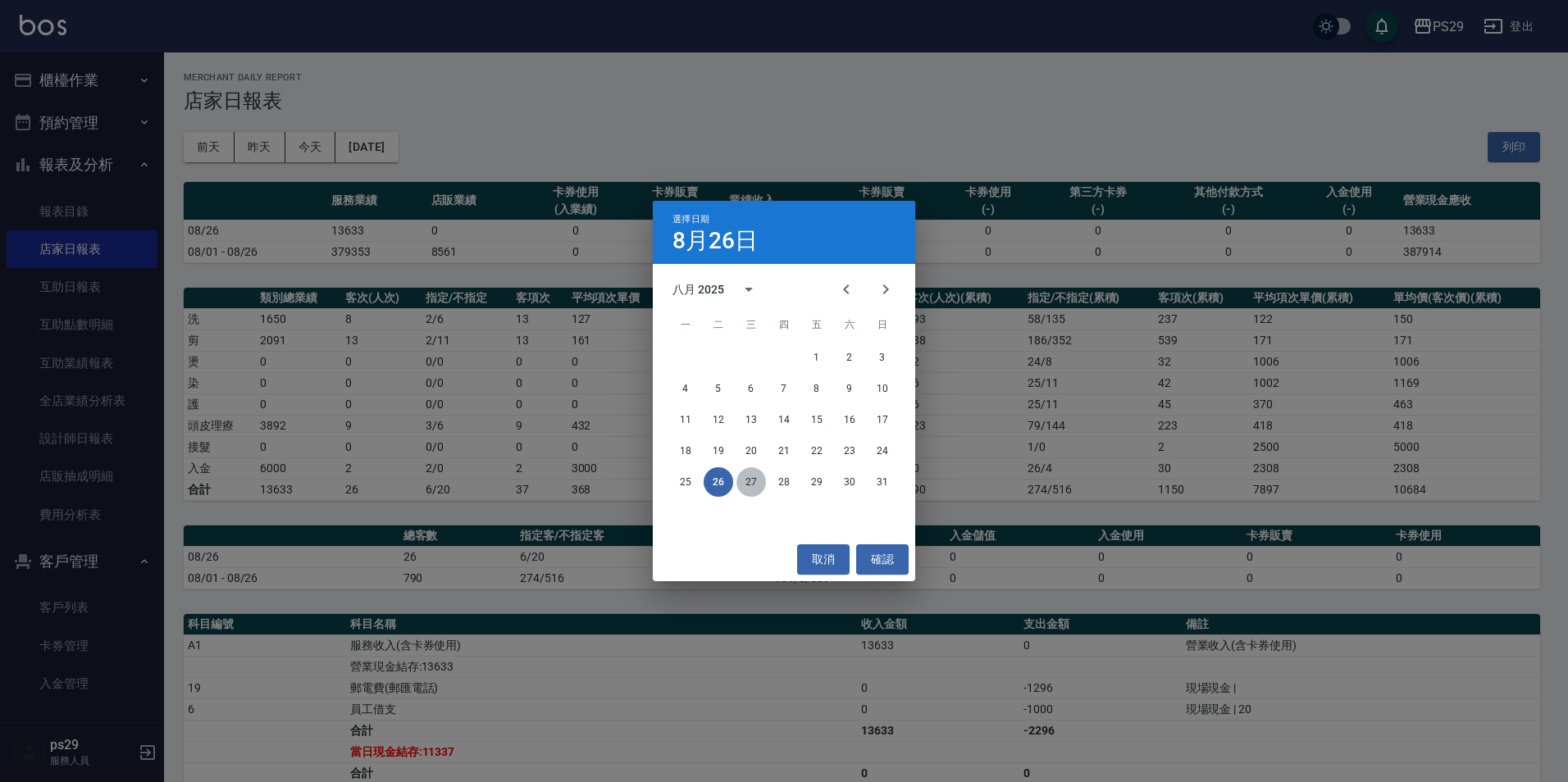
click at [748, 476] on button "27" at bounding box center [750, 482] width 29 height 29
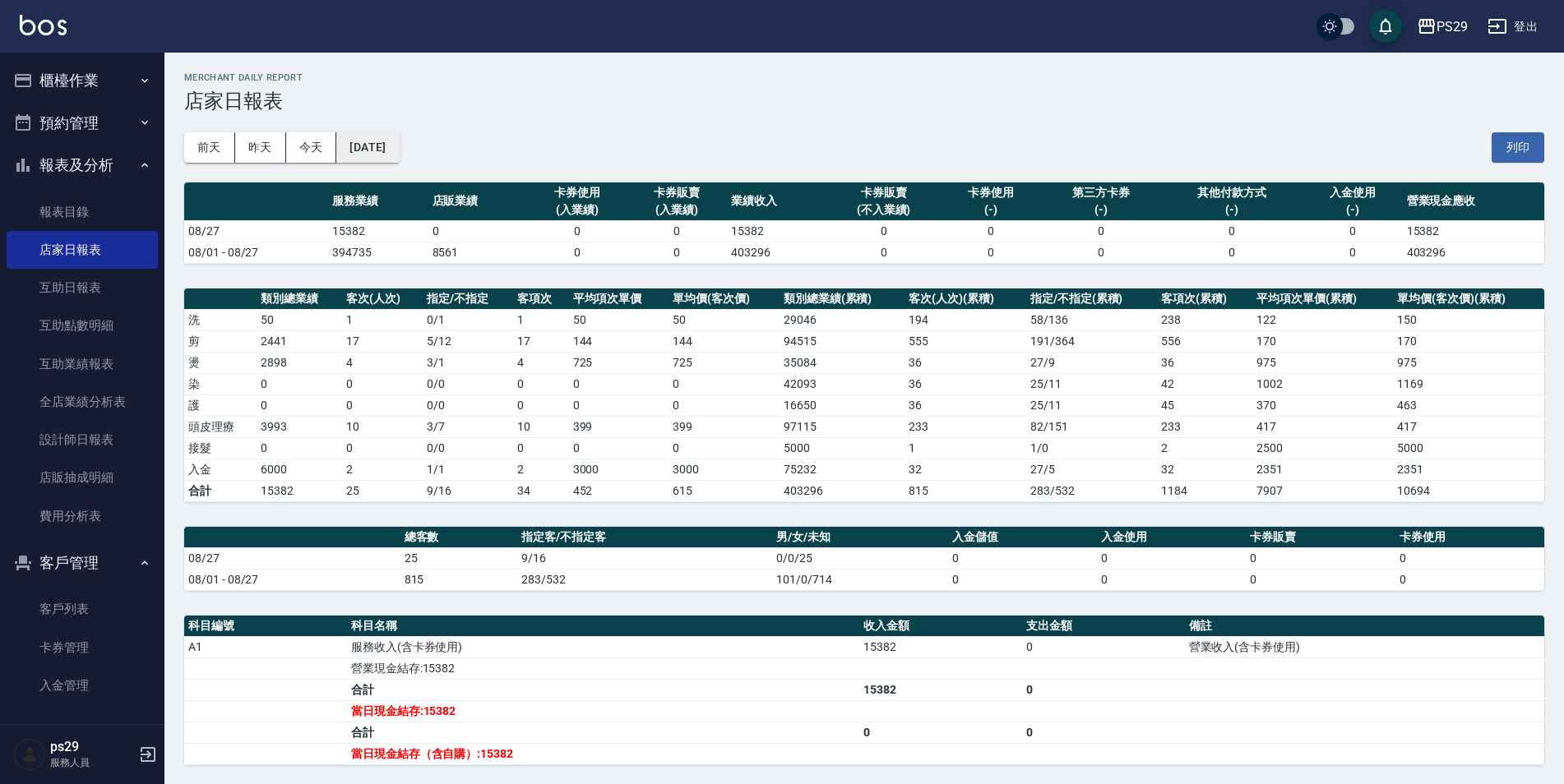
click at [391, 148] on button "[DATE]" at bounding box center [367, 147] width 63 height 30
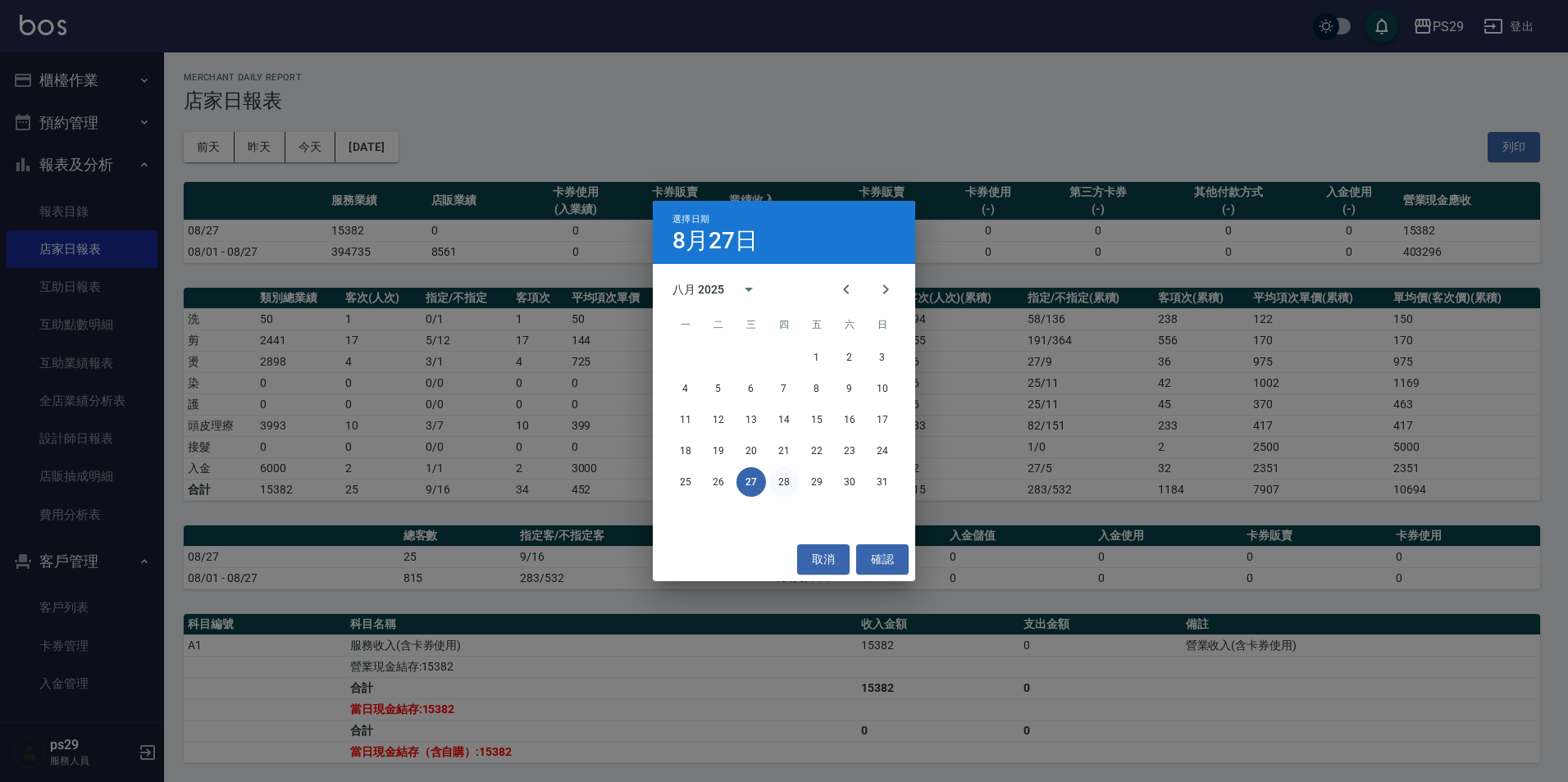
click at [784, 483] on button "28" at bounding box center [784, 482] width 29 height 29
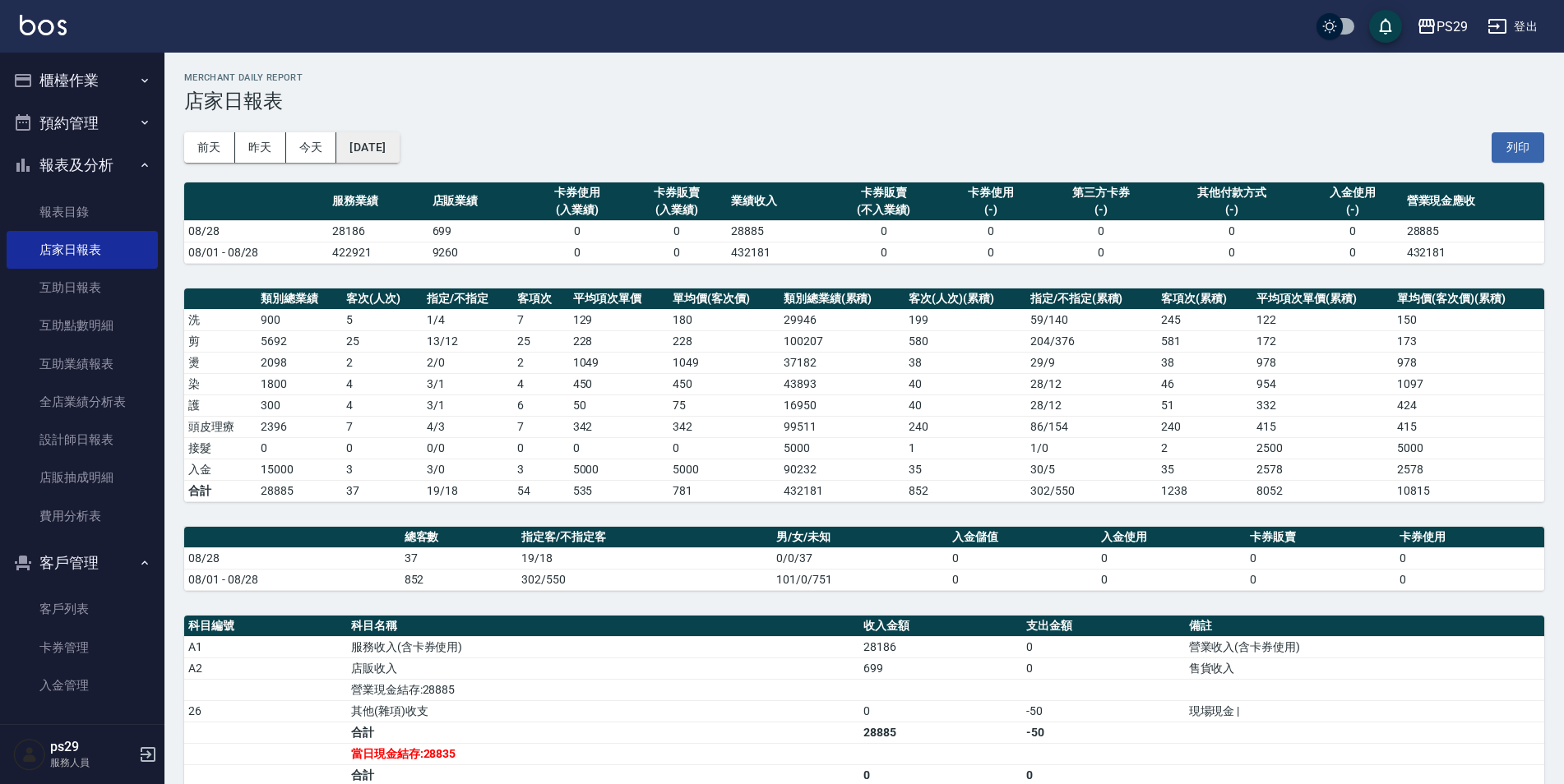
click at [371, 154] on button "[DATE]" at bounding box center [367, 147] width 63 height 30
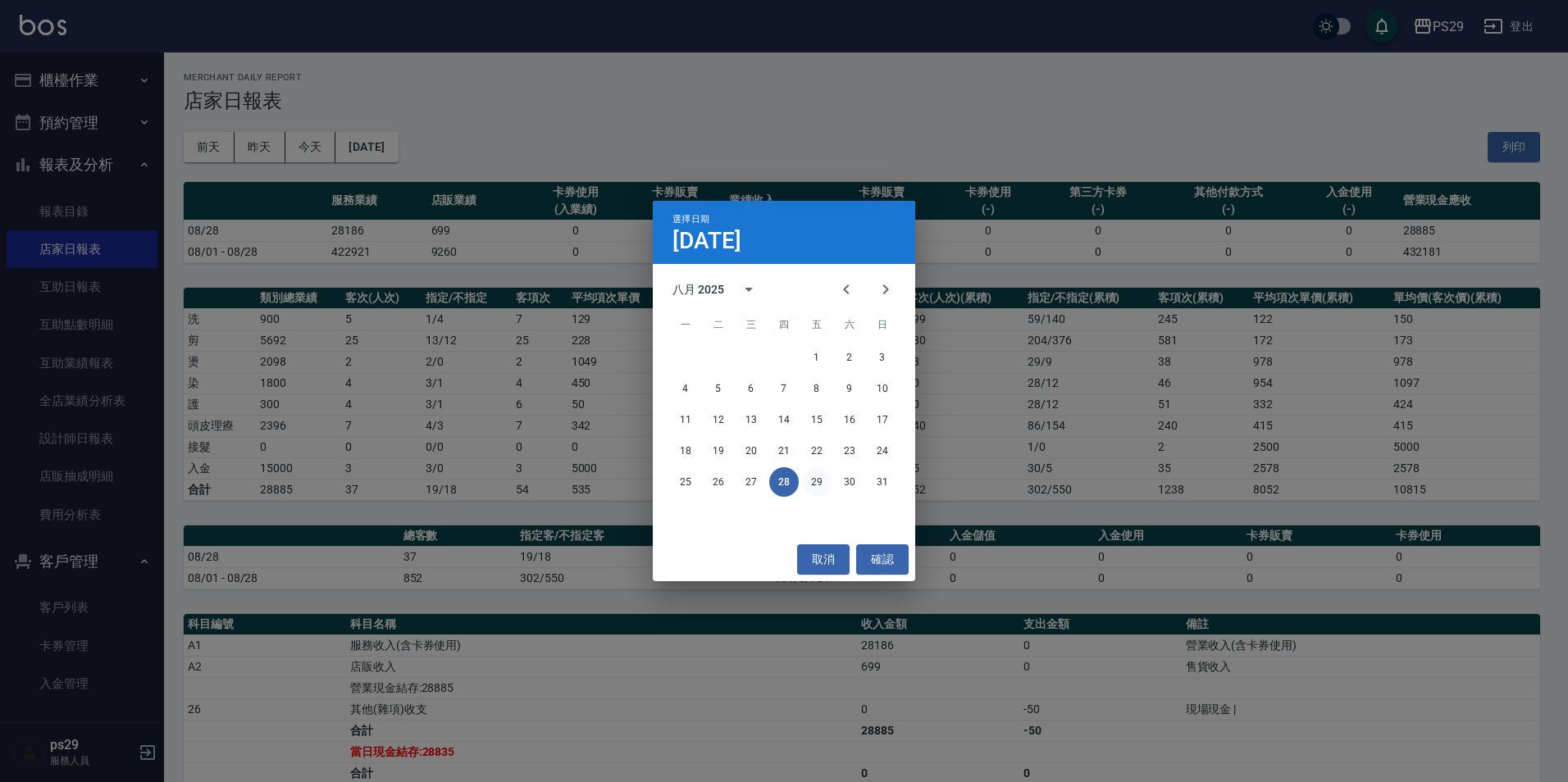
click at [818, 484] on button "29" at bounding box center [816, 482] width 29 height 29
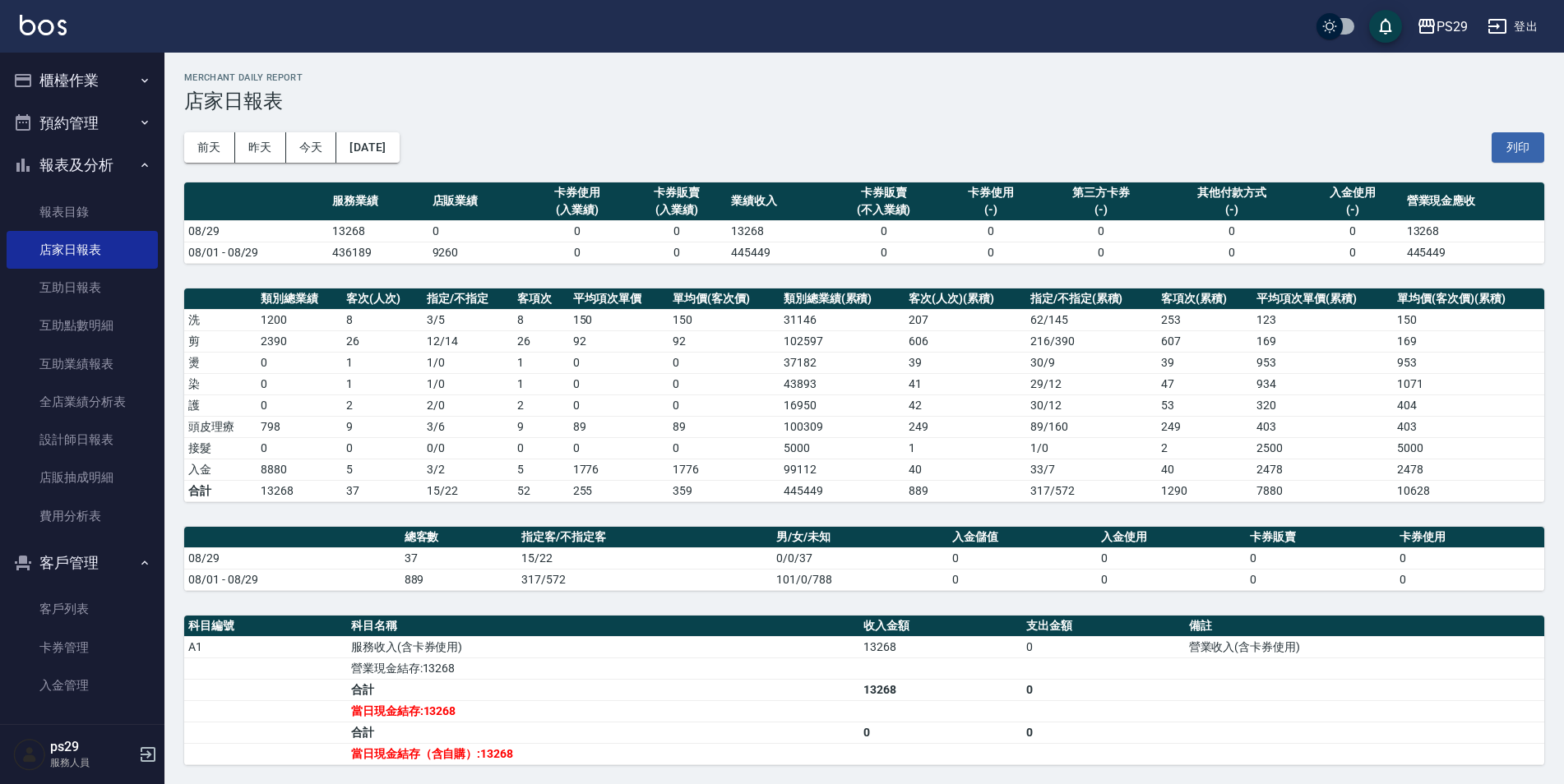
click at [364, 126] on div "[DATE] [DATE] [DATE] [DATE] 列印" at bounding box center [864, 148] width 1360 height 70
click at [370, 131] on div "[DATE] [DATE] [DATE] [DATE] 列印" at bounding box center [864, 148] width 1360 height 70
click at [377, 139] on button "[DATE]" at bounding box center [367, 147] width 63 height 30
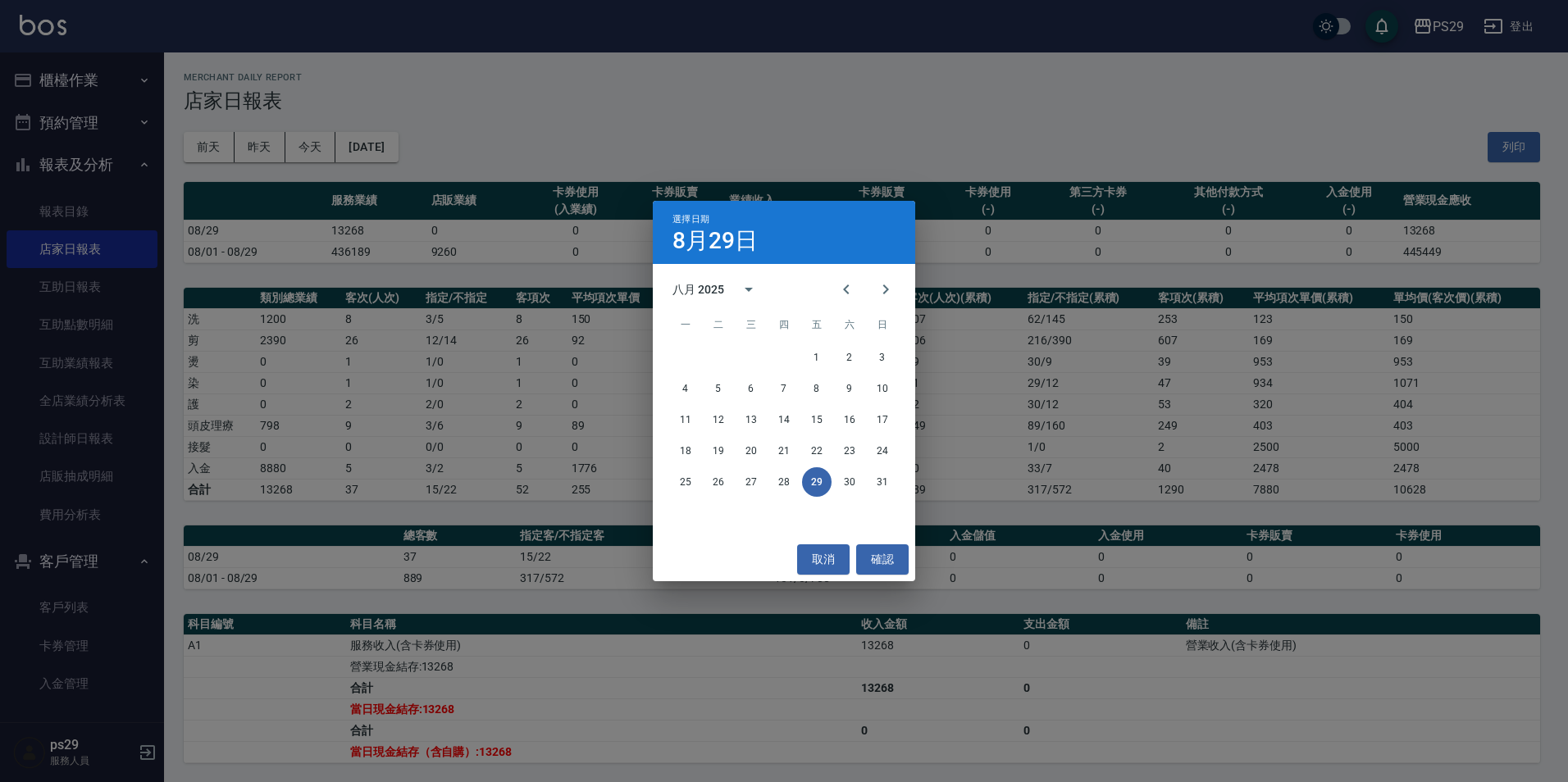
click at [865, 487] on div "25 26 27 28 29 30 31" at bounding box center [784, 482] width 262 height 29
click at [853, 487] on button "30" at bounding box center [849, 482] width 29 height 29
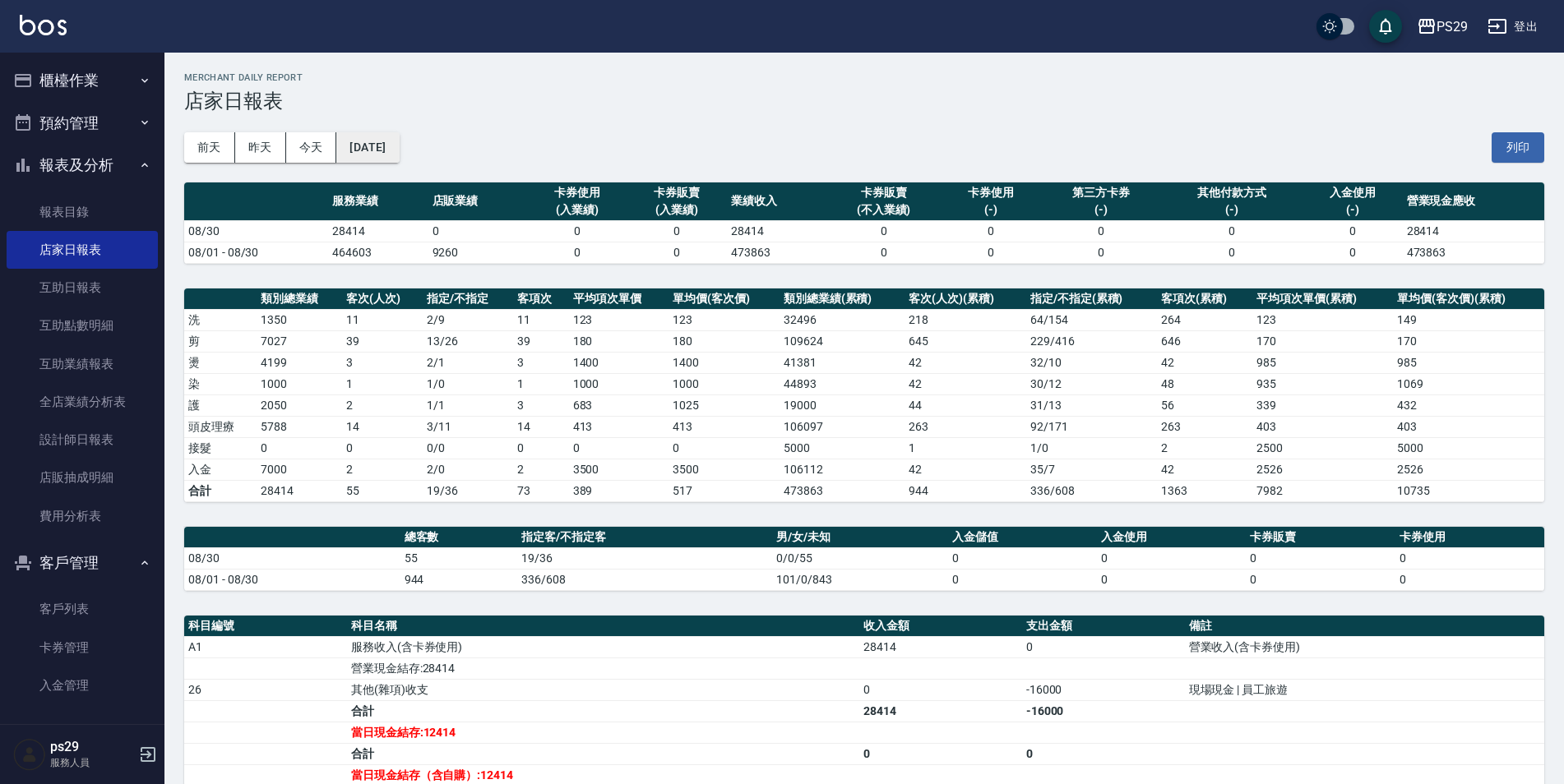
click at [399, 143] on button "[DATE]" at bounding box center [367, 147] width 63 height 30
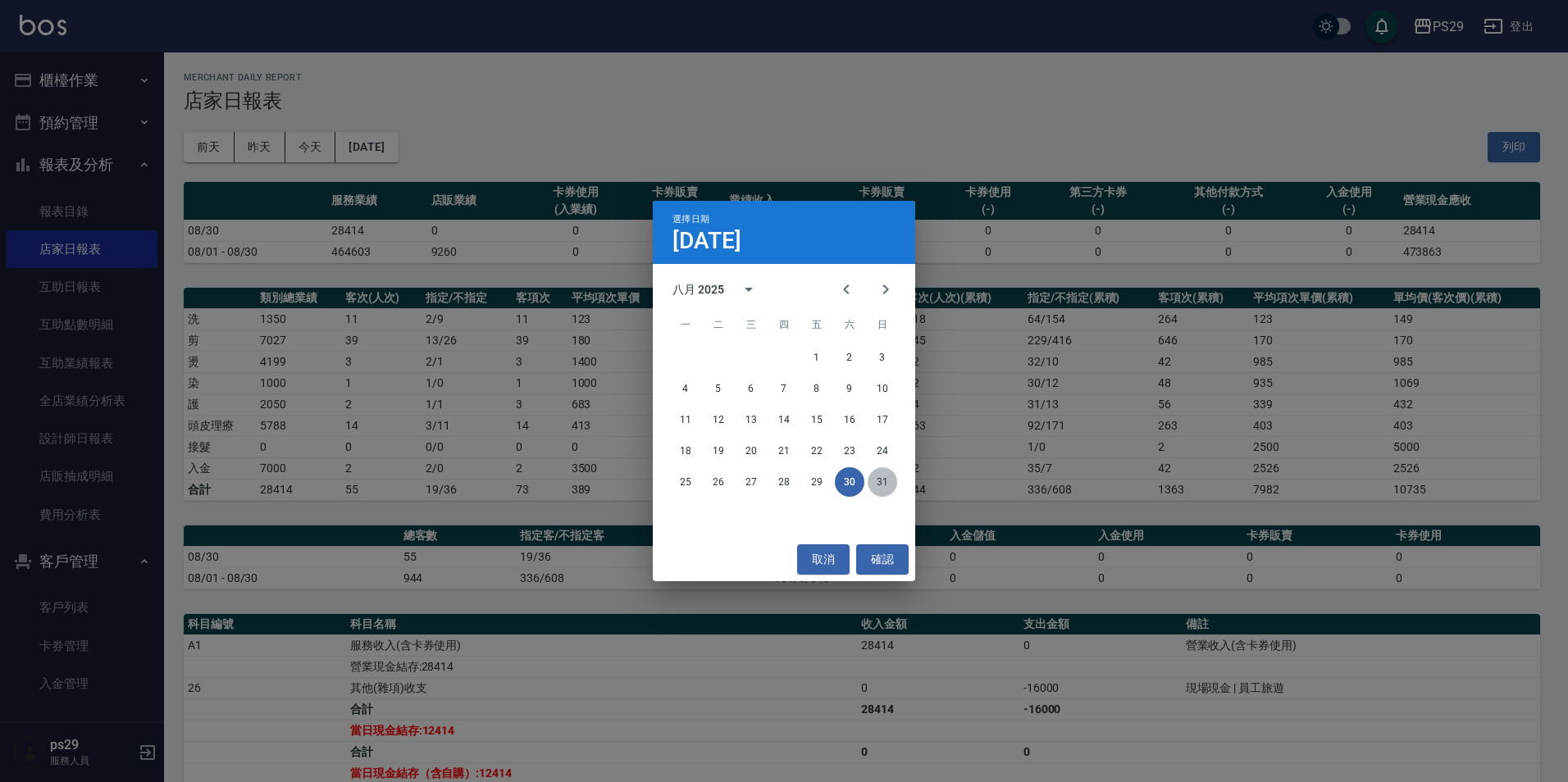
click at [879, 482] on button "31" at bounding box center [882, 482] width 29 height 29
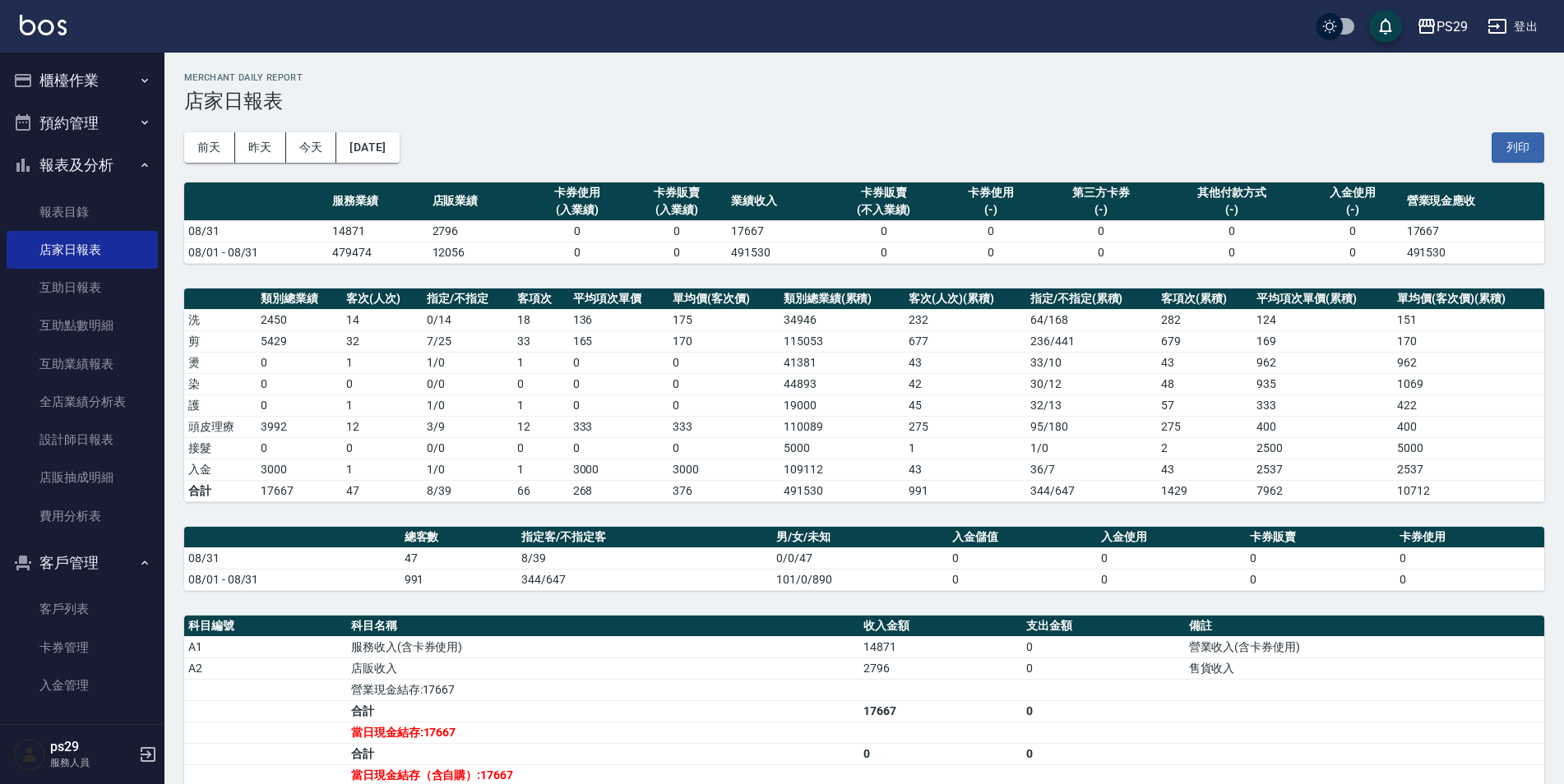
scroll to position [82, 0]
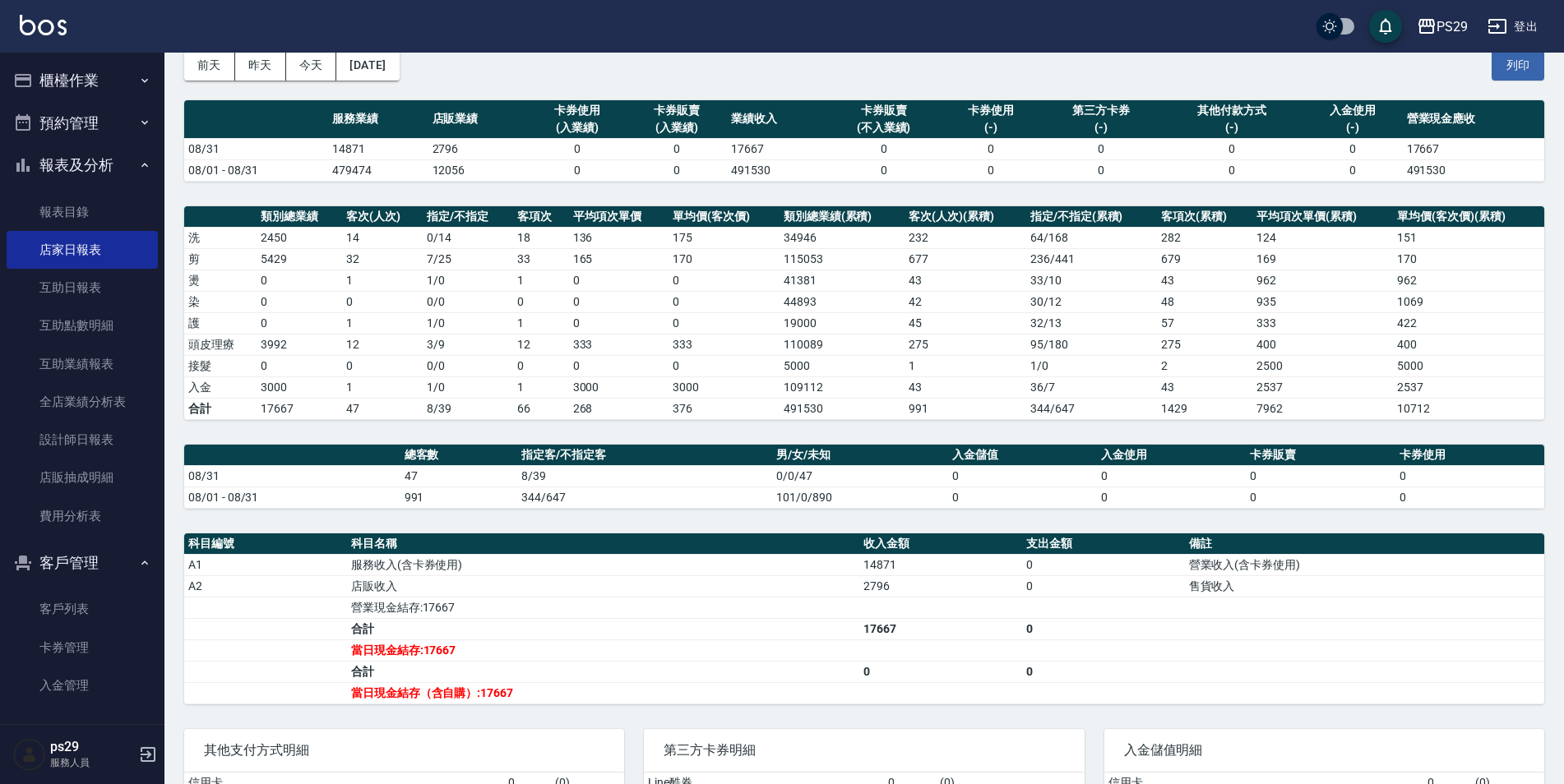
click at [44, 30] on img at bounding box center [44, 25] width 47 height 21
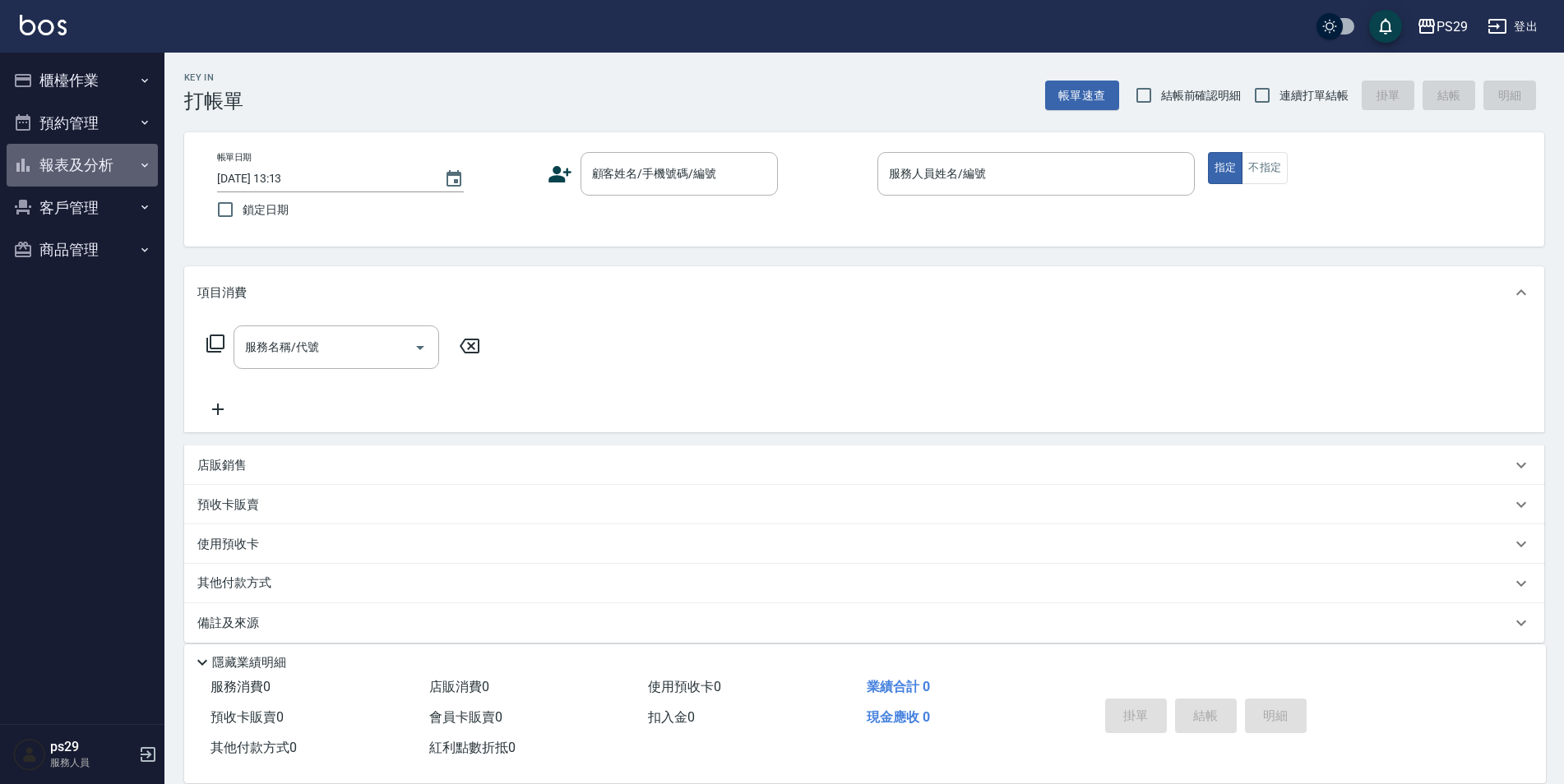
click at [100, 161] on button "報表及分析" at bounding box center [82, 165] width 151 height 43
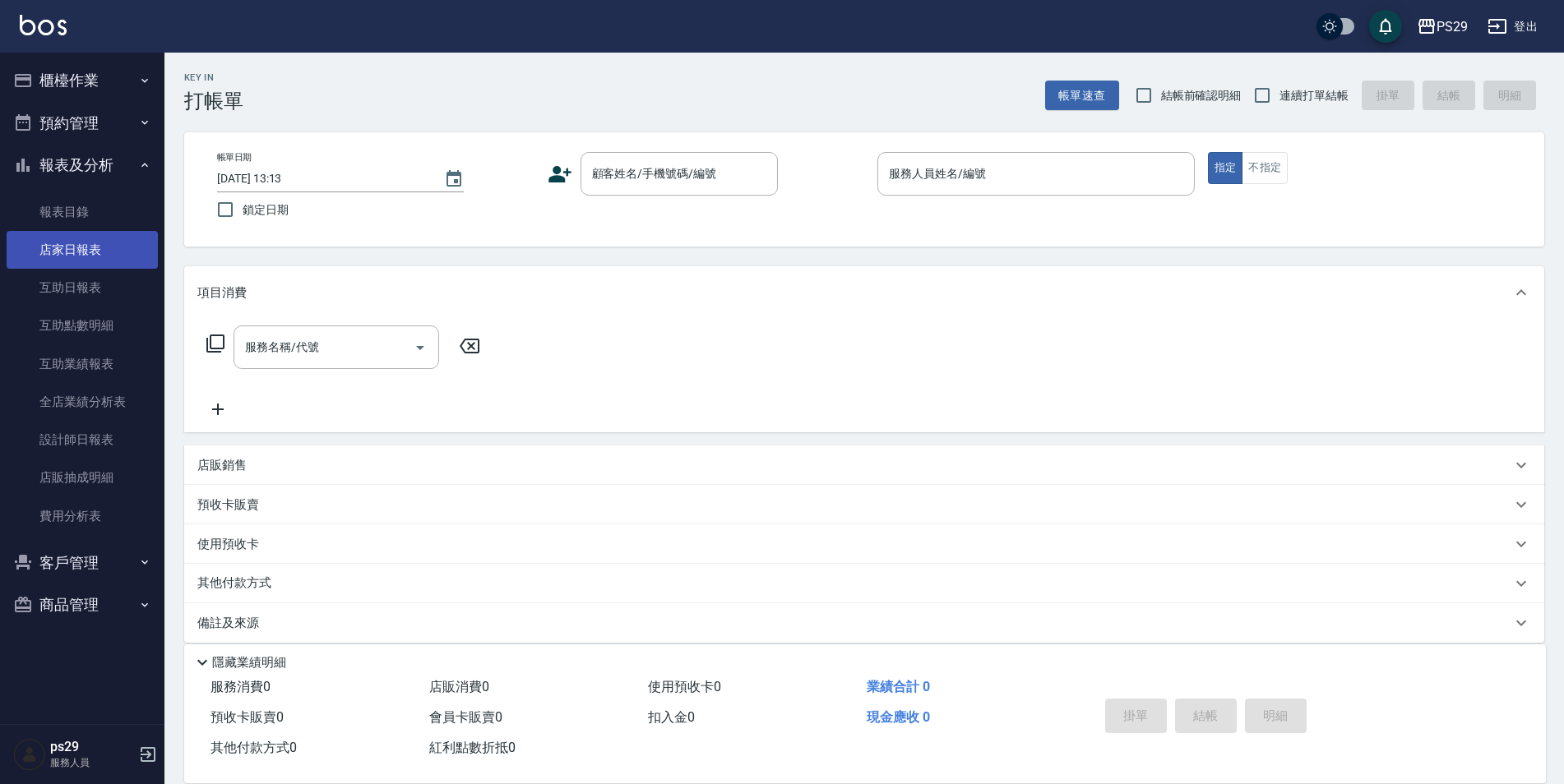
click at [118, 249] on link "店家日報表" at bounding box center [82, 249] width 151 height 38
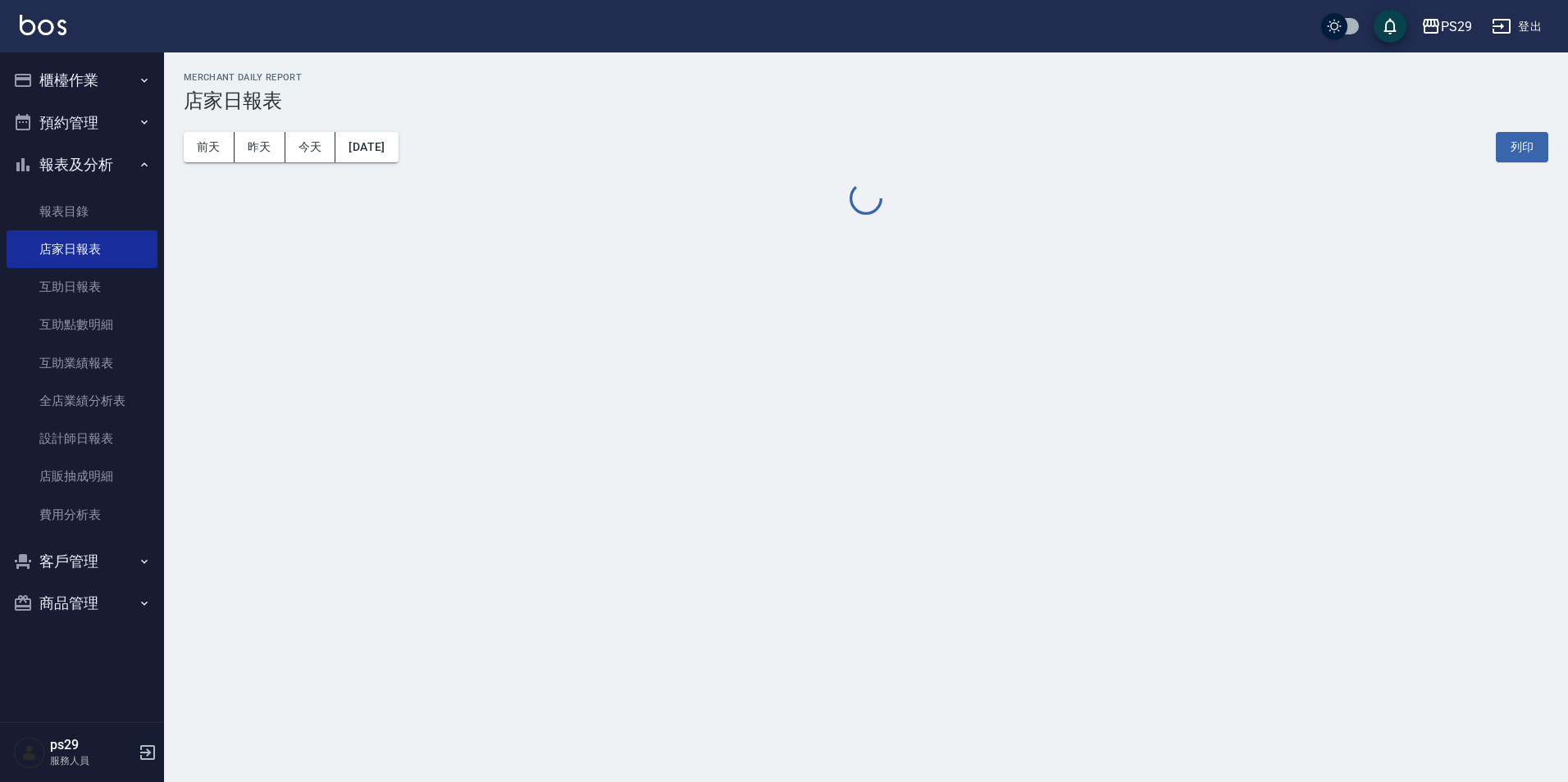
click at [385, 165] on div "[DATE] [DATE] [DATE] [DATE] 列印" at bounding box center [865, 148] width 1364 height 70
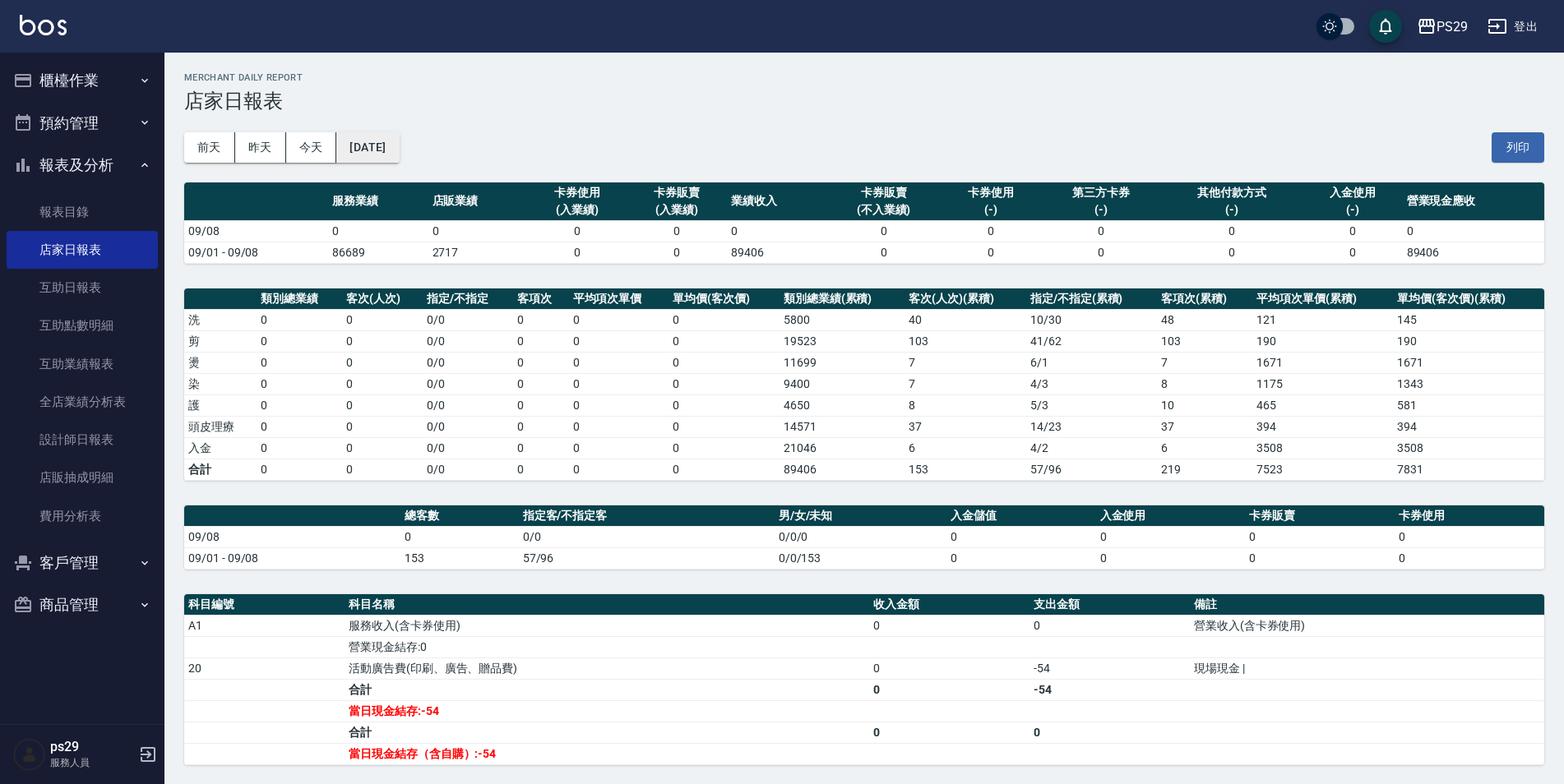
click at [373, 156] on button "[DATE]" at bounding box center [367, 147] width 63 height 30
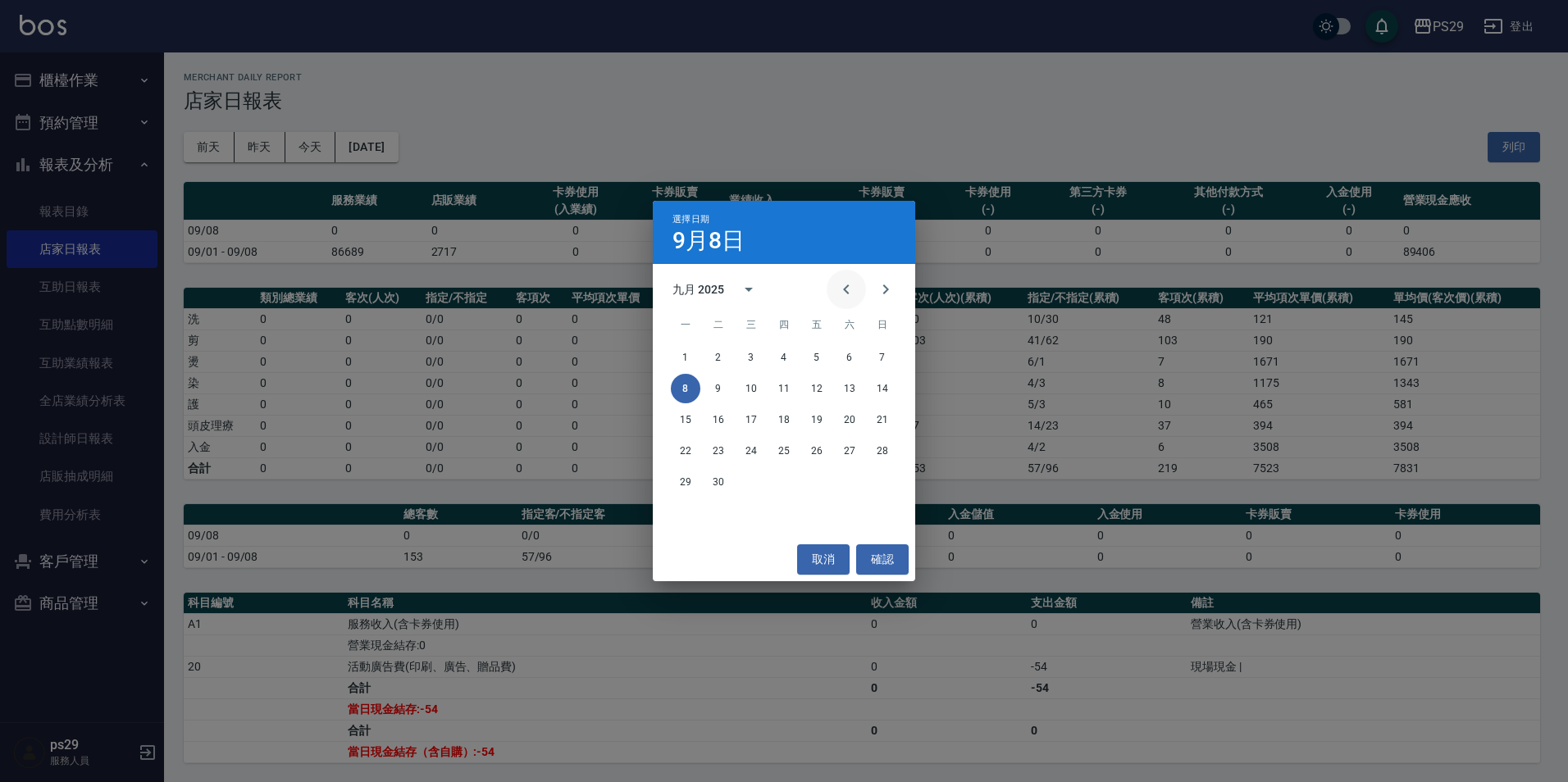
click at [834, 298] on button "Previous month" at bounding box center [845, 289] width 39 height 39
click at [786, 475] on button "31" at bounding box center [784, 482] width 29 height 29
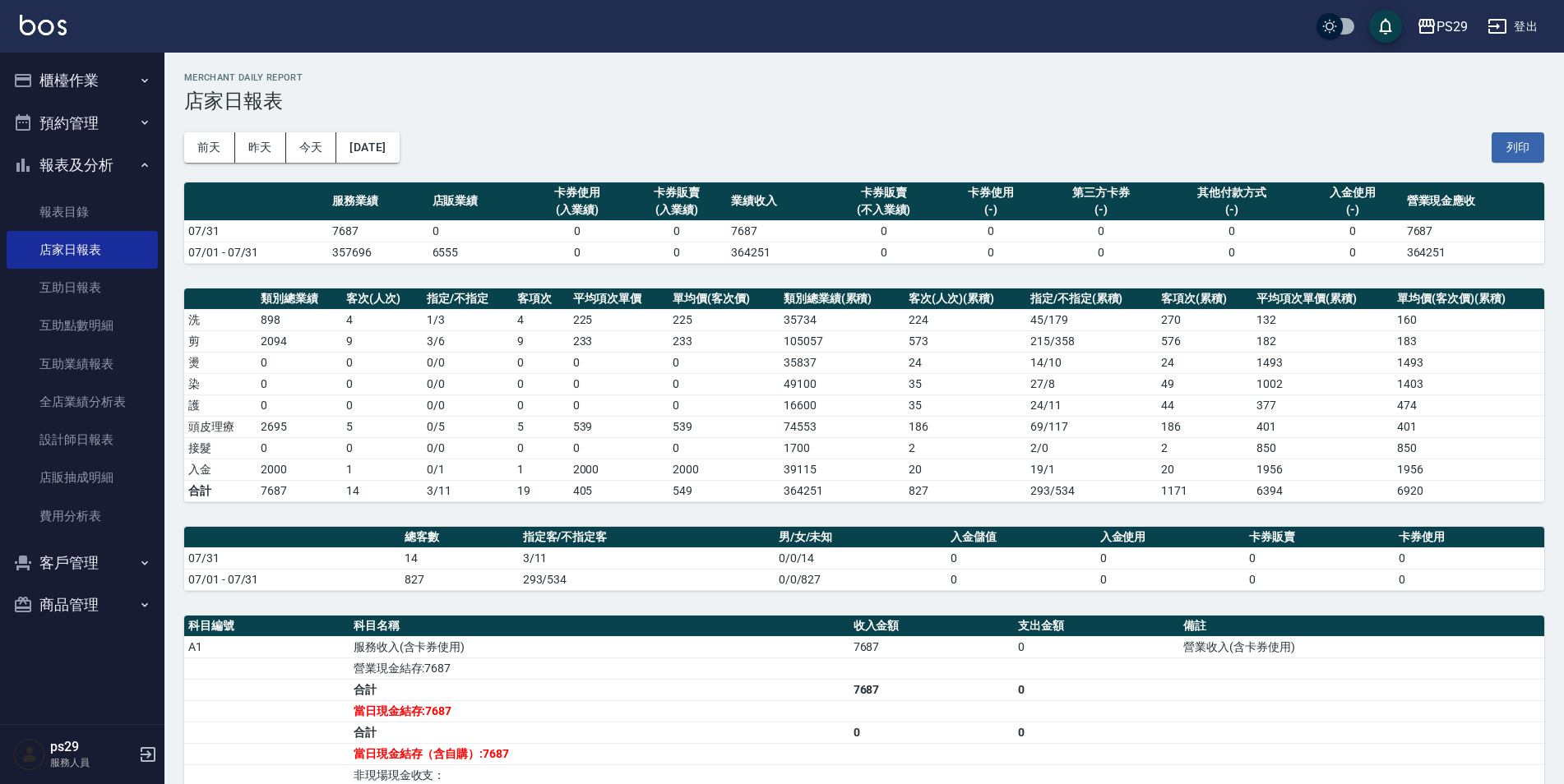
click at [398, 125] on div "[DATE] [DATE] [DATE] [DATE] 列印" at bounding box center [864, 148] width 1360 height 70
click at [399, 157] on button "[DATE]" at bounding box center [367, 147] width 63 height 30
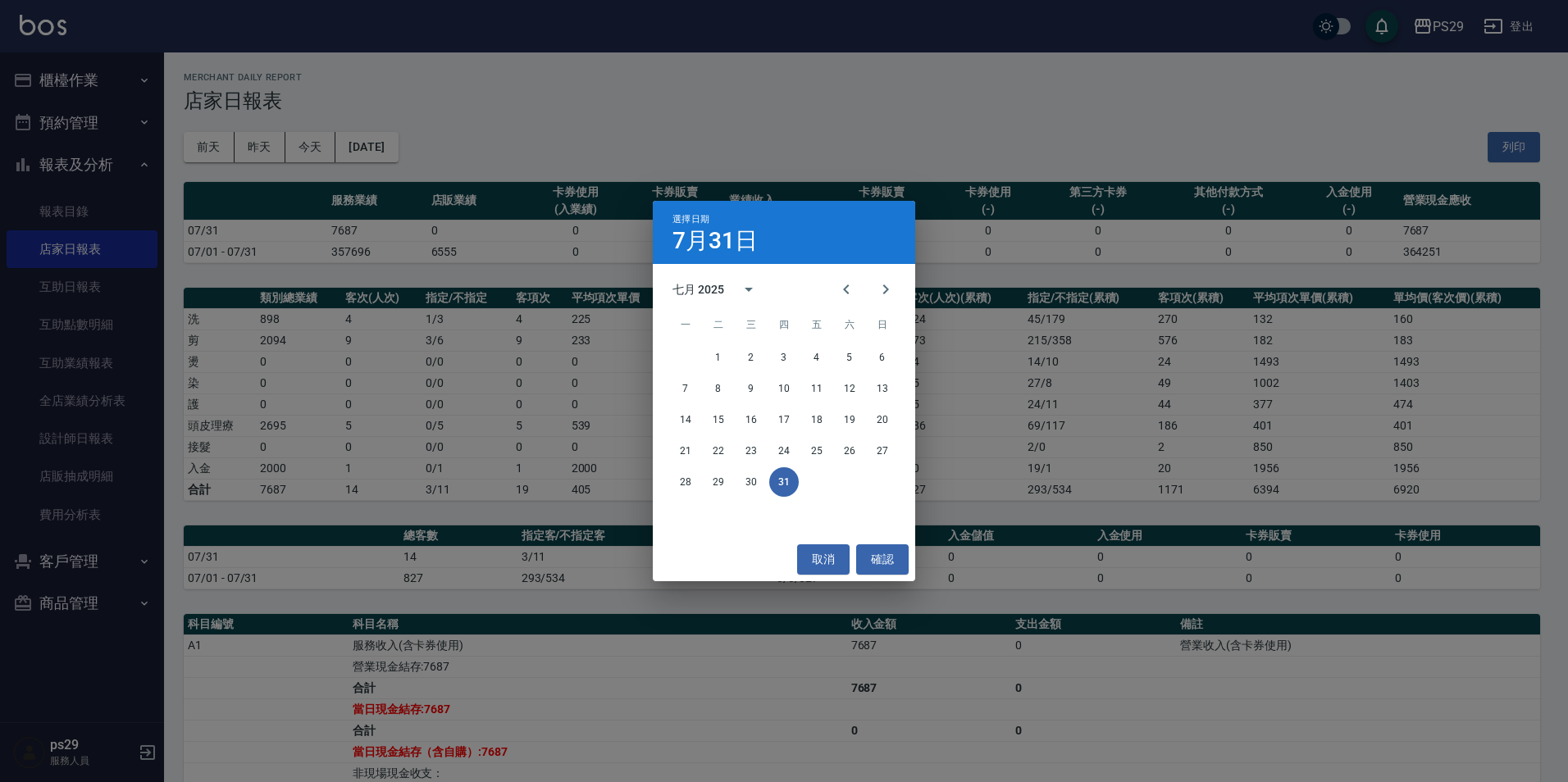
click at [819, 542] on div "取消 確認" at bounding box center [784, 560] width 262 height 43
click at [819, 548] on button "取消" at bounding box center [823, 559] width 53 height 30
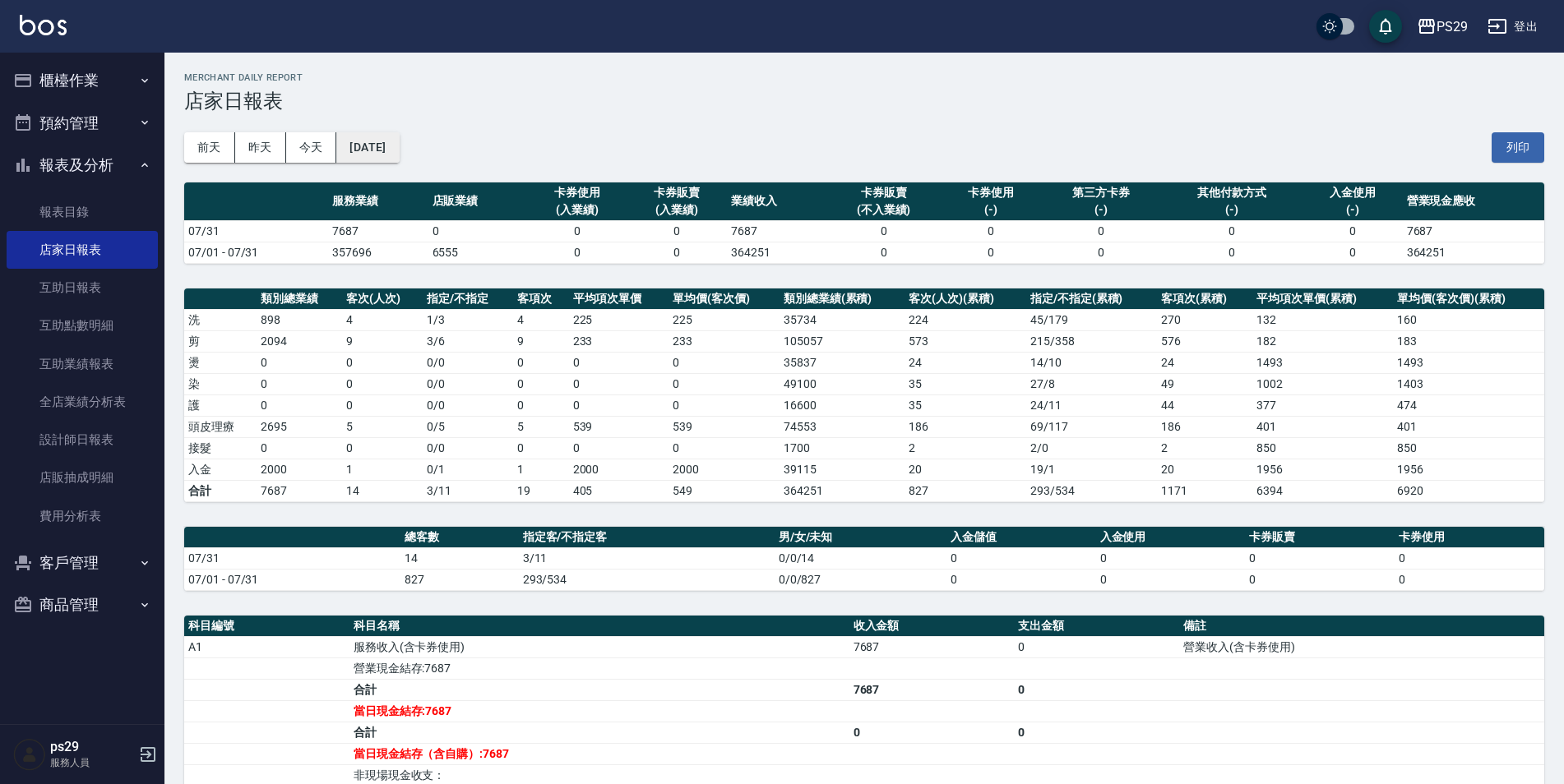
click at [399, 155] on button "[DATE]" at bounding box center [367, 147] width 63 height 30
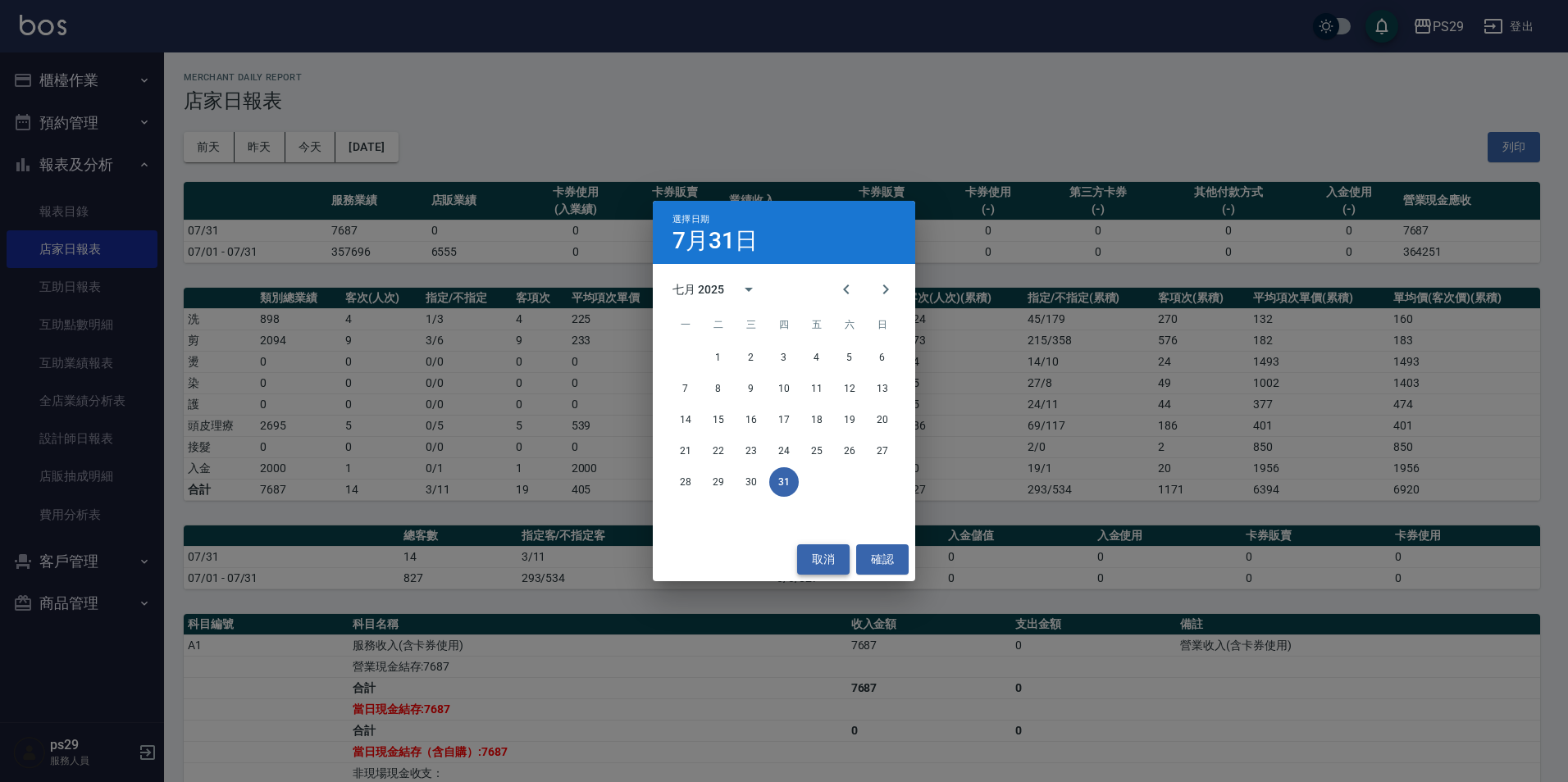
click at [827, 559] on button "取消" at bounding box center [823, 559] width 53 height 30
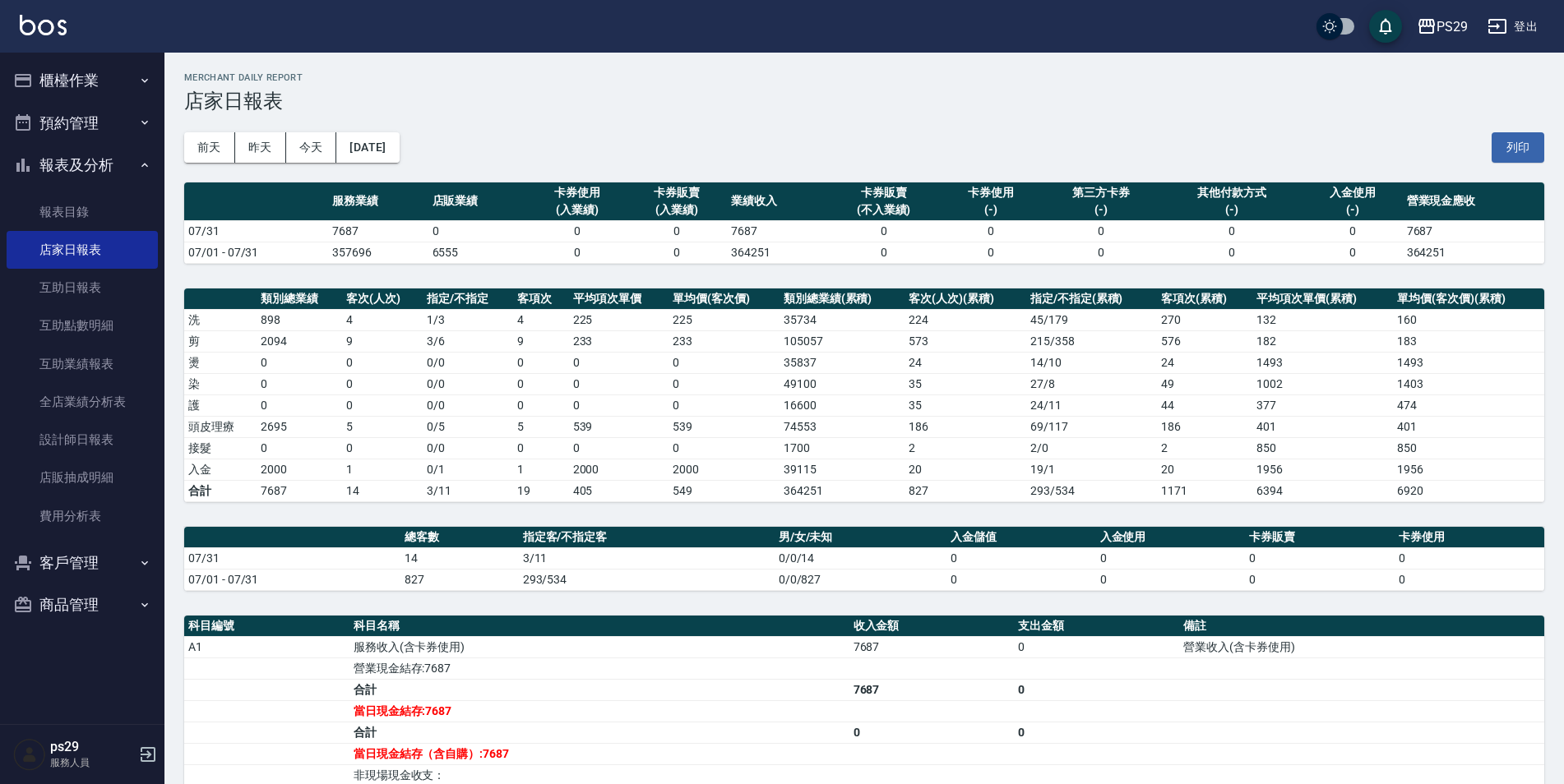
click at [110, 179] on button "報表及分析" at bounding box center [82, 165] width 151 height 43
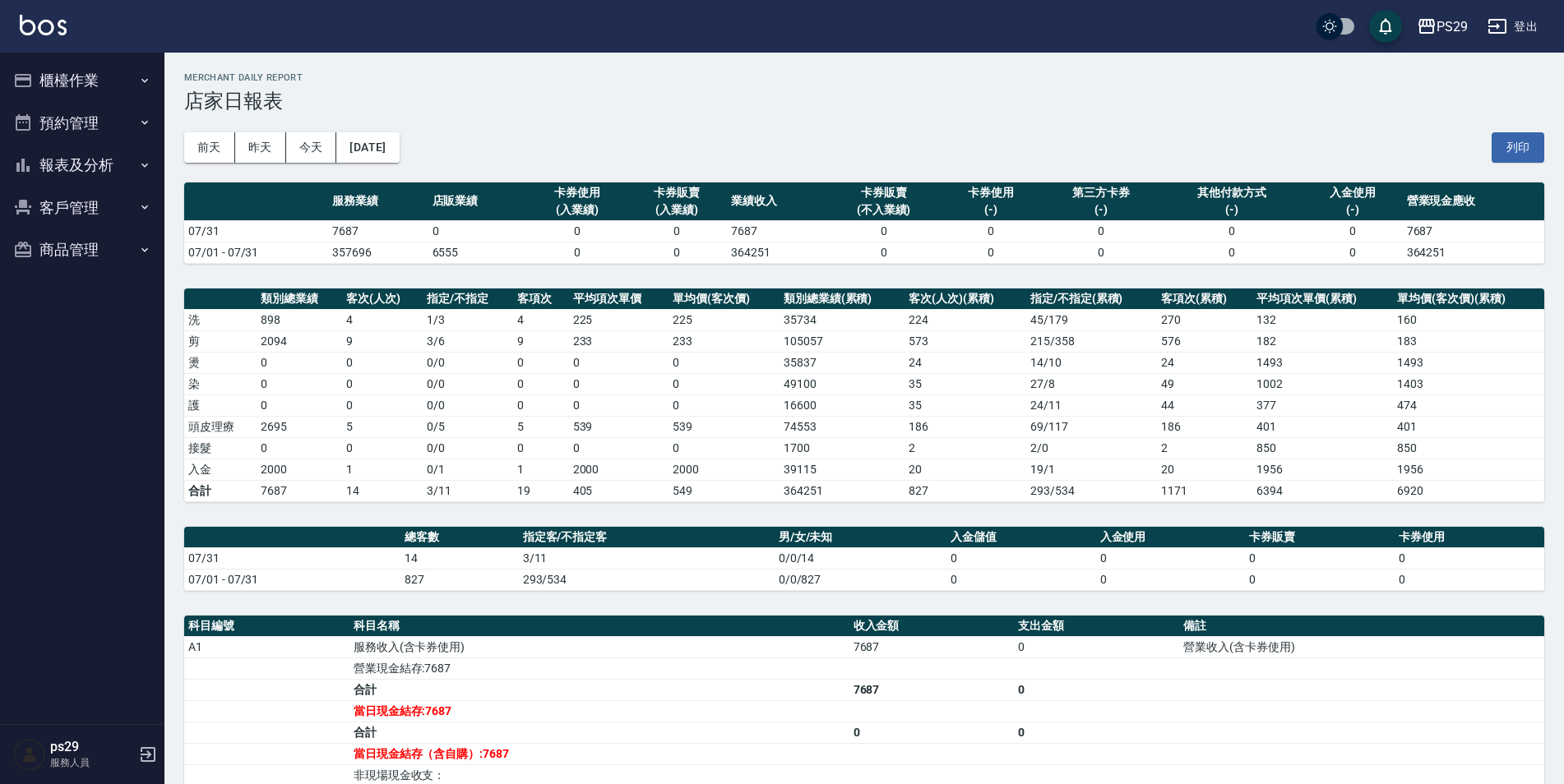
click at [112, 79] on button "櫃檯作業" at bounding box center [82, 80] width 151 height 43
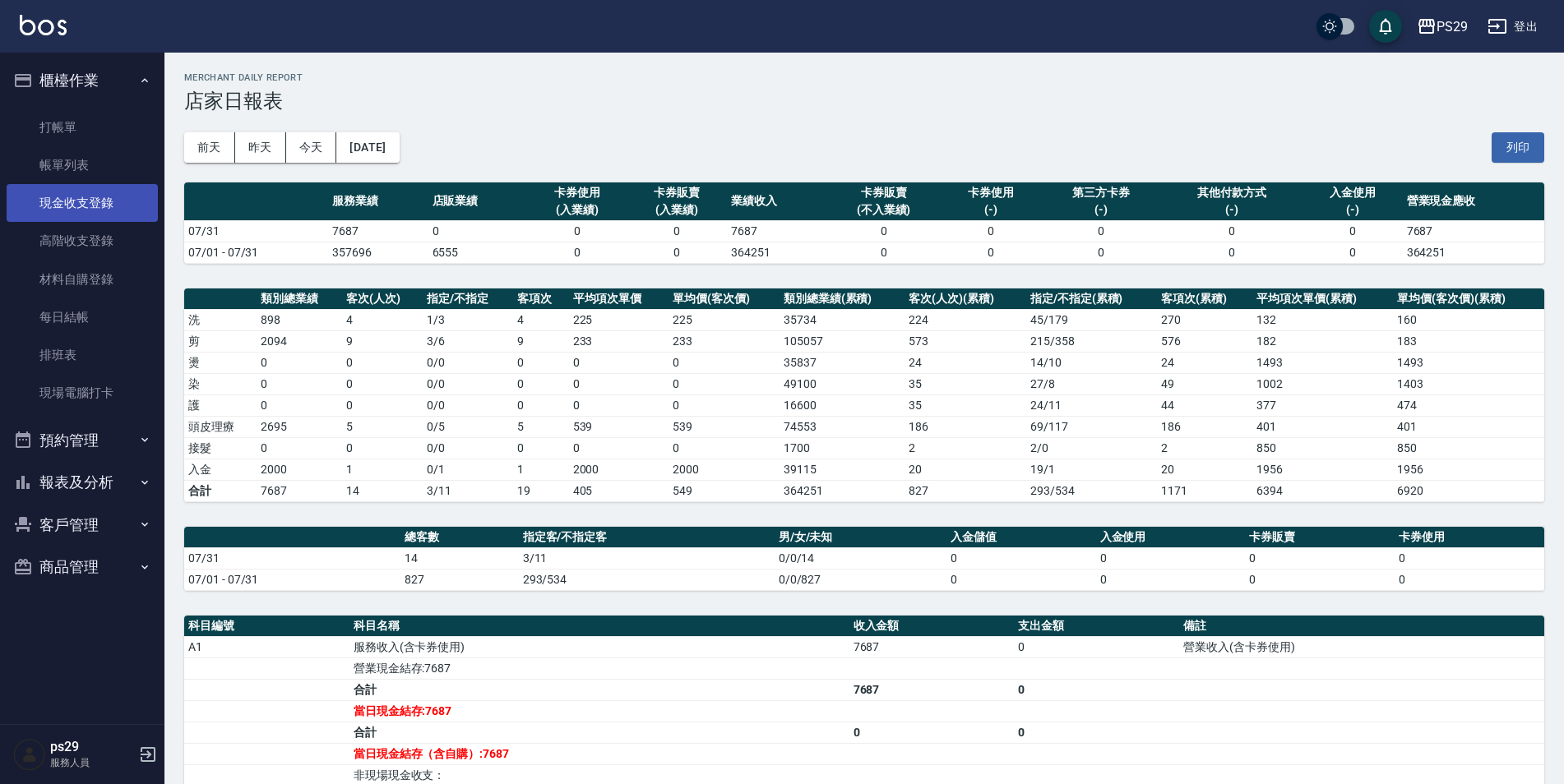
click at [92, 218] on link "現金收支登錄" at bounding box center [82, 202] width 151 height 38
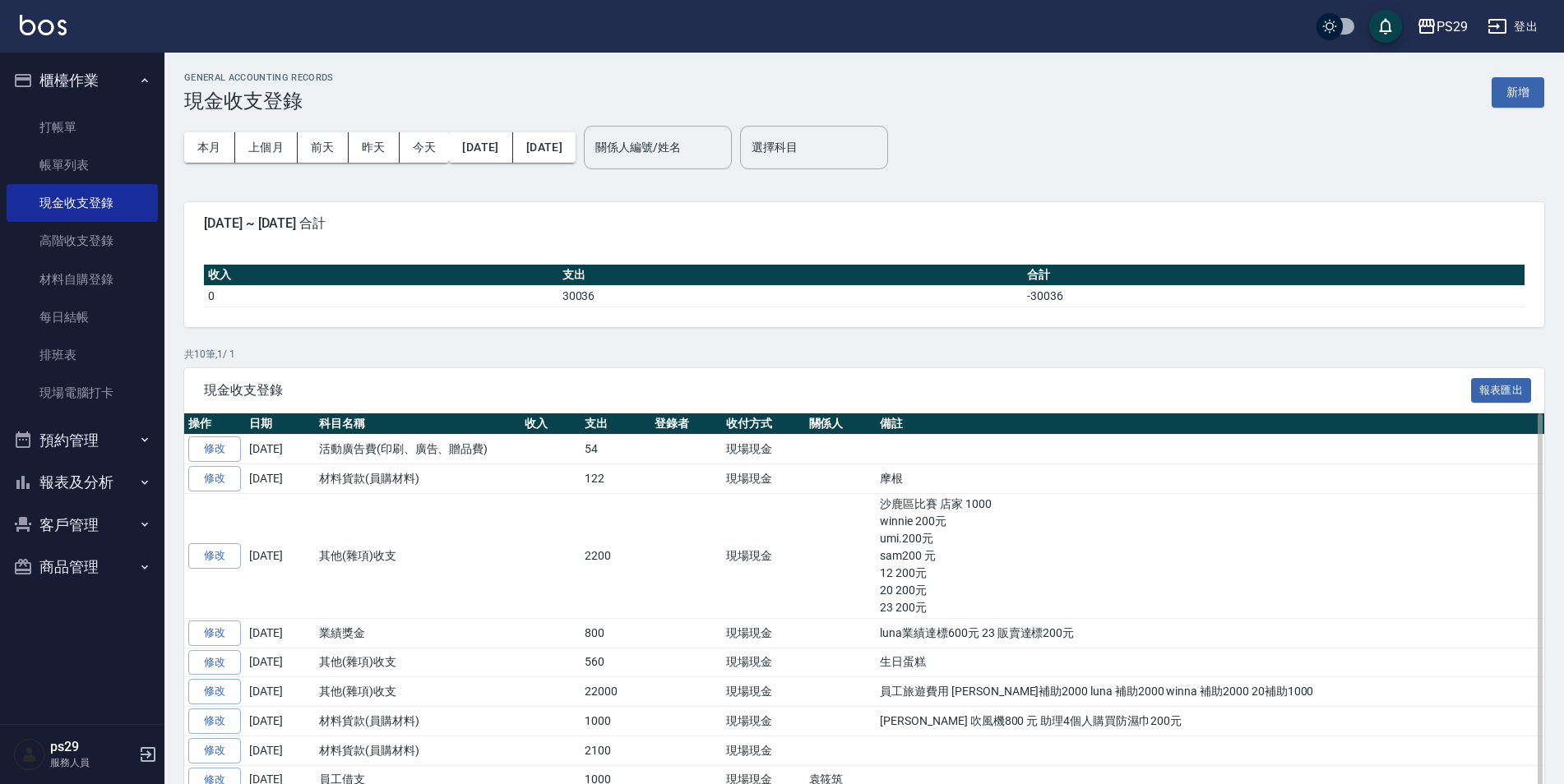
scroll to position [105, 0]
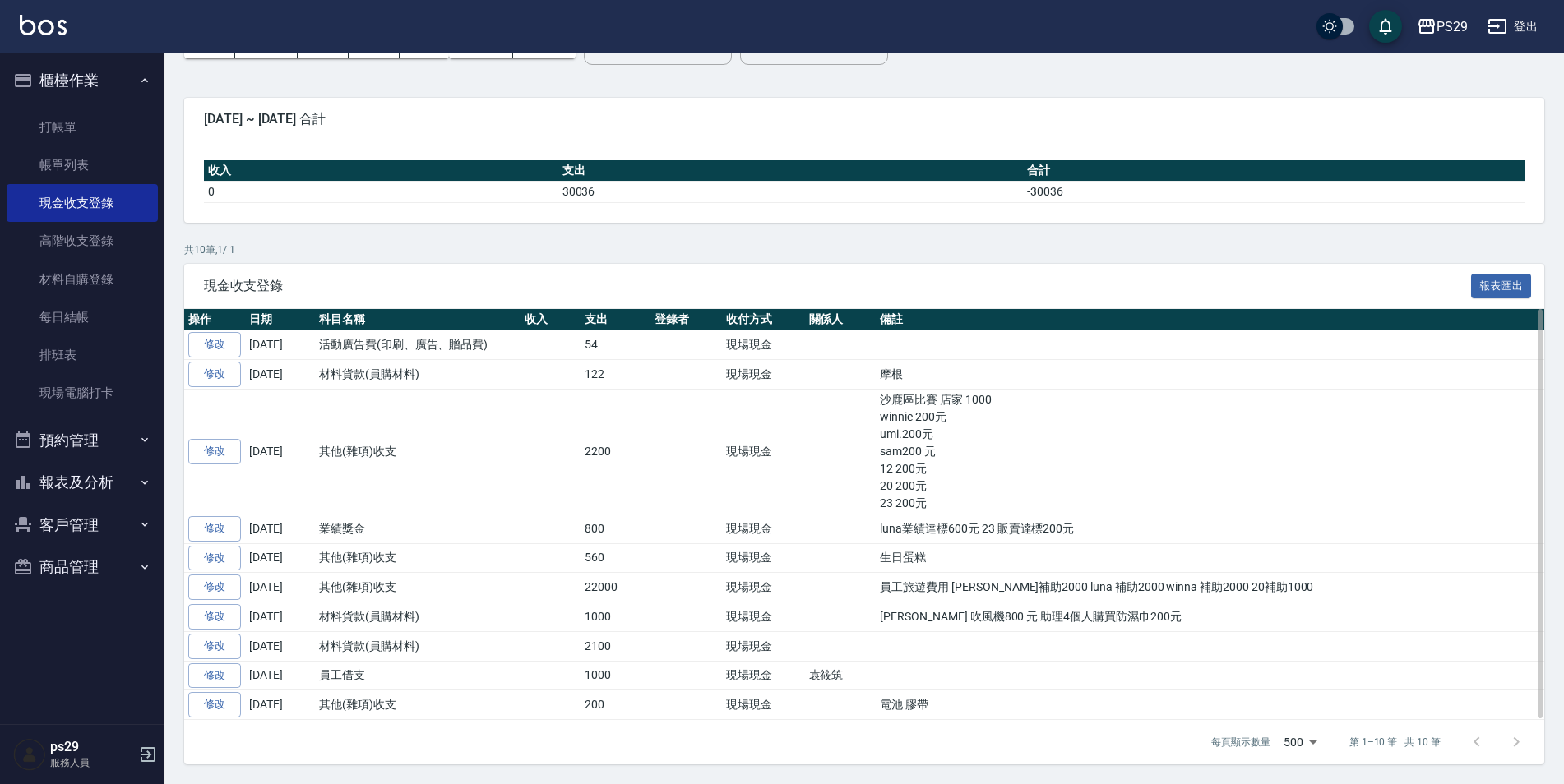
drag, startPoint x: 504, startPoint y: 586, endPoint x: 581, endPoint y: 585, distance: 77.0
click at [581, 585] on tr "修改 [DATE] 其他(雜項)收支 22000 現場現金 員工旅遊費用 [PERSON_NAME]補助2000 luna 補助2000 winna 補助20…" at bounding box center [864, 587] width 1360 height 29
drag, startPoint x: 719, startPoint y: 607, endPoint x: 771, endPoint y: 607, distance: 52.0
click at [719, 607] on td at bounding box center [685, 617] width 71 height 29
drag, startPoint x: 588, startPoint y: 582, endPoint x: 622, endPoint y: 588, distance: 34.5
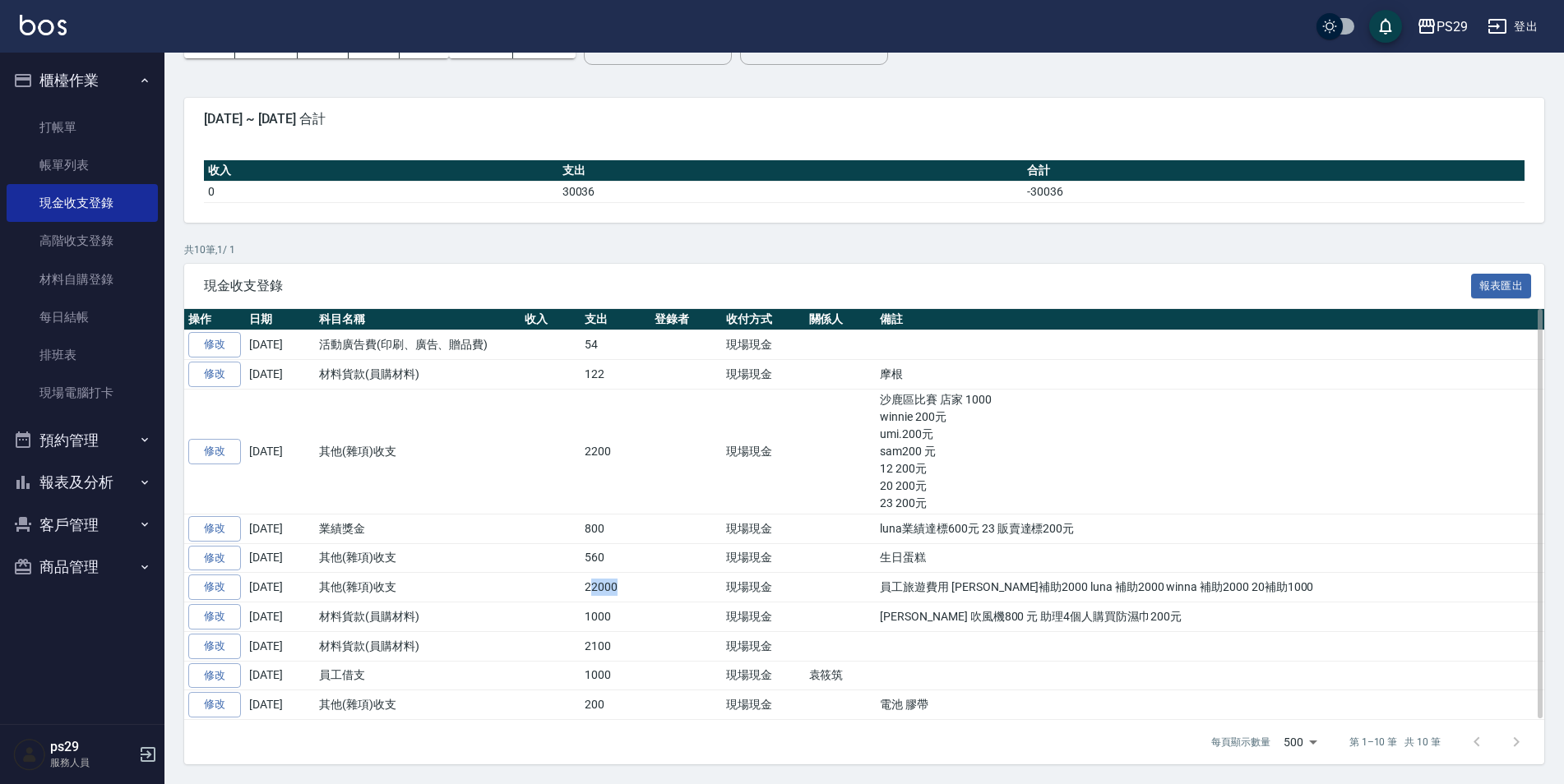
click at [622, 588] on td "22000" at bounding box center [616, 587] width 70 height 29
drag, startPoint x: 622, startPoint y: 588, endPoint x: 605, endPoint y: 587, distance: 17.0
click at [605, 587] on td "22000" at bounding box center [616, 587] width 70 height 29
drag, startPoint x: 577, startPoint y: 585, endPoint x: 602, endPoint y: 586, distance: 25.0
click at [602, 586] on tr "修改 [DATE] 其他(雜項)收支 22000 現場現金 員工旅遊費用 [PERSON_NAME]補助2000 luna 補助2000 winna 補助20…" at bounding box center [864, 587] width 1360 height 29
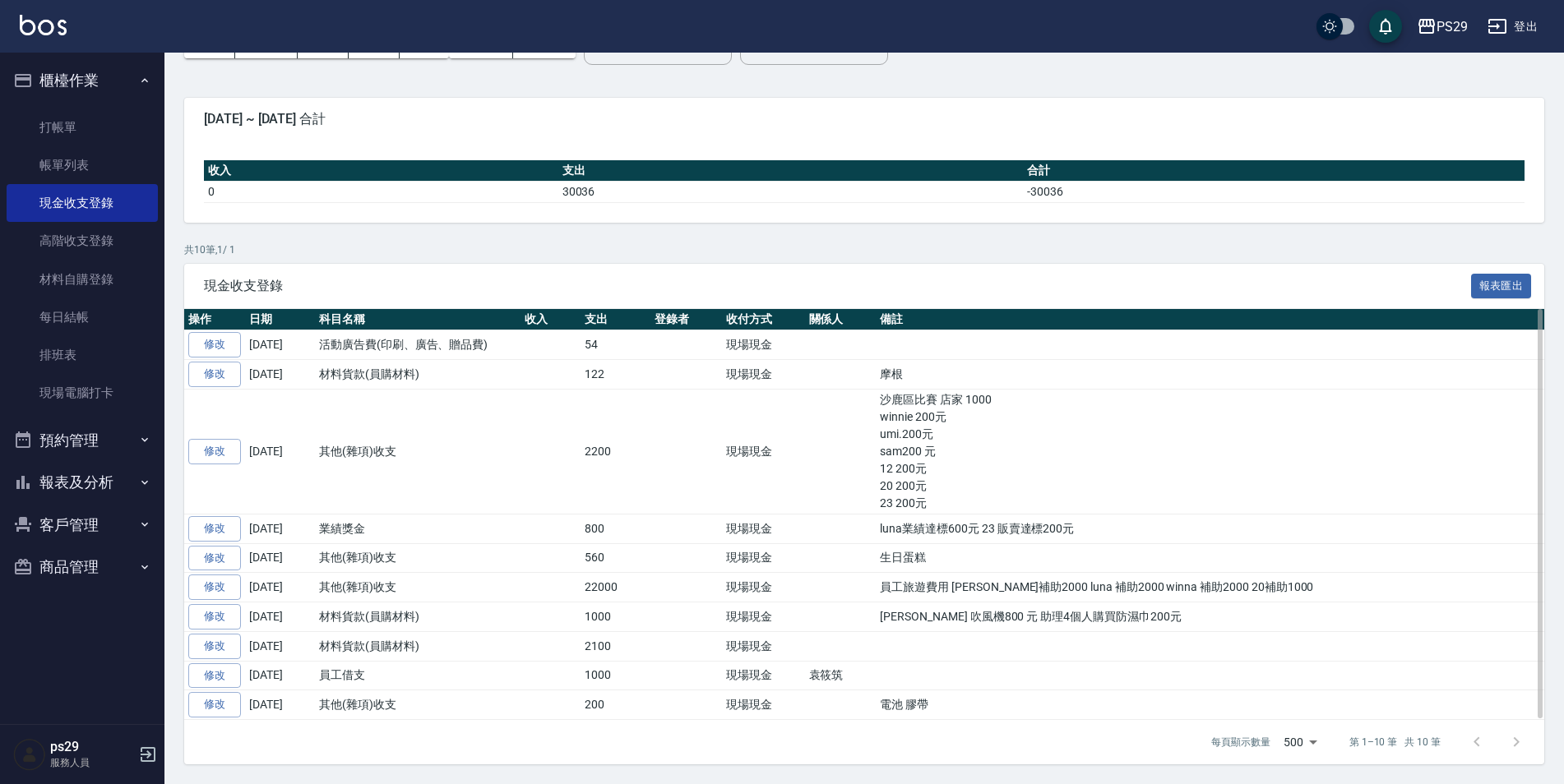
drag, startPoint x: 602, startPoint y: 586, endPoint x: 623, endPoint y: 591, distance: 21.6
click at [623, 591] on td "22000" at bounding box center [616, 587] width 70 height 29
drag, startPoint x: 627, startPoint y: 592, endPoint x: 592, endPoint y: 590, distance: 35.1
click at [592, 590] on td "22000" at bounding box center [616, 587] width 70 height 29
drag, startPoint x: 592, startPoint y: 590, endPoint x: 580, endPoint y: 589, distance: 12.0
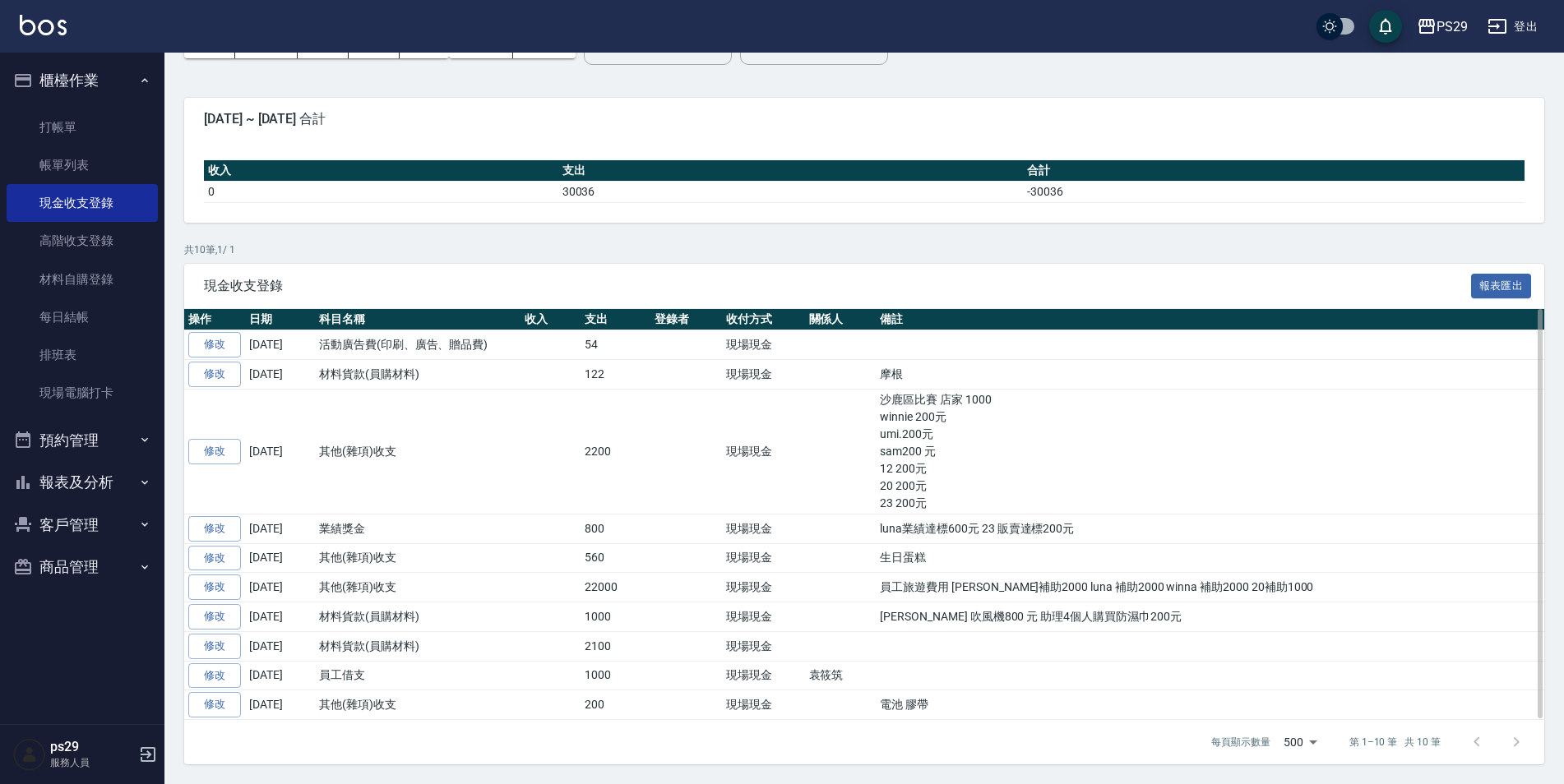
click at [581, 589] on td "22000" at bounding box center [616, 587] width 70 height 29
drag, startPoint x: 580, startPoint y: 589, endPoint x: 618, endPoint y: 592, distance: 38.1
click at [618, 592] on td "22000" at bounding box center [616, 587] width 70 height 29
click at [620, 595] on td "22000" at bounding box center [616, 587] width 70 height 29
drag, startPoint x: 612, startPoint y: 583, endPoint x: 638, endPoint y: 585, distance: 26.1
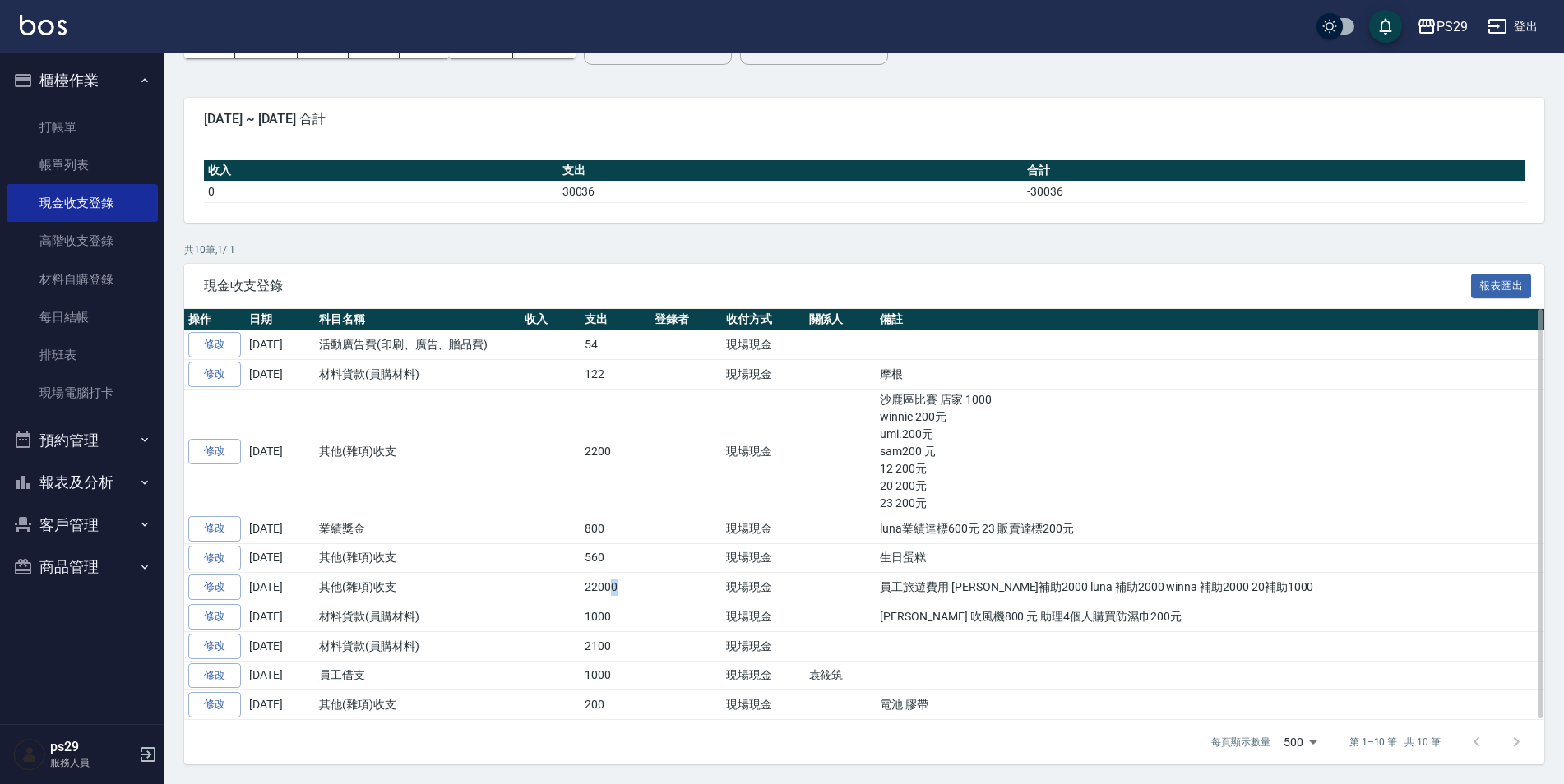
click at [638, 585] on td "22000" at bounding box center [616, 587] width 70 height 29
drag, startPoint x: 638, startPoint y: 585, endPoint x: 612, endPoint y: 587, distance: 26.1
click at [612, 587] on td "22000" at bounding box center [616, 587] width 70 height 29
drag, startPoint x: 578, startPoint y: 587, endPoint x: 631, endPoint y: 587, distance: 53.0
click at [631, 587] on tr "修改 [DATE] 其他(雜項)收支 22000 現場現金 員工旅遊費用 [PERSON_NAME]補助2000 luna 補助2000 winna 補助20…" at bounding box center [864, 587] width 1360 height 29
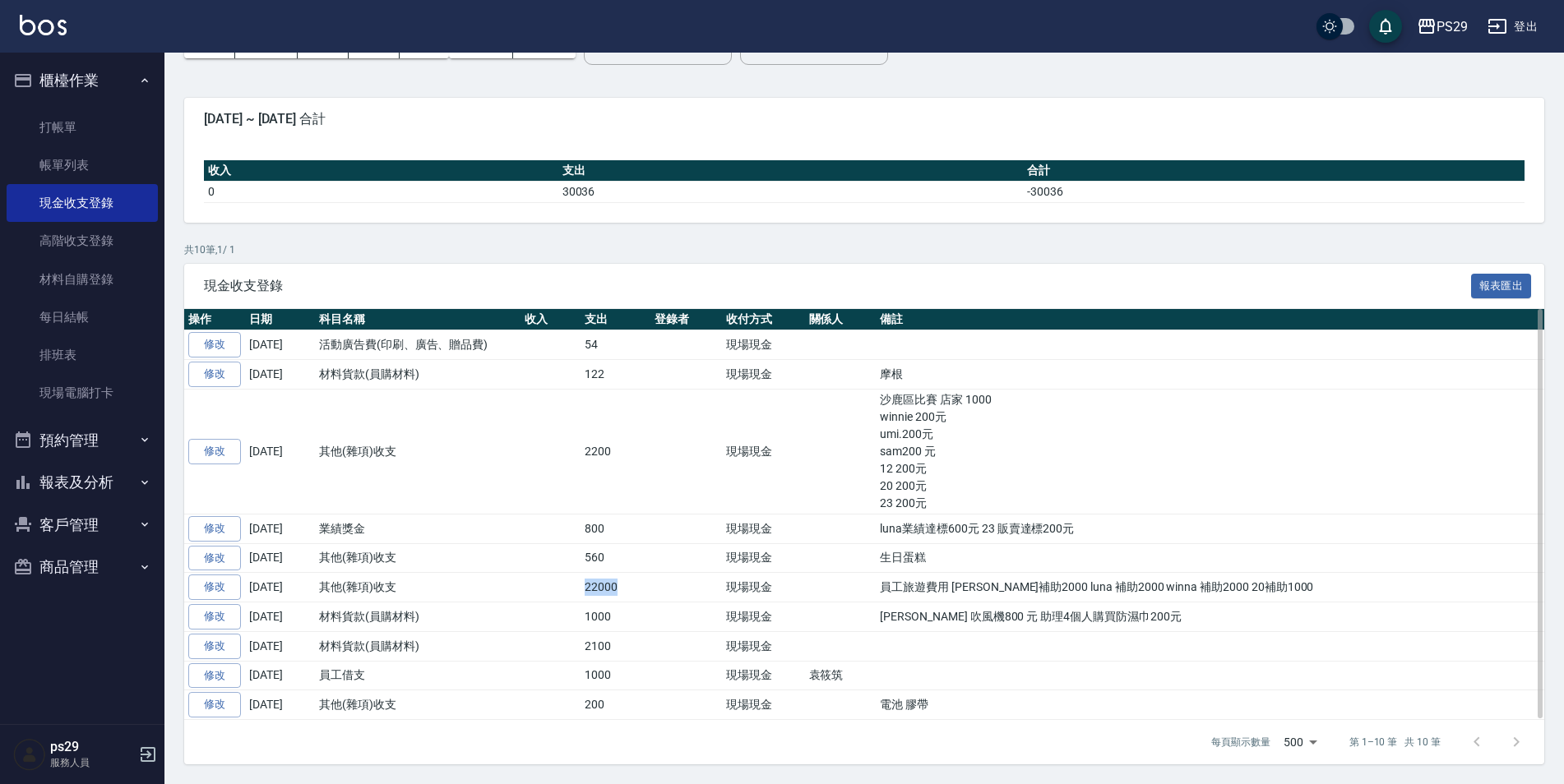
click at [632, 587] on td "22000" at bounding box center [616, 587] width 70 height 29
drag, startPoint x: 632, startPoint y: 587, endPoint x: 586, endPoint y: 583, distance: 46.2
click at [586, 583] on td "22000" at bounding box center [616, 587] width 70 height 29
click at [577, 583] on td at bounding box center [551, 587] width 60 height 29
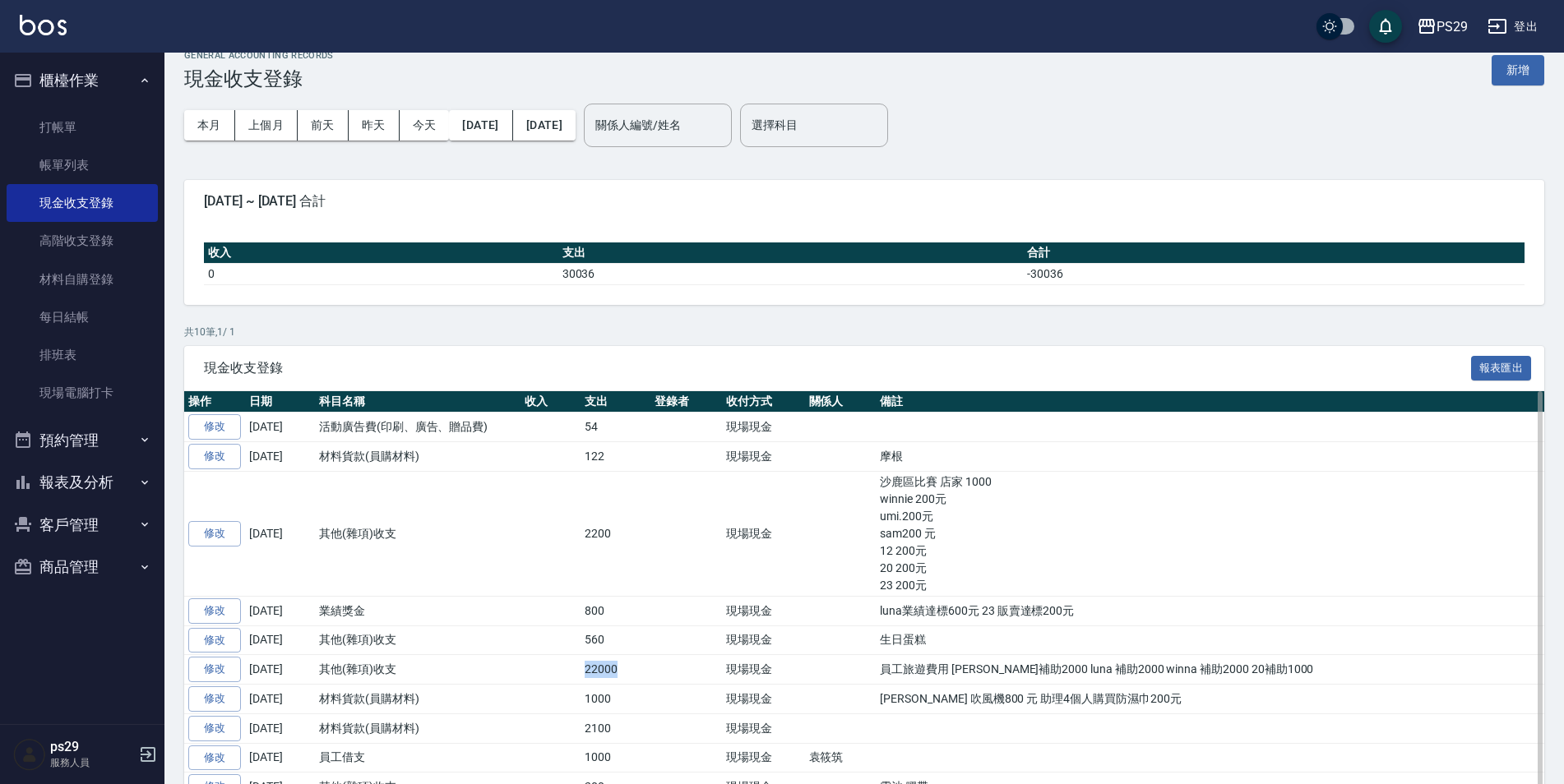
drag, startPoint x: 568, startPoint y: 672, endPoint x: 633, endPoint y: 664, distance: 65.5
click at [633, 664] on tr "修改 [DATE] 其他(雜項)收支 22000 現場現金 員工旅遊費用 [PERSON_NAME]補助2000 luna 補助2000 winna 補助20…" at bounding box center [864, 669] width 1360 height 29
click at [633, 664] on td "22000" at bounding box center [616, 669] width 70 height 29
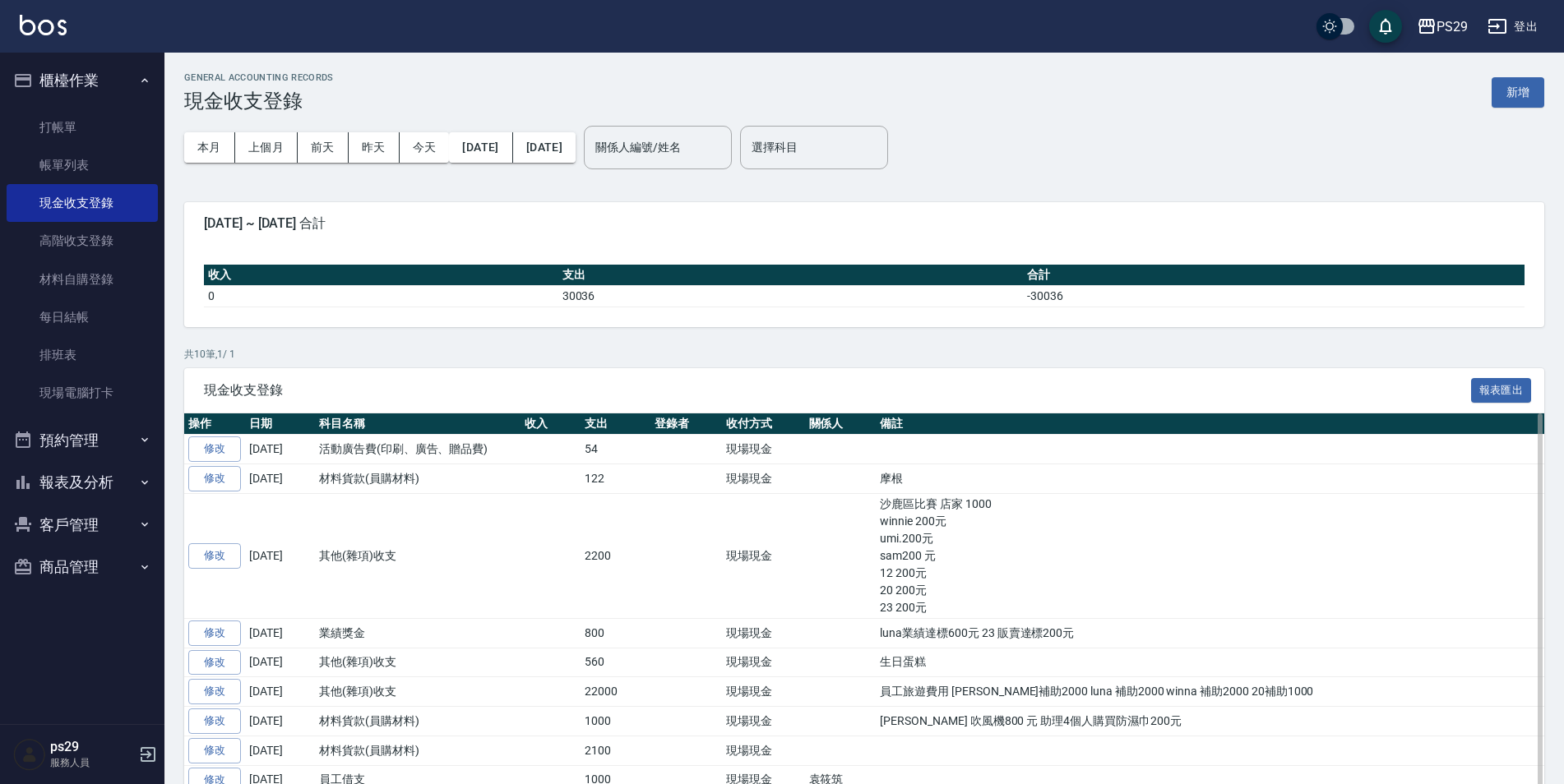
scroll to position [105, 0]
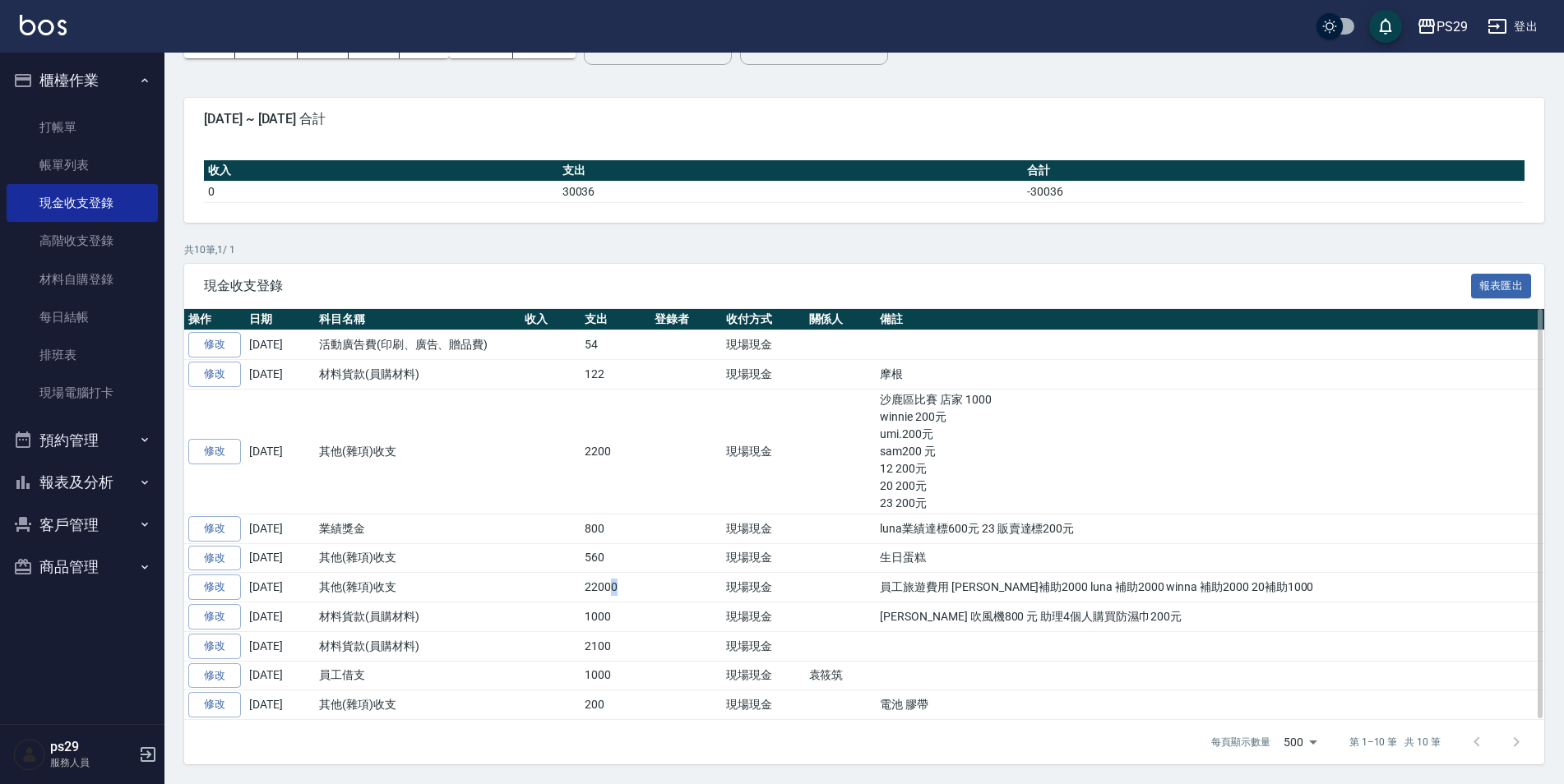
drag, startPoint x: 637, startPoint y: 582, endPoint x: 554, endPoint y: 587, distance: 83.2
click at [554, 587] on tr "修改 [DATE] 其他(雜項)收支 22000 現場現金 員工旅遊費用 [PERSON_NAME]補助2000 luna 補助2000 winna 補助20…" at bounding box center [864, 587] width 1360 height 29
click at [554, 587] on td at bounding box center [551, 587] width 60 height 29
drag, startPoint x: 574, startPoint y: 576, endPoint x: 651, endPoint y: 586, distance: 77.6
click at [651, 586] on tr "修改 [DATE] 其他(雜項)收支 22000 現場現金 員工旅遊費用 [PERSON_NAME]補助2000 luna 補助2000 winna 補助20…" at bounding box center [864, 587] width 1360 height 29
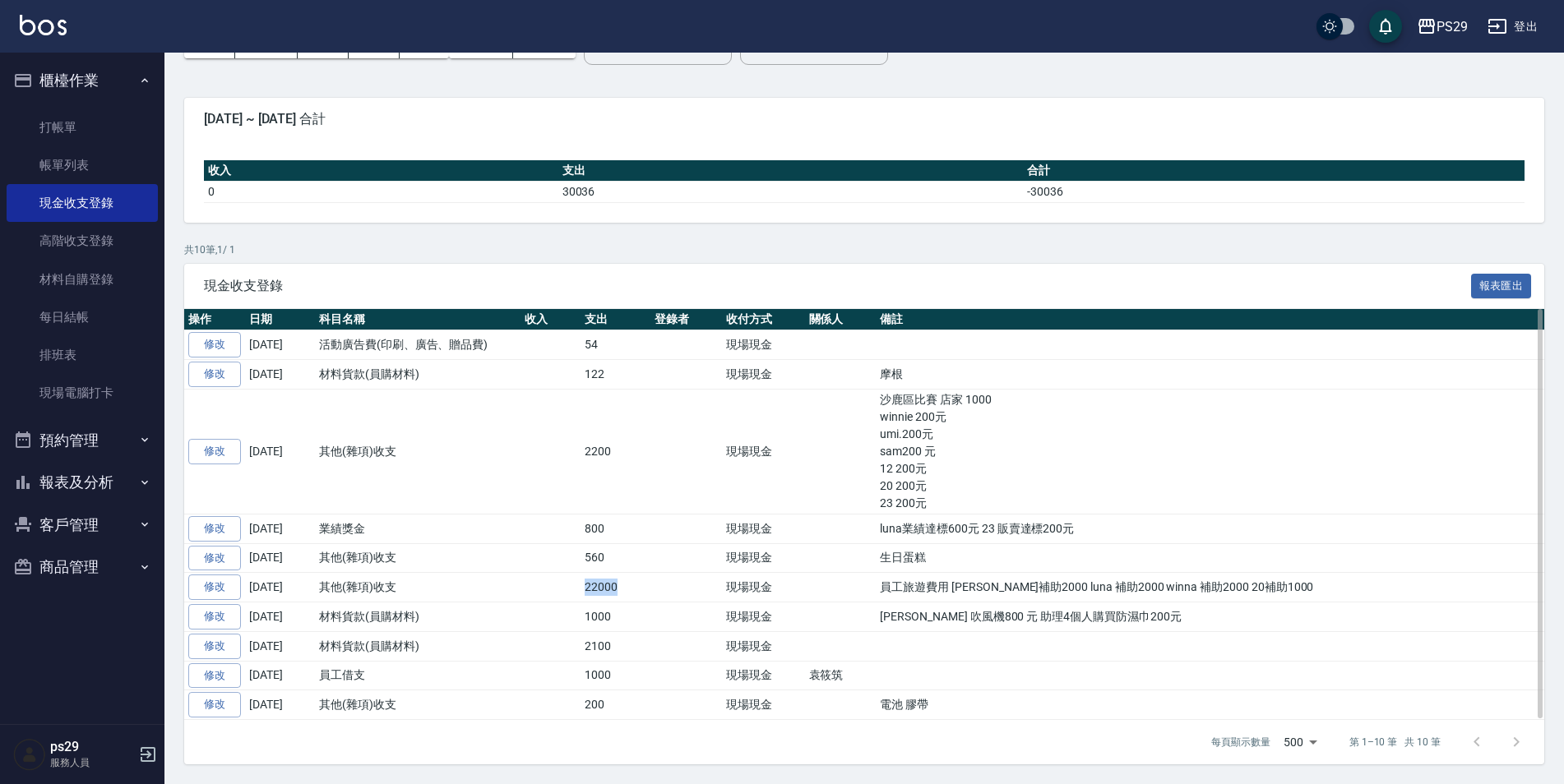
click at [650, 586] on td at bounding box center [685, 587] width 71 height 29
click at [1248, 594] on td "員工旅遊費用 [PERSON_NAME]補助2000 luna 補助2000 winna 補助2000 20補助1000" at bounding box center [1209, 587] width 669 height 29
drag, startPoint x: 1253, startPoint y: 585, endPoint x: 1177, endPoint y: 584, distance: 76.0
click at [1177, 584] on td "員工旅遊費用 [PERSON_NAME]補助2000 luna 補助2000 winna 補助2000 20補助1000" at bounding box center [1209, 587] width 669 height 29
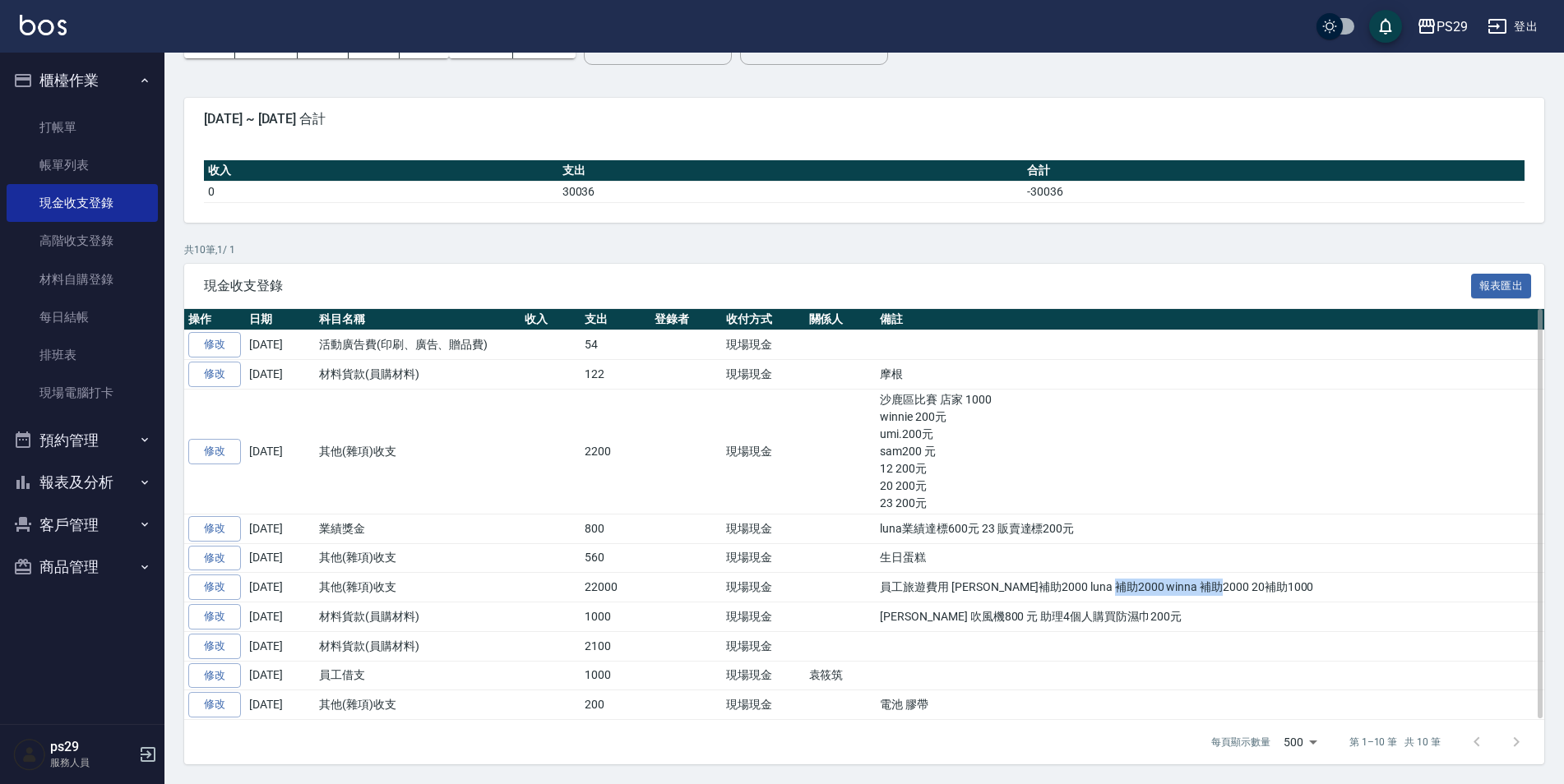
drag, startPoint x: 1120, startPoint y: 587, endPoint x: 1223, endPoint y: 582, distance: 103.1
click at [1223, 582] on td "員工旅遊費用 [PERSON_NAME]補助2000 luna 補助2000 winna 補助2000 20補助1000" at bounding box center [1209, 587] width 669 height 29
click at [1229, 586] on td "員工旅遊費用 [PERSON_NAME]補助2000 luna 補助2000 winna 補助2000 20補助1000" at bounding box center [1209, 587] width 669 height 29
click at [1245, 587] on td "員工旅遊費用 [PERSON_NAME]補助2000 luna 補助2000 winna 補助2000 20補助1000" at bounding box center [1209, 587] width 669 height 29
click at [206, 583] on link "修改" at bounding box center [214, 587] width 53 height 25
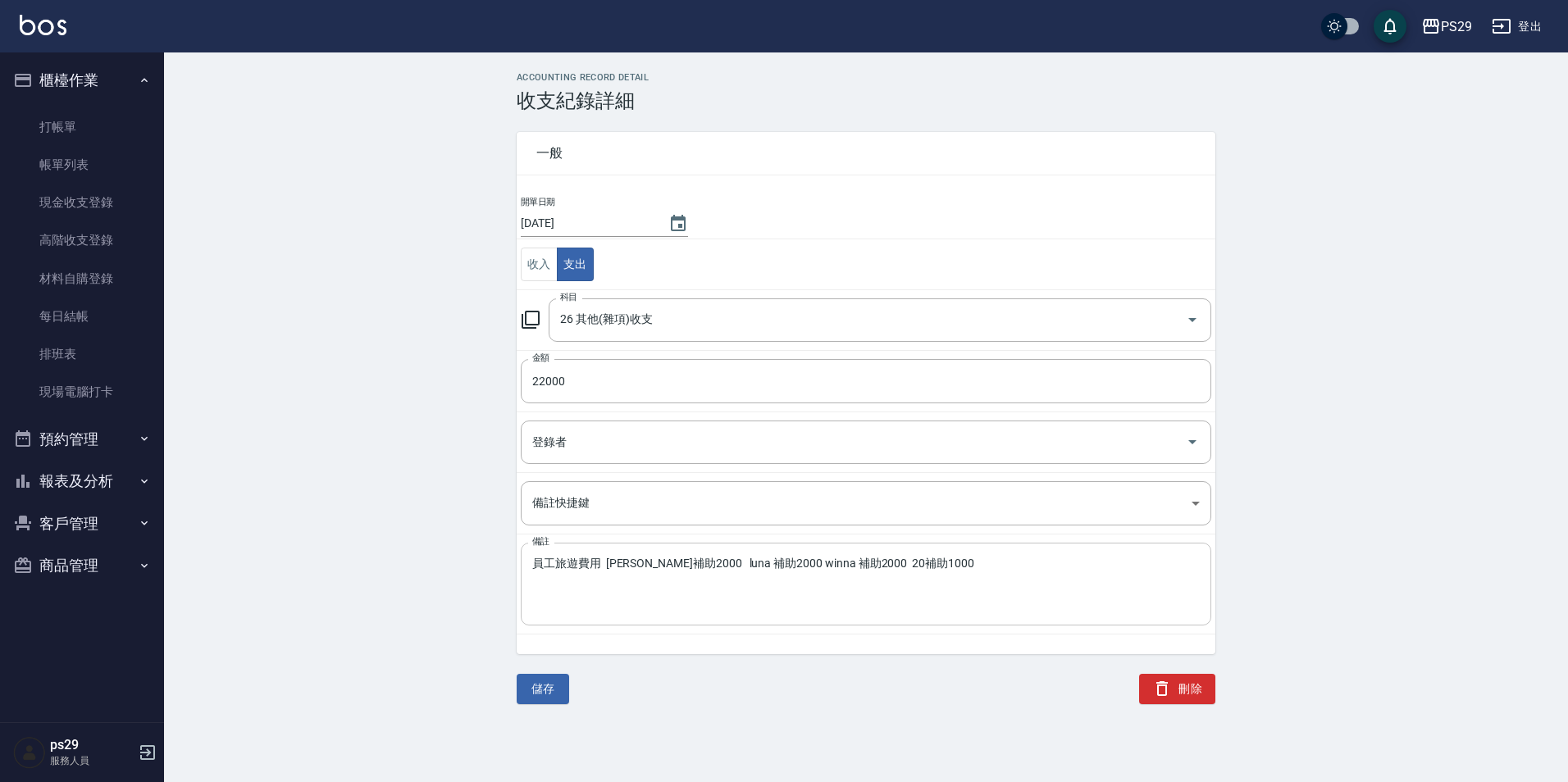
click at [716, 583] on textarea "員工旅遊費用 [PERSON_NAME]補助2000 luna 補助2000 winna 補助2000 20補助1000" at bounding box center [866, 584] width 668 height 56
click at [352, 534] on div "ACCOUNTING RECORD DETAIL 收支紀錄詳細 一般 開單日期 [DATE] 收入 支出 科目 26 其他(雜項)收支 科目 金額 22000…" at bounding box center [866, 388] width 1404 height 633
click at [48, 38] on link at bounding box center [43, 27] width 47 height 23
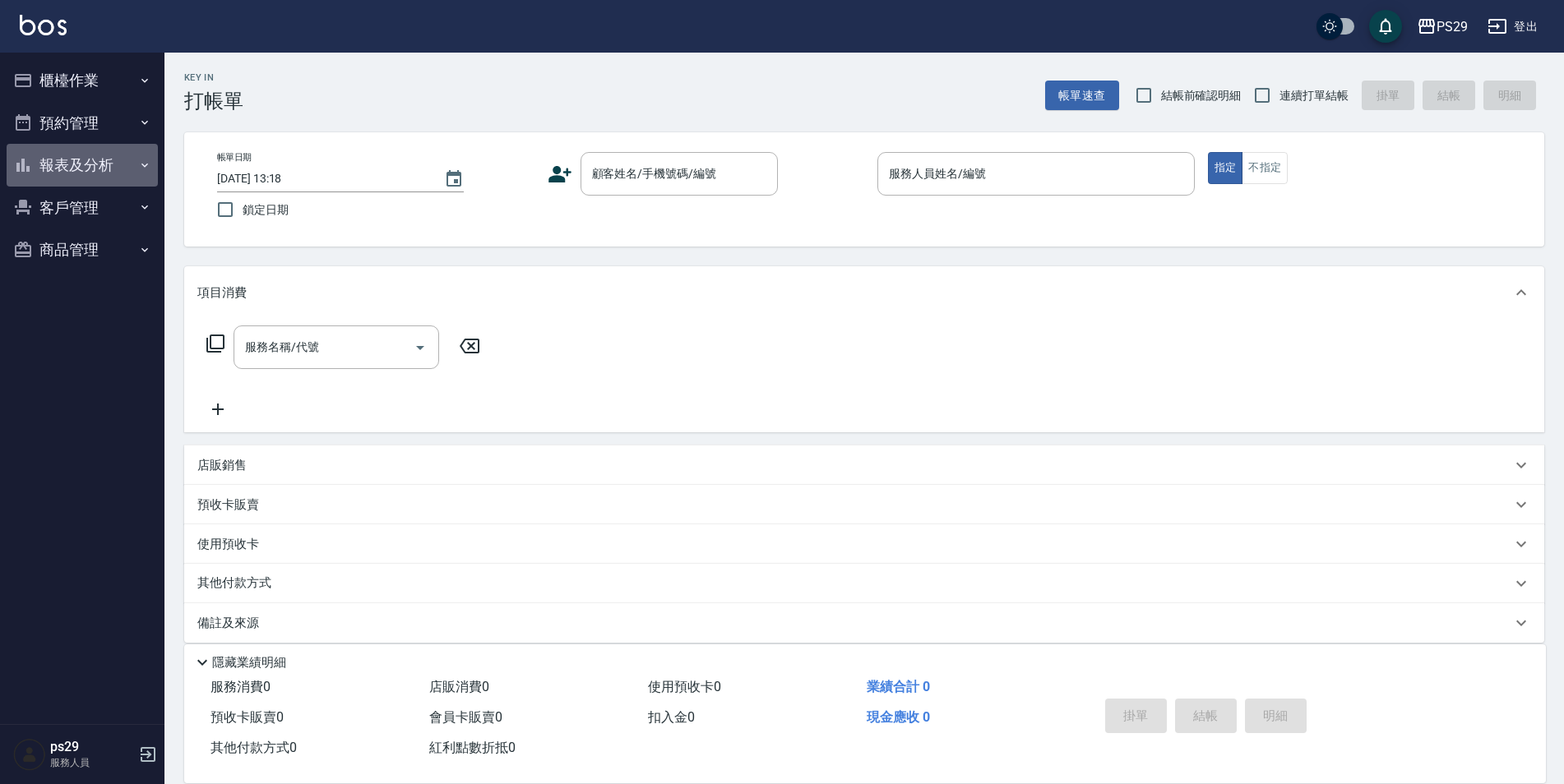
click at [148, 162] on icon "button" at bounding box center [145, 166] width 13 height 13
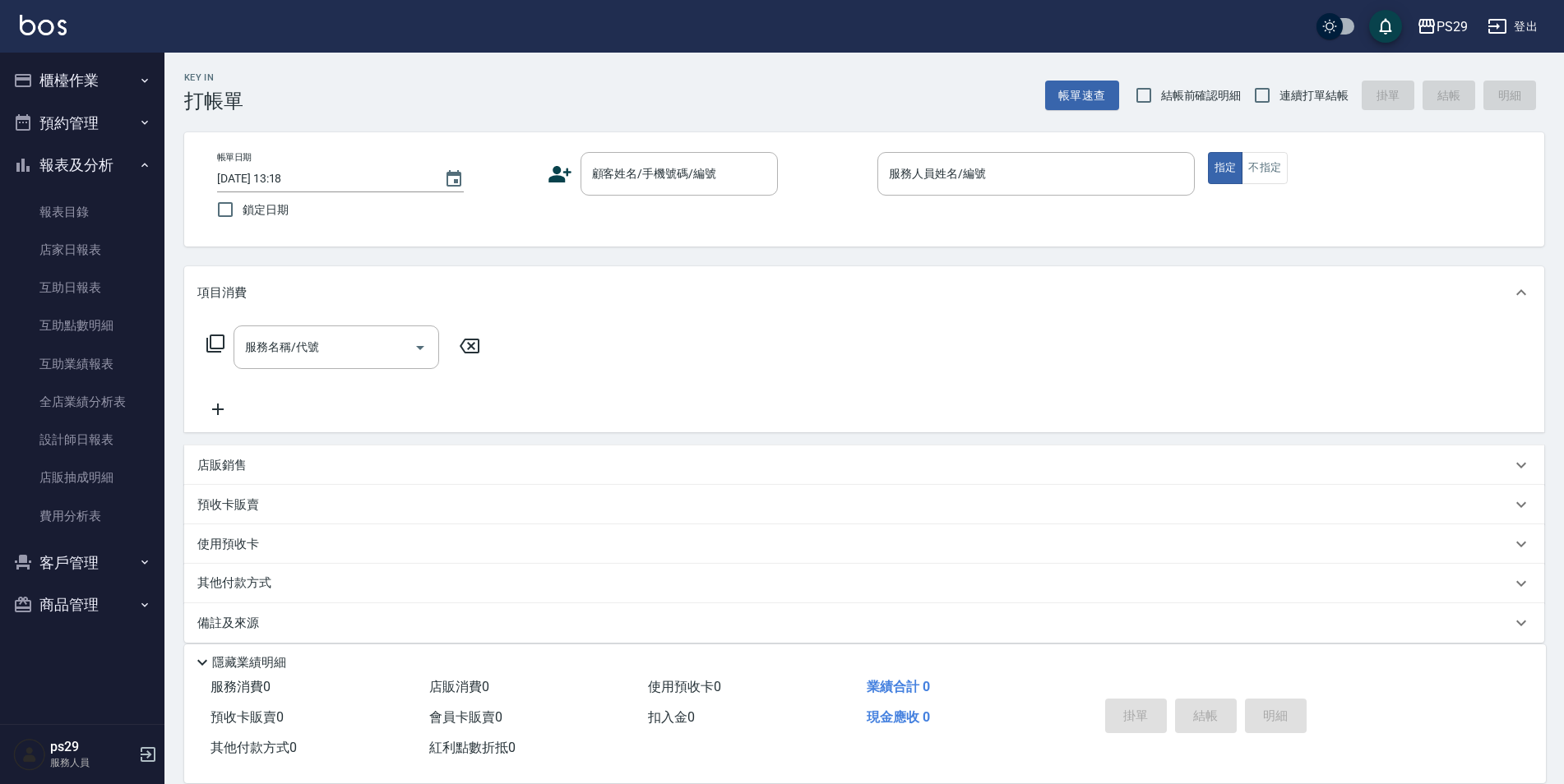
click at [148, 162] on icon "button" at bounding box center [145, 166] width 13 height 13
drag, startPoint x: 39, startPoint y: 16, endPoint x: 34, endPoint y: 44, distance: 28.4
click at [34, 41] on div "PS29 登出" at bounding box center [782, 26] width 1564 height 53
click at [35, 44] on div "PS29 登出" at bounding box center [782, 26] width 1564 height 53
click at [47, 33] on img at bounding box center [44, 25] width 47 height 21
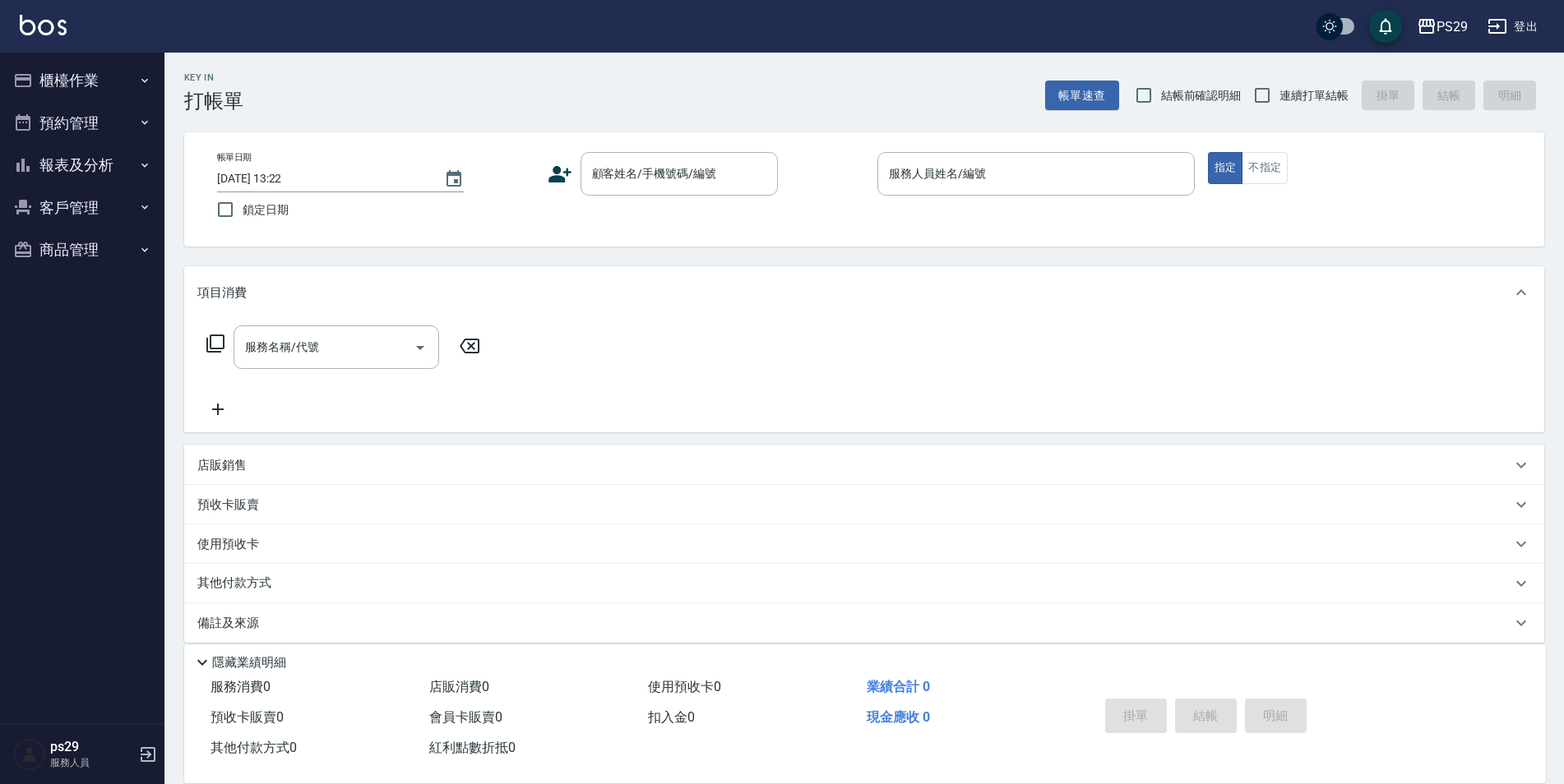
click at [34, 33] on img at bounding box center [44, 25] width 47 height 21
click at [57, 21] on img at bounding box center [44, 25] width 47 height 21
click at [60, 23] on img at bounding box center [44, 25] width 47 height 21
